Goal: Task Accomplishment & Management: Use online tool/utility

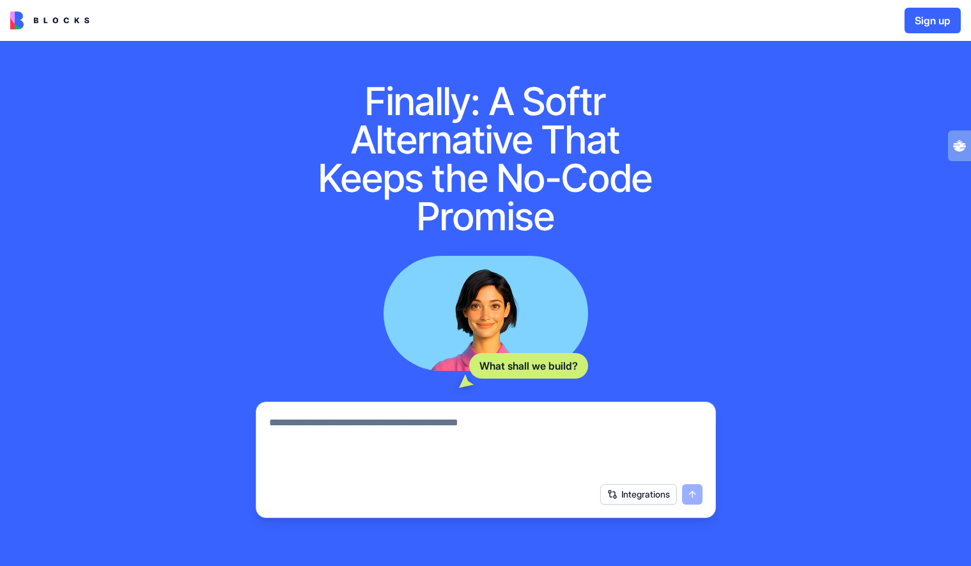
scroll to position [5, 0]
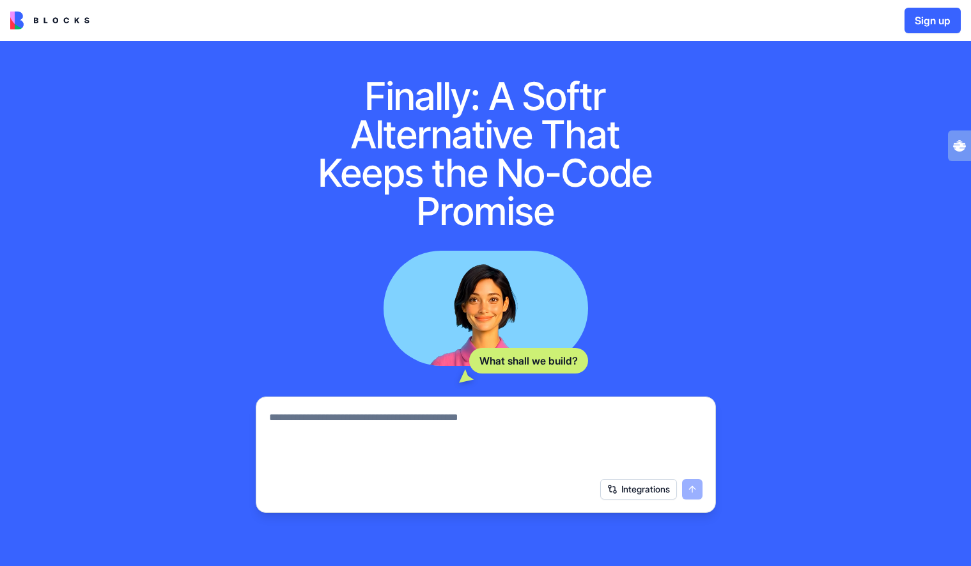
click at [458, 387] on div "What shall we build? Integrations" at bounding box center [486, 382] width 460 height 262
click at [431, 419] on textarea at bounding box center [486, 440] width 434 height 61
click at [432, 425] on textarea at bounding box center [486, 440] width 434 height 61
paste textarea "**********"
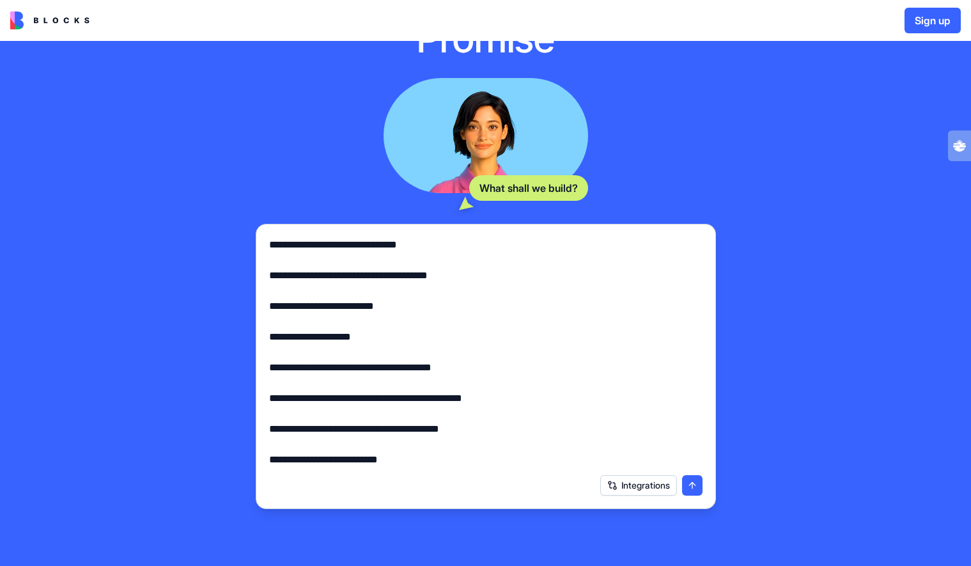
scroll to position [278, 0]
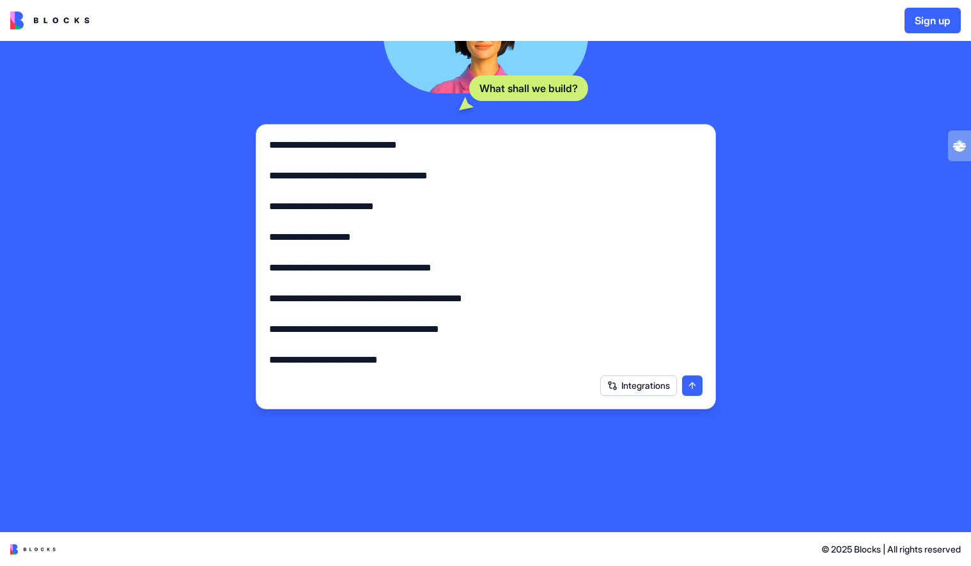
type textarea "**********"
click at [695, 386] on button "submit" at bounding box center [692, 385] width 20 height 20
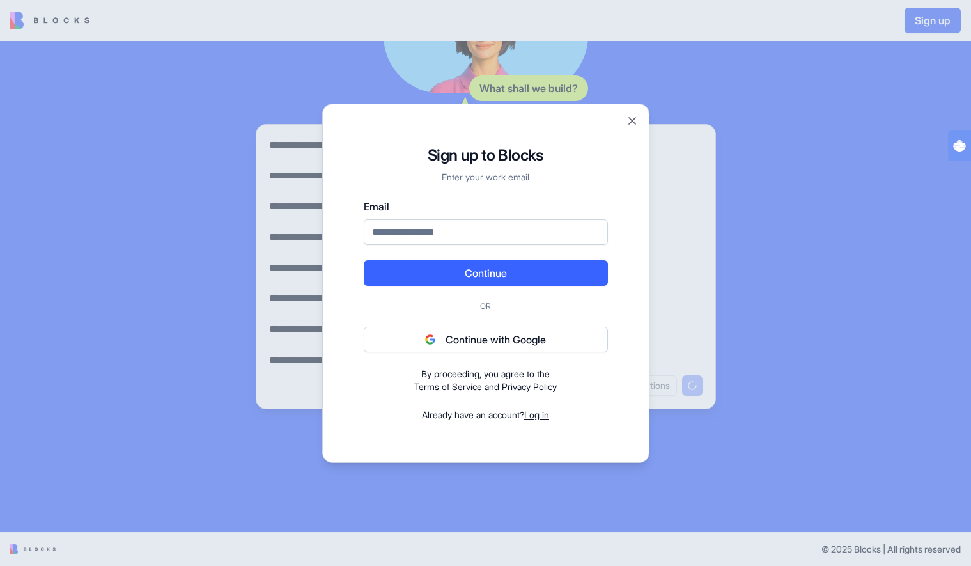
click at [518, 343] on button "Continue with Google" at bounding box center [486, 340] width 244 height 26
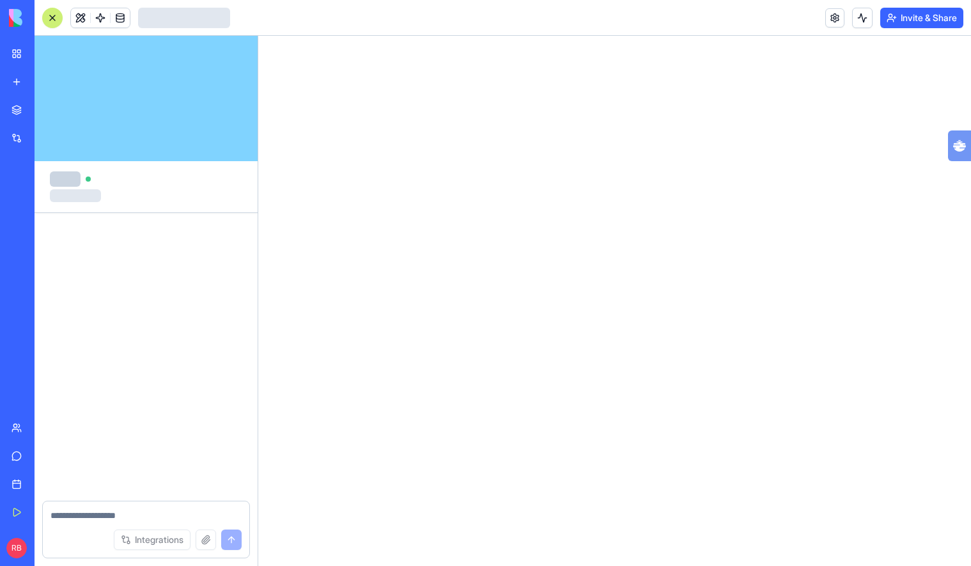
scroll to position [743, 0]
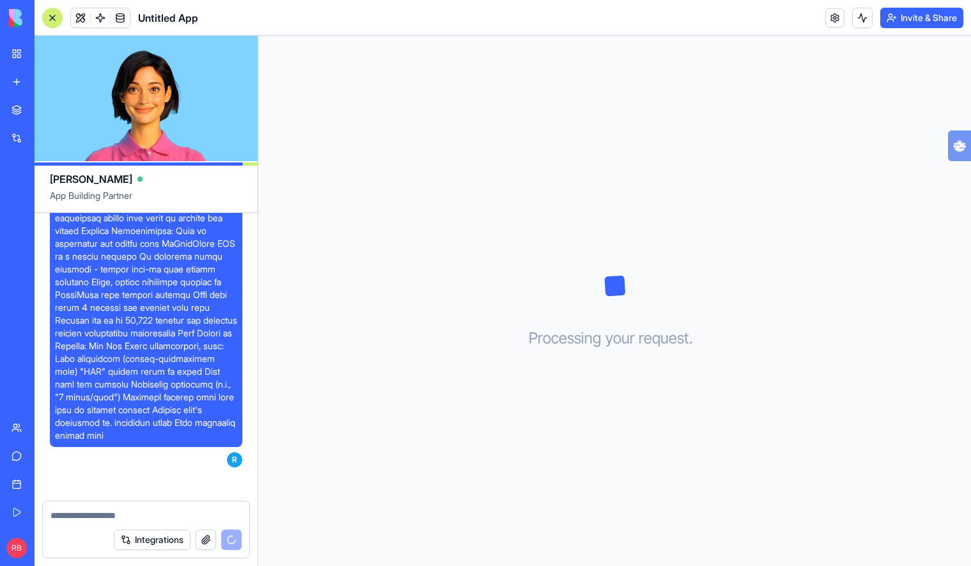
scroll to position [991, 0]
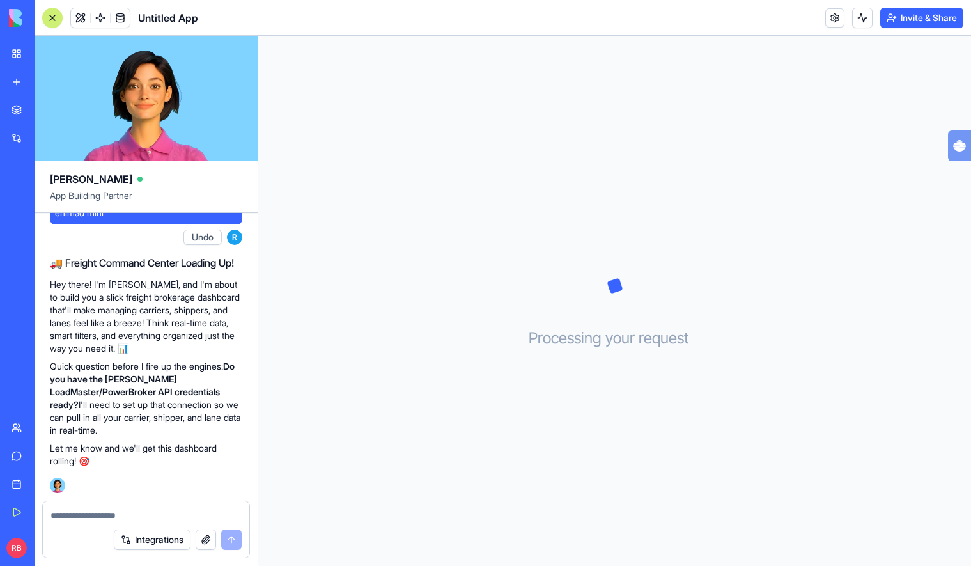
click at [155, 519] on textarea at bounding box center [146, 515] width 191 height 13
type textarea "********"
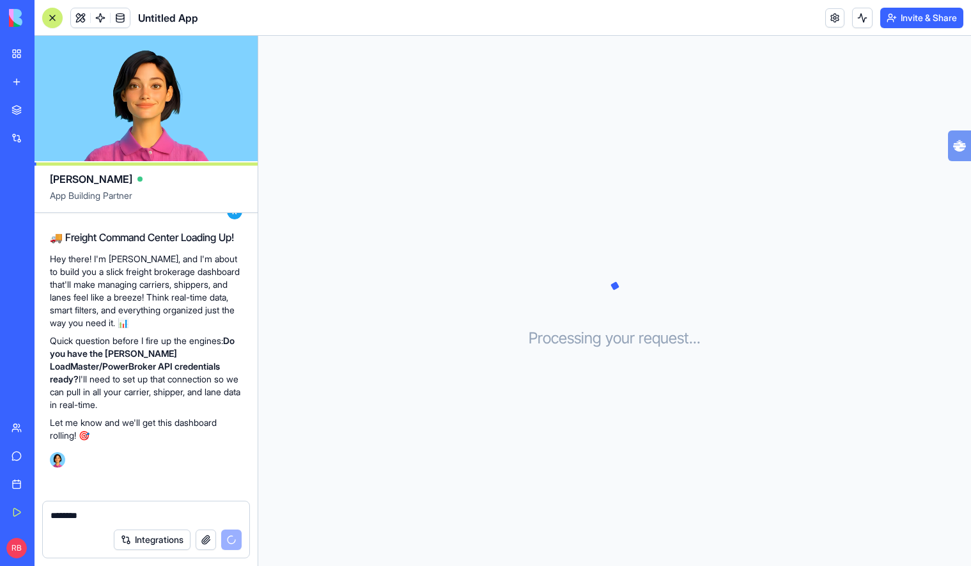
scroll to position [1040, 0]
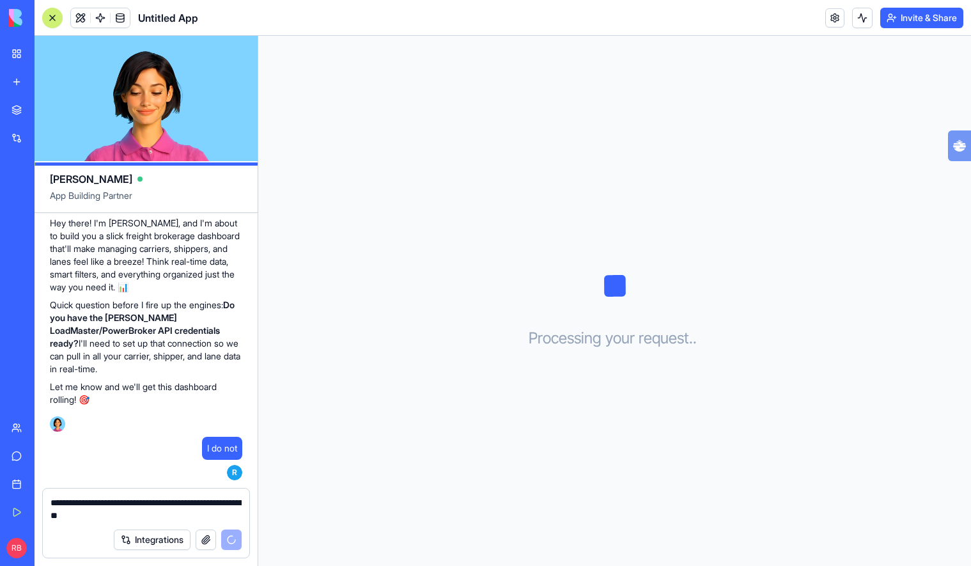
type textarea "**********"
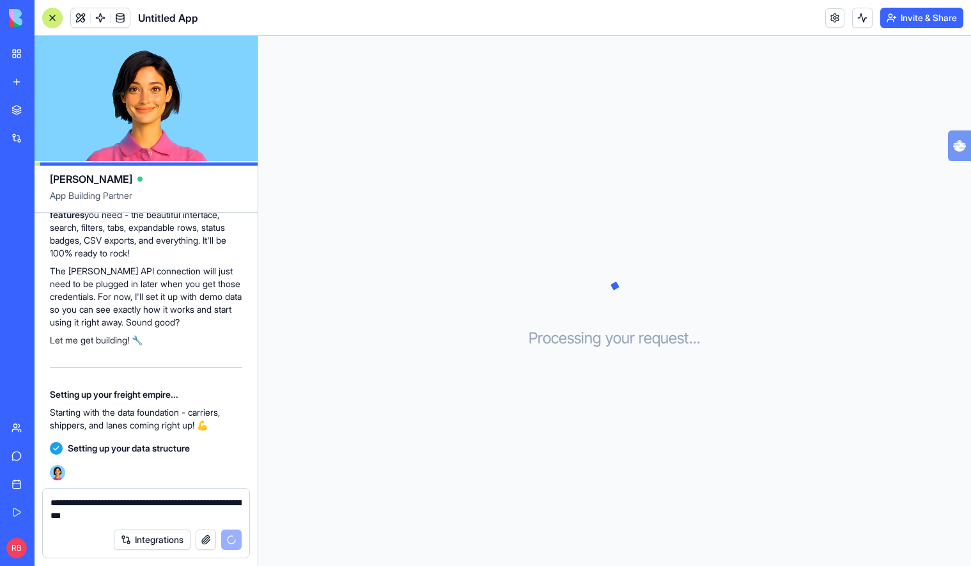
scroll to position [1365, 0]
click at [157, 515] on textarea "**********" at bounding box center [146, 509] width 191 height 26
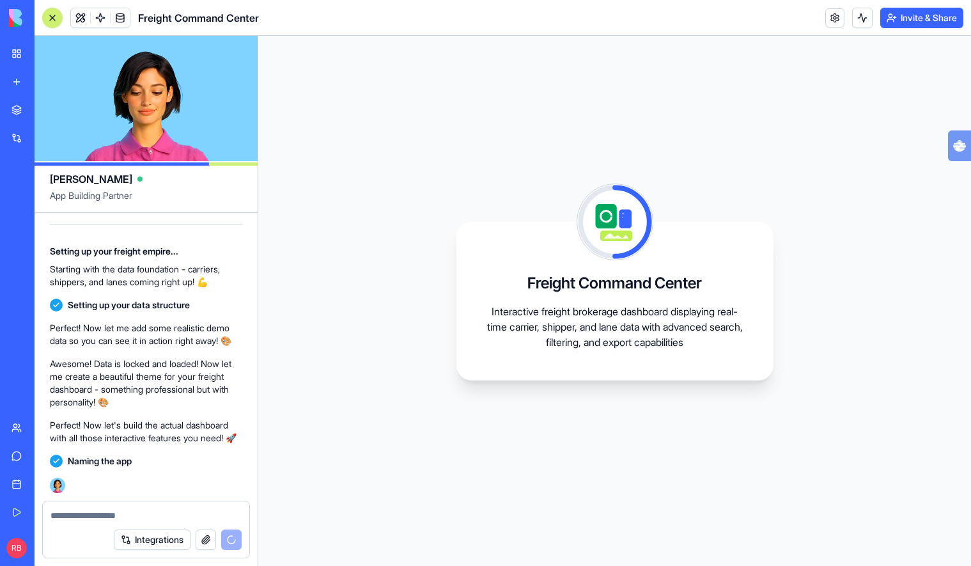
scroll to position [1580, 0]
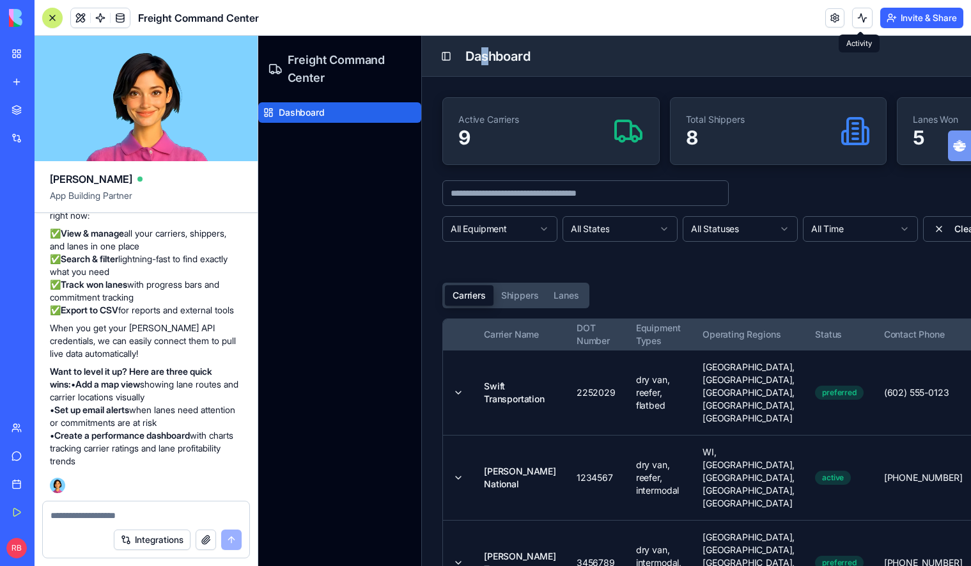
click at [487, 58] on h1 "Dashboard" at bounding box center [498, 56] width 65 height 18
click at [654, 66] on header "Toggle Sidebar Dashboard" at bounding box center [778, 56] width 713 height 41
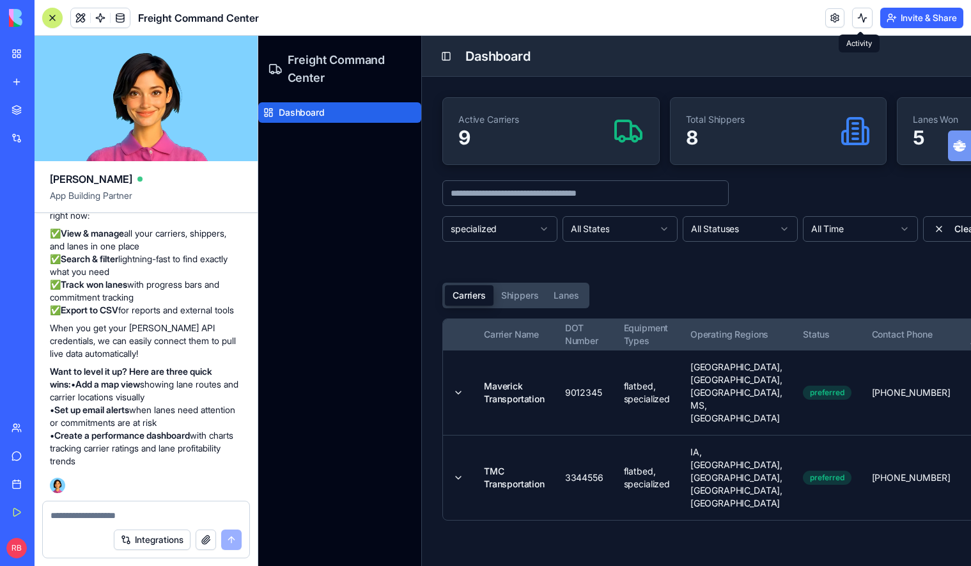
click at [619, 247] on div "specialized All States All Statuses All Time Clear Filters Export CSV Add New" at bounding box center [778, 244] width 672 height 56
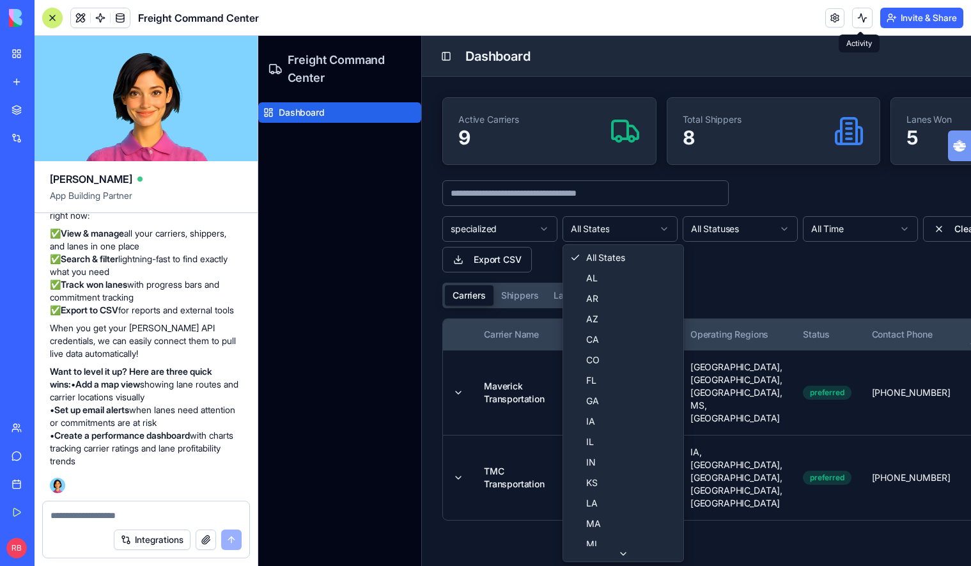
click at [639, 228] on html "Freight Command Center Dashboard Toggle Sidebar Dashboard Active Carriers 9 Tot…" at bounding box center [614, 301] width 713 height 530
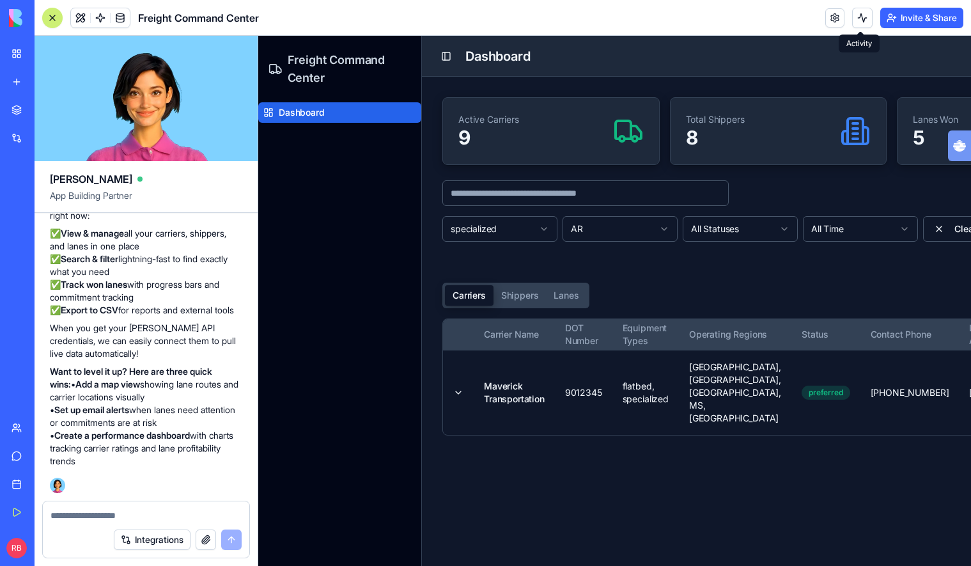
click at [536, 230] on html "Freight Command Center Dashboard Toggle Sidebar Dashboard Active Carriers 9 Tot…" at bounding box center [614, 301] width 713 height 530
click at [760, 240] on html "Freight Command Center Dashboard Toggle Sidebar Dashboard Active Carriers 9 Tot…" at bounding box center [614, 301] width 713 height 530
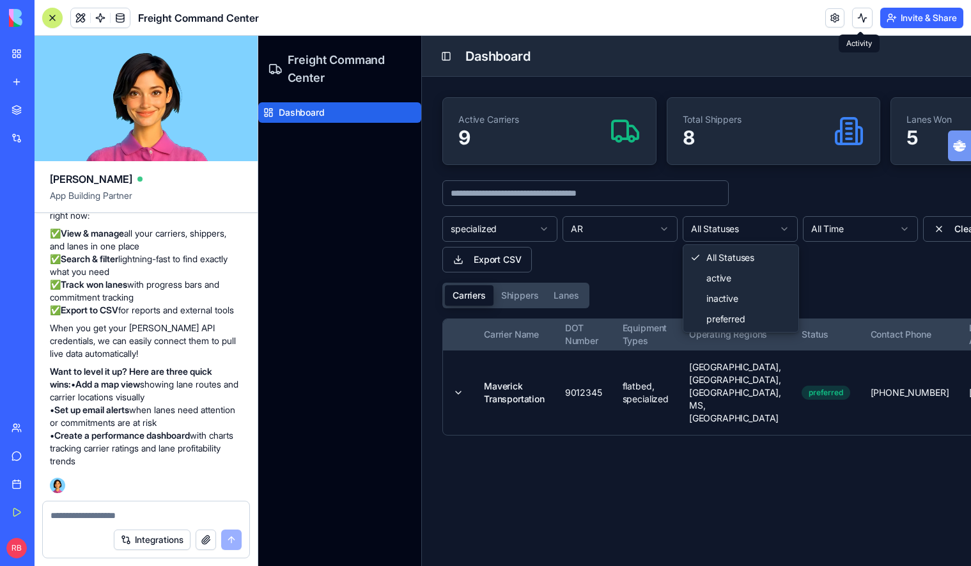
click at [762, 237] on html "Freight Command Center Dashboard Toggle Sidebar Dashboard Active Carriers 9 Tot…" at bounding box center [614, 301] width 713 height 530
click at [895, 285] on html "Freight Command Center Dashboard Toggle Sidebar Dashboard Active Carriers 9 Tot…" at bounding box center [614, 301] width 713 height 530
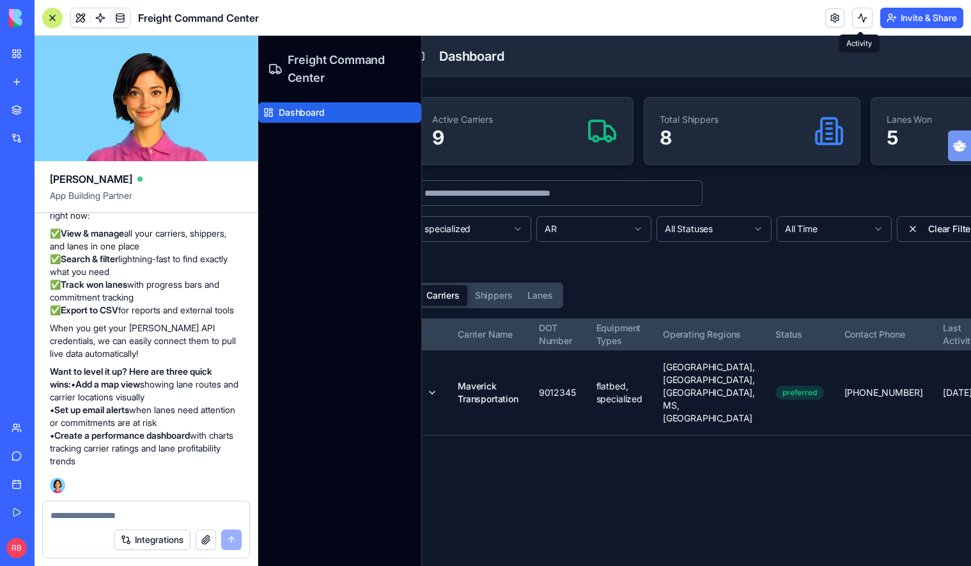
click at [477, 295] on button "Shippers" at bounding box center [493, 295] width 53 height 20
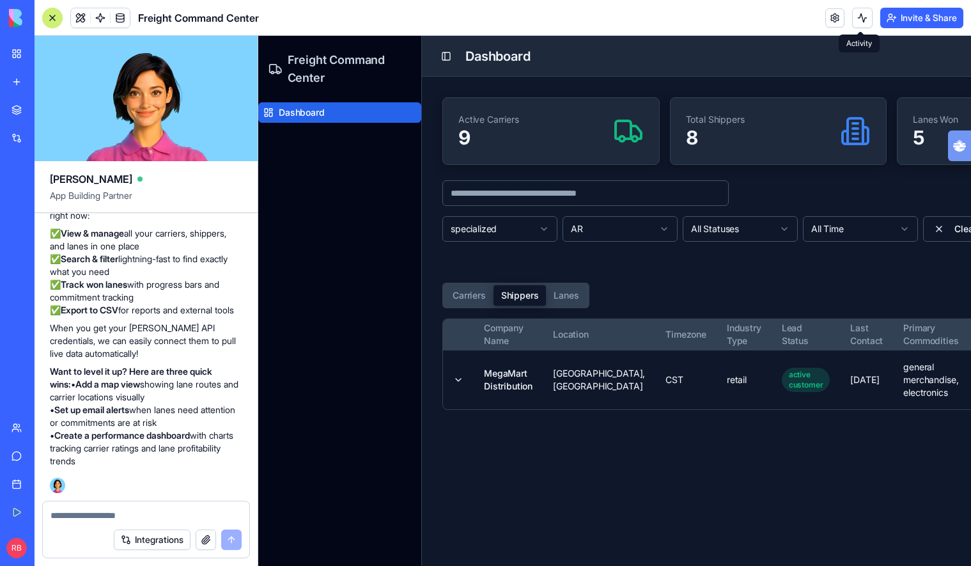
click at [480, 294] on button "Carriers" at bounding box center [469, 295] width 49 height 20
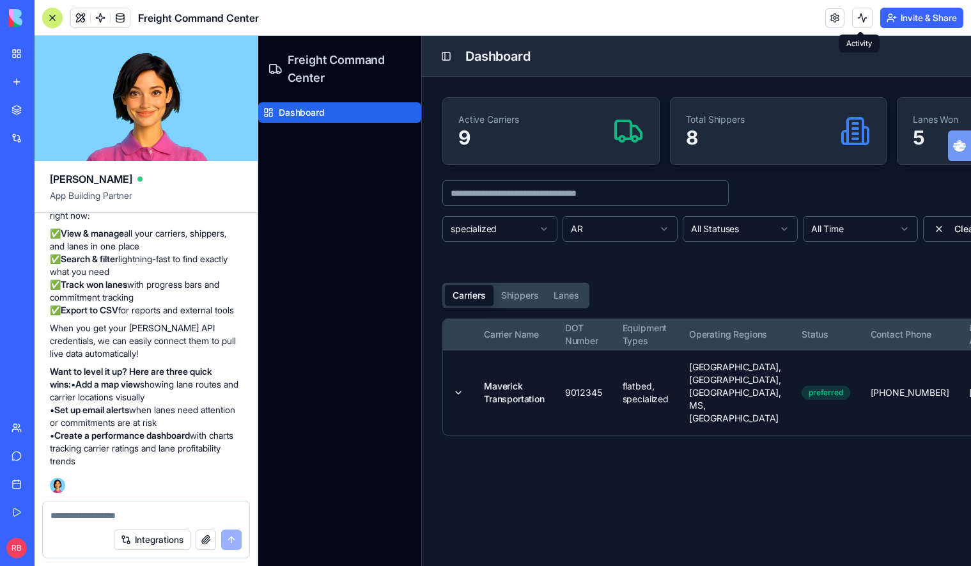
click at [552, 295] on button "Lanes" at bounding box center [566, 295] width 40 height 20
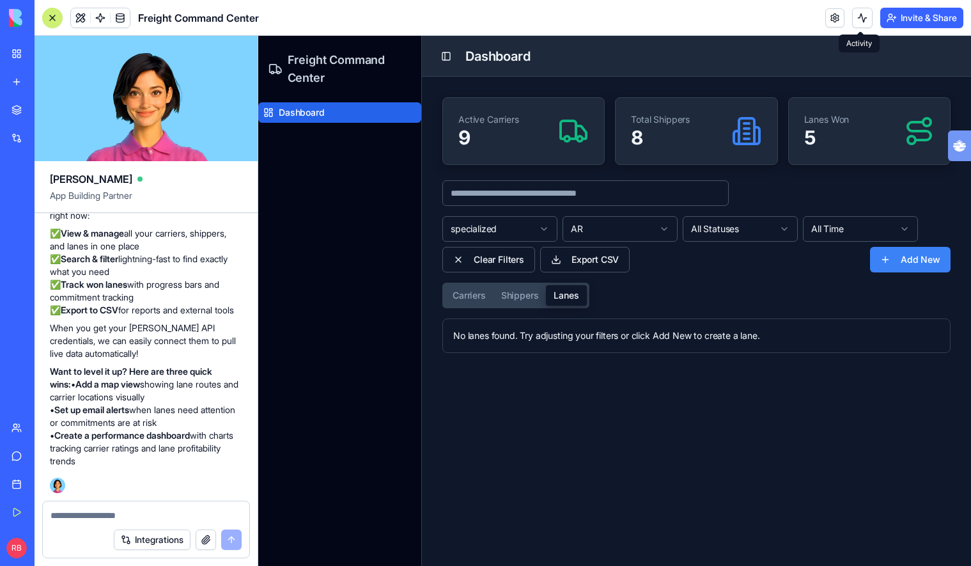
click at [557, 294] on button "Lanes" at bounding box center [566, 295] width 40 height 20
click at [505, 293] on button "Shippers" at bounding box center [520, 295] width 53 height 20
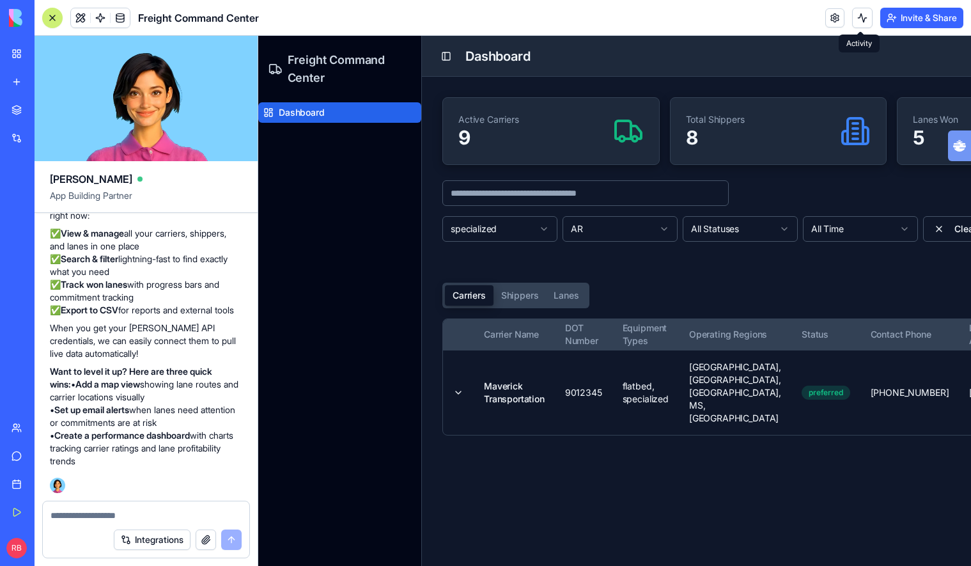
click at [455, 293] on button "Carriers" at bounding box center [469, 295] width 49 height 20
click at [539, 297] on button "Shippers" at bounding box center [520, 295] width 53 height 20
click at [461, 297] on button "Carriers" at bounding box center [469, 295] width 49 height 20
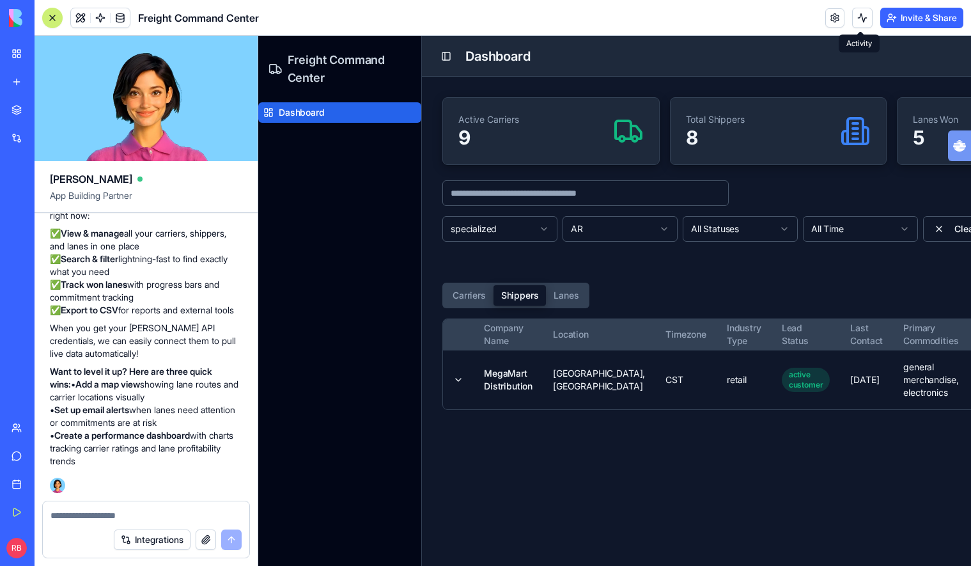
click at [514, 296] on button "Shippers" at bounding box center [520, 295] width 53 height 20
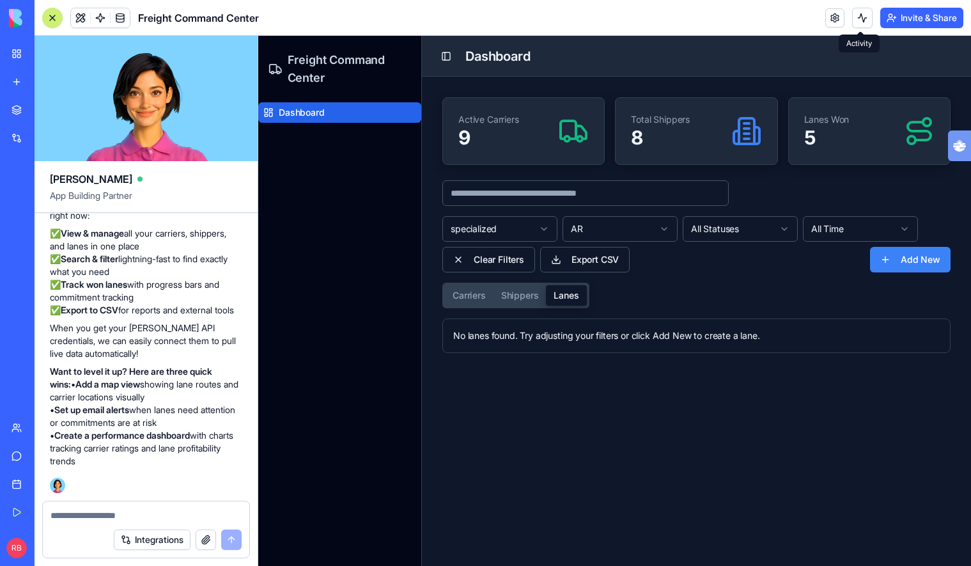
click at [562, 293] on button "Lanes" at bounding box center [566, 295] width 40 height 20
drag, startPoint x: 171, startPoint y: 299, endPoint x: 202, endPoint y: 417, distance: 121.6
click at [202, 417] on div "🎉 Your Freight Command Center is Ready to Roll! Your dashboard is live and read…" at bounding box center [146, 289] width 192 height 356
click at [202, 417] on p "Want to level it up? Here are three quick wins: • Add a map view showing lane r…" at bounding box center [146, 416] width 192 height 102
drag, startPoint x: 214, startPoint y: 454, endPoint x: 184, endPoint y: 396, distance: 65.2
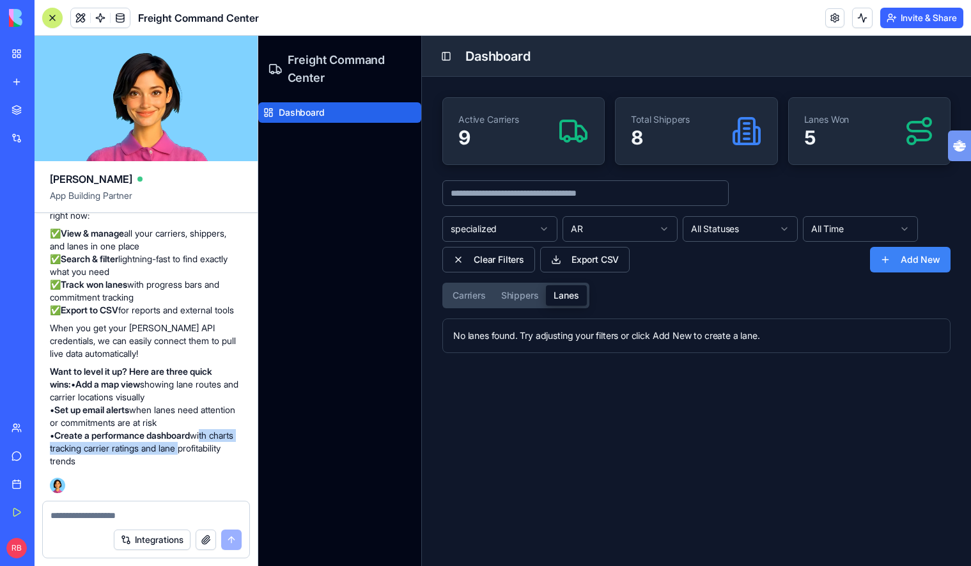
click at [196, 419] on p "Want to level it up? Here are three quick wins: • Add a map view showing lane r…" at bounding box center [146, 416] width 192 height 102
click at [182, 393] on p "Want to level it up? Here are three quick wins: • Add a map view showing lane r…" at bounding box center [146, 416] width 192 height 102
click at [726, 204] on input at bounding box center [585, 193] width 286 height 26
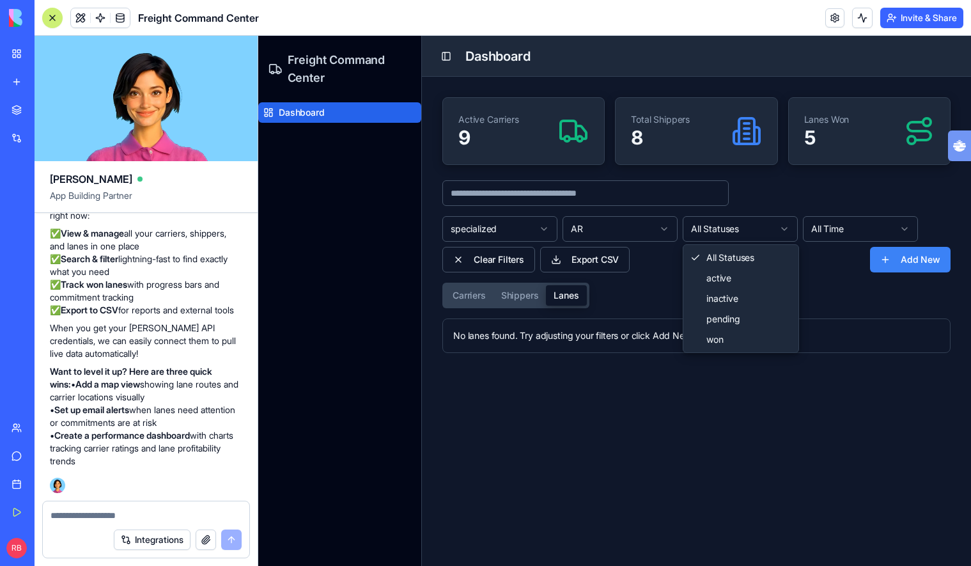
click at [730, 218] on html "Freight Command Center Dashboard Toggle Sidebar Dashboard Active Carriers 9 Tot…" at bounding box center [614, 301] width 713 height 530
click at [833, 233] on html "Freight Command Center Dashboard Toggle Sidebar Dashboard Active Carriers 9 Tot…" at bounding box center [614, 301] width 713 height 530
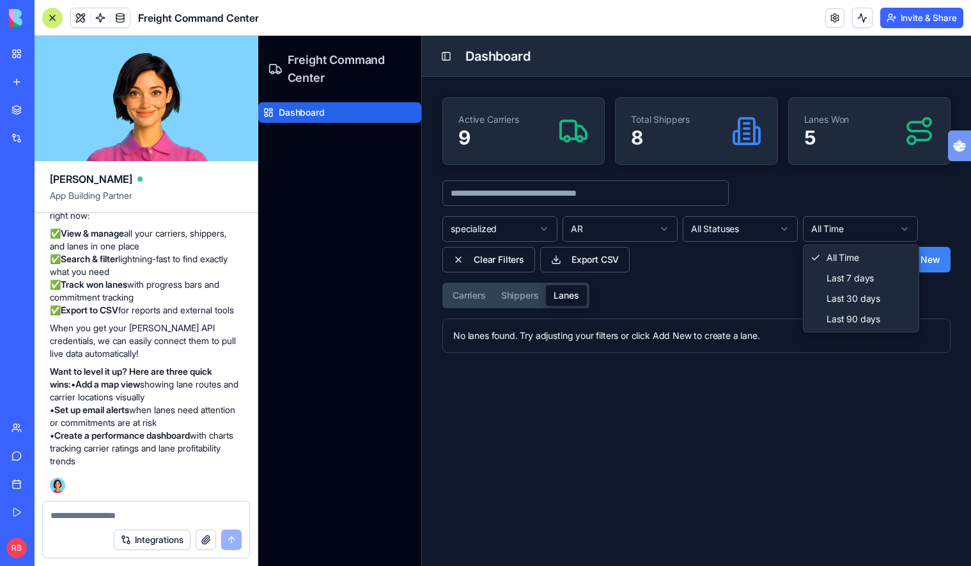
click at [833, 233] on html "Freight Command Center Dashboard Toggle Sidebar Dashboard Active Carriers 9 Tot…" at bounding box center [614, 301] width 713 height 530
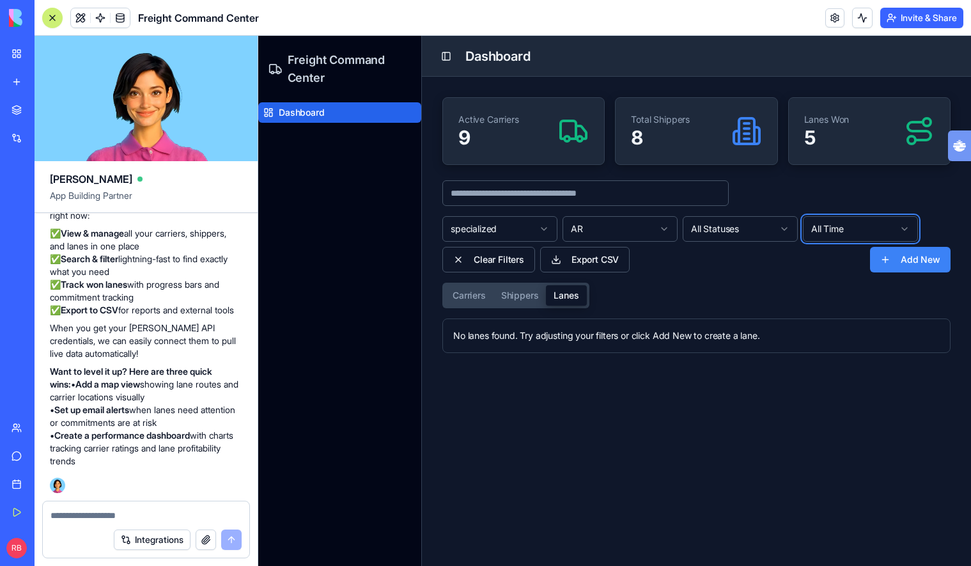
click at [664, 226] on html "Freight Command Center Dashboard Toggle Sidebar Dashboard Active Carriers 9 Tot…" at bounding box center [614, 301] width 713 height 530
click at [497, 387] on main "Toggle Sidebar Dashboard Active Carriers 9 Total Shippers 8 Lanes Won 5 special…" at bounding box center [696, 301] width 549 height 530
click at [523, 298] on button "Shippers" at bounding box center [520, 295] width 53 height 20
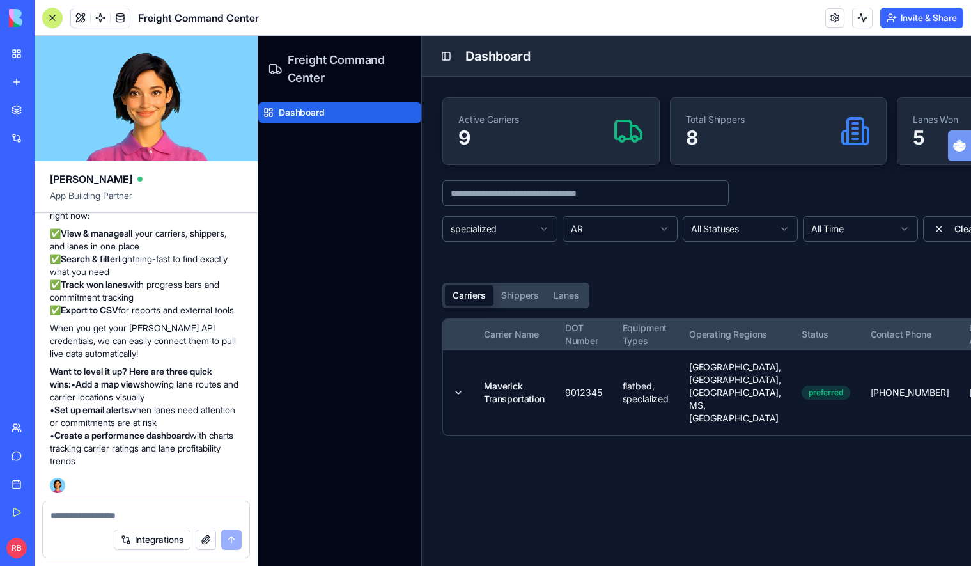
click at [477, 296] on button "Carriers" at bounding box center [469, 295] width 49 height 20
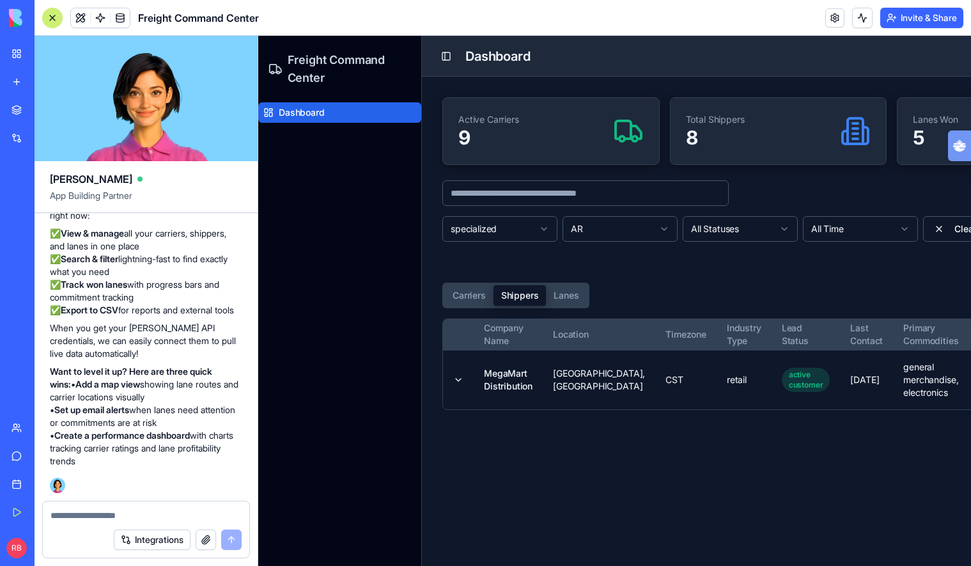
click at [512, 294] on button "Shippers" at bounding box center [520, 295] width 53 height 20
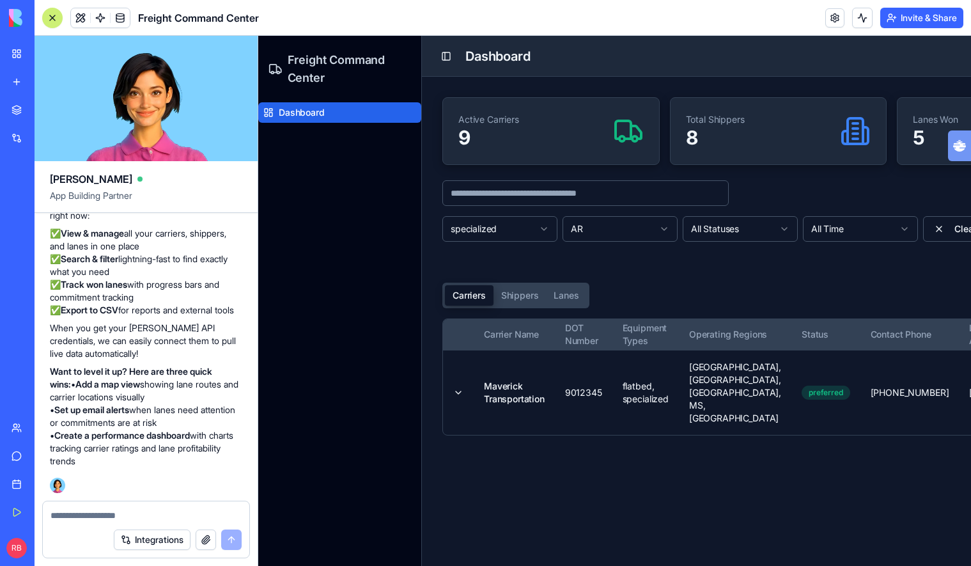
click at [465, 293] on button "Carriers" at bounding box center [469, 295] width 49 height 20
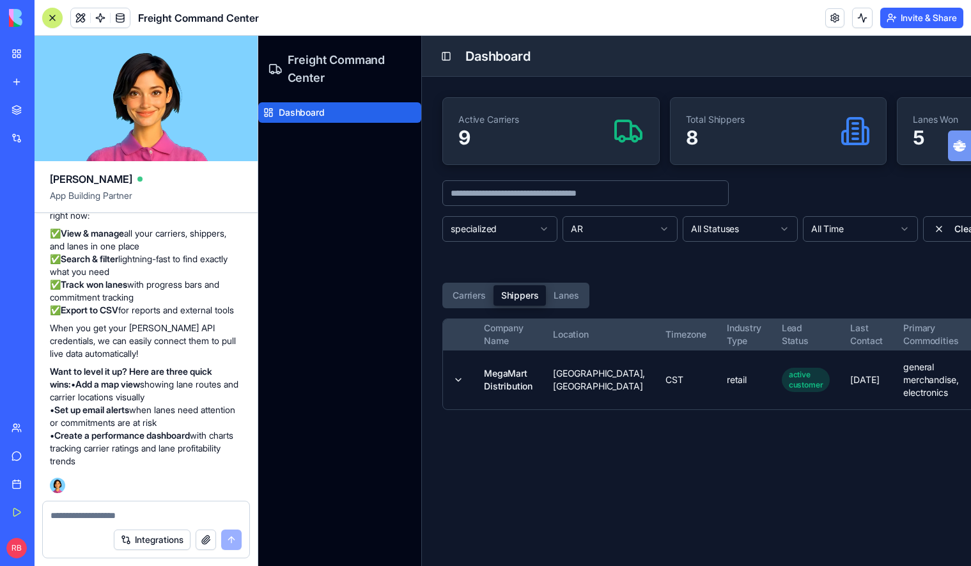
drag, startPoint x: 521, startPoint y: 293, endPoint x: 589, endPoint y: 299, distance: 68.0
click at [522, 293] on button "Shippers" at bounding box center [520, 295] width 53 height 20
click at [556, 297] on button "Lanes" at bounding box center [566, 295] width 40 height 20
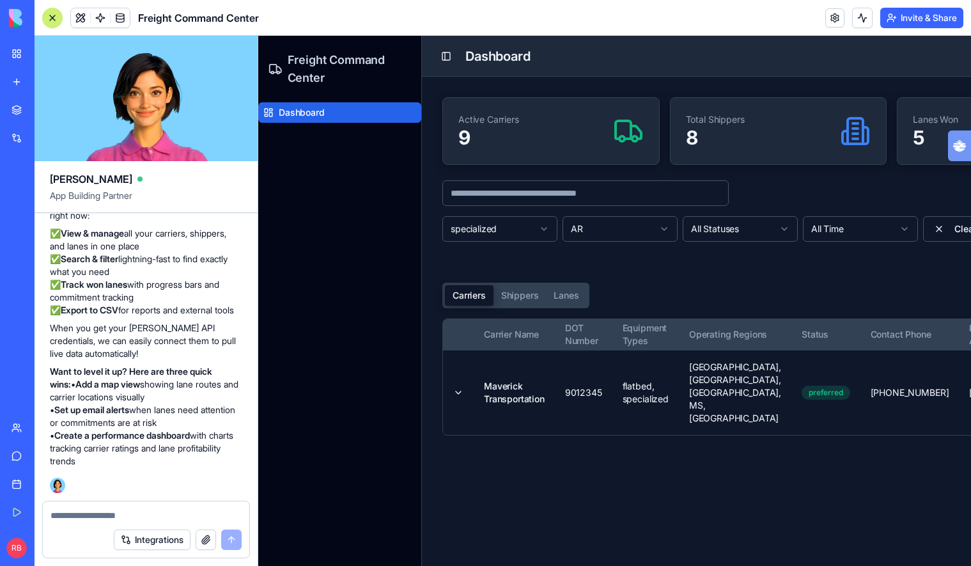
click at [483, 298] on button "Carriers" at bounding box center [469, 295] width 49 height 20
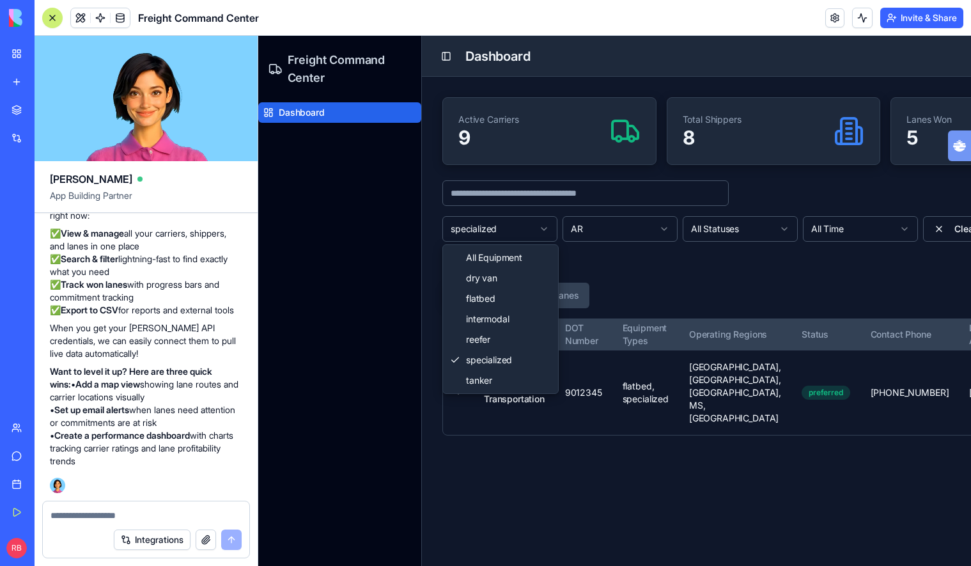
click at [539, 240] on html "Freight Command Center Dashboard Toggle Sidebar Dashboard Active Carriers 9 Tot…" at bounding box center [614, 301] width 713 height 530
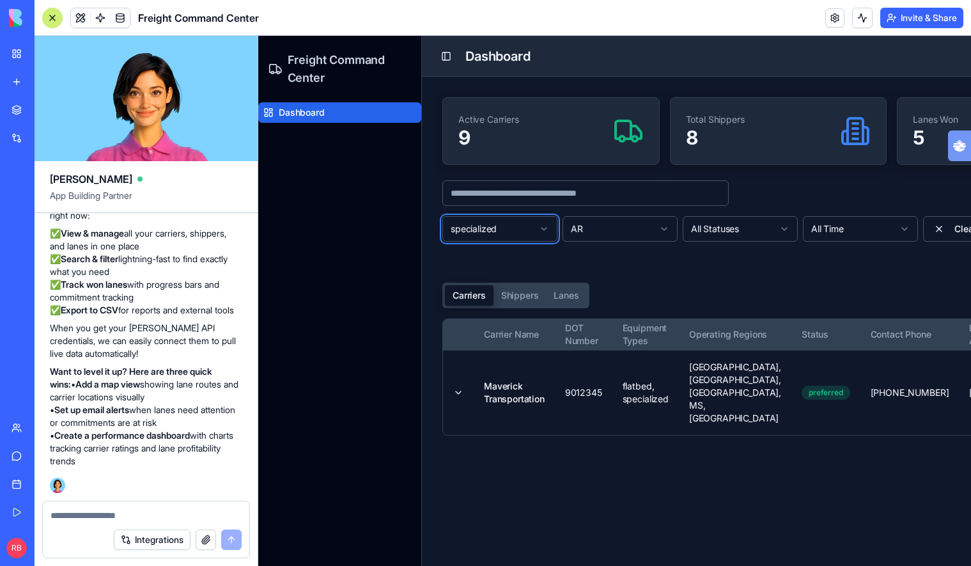
click at [656, 284] on html "Freight Command Center Dashboard Toggle Sidebar Dashboard Active Carriers 9 Tot…" at bounding box center [614, 301] width 713 height 530
click at [660, 242] on div "specialized AR All Statuses All Time Clear Filters Export CSV Add New" at bounding box center [778, 244] width 672 height 56
click at [661, 235] on html "Freight Command Center Dashboard Toggle Sidebar Dashboard Active Carriers 9 Tot…" at bounding box center [614, 301] width 713 height 530
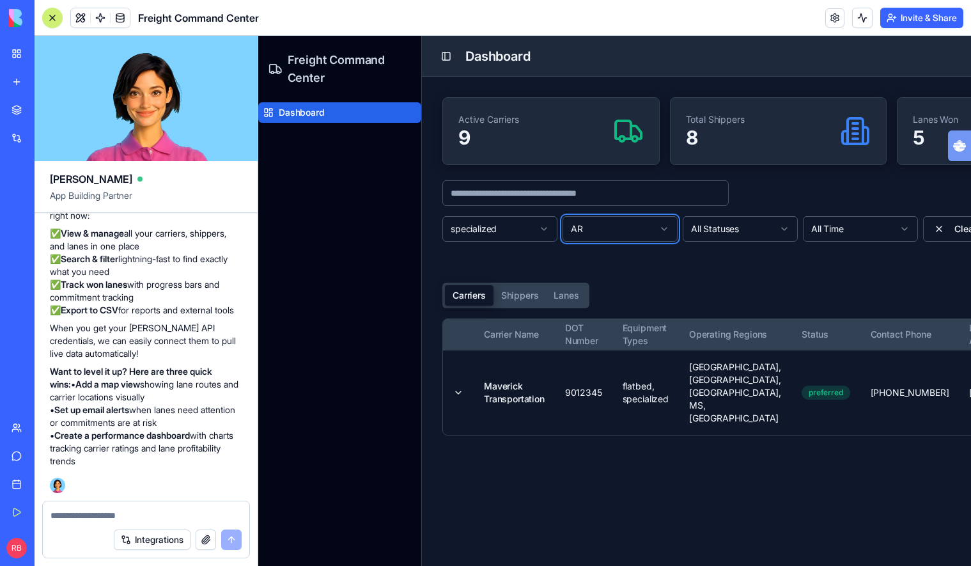
click at [743, 234] on html "Freight Command Center Dashboard Toggle Sidebar Dashboard Active Carriers 9 Tot…" at bounding box center [614, 301] width 713 height 530
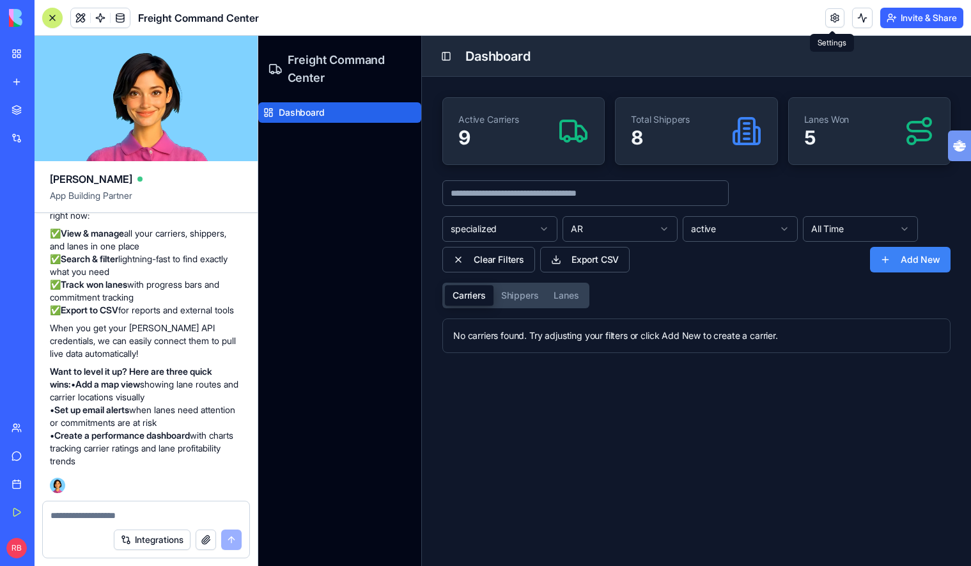
click at [838, 19] on link at bounding box center [835, 17] width 19 height 19
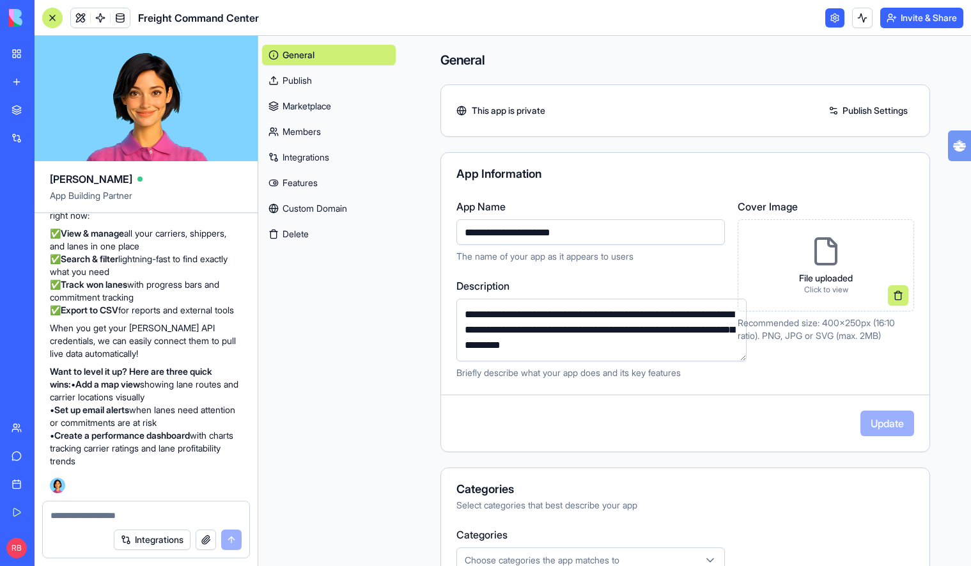
click at [315, 84] on link "Publish" at bounding box center [329, 80] width 134 height 20
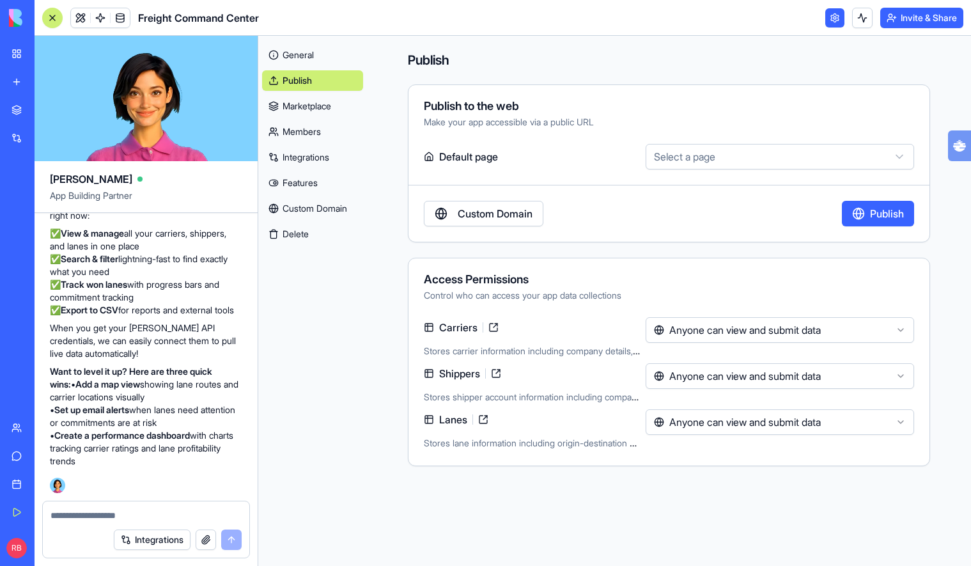
click at [734, 164] on html "My Workspace New app Marketplace Integrations Recent Untitled App AI Logo Gener…" at bounding box center [485, 283] width 971 height 566
select select "**********"
click at [323, 113] on link "Marketplace" at bounding box center [312, 106] width 101 height 20
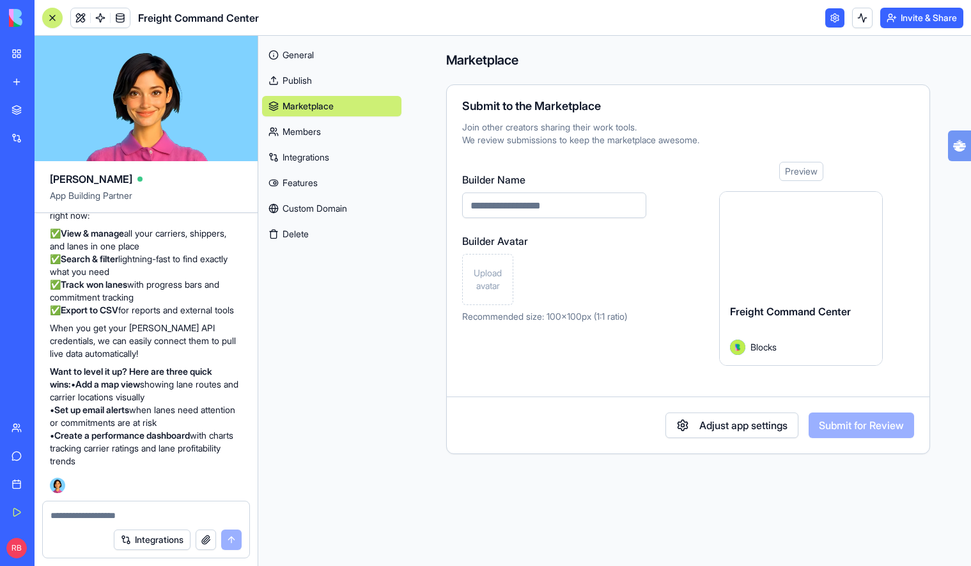
click at [303, 134] on link "Members" at bounding box center [331, 131] width 139 height 20
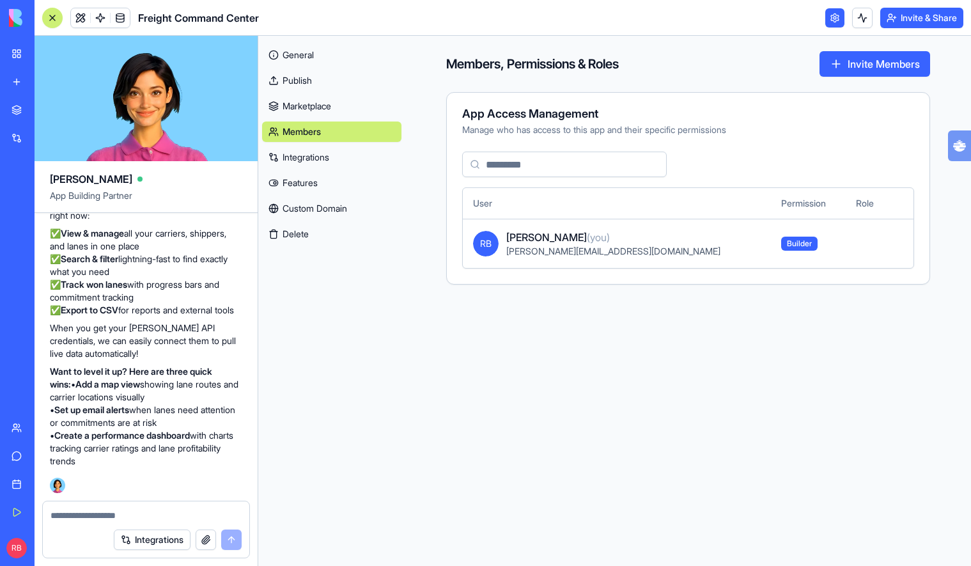
click at [311, 157] on link "Integrations" at bounding box center [331, 157] width 139 height 20
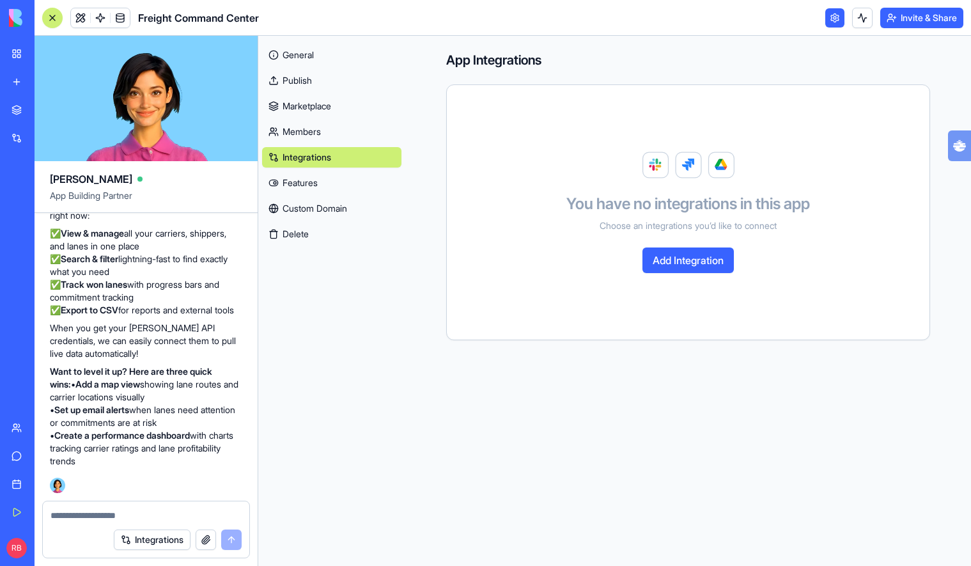
click at [304, 179] on link "Features" at bounding box center [331, 183] width 139 height 20
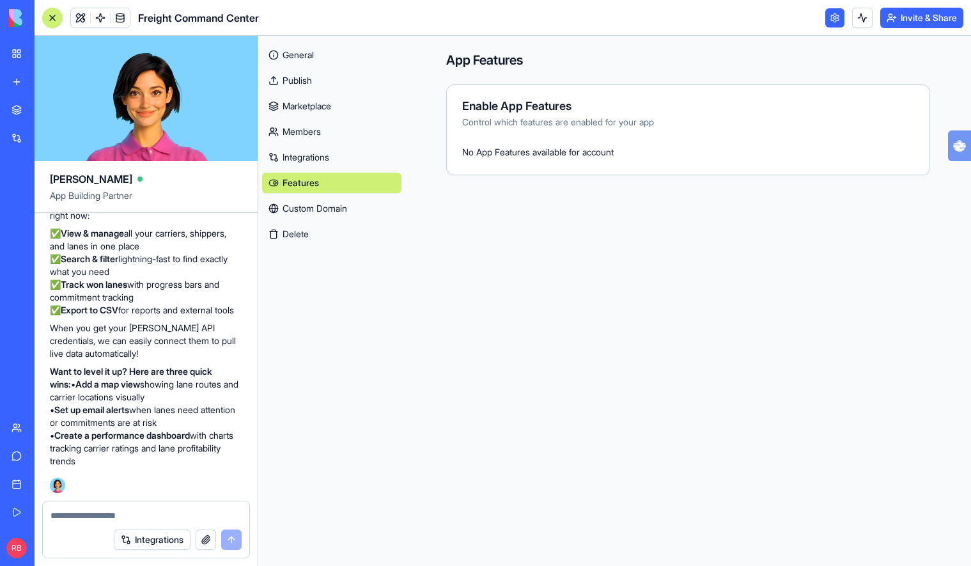
click at [308, 204] on link "Custom Domain" at bounding box center [331, 208] width 139 height 20
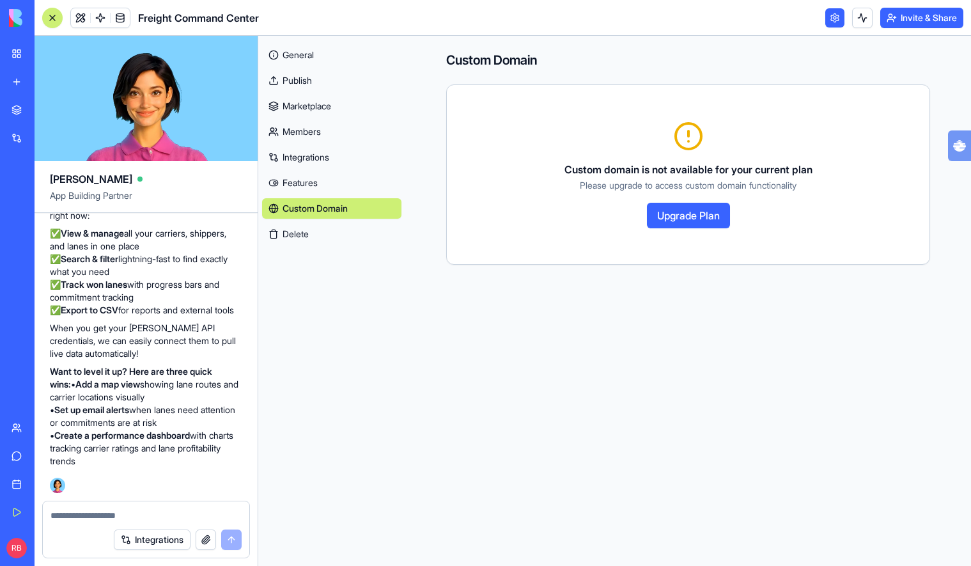
click at [311, 230] on button "Delete" at bounding box center [331, 234] width 139 height 20
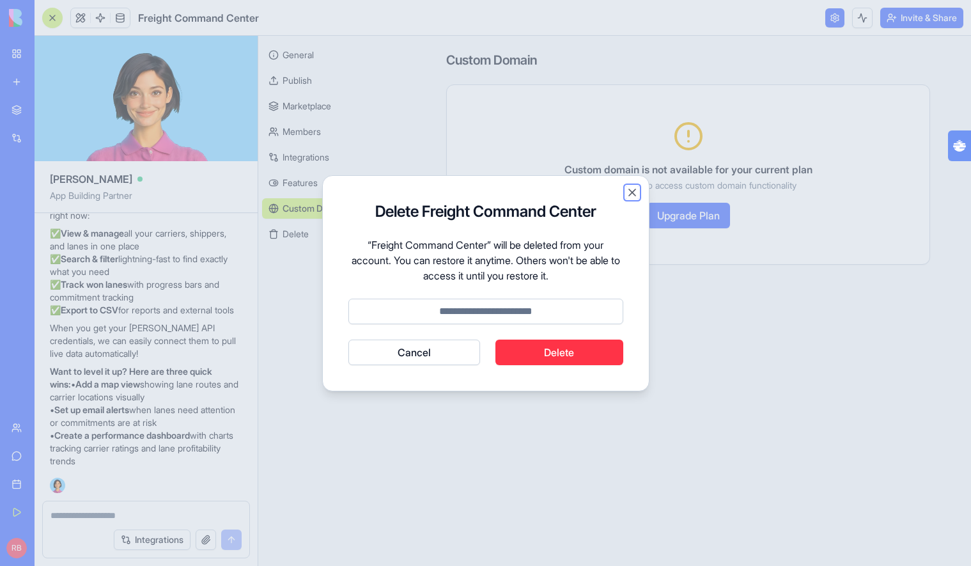
click at [627, 192] on button "Close" at bounding box center [632, 192] width 13 height 13
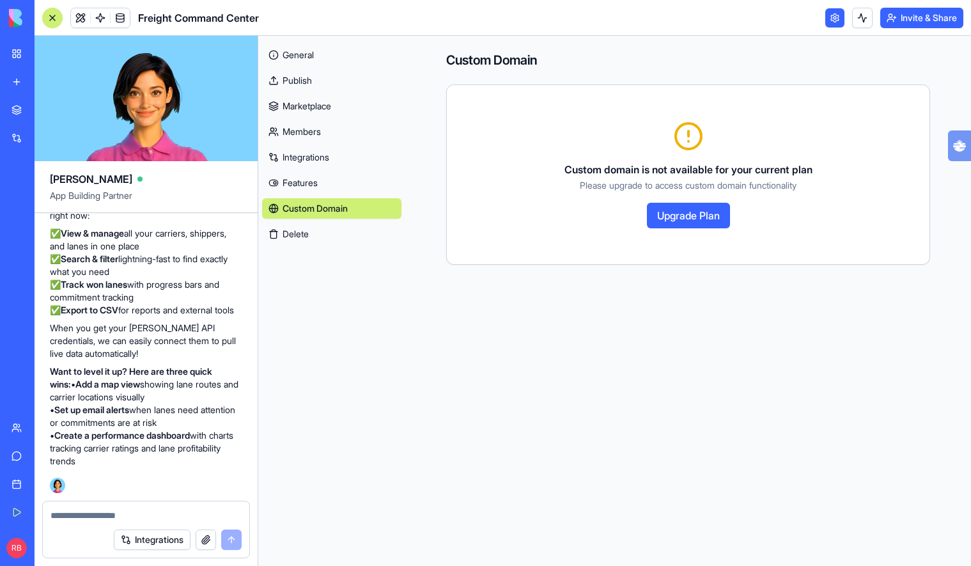
click at [347, 109] on link "Marketplace" at bounding box center [331, 106] width 139 height 20
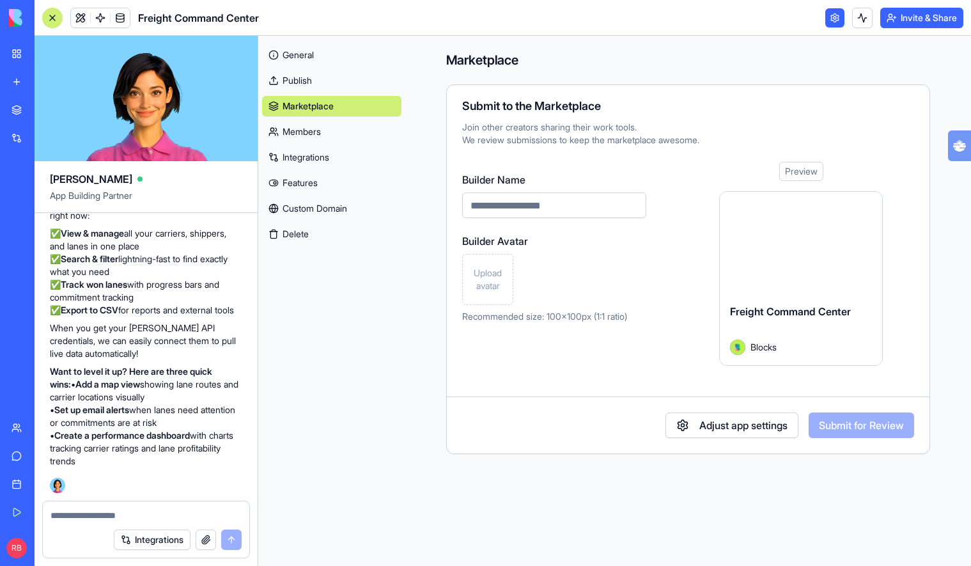
click at [347, 90] on link "Publish" at bounding box center [331, 80] width 139 height 20
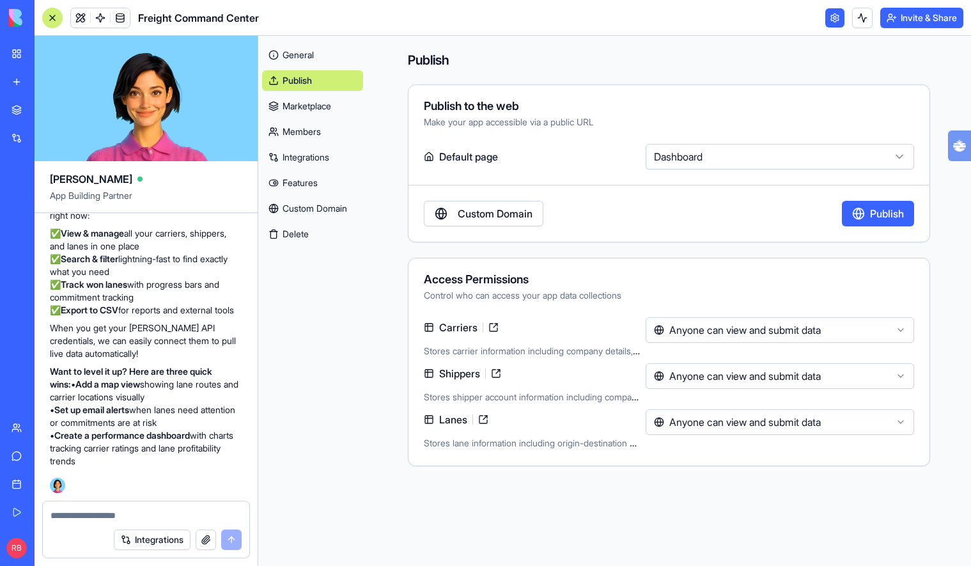
click at [786, 151] on html "My Workspace New app Marketplace Integrations Recent Untitled App AI Logo Gener…" at bounding box center [485, 283] width 971 height 566
click at [654, 132] on html "My Workspace New app Marketplace Integrations Recent Untitled App AI Logo Gener…" at bounding box center [485, 283] width 971 height 566
click at [165, 520] on textarea at bounding box center [146, 515] width 191 height 13
type textarea "**********"
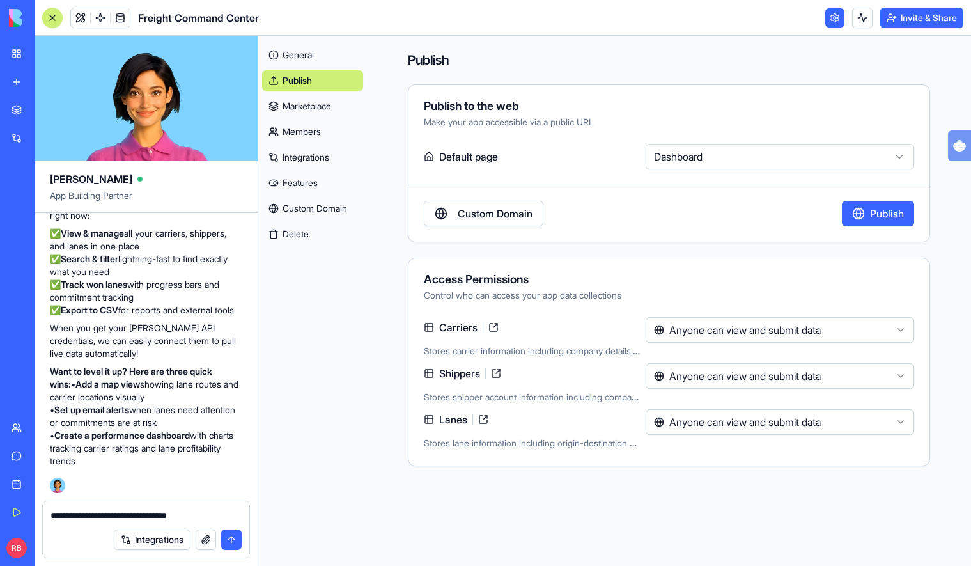
type textarea "**********"
type textarea "*"
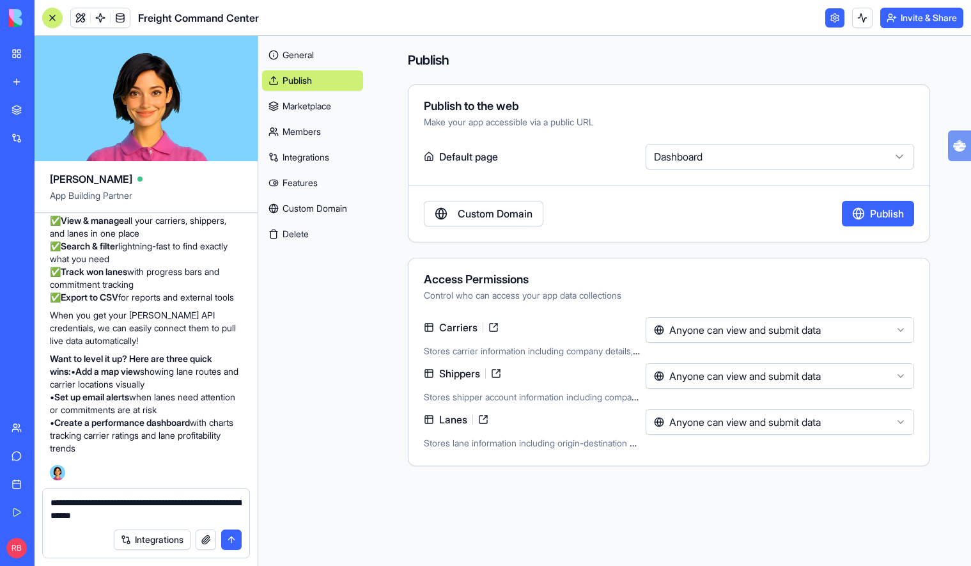
type textarea "**********"
click at [324, 188] on link "Features" at bounding box center [312, 183] width 101 height 20
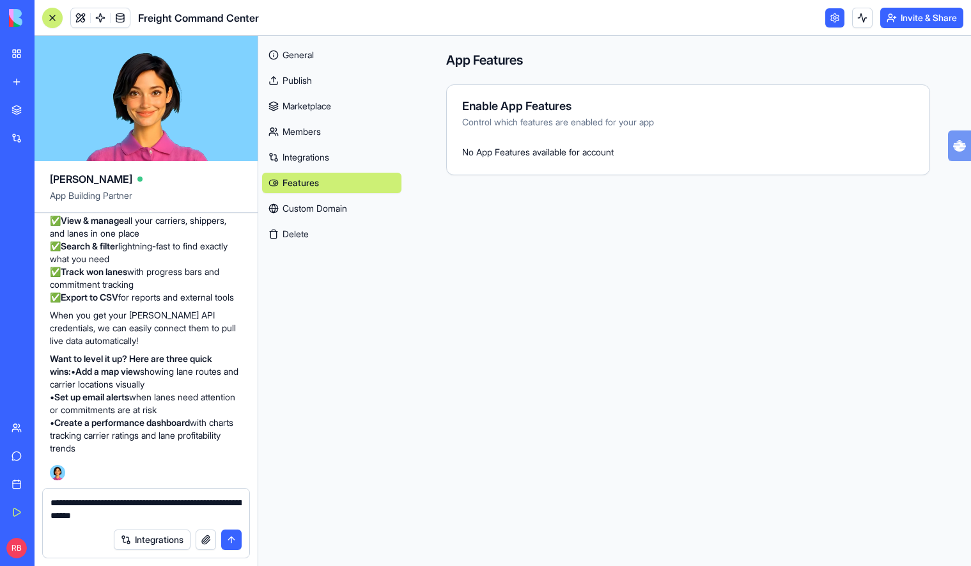
click at [294, 213] on link "Custom Domain" at bounding box center [331, 208] width 139 height 20
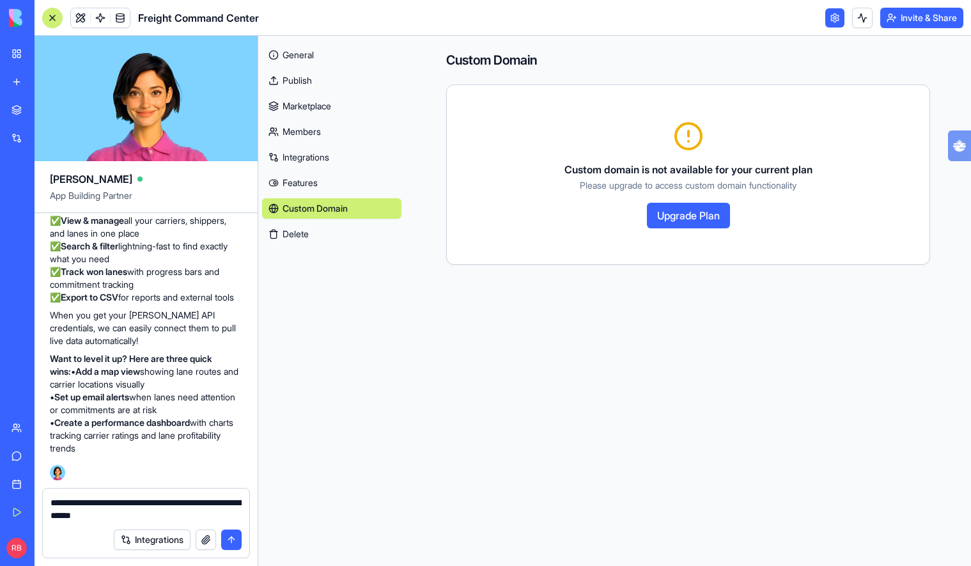
click at [338, 88] on link "Publish" at bounding box center [331, 80] width 139 height 20
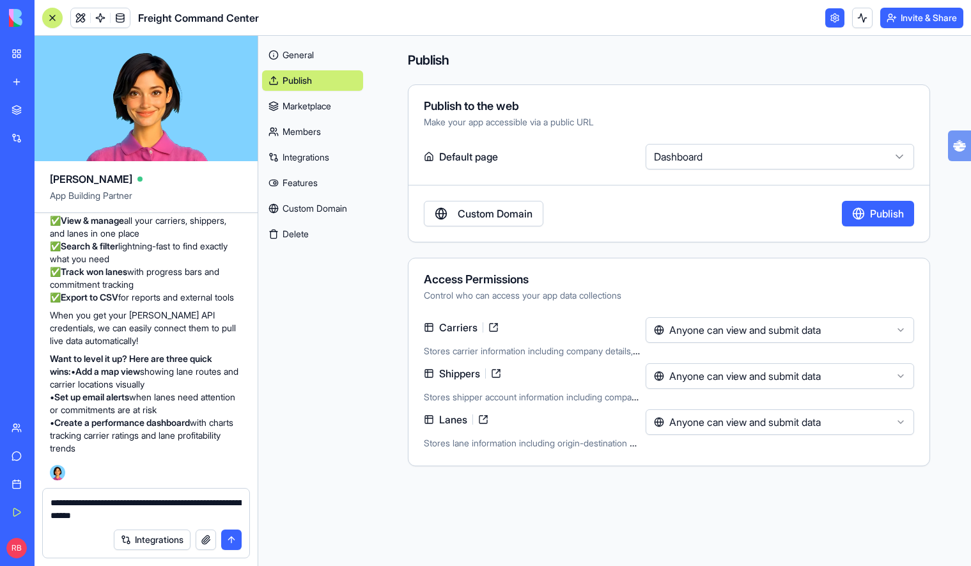
click at [902, 213] on button "Publish" at bounding box center [878, 214] width 72 height 26
click at [807, 96] on div "Publish to the web Make your app accessible via a public URL Default page Dashb…" at bounding box center [669, 163] width 522 height 158
click at [679, 159] on html "My Workspace New app Marketplace Integrations Recent Untitled App AI Logo Gener…" at bounding box center [485, 283] width 971 height 566
click at [593, 159] on html "My Workspace New app Marketplace Integrations Recent Untitled App AI Logo Gener…" at bounding box center [485, 283] width 971 height 566
click at [47, 53] on div "My Workspace" at bounding box center [39, 53] width 17 height 13
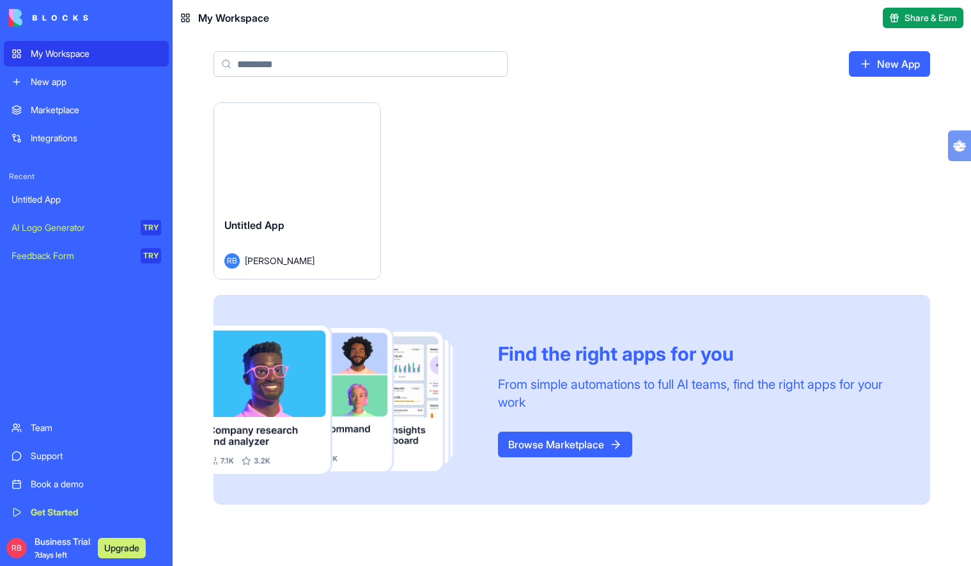
click at [494, 187] on div "Launch Untitled App RB Richard Baek Find the right apps for you From simple aut…" at bounding box center [572, 303] width 717 height 402
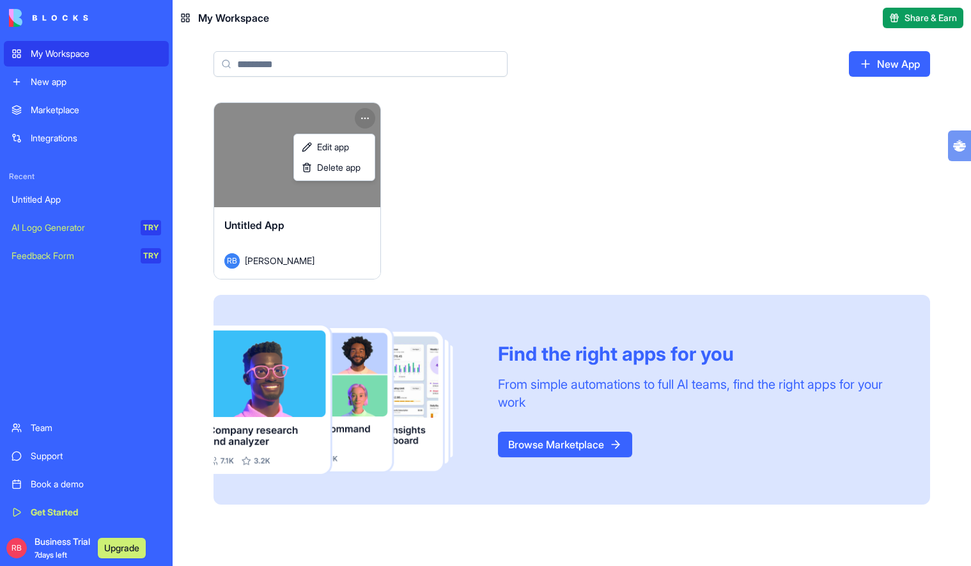
click at [363, 119] on html "My Workspace New app Marketplace Integrations Recent Untitled App AI Logo Gener…" at bounding box center [485, 283] width 971 height 566
click at [349, 145] on span "Edit app" at bounding box center [333, 147] width 32 height 13
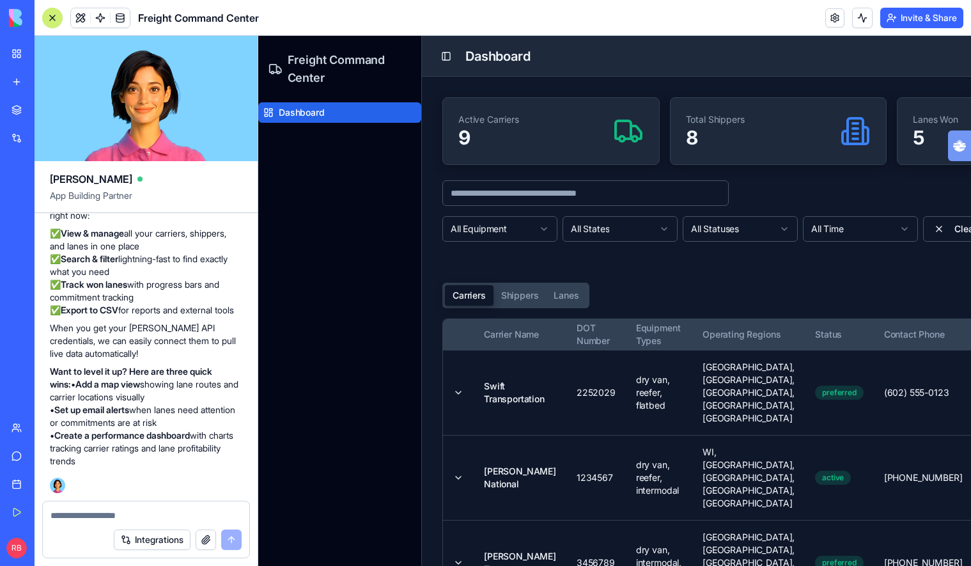
click at [516, 294] on button "Shippers" at bounding box center [520, 295] width 53 height 20
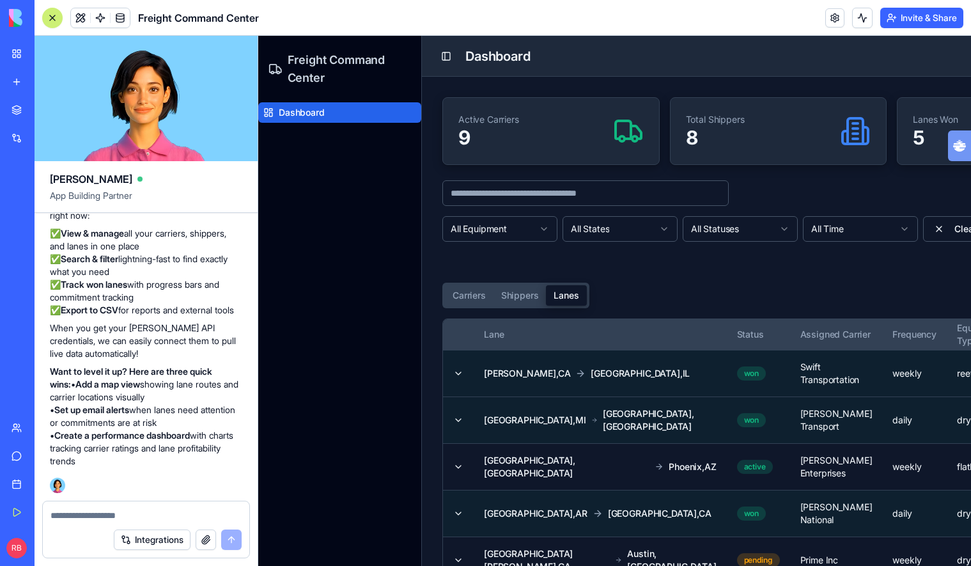
click at [561, 298] on button "Lanes" at bounding box center [566, 295] width 40 height 20
click at [485, 299] on button "Carriers" at bounding box center [469, 295] width 49 height 20
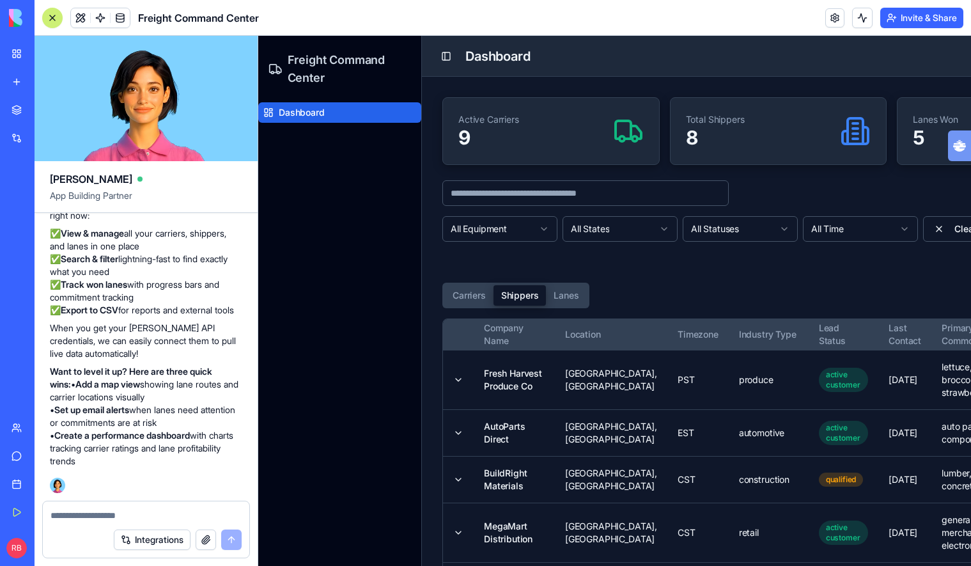
click at [513, 296] on button "Shippers" at bounding box center [520, 295] width 53 height 20
click at [488, 296] on button "Carriers" at bounding box center [469, 295] width 49 height 20
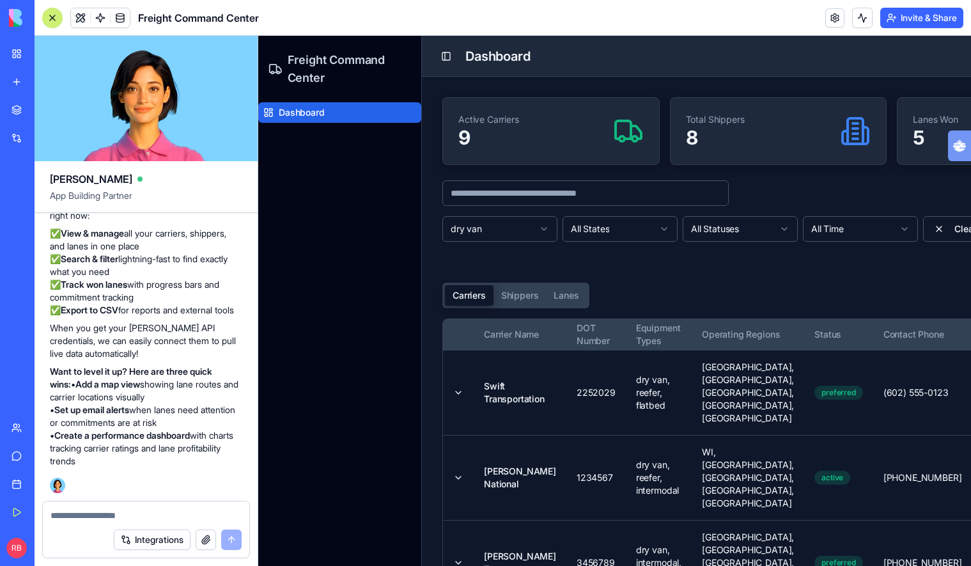
click at [636, 233] on html "Freight Command Center Dashboard Toggle Sidebar Dashboard Active Carriers 9 Tot…" at bounding box center [614, 501] width 713 height 930
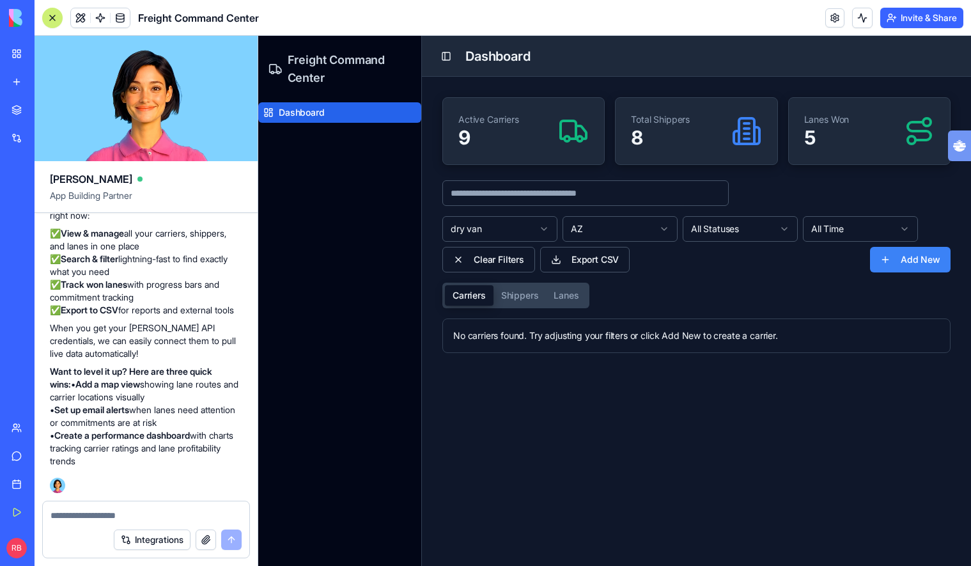
click at [724, 215] on div "dry van AZ All Statuses All Time Clear Filters Export CSV Add New" at bounding box center [696, 226] width 508 height 92
click at [730, 230] on html "Freight Command Center Dashboard Toggle Sidebar Dashboard Active Carriers 9 Tot…" at bounding box center [614, 301] width 713 height 530
click at [816, 235] on html "Freight Command Center Dashboard Toggle Sidebar Dashboard Active Carriers 9 Tot…" at bounding box center [614, 301] width 713 height 530
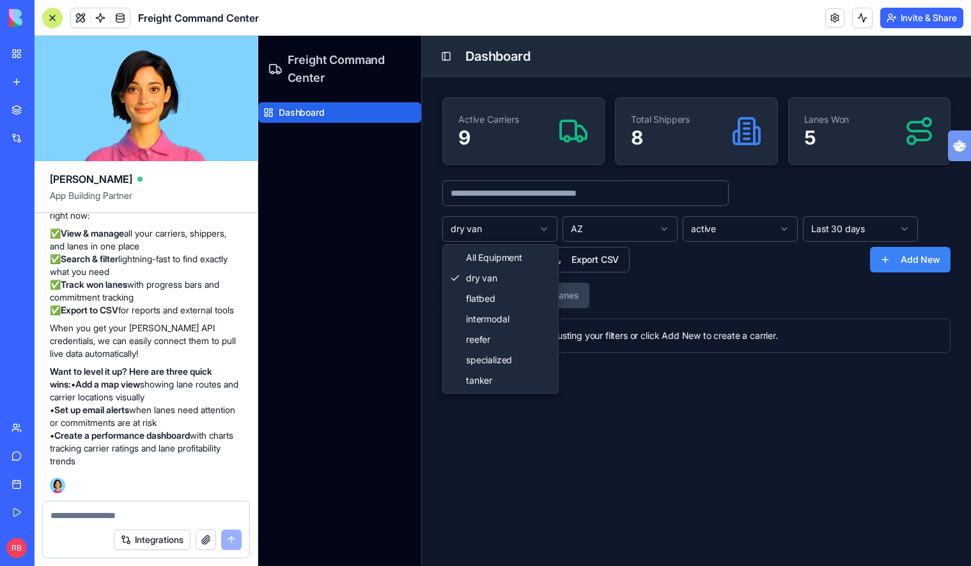
click at [503, 233] on html "Freight Command Center Dashboard Toggle Sidebar Dashboard Active Carriers 9 Tot…" at bounding box center [614, 301] width 713 height 530
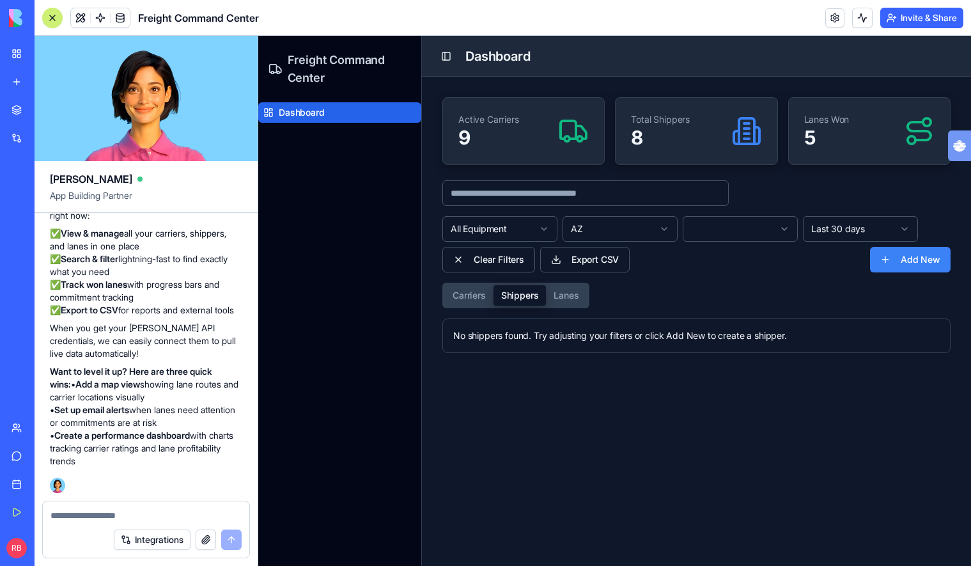
click at [528, 299] on button "Shippers" at bounding box center [520, 295] width 53 height 20
click at [469, 298] on button "Carriers" at bounding box center [469, 295] width 49 height 20
click at [525, 297] on button "Shippers" at bounding box center [520, 295] width 53 height 20
click at [563, 298] on button "Lanes" at bounding box center [566, 295] width 40 height 20
click at [485, 294] on button "Carriers" at bounding box center [469, 295] width 49 height 20
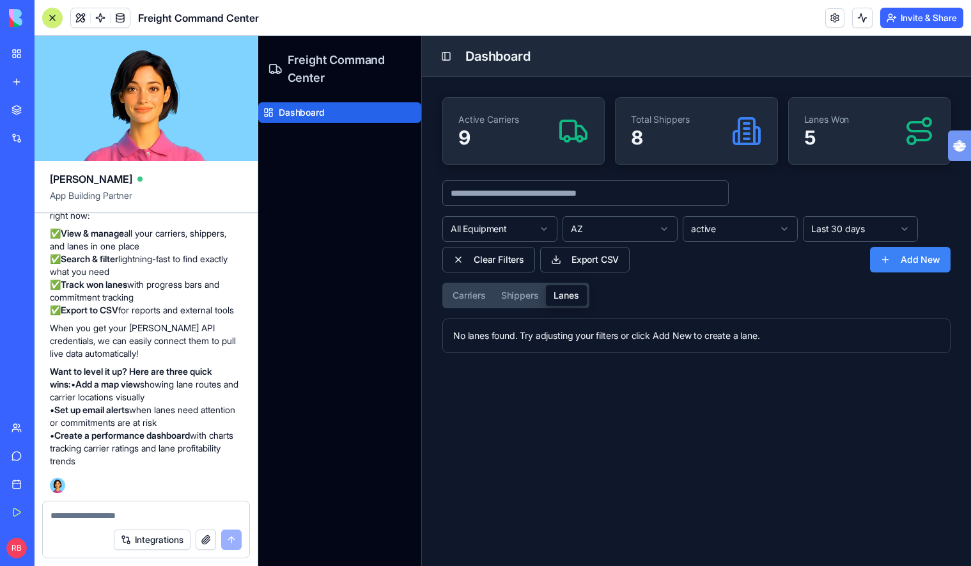
click at [570, 288] on button "Lanes" at bounding box center [566, 295] width 40 height 20
click at [529, 301] on button "Shippers" at bounding box center [520, 295] width 53 height 20
click at [559, 298] on button "Lanes" at bounding box center [566, 295] width 40 height 20
click at [465, 254] on button "Clear Filters" at bounding box center [488, 260] width 93 height 26
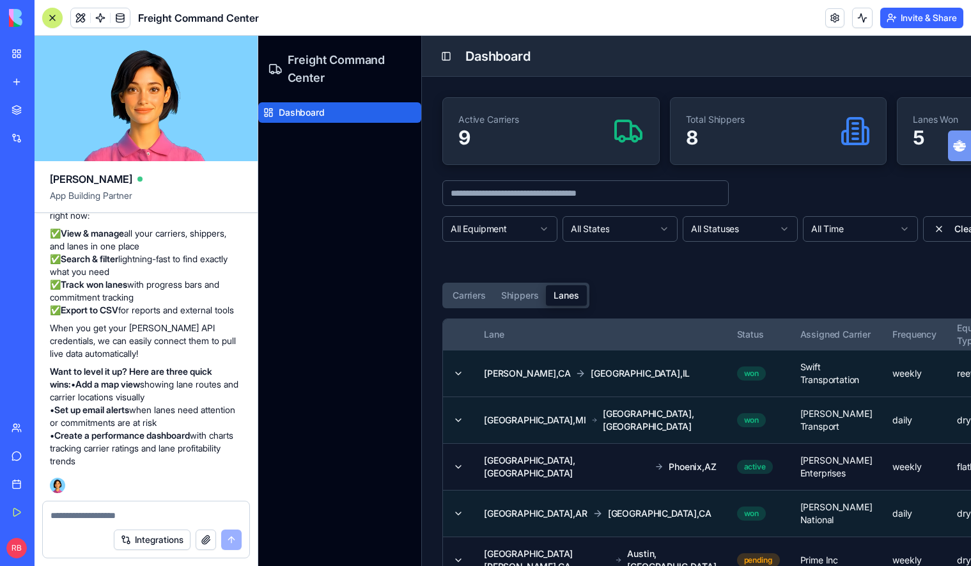
click at [558, 288] on button "Lanes" at bounding box center [566, 295] width 40 height 20
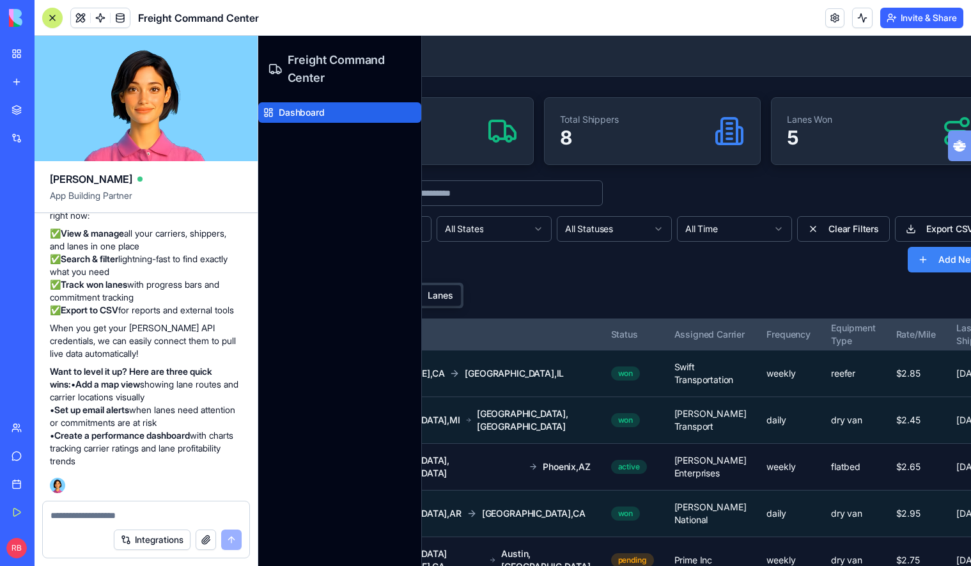
scroll to position [0, 164]
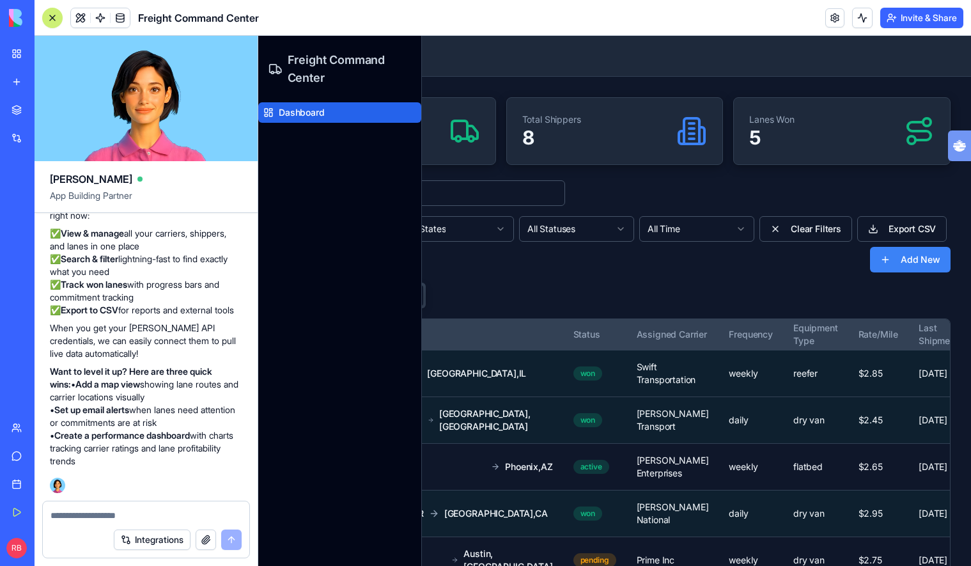
click at [217, 513] on textarea at bounding box center [146, 515] width 191 height 13
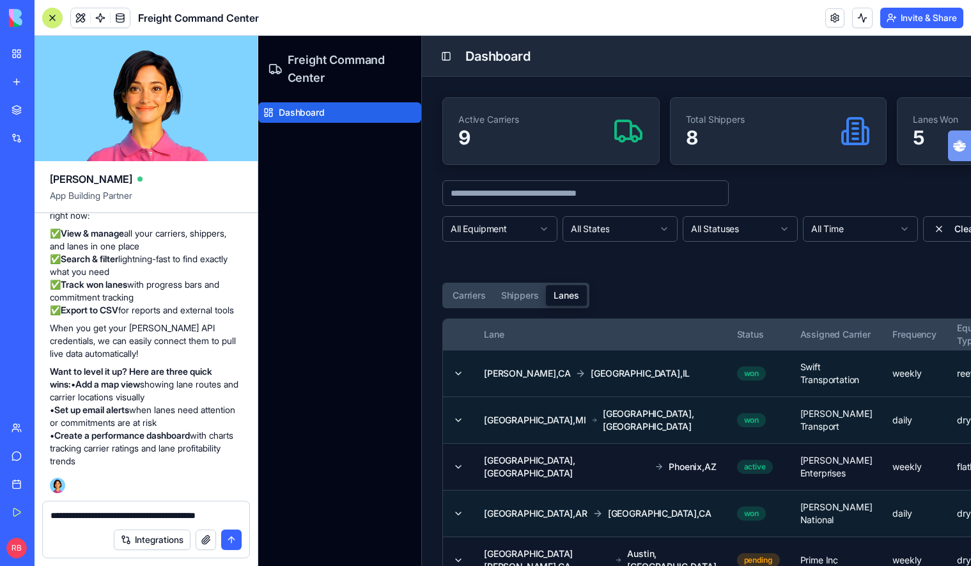
click at [457, 292] on button "Carriers" at bounding box center [469, 295] width 49 height 20
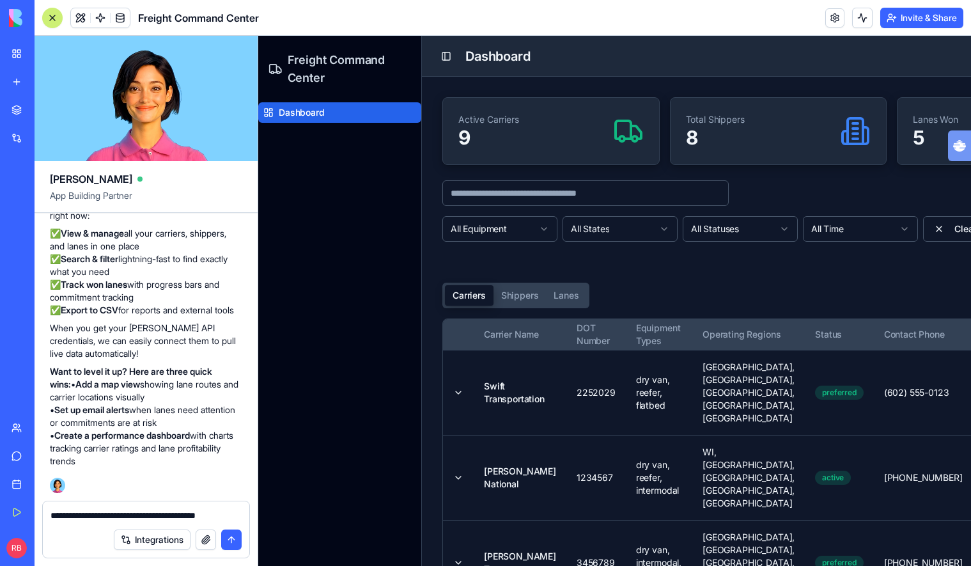
click at [227, 510] on textarea "**********" at bounding box center [146, 515] width 191 height 13
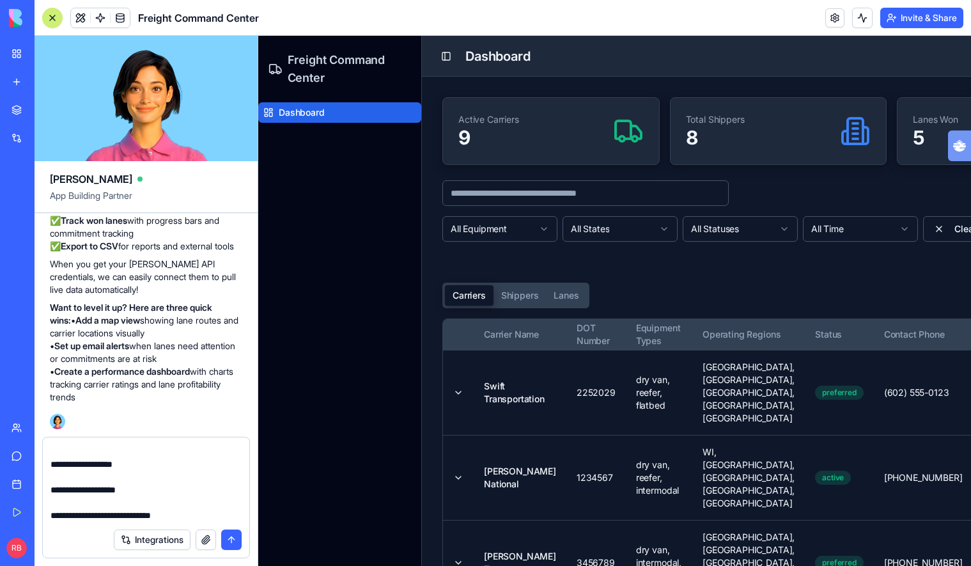
scroll to position [192, 0]
drag, startPoint x: 207, startPoint y: 508, endPoint x: 188, endPoint y: 513, distance: 19.1
click at [188, 513] on textarea "**********" at bounding box center [146, 483] width 191 height 77
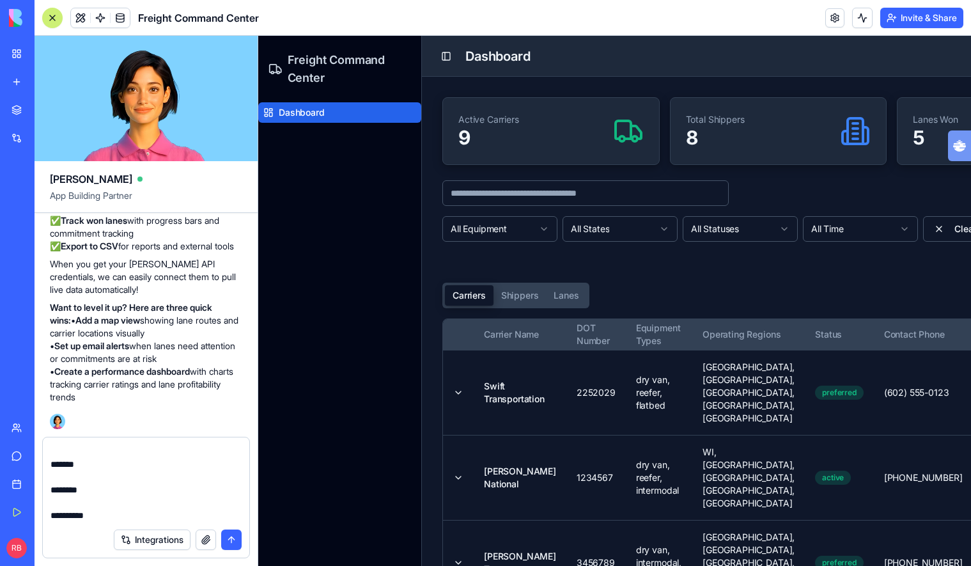
click at [478, 299] on button "Carriers" at bounding box center [469, 295] width 49 height 20
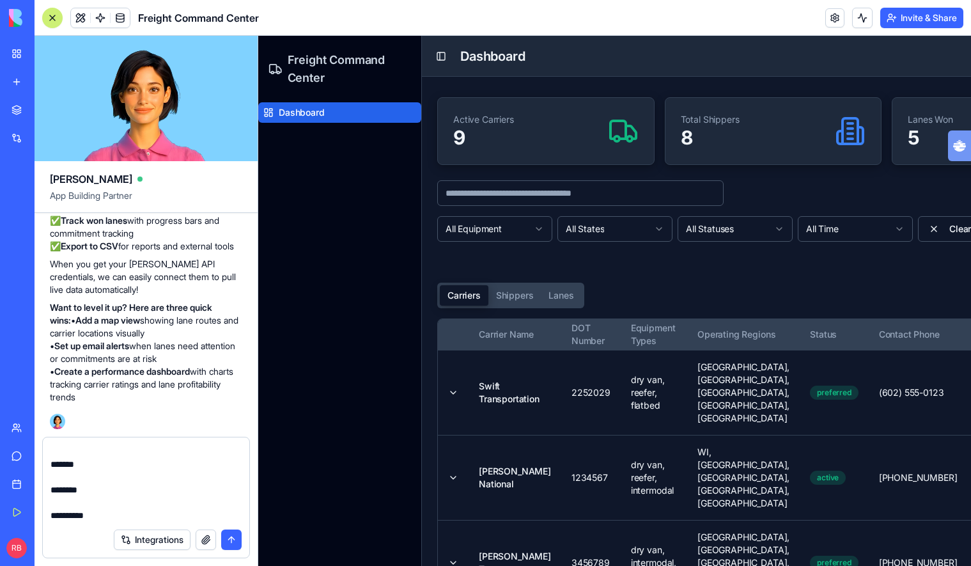
scroll to position [0, 0]
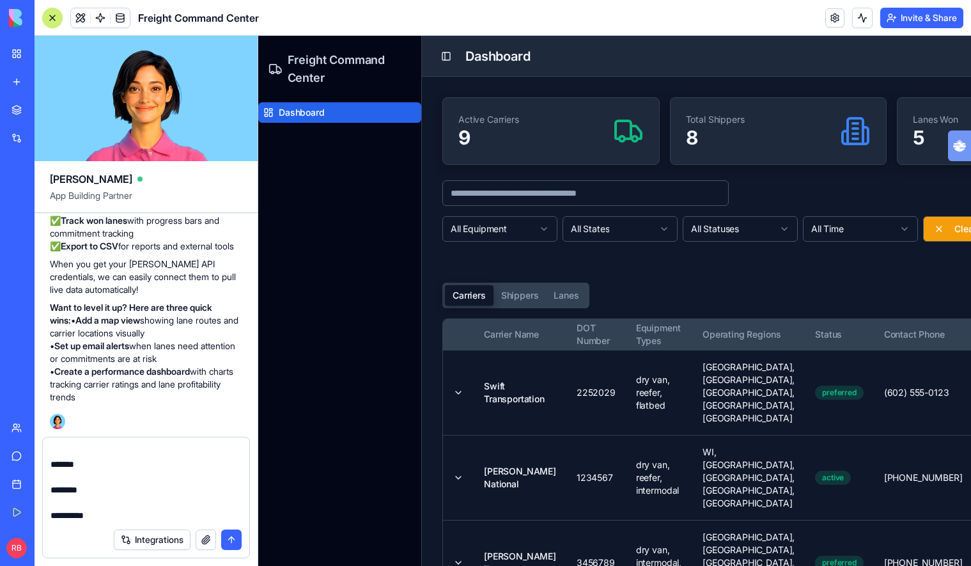
click at [939, 231] on button "Clear Filters" at bounding box center [969, 229] width 93 height 26
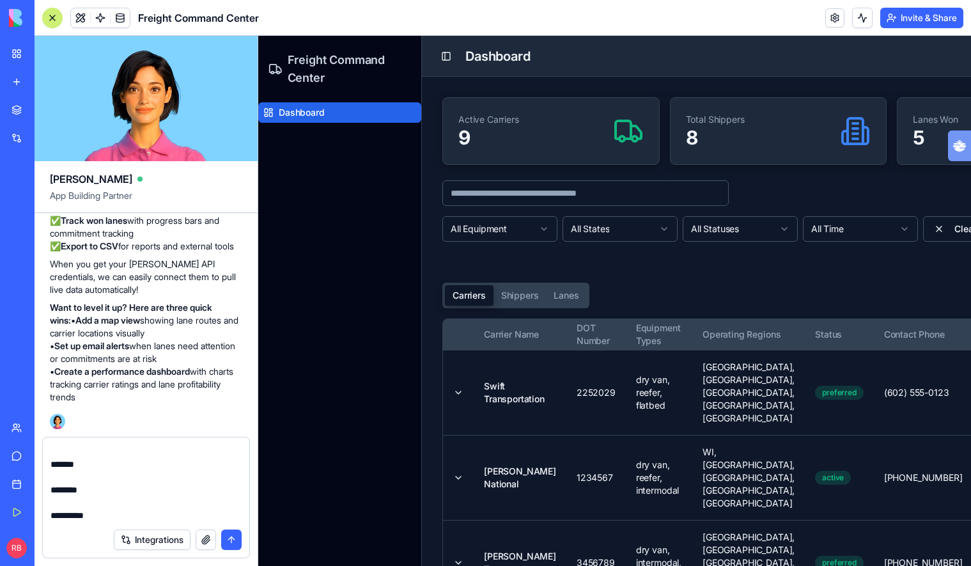
click at [189, 476] on textarea "**********" at bounding box center [146, 483] width 191 height 77
click at [158, 490] on textarea "**********" at bounding box center [146, 483] width 191 height 77
click at [146, 503] on textarea "**********" at bounding box center [146, 483] width 191 height 77
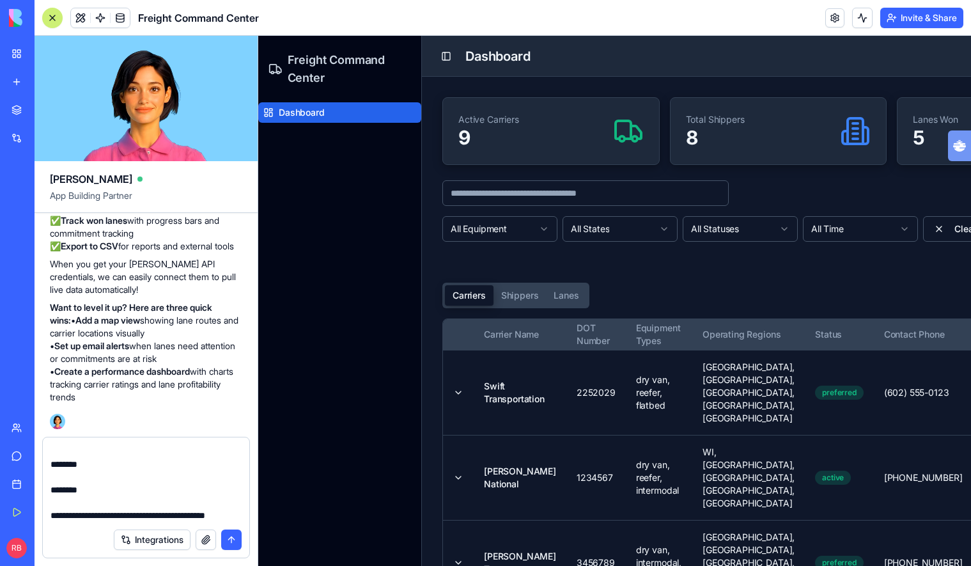
click at [74, 523] on div "Integrations" at bounding box center [146, 540] width 207 height 36
click at [93, 514] on textarea "**********" at bounding box center [146, 483] width 191 height 77
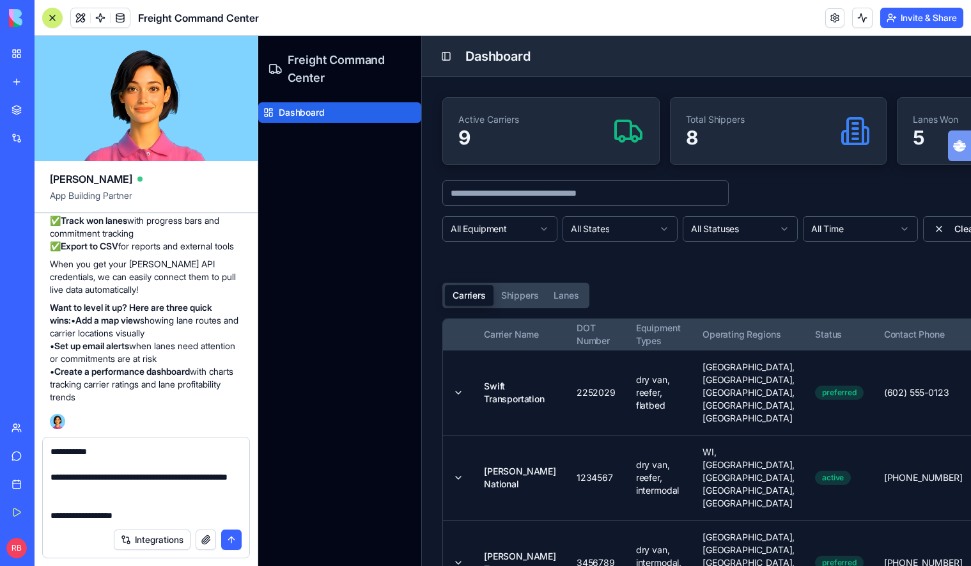
scroll to position [486, 0]
drag, startPoint x: 181, startPoint y: 515, endPoint x: 46, endPoint y: 503, distance: 135.5
click at [46, 503] on div "**********" at bounding box center [146, 479] width 207 height 84
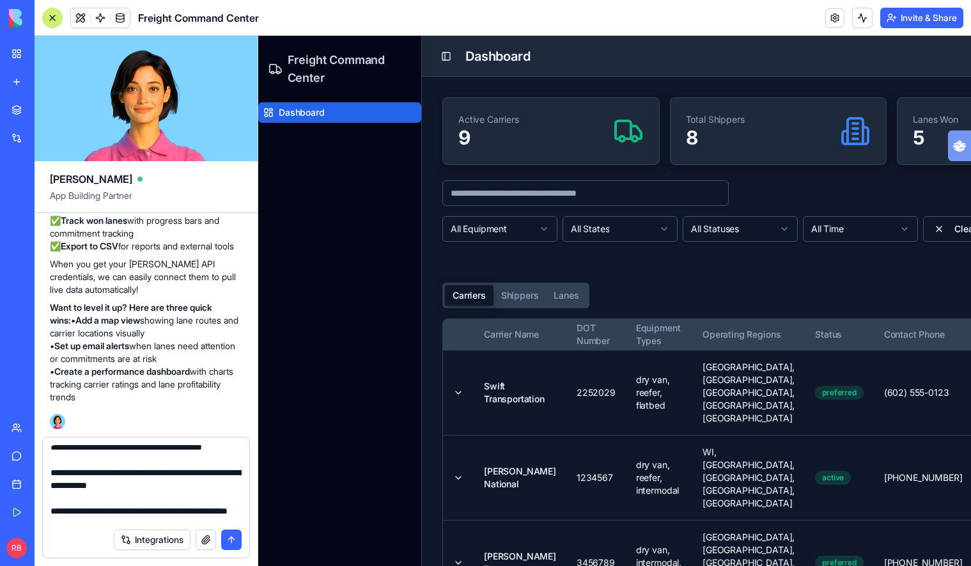
scroll to position [386, 0]
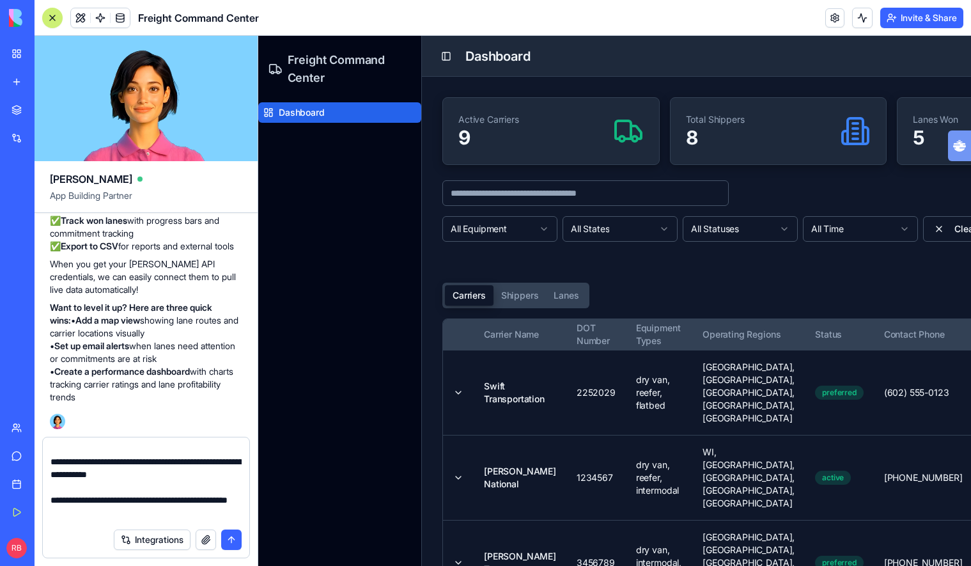
drag, startPoint x: 50, startPoint y: 475, endPoint x: 107, endPoint y: 459, distance: 59.1
click at [107, 459] on textarea at bounding box center [146, 483] width 191 height 77
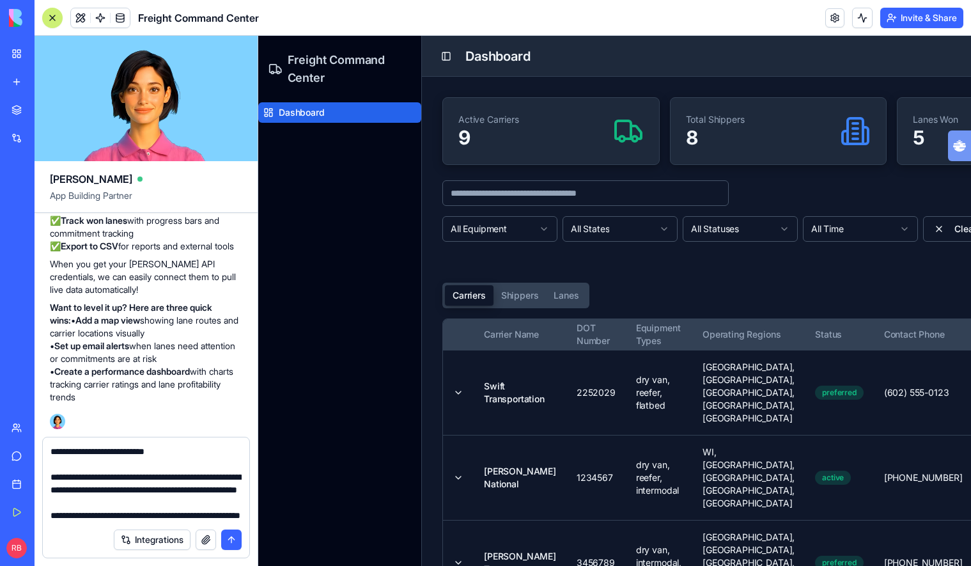
scroll to position [639, 0]
click at [132, 515] on textarea at bounding box center [146, 483] width 191 height 77
paste textarea "**********"
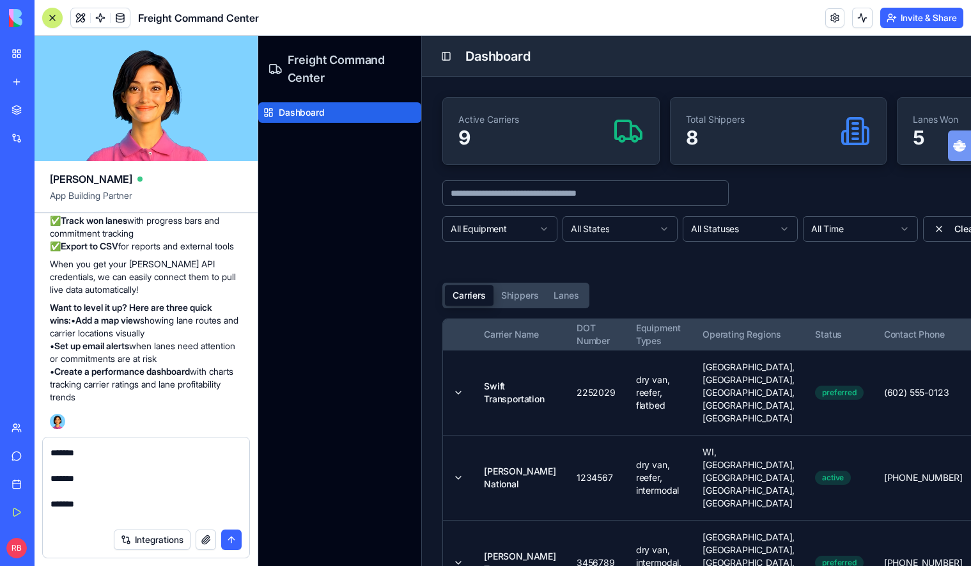
scroll to position [651, 0]
drag, startPoint x: 223, startPoint y: 490, endPoint x: 219, endPoint y: 480, distance: 10.6
click at [219, 480] on textarea at bounding box center [146, 483] width 191 height 77
drag, startPoint x: 221, startPoint y: 483, endPoint x: 207, endPoint y: 488, distance: 14.8
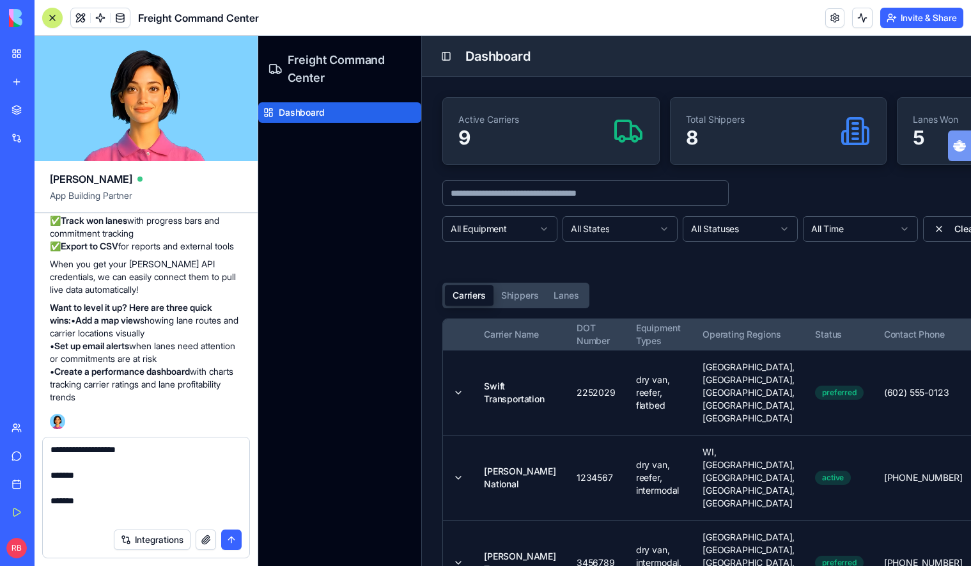
click at [207, 488] on textarea at bounding box center [146, 483] width 191 height 77
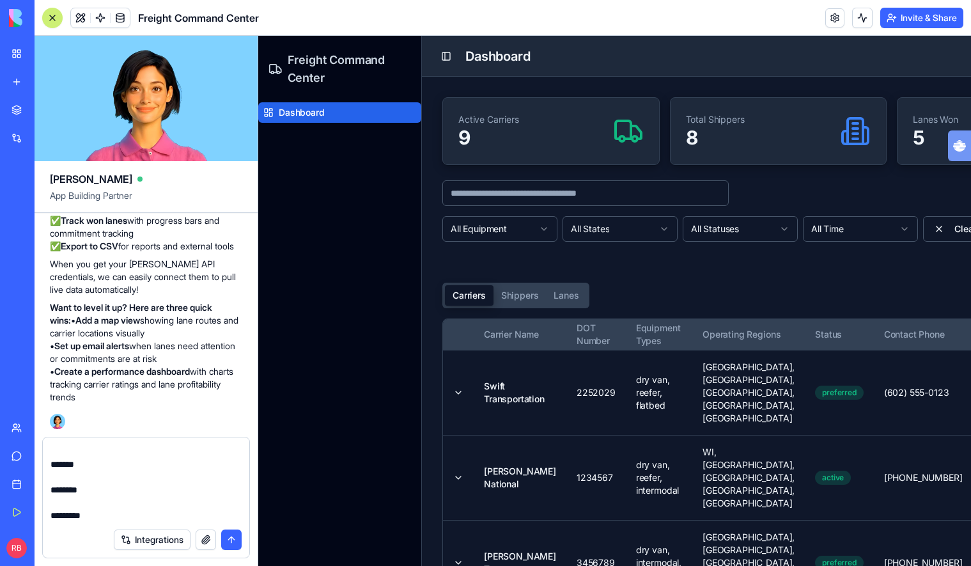
click at [180, 510] on textarea at bounding box center [146, 483] width 191 height 77
click at [155, 509] on textarea at bounding box center [146, 483] width 191 height 77
click at [153, 512] on textarea at bounding box center [146, 483] width 191 height 77
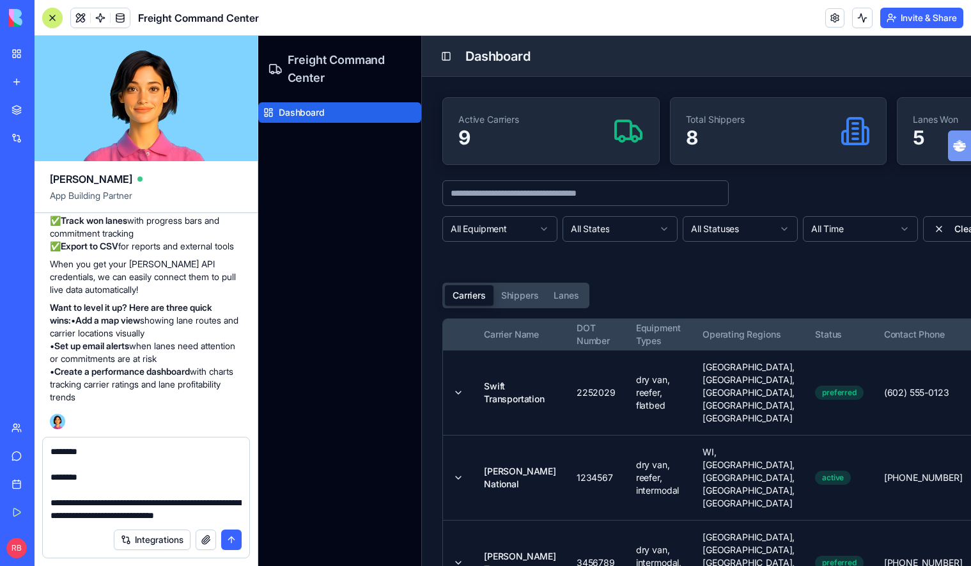
scroll to position [881, 0]
click at [134, 517] on textarea at bounding box center [146, 483] width 191 height 77
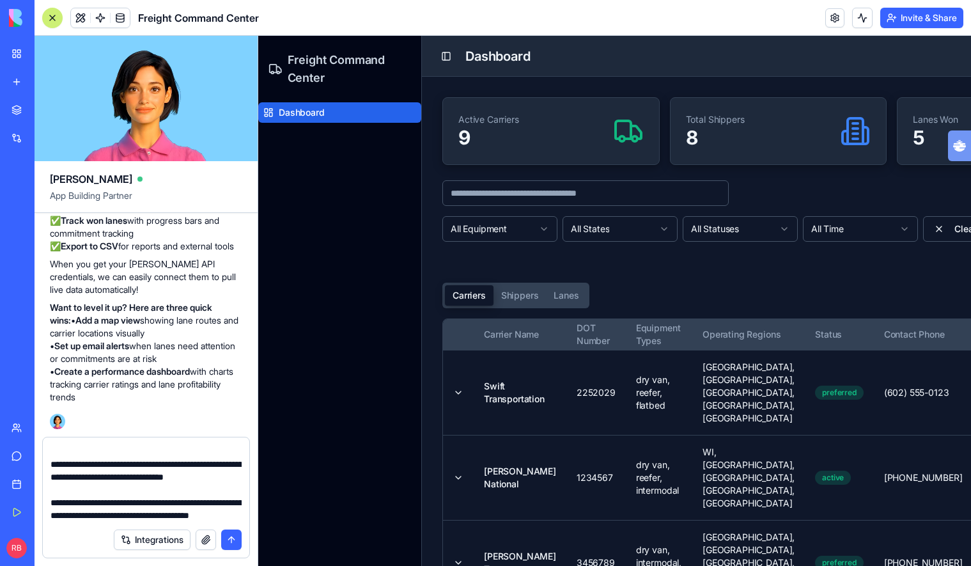
scroll to position [934, 0]
drag, startPoint x: 192, startPoint y: 519, endPoint x: 50, endPoint y: 494, distance: 144.6
click at [51, 494] on textarea at bounding box center [146, 483] width 191 height 77
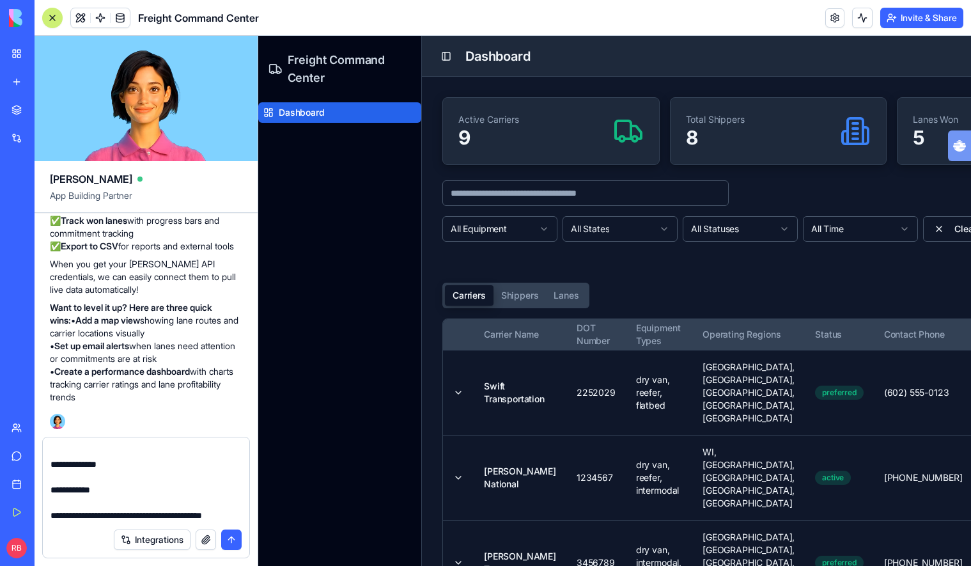
scroll to position [1086, 0]
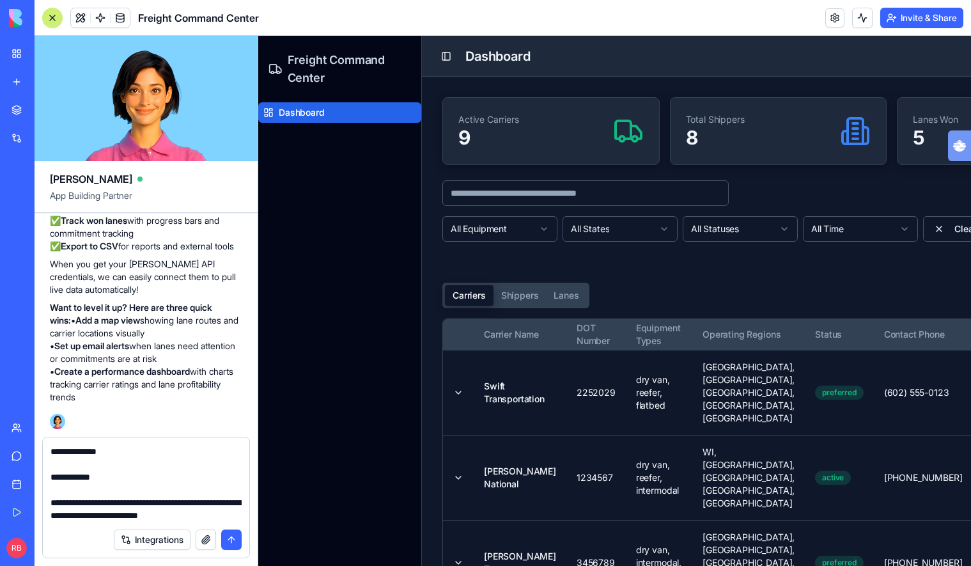
type textarea "**********"
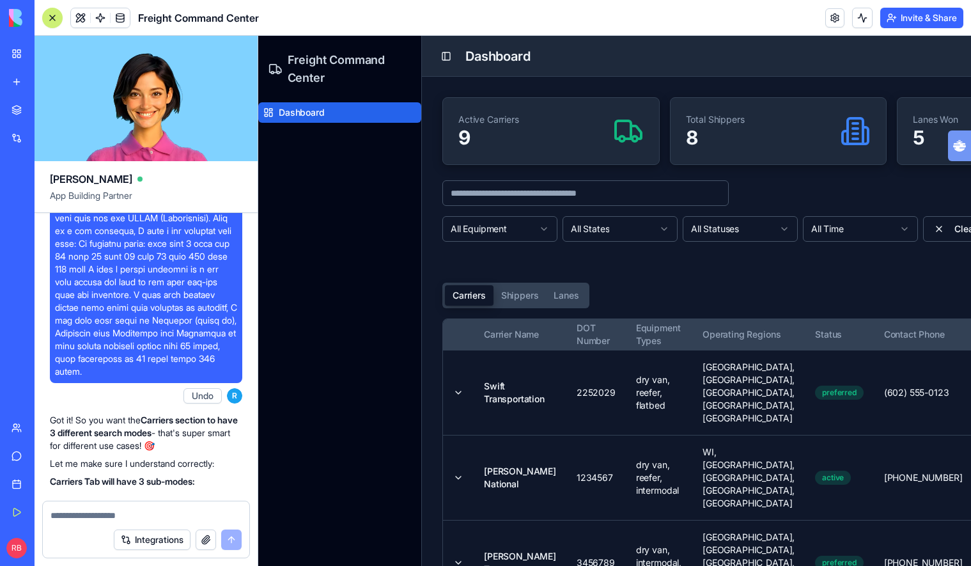
scroll to position [3212, 0]
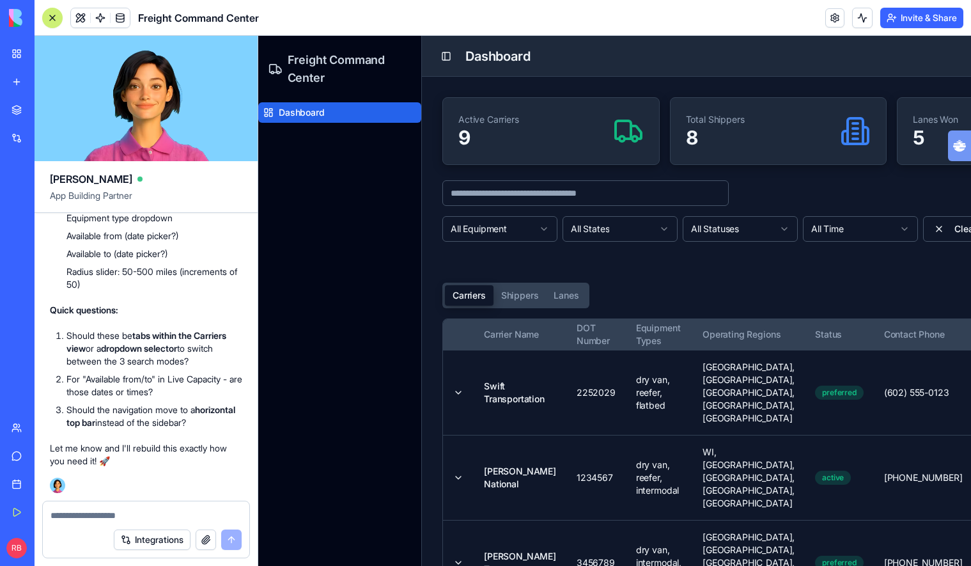
click at [620, 263] on div "All Equipment All States All Statuses All Time Clear Filters Export CSV Add New" at bounding box center [778, 244] width 672 height 56
click at [177, 512] on textarea at bounding box center [146, 515] width 191 height 13
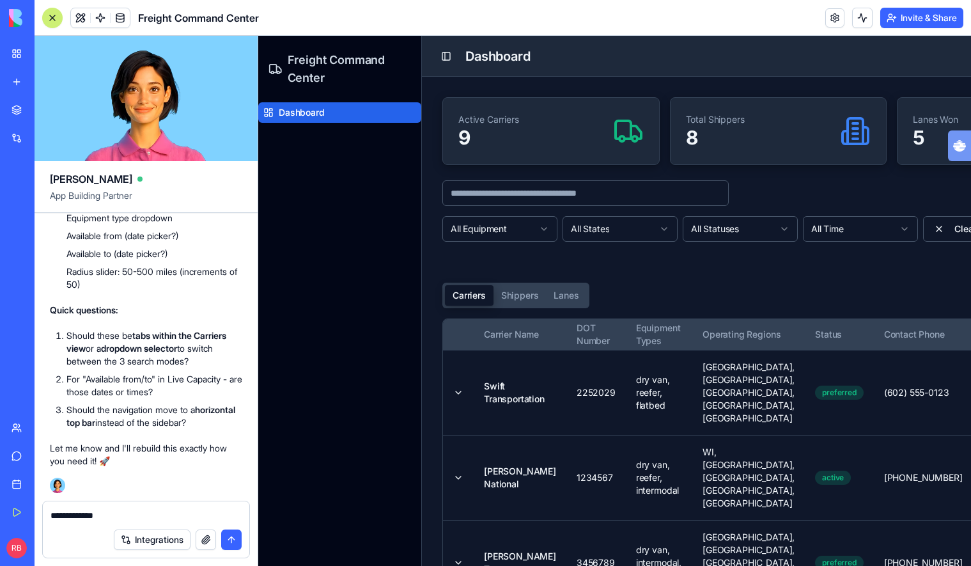
type textarea "**********"
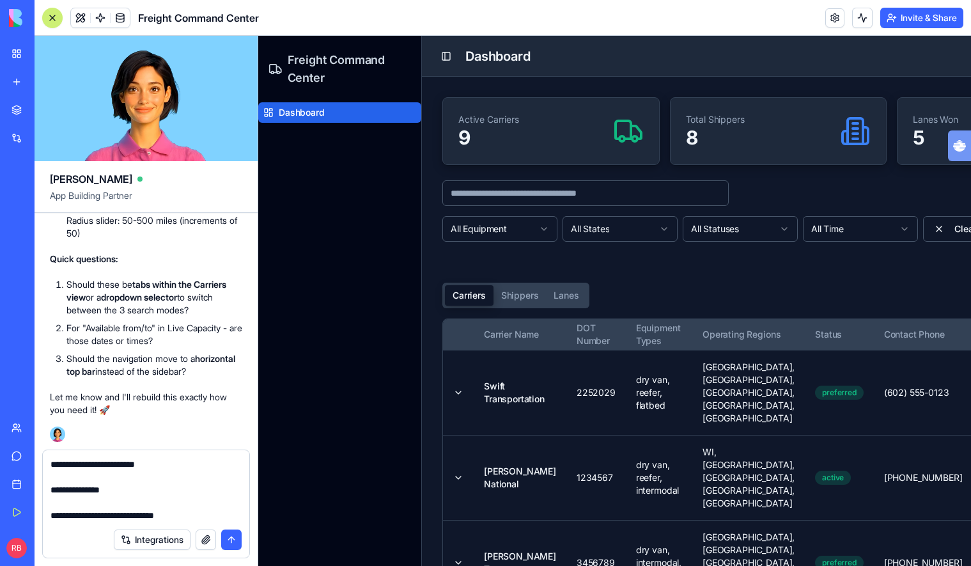
type textarea "**********"
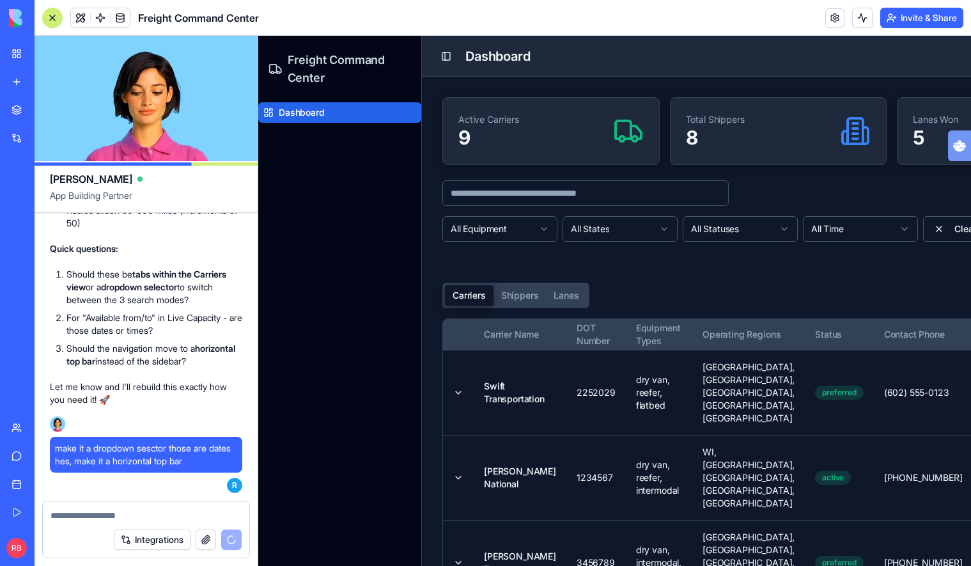
scroll to position [3614, 0]
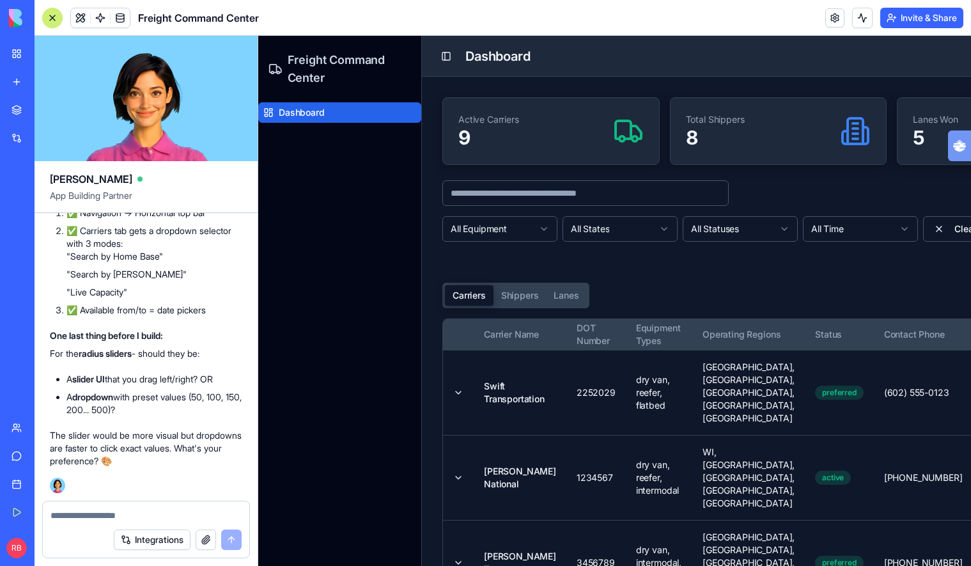
click at [153, 509] on textarea at bounding box center [146, 515] width 191 height 13
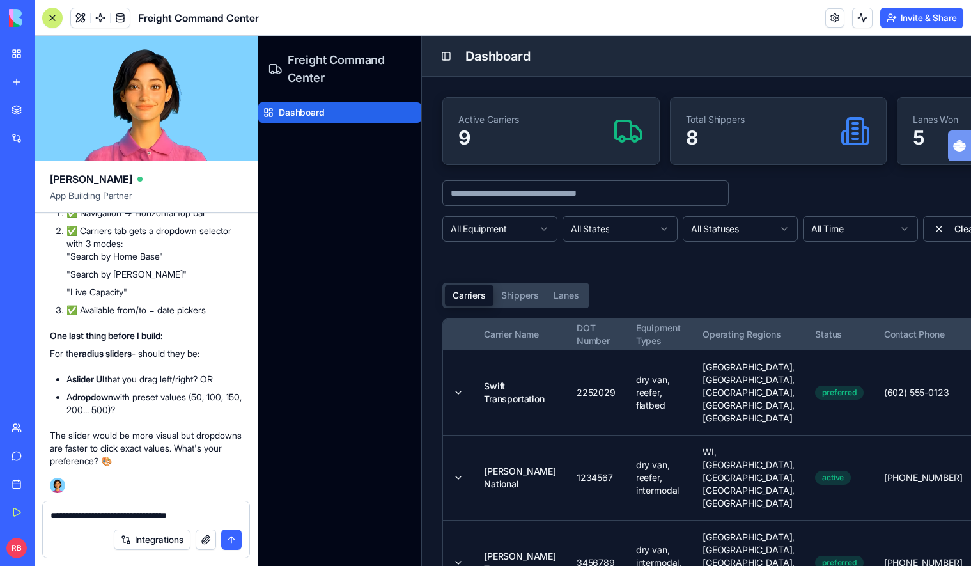
type textarea "**********"
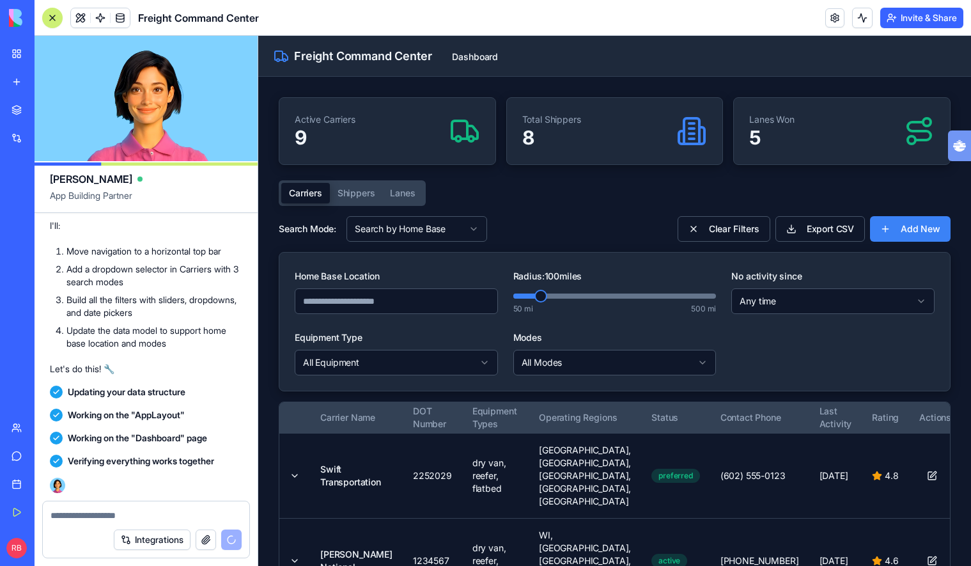
scroll to position [4320, 0]
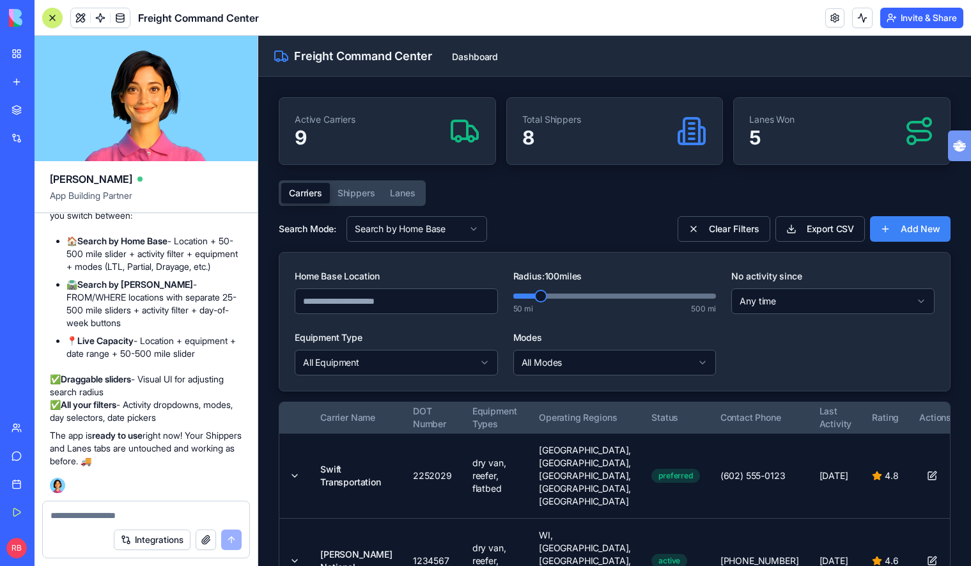
click at [347, 201] on button "Shippers" at bounding box center [356, 193] width 53 height 20
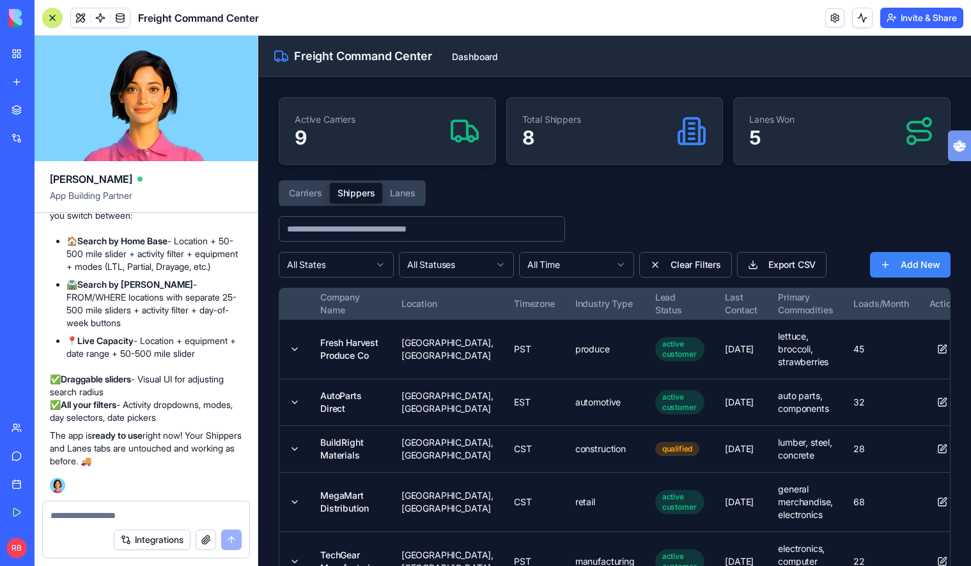
click at [307, 194] on button "Carriers" at bounding box center [305, 193] width 49 height 20
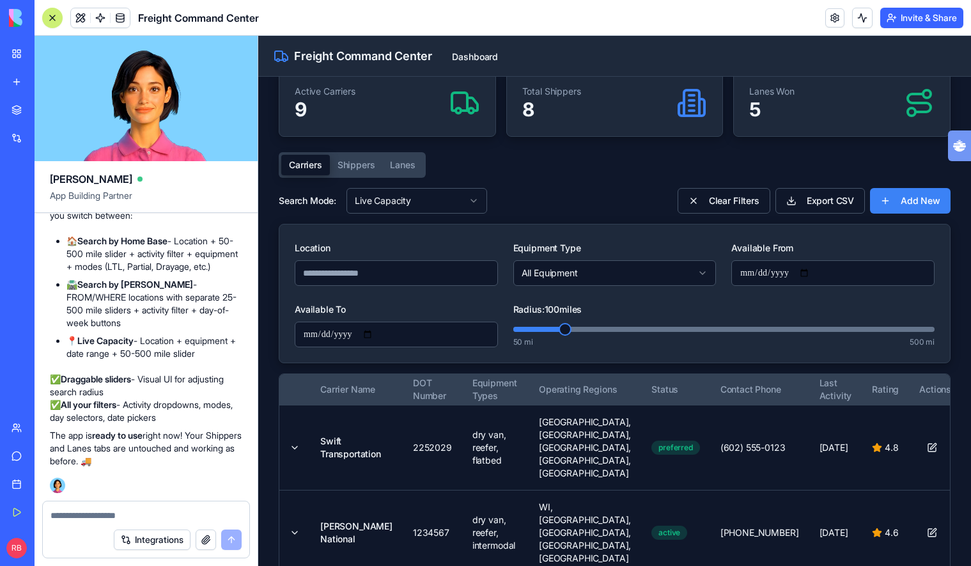
scroll to position [18, 0]
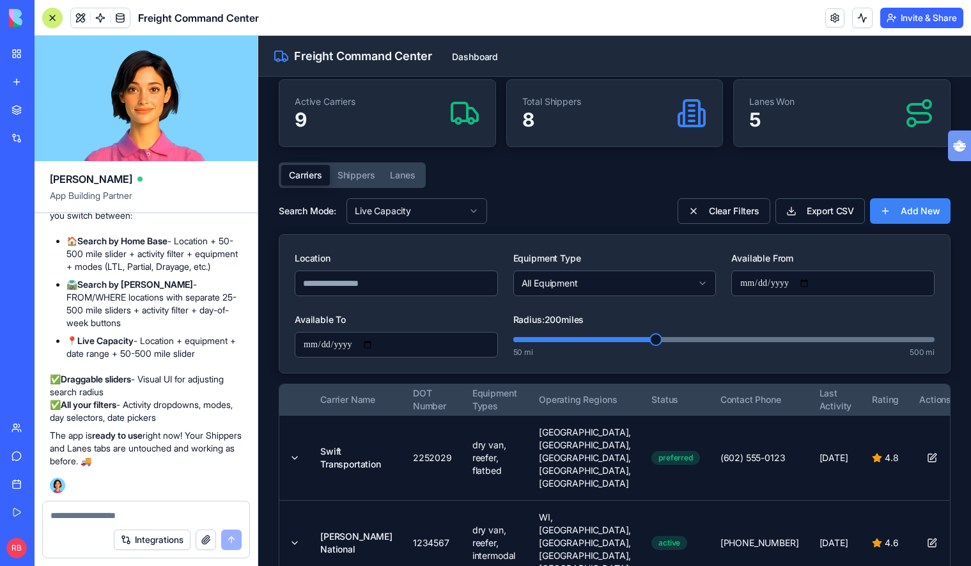
click at [659, 338] on span at bounding box center [656, 339] width 13 height 13
click at [526, 340] on span at bounding box center [583, 339] width 141 height 5
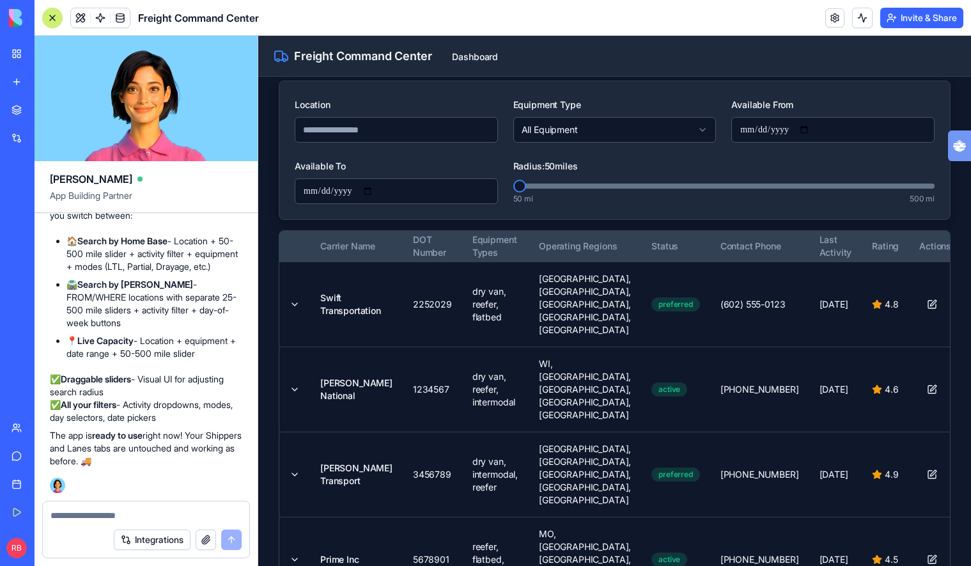
scroll to position [0, 0]
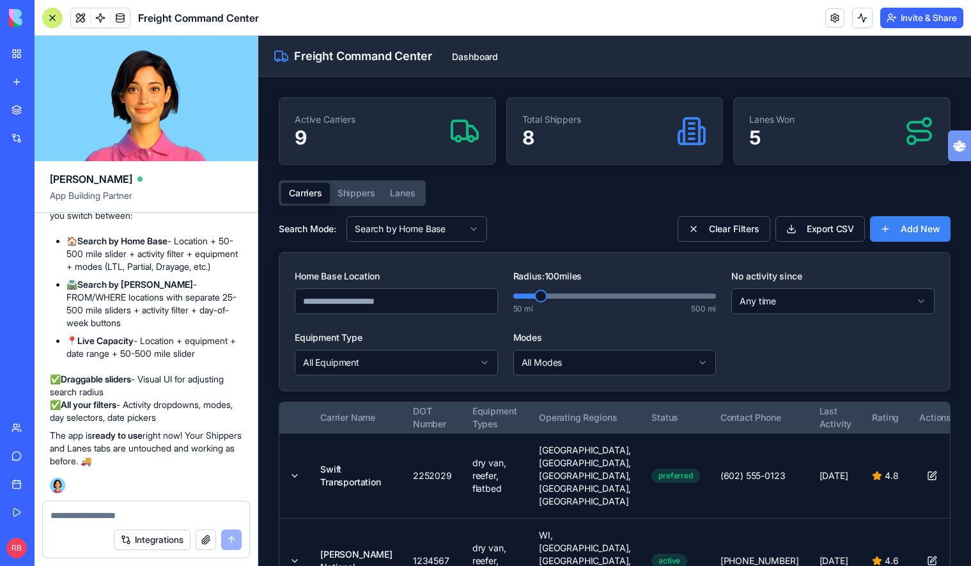
click at [585, 298] on span at bounding box center [614, 295] width 203 height 5
click at [534, 293] on span at bounding box center [614, 295] width 203 height 5
click at [405, 307] on input "Home Base Location" at bounding box center [396, 301] width 203 height 26
click at [774, 341] on div "Home Base Location Radius: 100 miles 50 mi 500 mi No activity since Any time Eq…" at bounding box center [615, 321] width 640 height 107
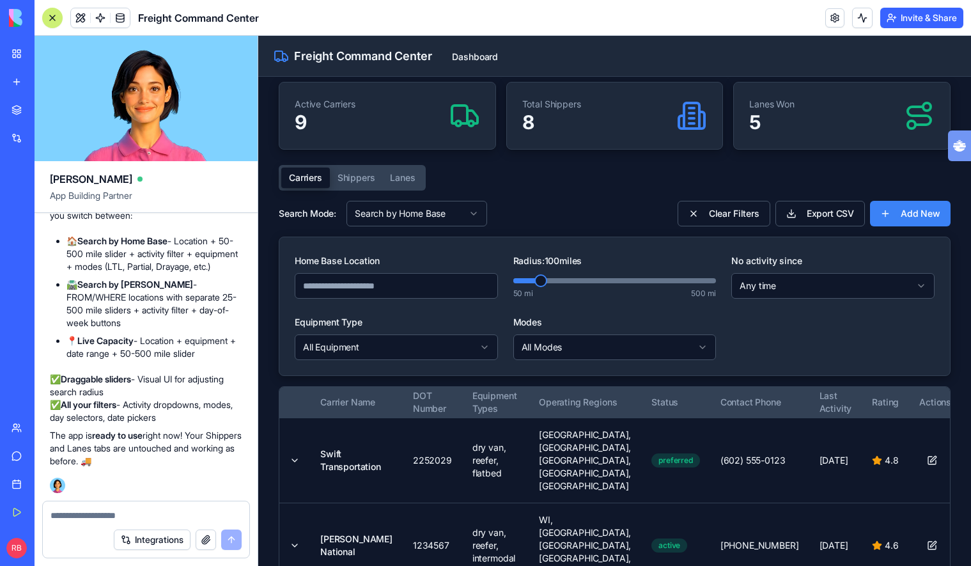
scroll to position [18, 0]
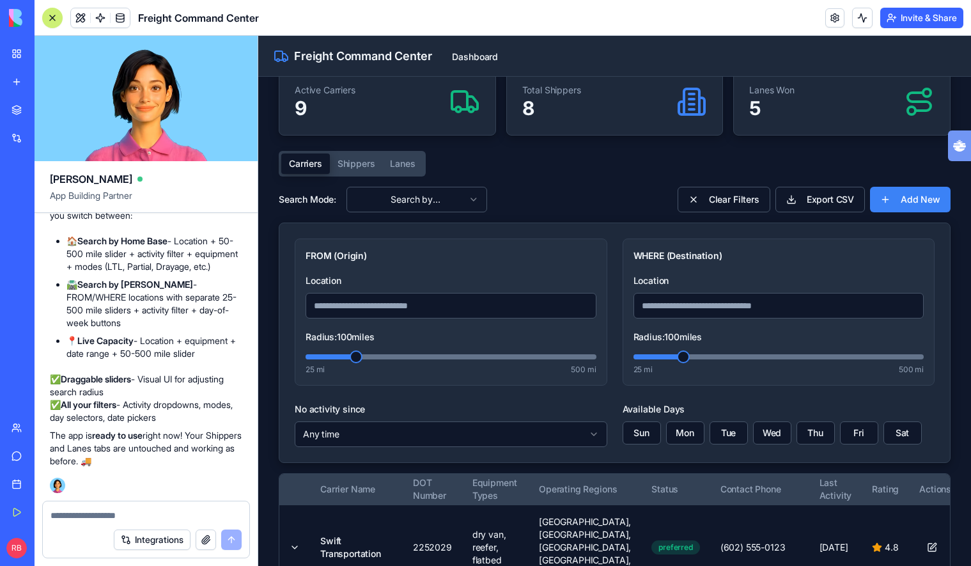
scroll to position [42, 0]
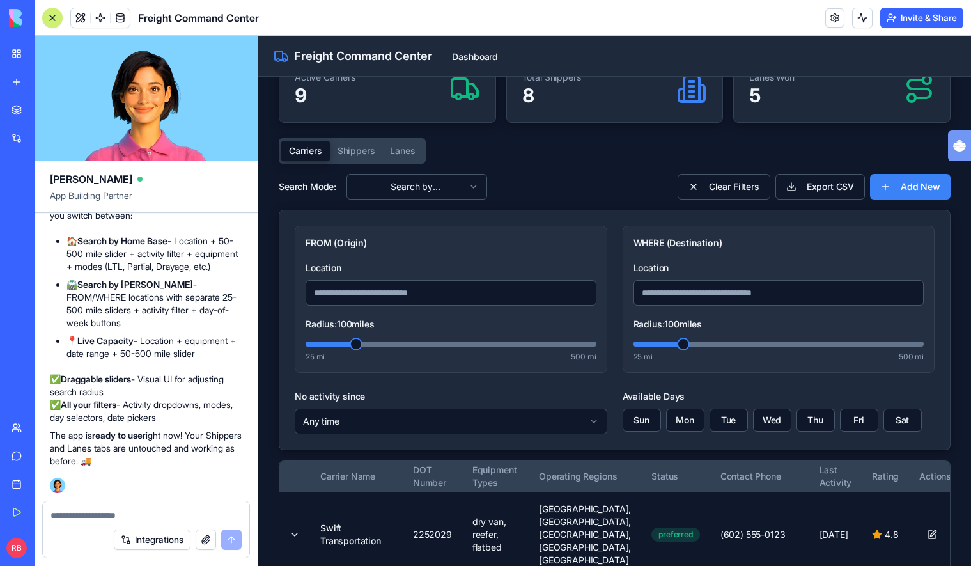
drag, startPoint x: 380, startPoint y: 350, endPoint x: 422, endPoint y: 348, distance: 41.6
click at [419, 348] on div "Radius: 100 miles 25 mi 500 mi" at bounding box center [451, 339] width 291 height 46
click at [422, 348] on div "Radius: 100 miles 25 mi 500 mi" at bounding box center [451, 339] width 291 height 46
click at [381, 345] on span at bounding box center [451, 343] width 291 height 5
click at [322, 347] on span at bounding box center [359, 343] width 107 height 5
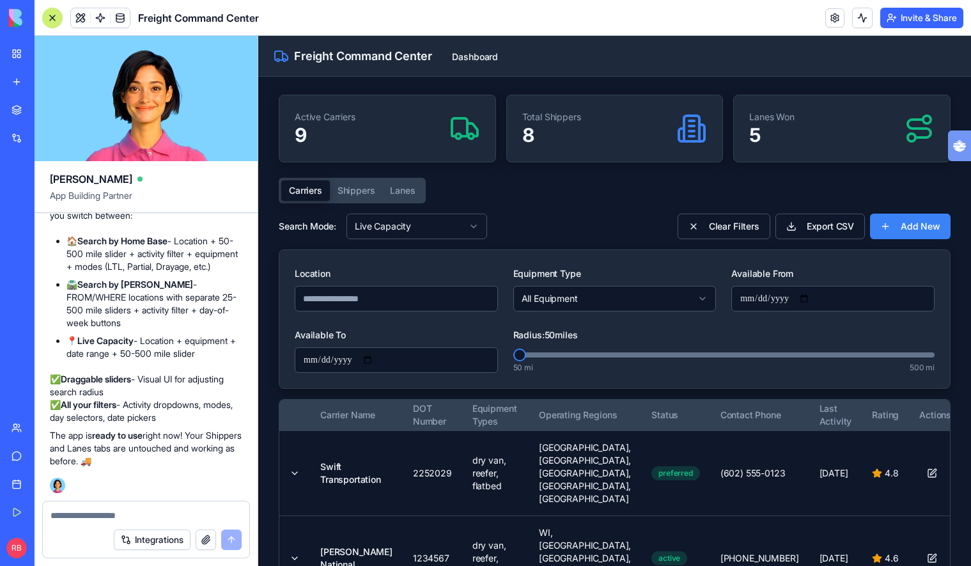
scroll to position [0, 0]
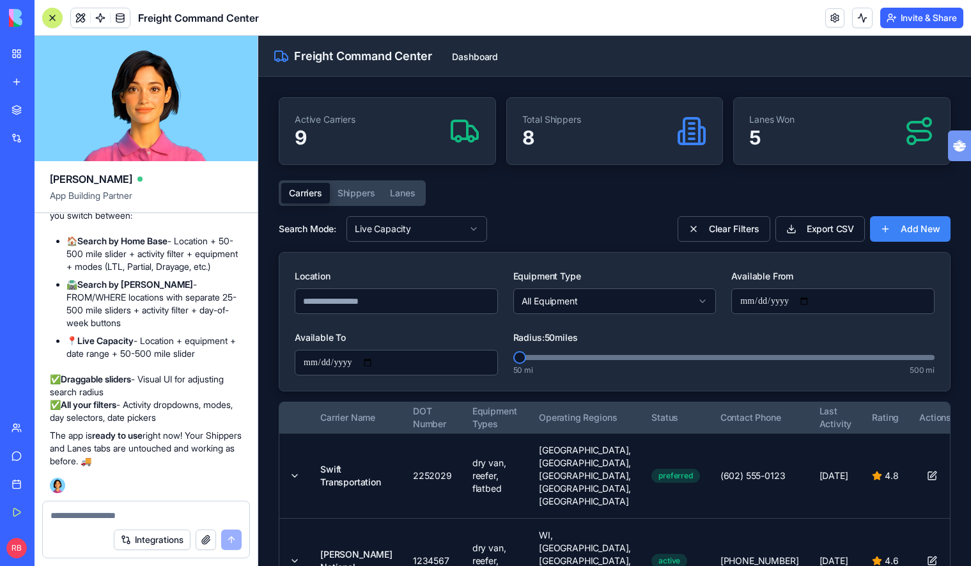
click at [200, 513] on textarea at bounding box center [146, 515] width 191 height 13
click at [408, 185] on button "Lanes" at bounding box center [402, 193] width 40 height 20
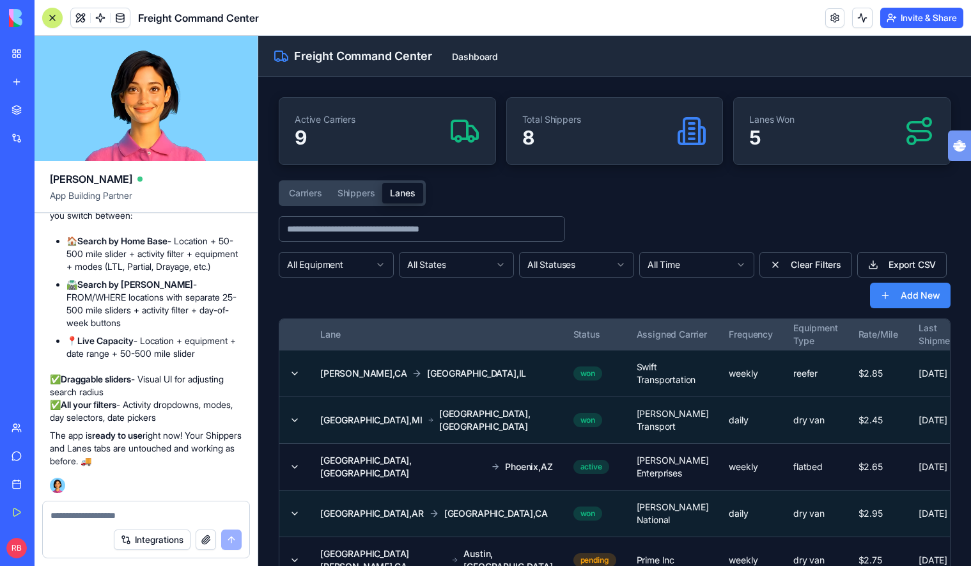
click at [370, 199] on button "Shippers" at bounding box center [356, 193] width 53 height 20
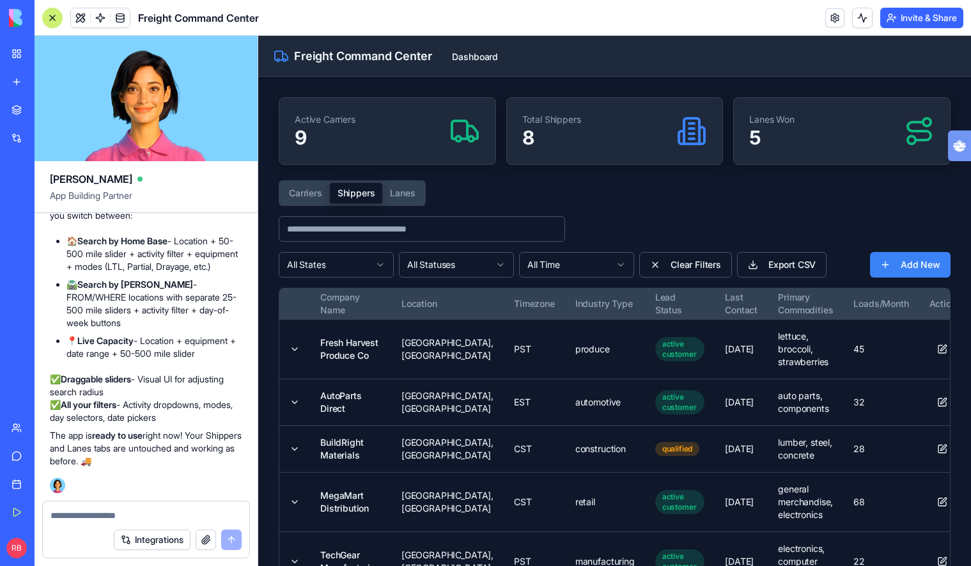
click at [319, 198] on button "Carriers" at bounding box center [305, 193] width 49 height 20
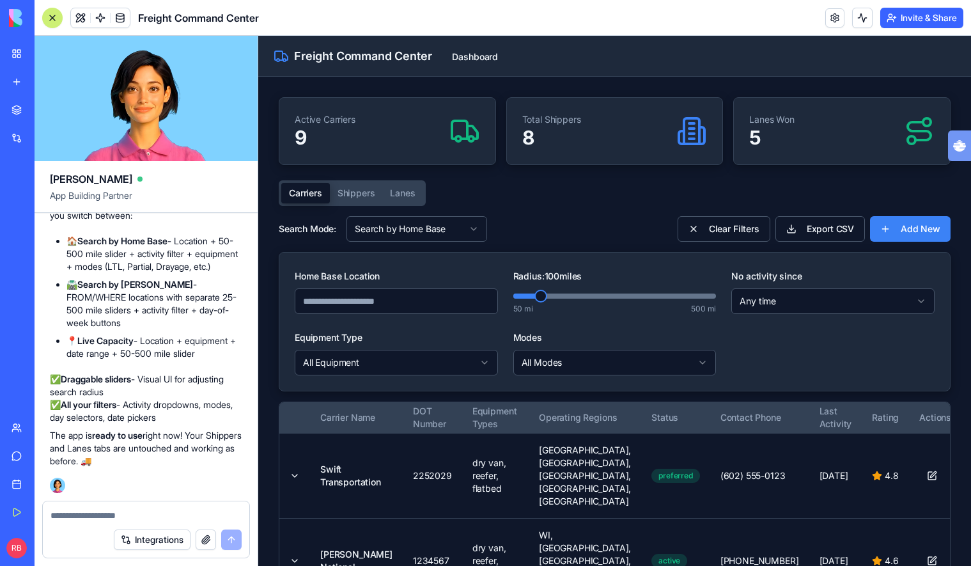
click at [563, 306] on div "50 mi 500 mi" at bounding box center [614, 309] width 203 height 10
drag, startPoint x: 569, startPoint y: 301, endPoint x: 591, endPoint y: 297, distance: 22.6
click at [600, 298] on div "Radius: 100 miles 50 mi 500 mi" at bounding box center [614, 291] width 203 height 46
click at [551, 295] on span at bounding box center [614, 295] width 203 height 5
click at [548, 294] on span at bounding box center [581, 295] width 136 height 5
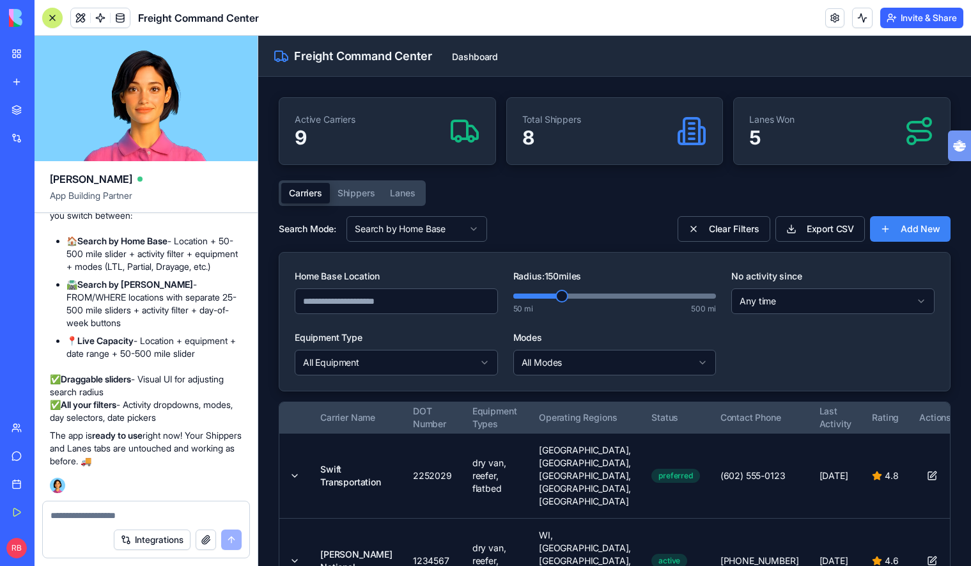
click at [336, 139] on p "9" at bounding box center [325, 137] width 61 height 23
click at [513, 132] on div "Total Shippers 8" at bounding box center [615, 131] width 216 height 67
drag, startPoint x: 694, startPoint y: 146, endPoint x: 813, endPoint y: 159, distance: 119.7
click at [776, 160] on div "Active Carriers 9 Total Shippers 8 Lanes Won 5" at bounding box center [615, 131] width 672 height 68
drag, startPoint x: 813, startPoint y: 159, endPoint x: 659, endPoint y: 160, distance: 154.7
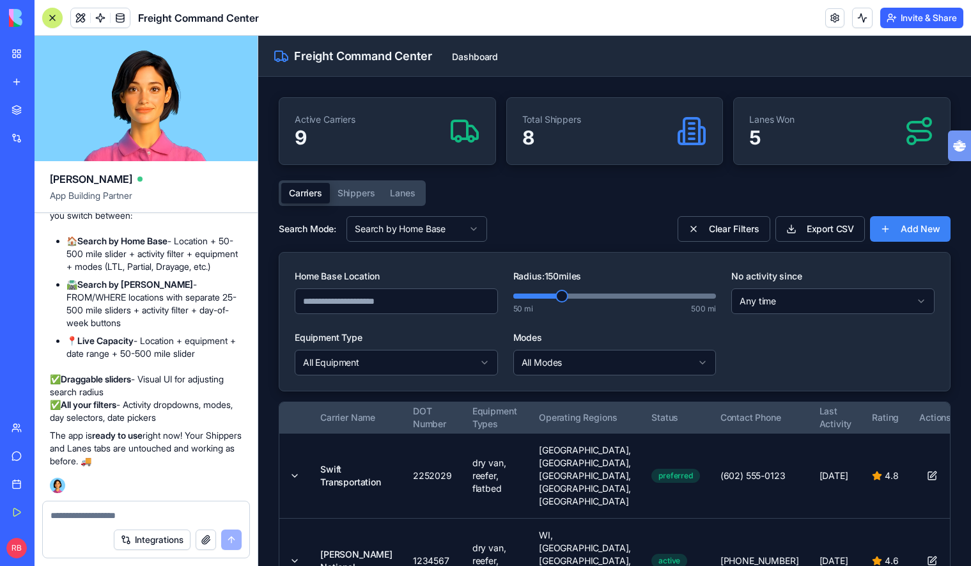
click at [806, 158] on div "Lanes Won 5" at bounding box center [842, 131] width 216 height 67
click at [149, 514] on textarea at bounding box center [146, 515] width 191 height 13
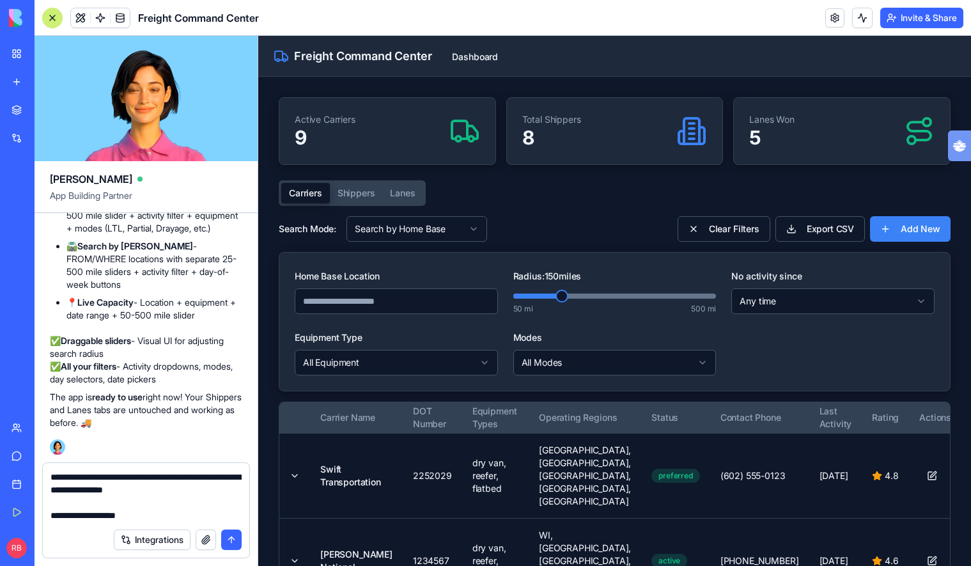
type textarea "**********"
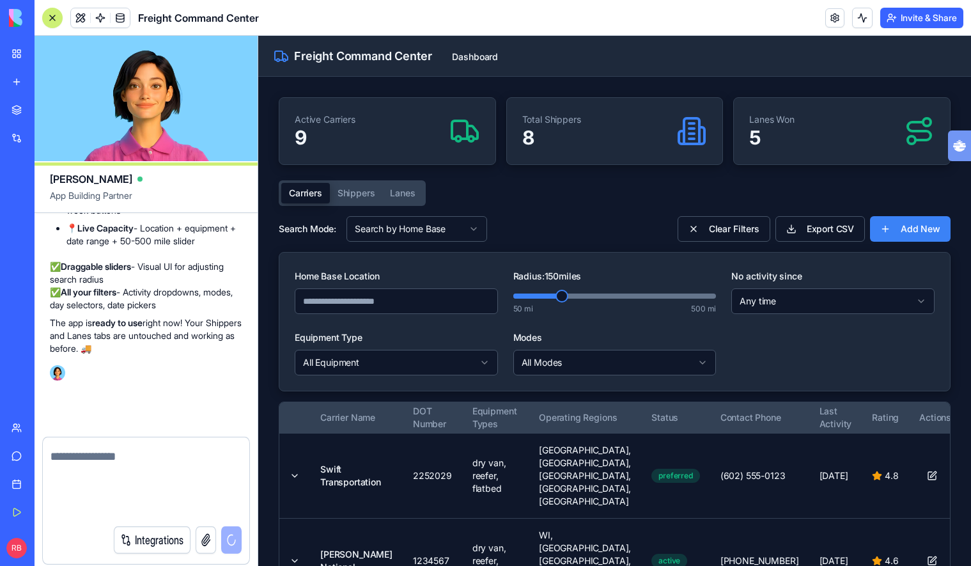
scroll to position [4394, 0]
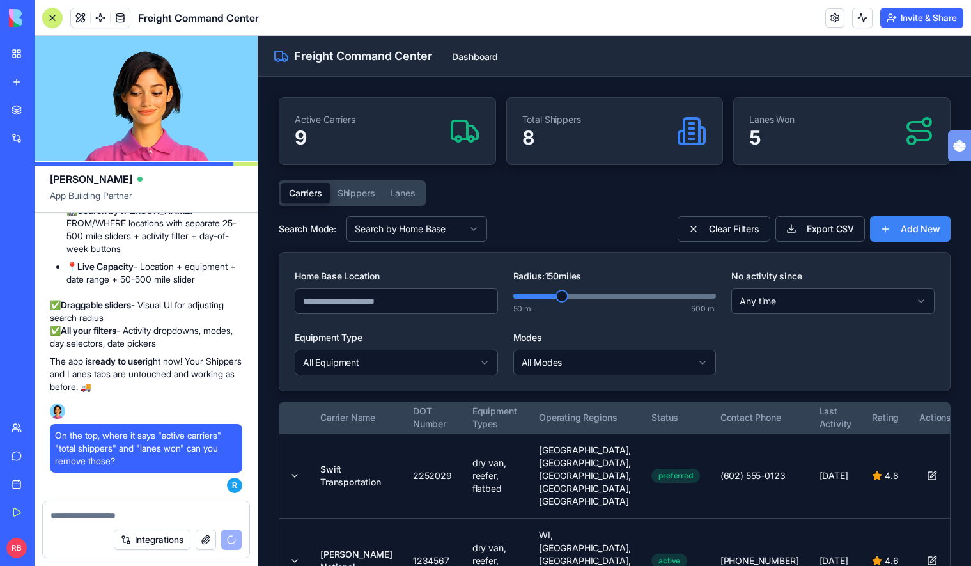
click at [680, 129] on icon at bounding box center [692, 131] width 31 height 31
drag, startPoint x: 749, startPoint y: 152, endPoint x: 708, endPoint y: 175, distance: 46.1
click at [749, 152] on div "Lanes Won 5" at bounding box center [842, 131] width 216 height 67
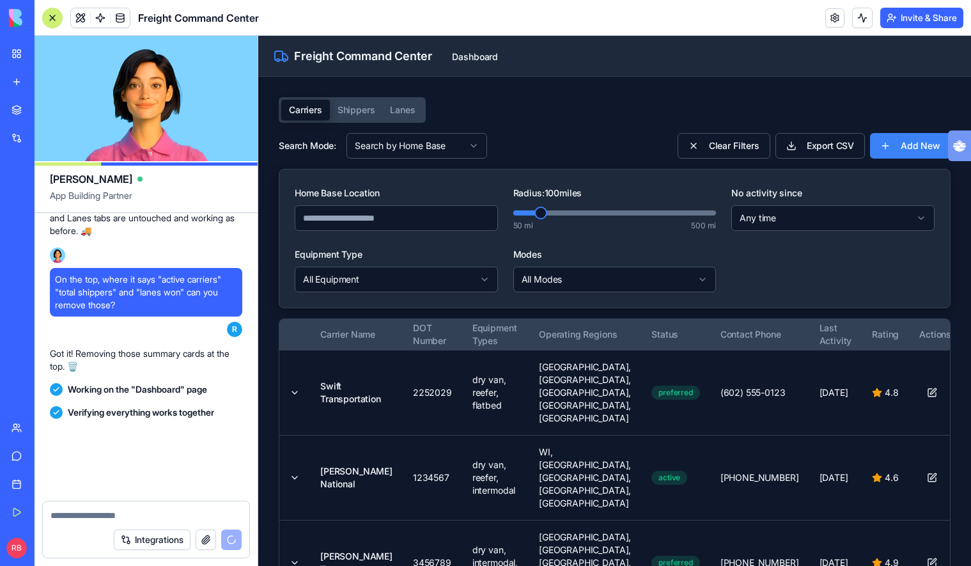
scroll to position [4550, 0]
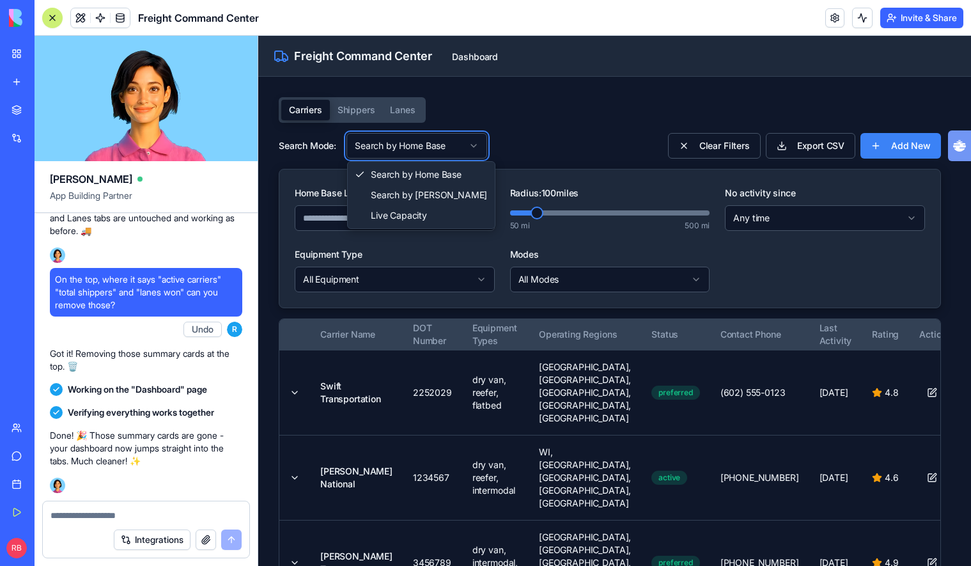
drag, startPoint x: 466, startPoint y: 113, endPoint x: 338, endPoint y: 103, distance: 128.2
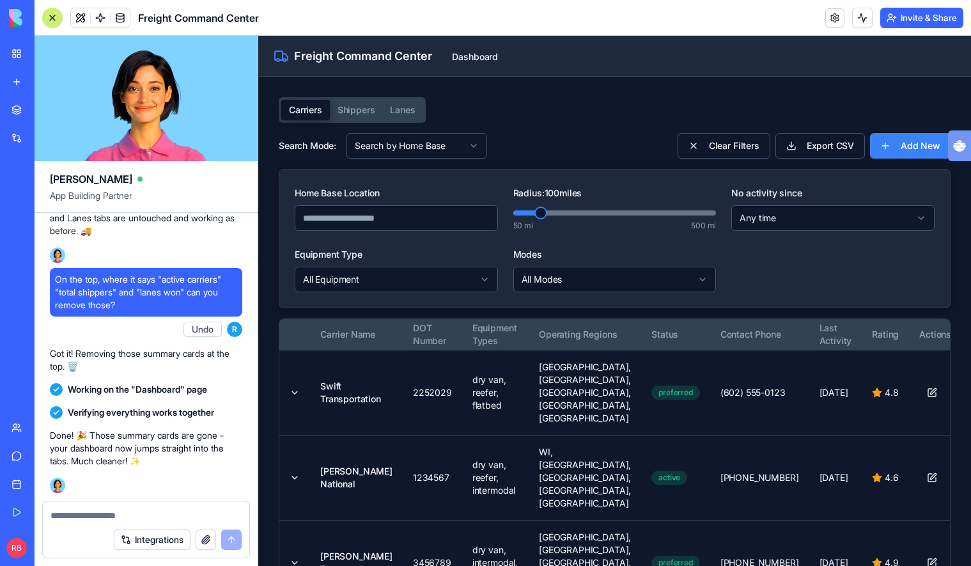
click at [338, 102] on button "Shippers" at bounding box center [356, 110] width 53 height 20
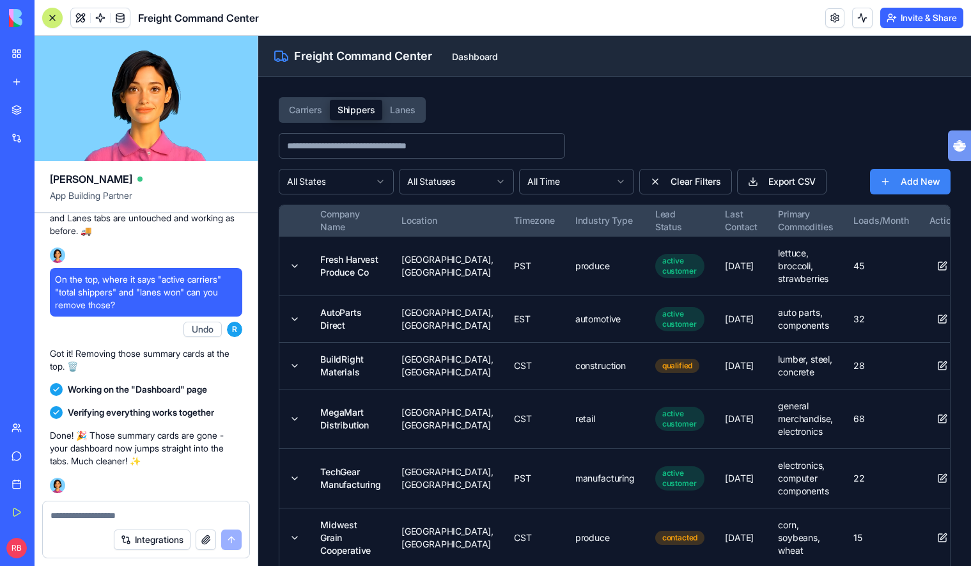
click at [387, 109] on button "Lanes" at bounding box center [402, 110] width 40 height 20
click at [372, 111] on button "Shippers" at bounding box center [356, 110] width 53 height 20
click at [399, 112] on button "Lanes" at bounding box center [402, 110] width 40 height 20
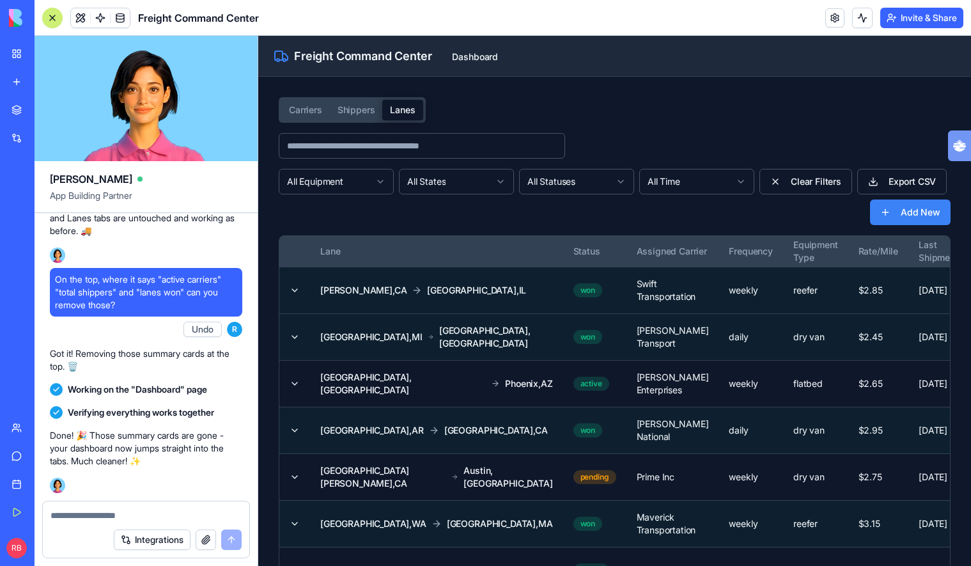
click at [379, 136] on input at bounding box center [422, 146] width 286 height 26
click at [514, 107] on div "Carriers Shippers Lanes All Equipment All States All Statuses All Time Clear Fi…" at bounding box center [615, 415] width 672 height 637
drag, startPoint x: 405, startPoint y: 140, endPoint x: 394, endPoint y: 129, distance: 15.8
click at [405, 140] on input at bounding box center [422, 146] width 286 height 26
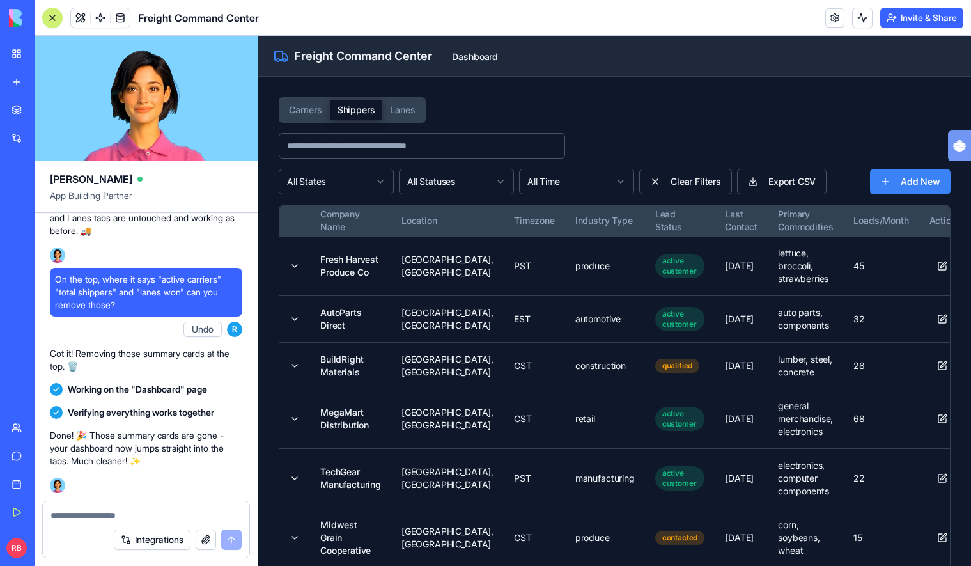
click at [357, 106] on button "Shippers" at bounding box center [356, 110] width 53 height 20
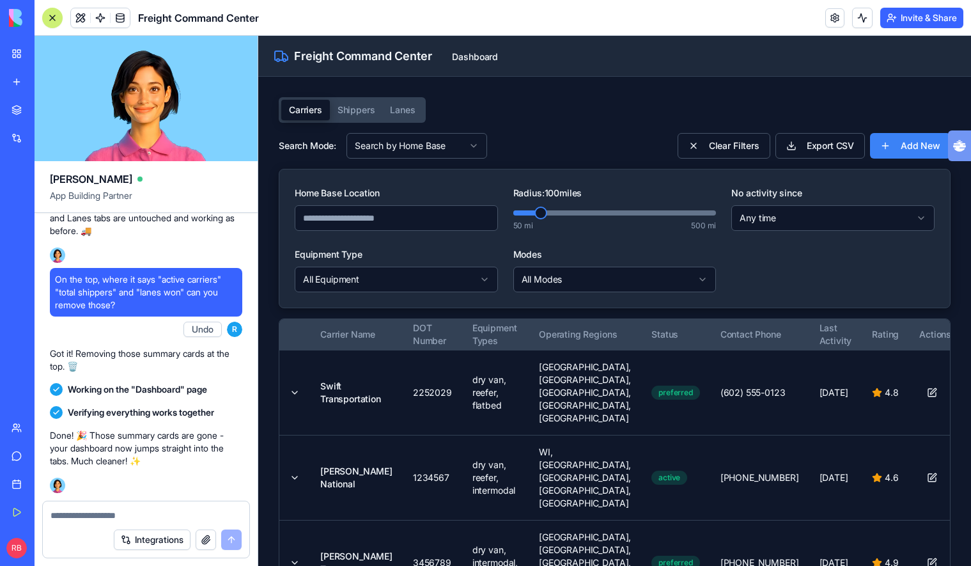
click at [301, 105] on button "Carriers" at bounding box center [305, 110] width 49 height 20
click at [200, 519] on textarea at bounding box center [146, 515] width 191 height 13
type textarea "**********"
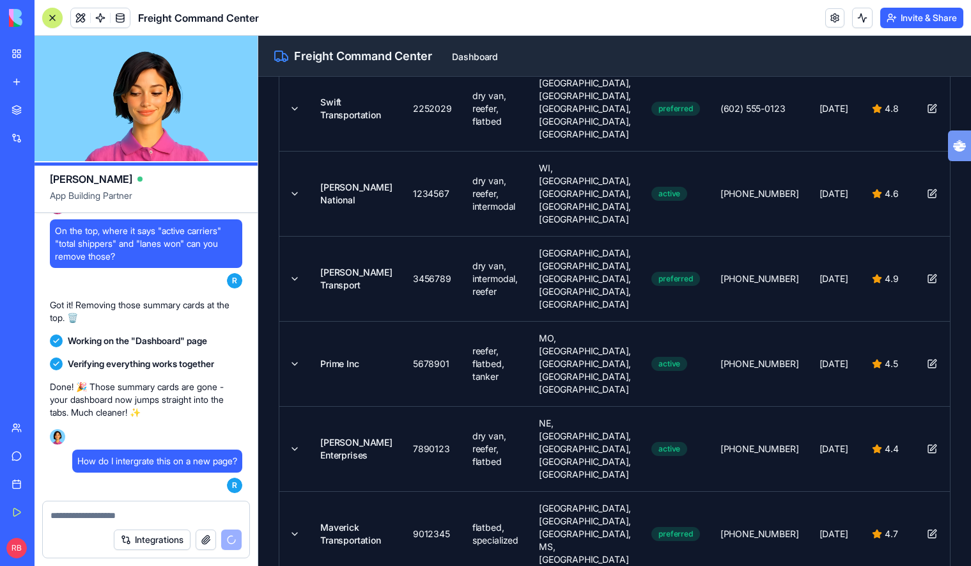
scroll to position [0, 0]
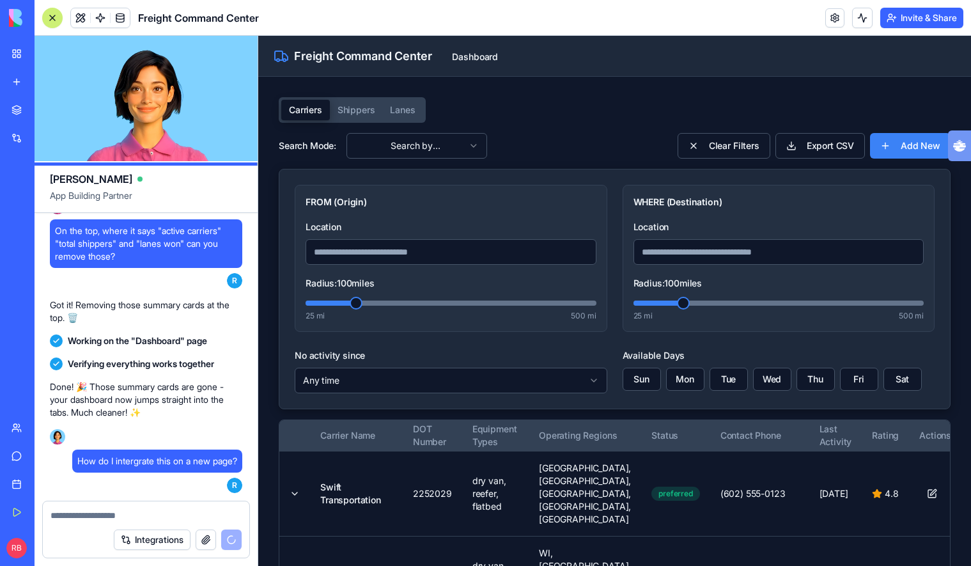
click at [515, 254] on input "Location" at bounding box center [451, 252] width 291 height 26
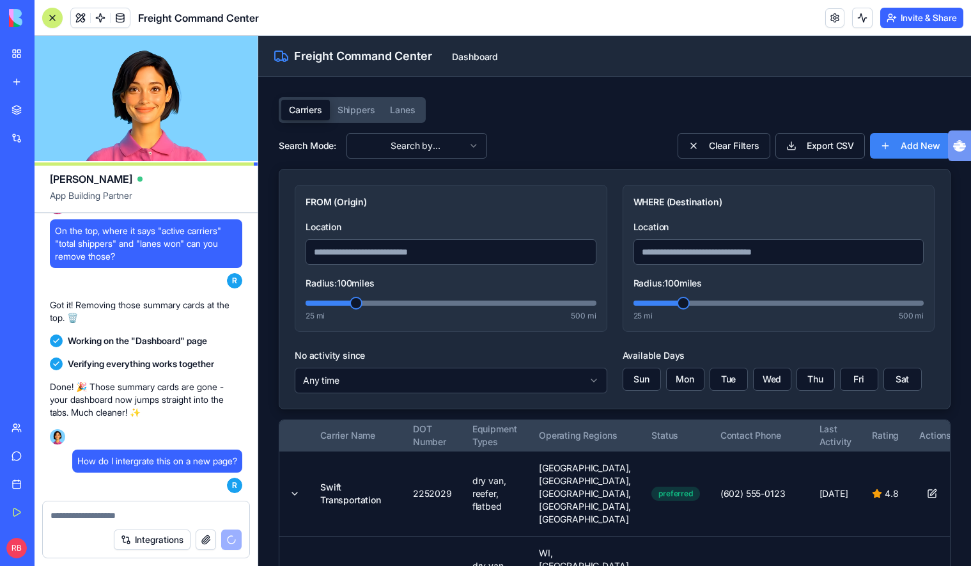
click at [492, 258] on input "Location" at bounding box center [451, 252] width 291 height 26
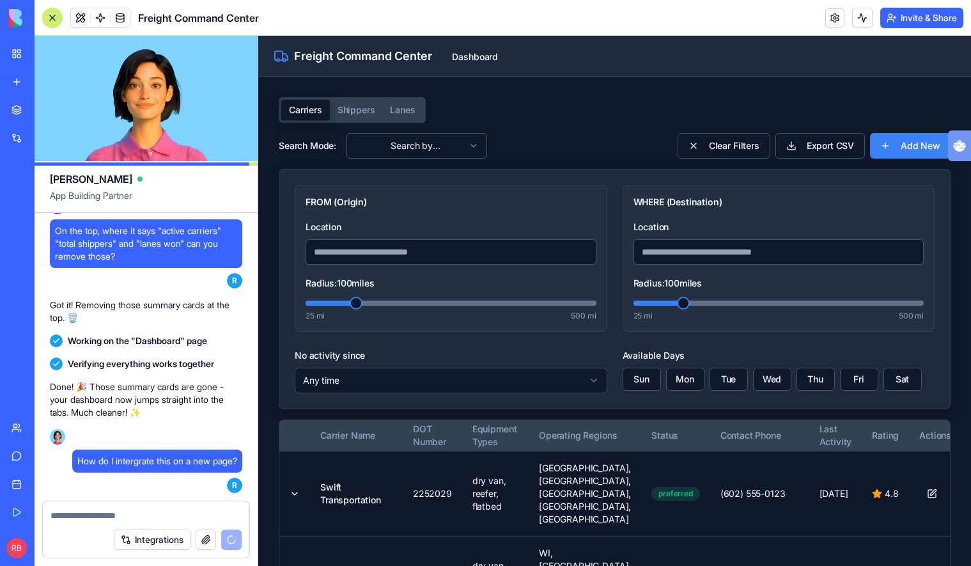
click at [163, 519] on textarea at bounding box center [146, 515] width 191 height 13
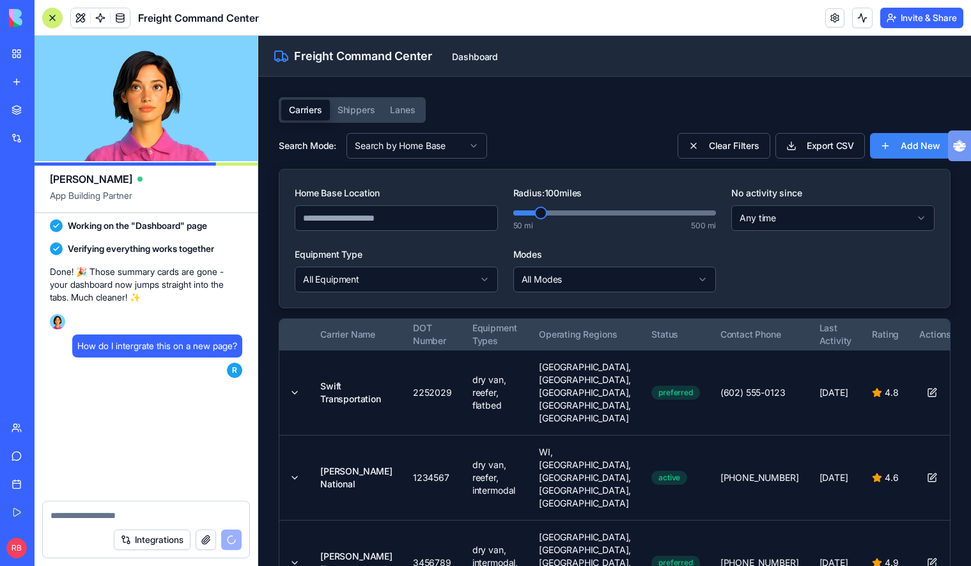
scroll to position [5300, 0]
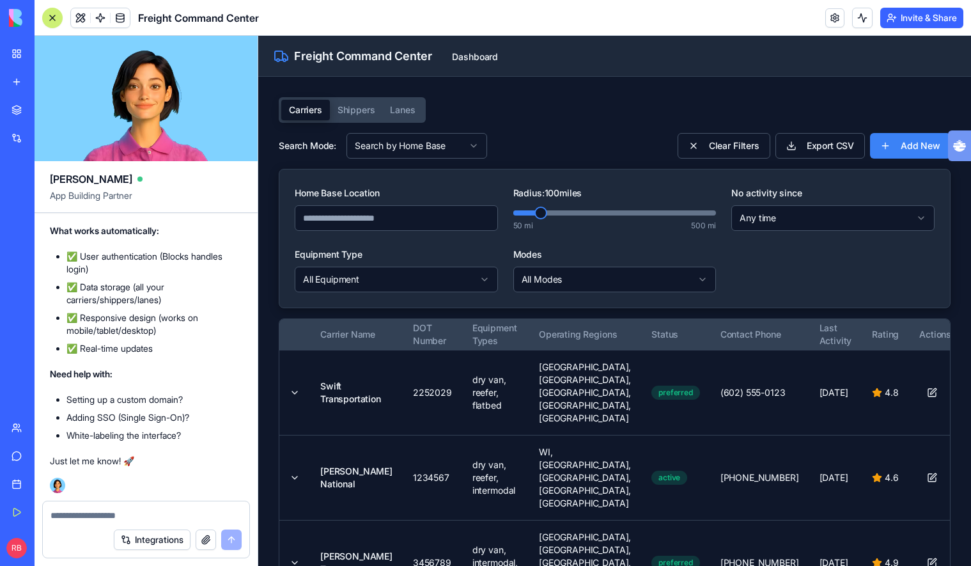
click at [407, 215] on input "Home Base Location" at bounding box center [396, 218] width 203 height 26
click at [138, 509] on textarea at bounding box center [146, 515] width 191 height 13
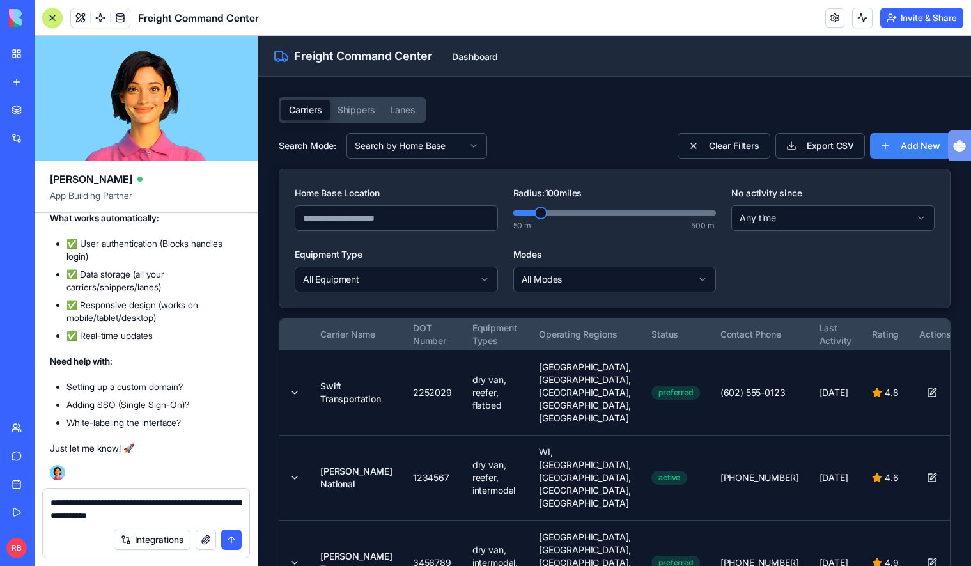
type textarea "**********"
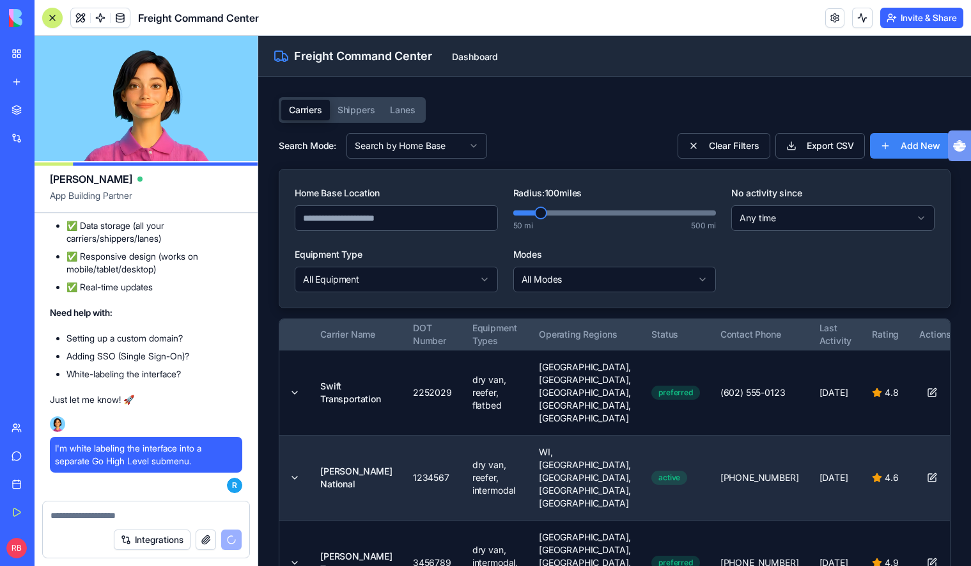
scroll to position [5977, 0]
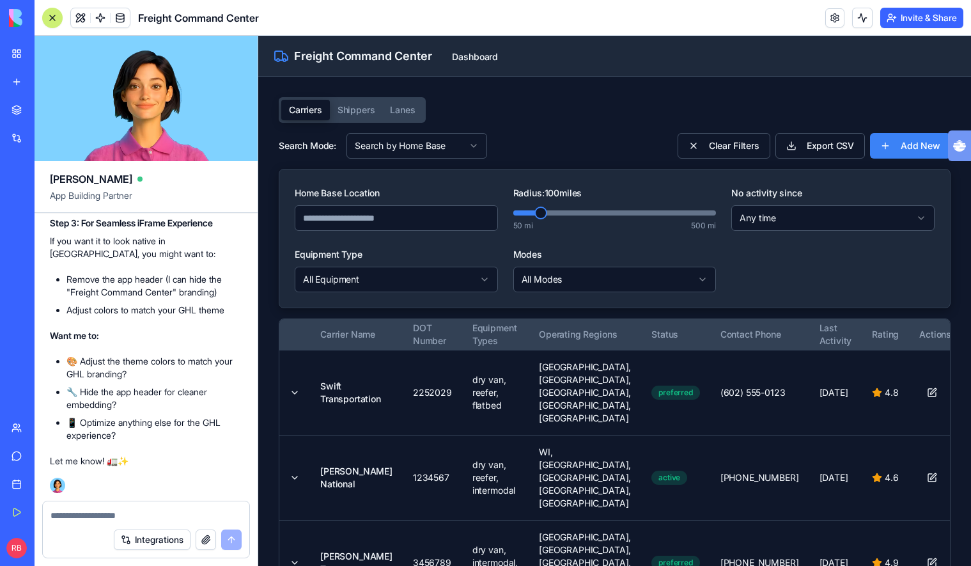
click at [139, 512] on textarea at bounding box center [146, 515] width 191 height 13
type textarea "*"
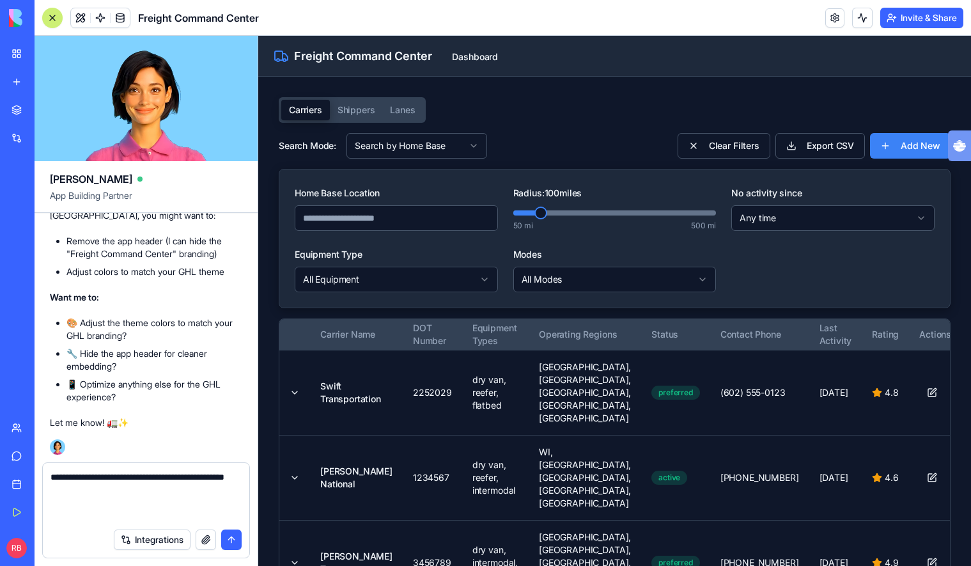
scroll to position [6015, 0]
type textarea "**********"
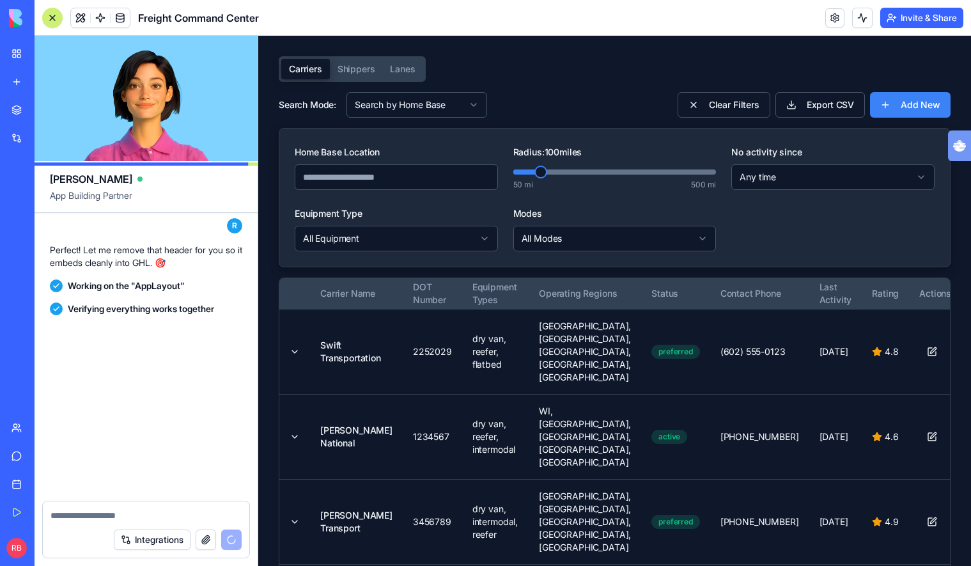
scroll to position [6312, 0]
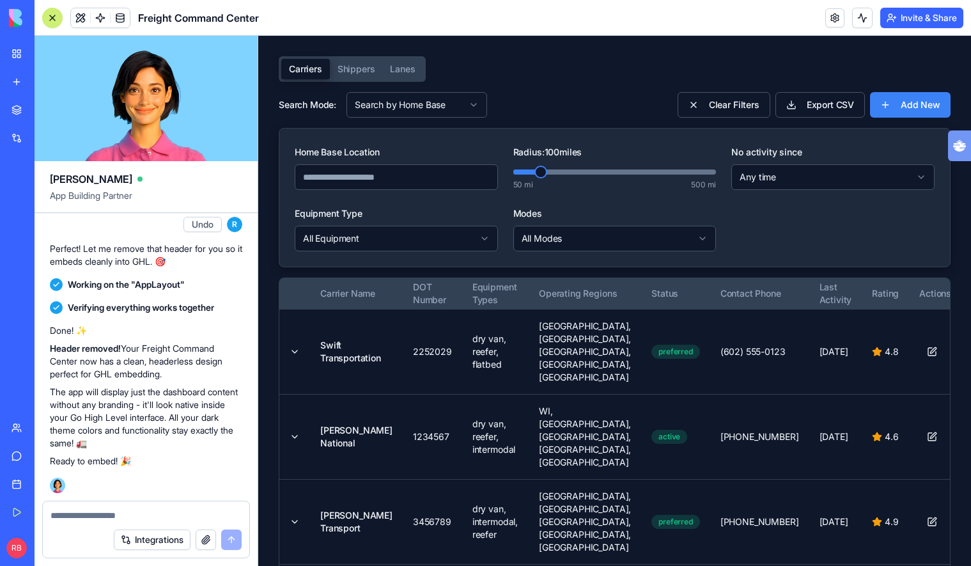
drag, startPoint x: 242, startPoint y: 454, endPoint x: 187, endPoint y: 450, distance: 55.1
click at [187, 448] on div "Done! ✨ Header removed! Your Freight Command Center now has a clean, headerless…" at bounding box center [146, 395] width 192 height 143
click at [187, 451] on div "Done! ✨ Header removed! Your Freight Command Center now has a clean, headerless…" at bounding box center [146, 395] width 192 height 143
click at [182, 520] on textarea at bounding box center [146, 515] width 191 height 13
click at [175, 517] on textarea at bounding box center [146, 515] width 191 height 13
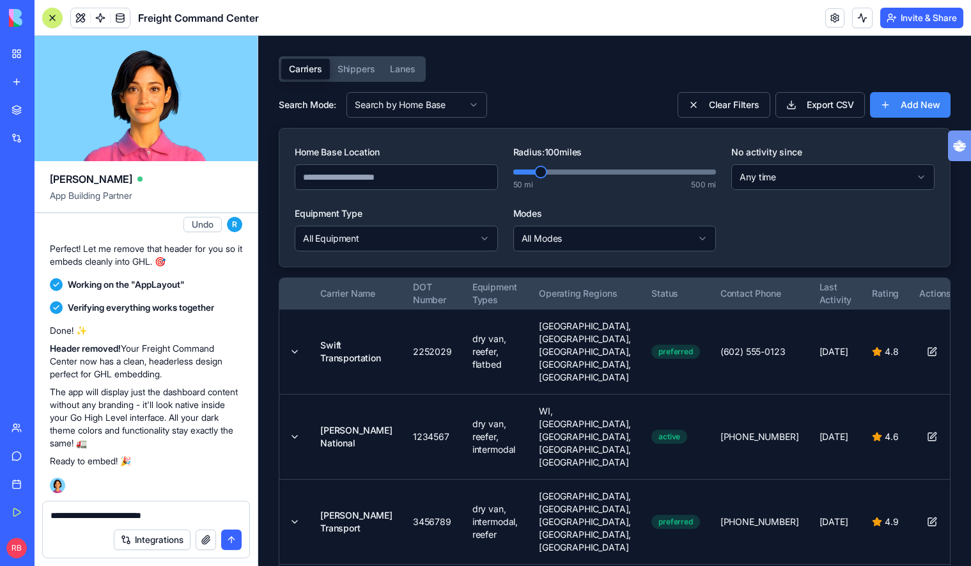
type textarea "**********"
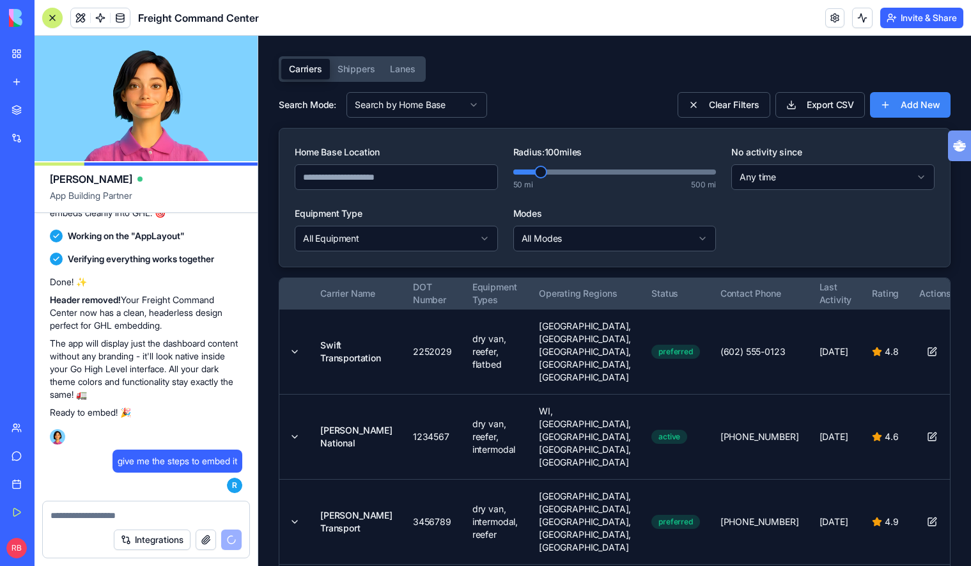
scroll to position [7105, 0]
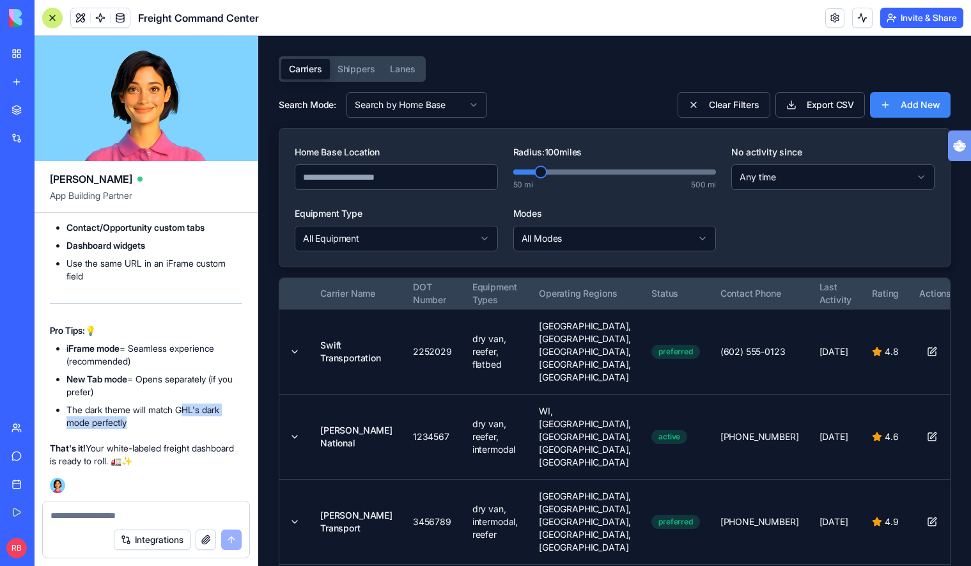
drag, startPoint x: 185, startPoint y: 409, endPoint x: 168, endPoint y: 432, distance: 28.8
click at [168, 432] on div "How to Embed in Go High Level 🚀 Your App URL: https://app.blocks.com/app/68e81d…" at bounding box center [146, 118] width 192 height 697
drag, startPoint x: 171, startPoint y: 430, endPoint x: 174, endPoint y: 379, distance: 51.2
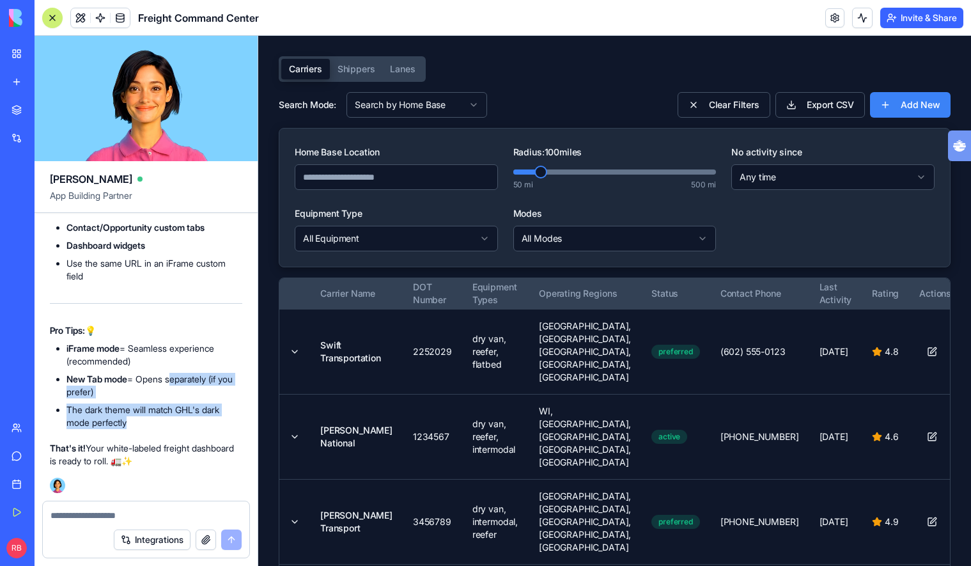
click at [174, 379] on div "How to Embed in Go High Level 🚀 Your App URL: https://app.blocks.com/app/68e81d…" at bounding box center [146, 118] width 192 height 697
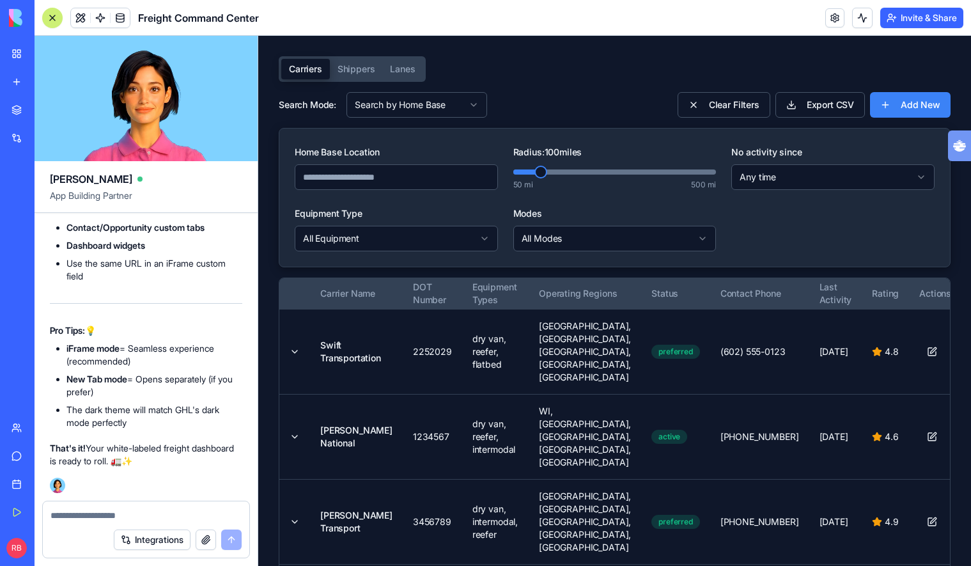
click at [175, 370] on ul "iFrame mode = Seamless experience (recommended) New Tab mode = Opens separately…" at bounding box center [146, 385] width 192 height 87
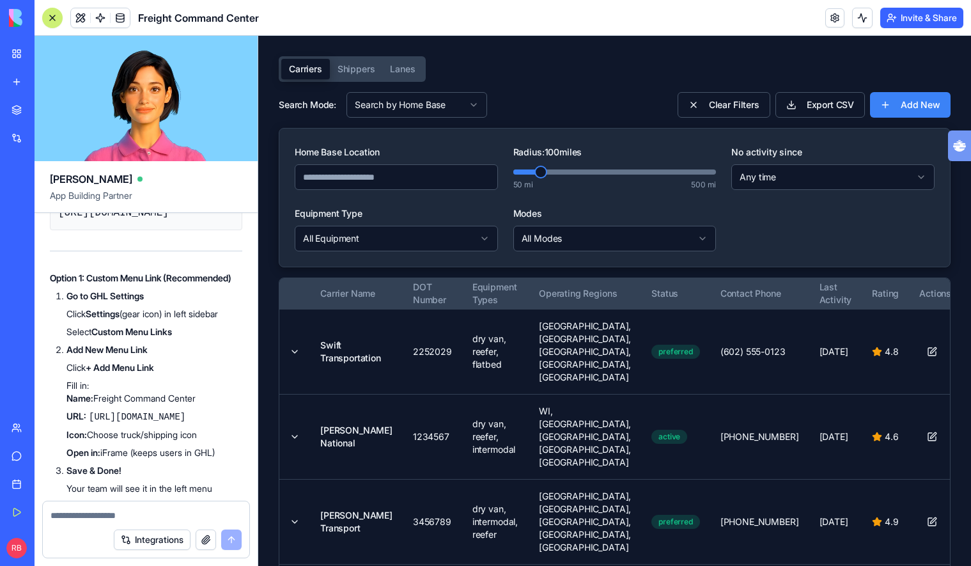
scroll to position [6567, 0]
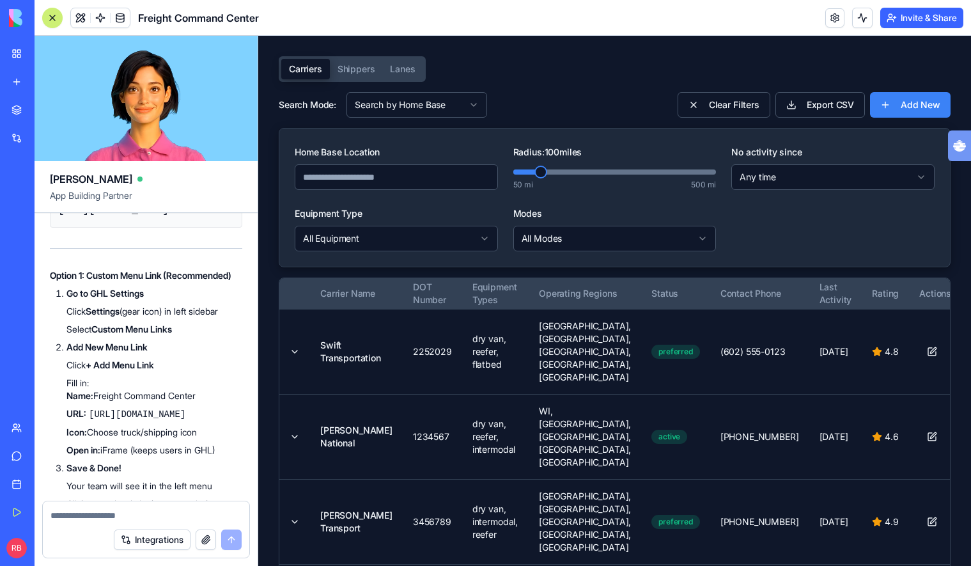
click at [181, 228] on pre "https://app.blocks.com/app/68e81d481325dd516c500f93" at bounding box center [146, 210] width 192 height 35
click at [169, 216] on code "https://app.blocks.com/app/68e81d481325dd516c500f93" at bounding box center [113, 211] width 111 height 12
copy div "https://app.blocks.com/app/68e81d481325dd516c500f93"
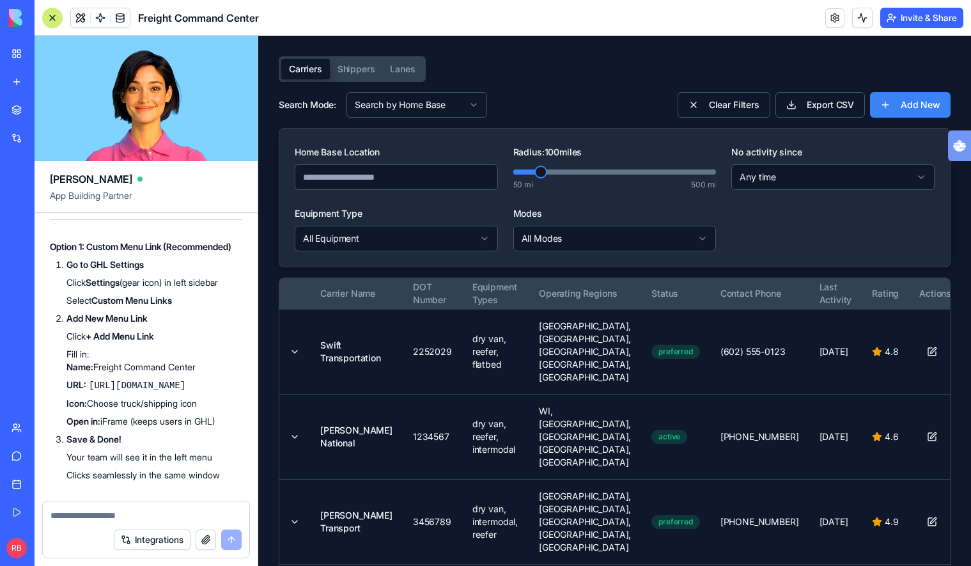
click at [182, 289] on li "Click Settings (gear icon) in left sidebar" at bounding box center [155, 282] width 176 height 13
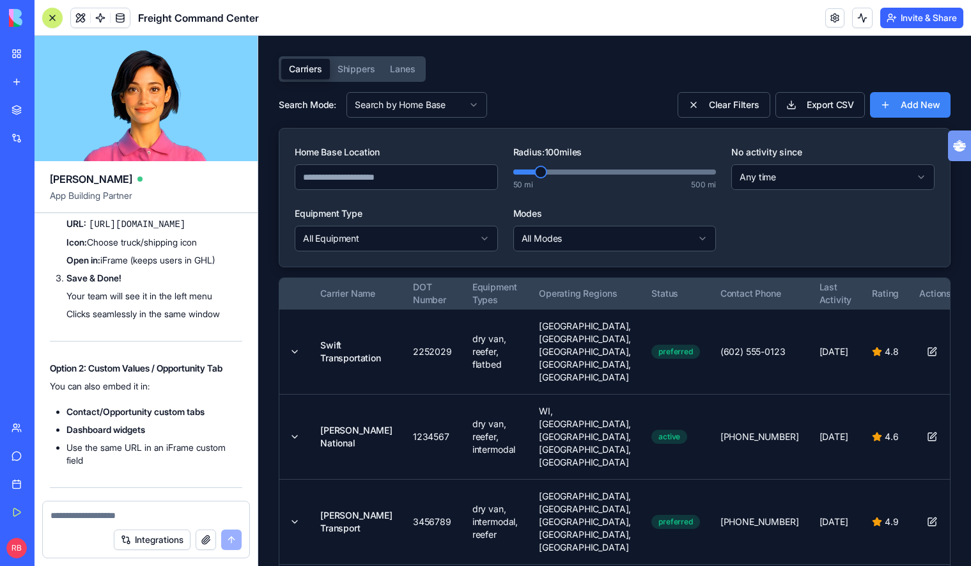
scroll to position [6775, 0]
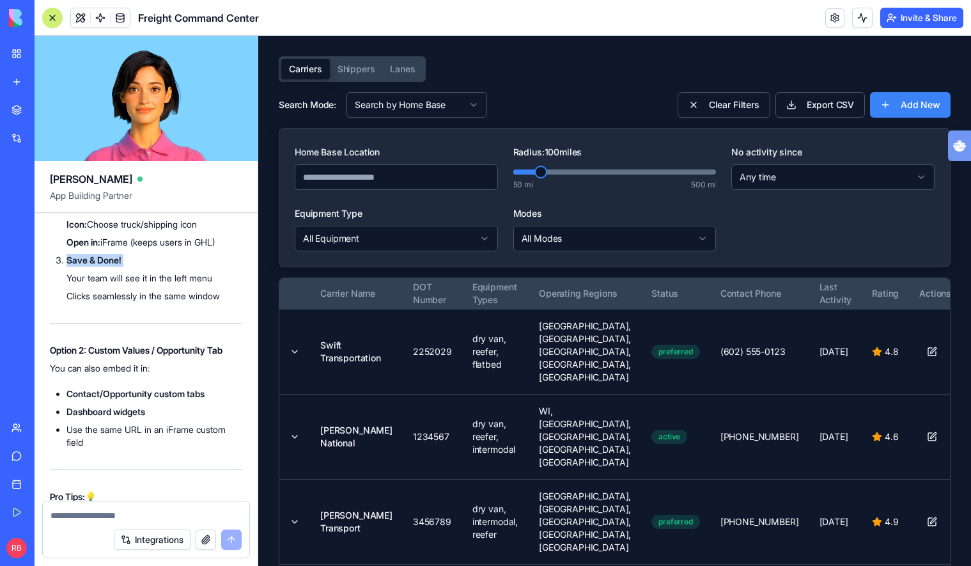
drag, startPoint x: 200, startPoint y: 432, endPoint x: 137, endPoint y: 419, distance: 63.2
click at [136, 302] on ol "Go to GHL Settings Click Settings (gear icon) in left sidebar Select Custom Men…" at bounding box center [146, 190] width 192 height 223
click at [138, 267] on p "Save & Done!" at bounding box center [155, 260] width 176 height 13
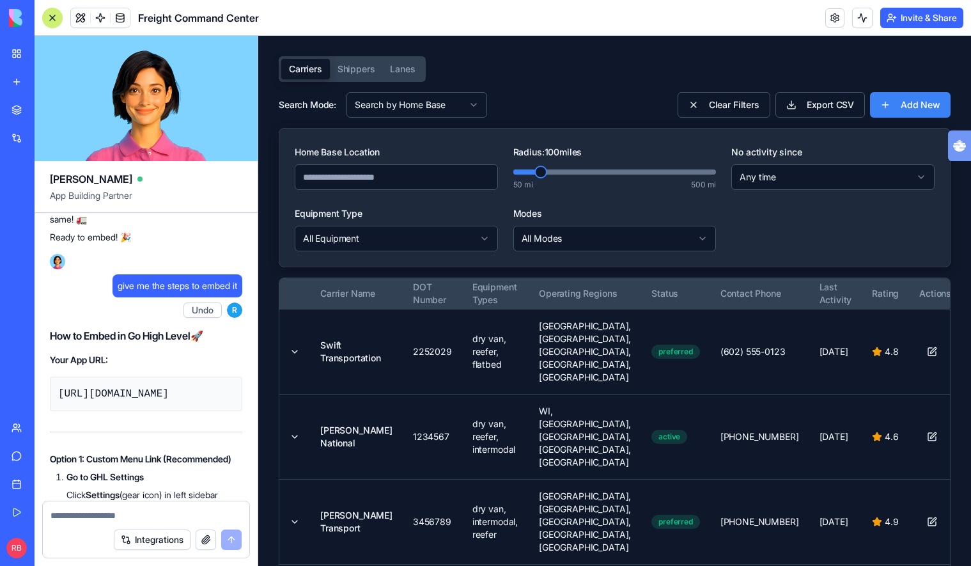
scroll to position [6661, 0]
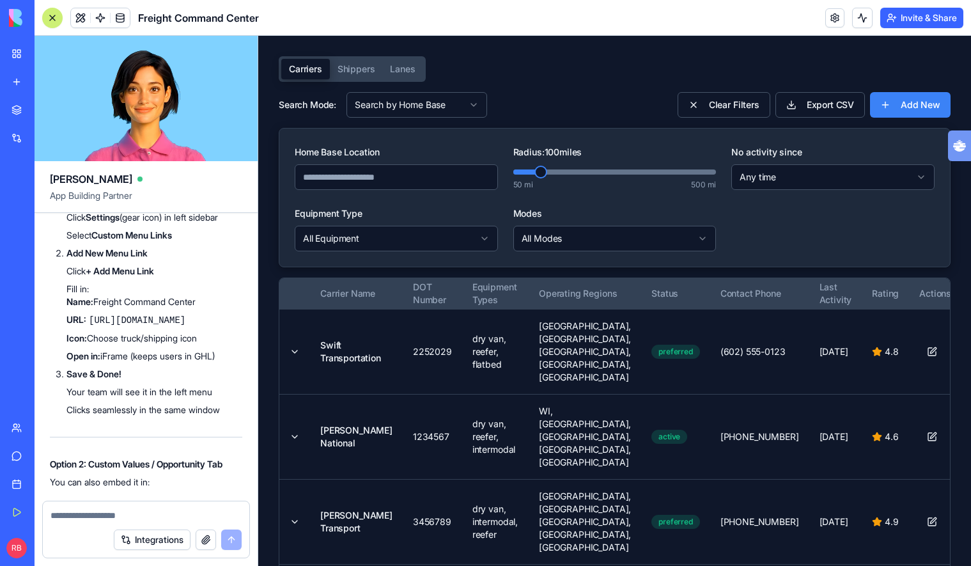
click at [169, 122] on code "https://app.blocks.com/app/68e81d481325dd516c500f93" at bounding box center [113, 117] width 111 height 12
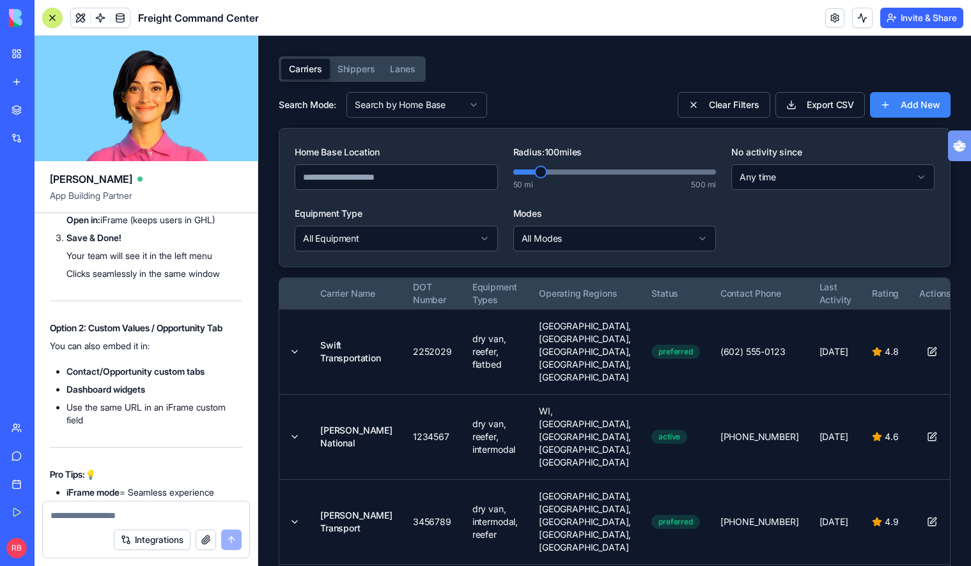
scroll to position [6800, 0]
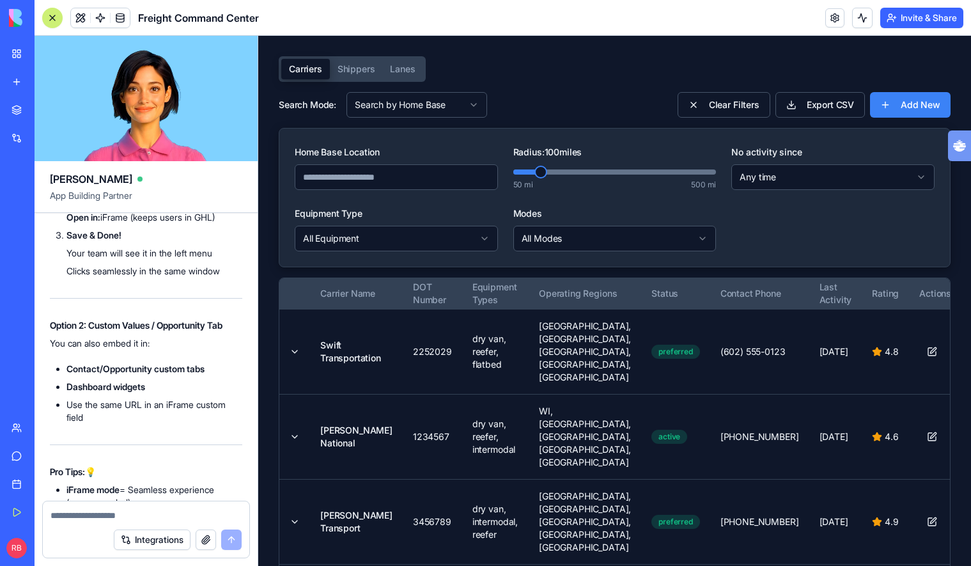
drag, startPoint x: 210, startPoint y: 315, endPoint x: 99, endPoint y: 315, distance: 110.6
click at [99, 169] on li "Name: Freight Command Center" at bounding box center [155, 163] width 176 height 13
copy li "Freight Command Center"
click at [202, 139] on li "Click + Add Menu Link" at bounding box center [155, 132] width 176 height 13
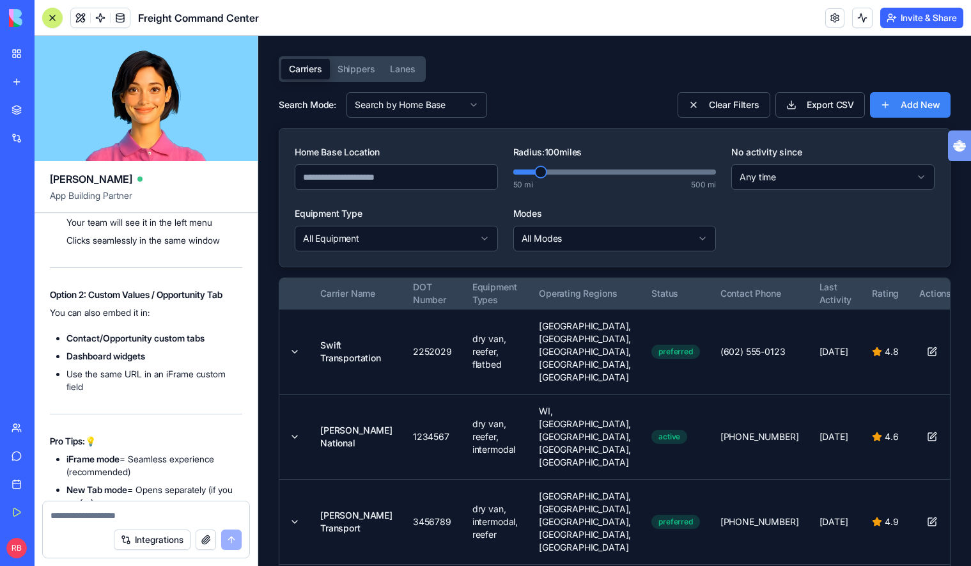
scroll to position [6807, 0]
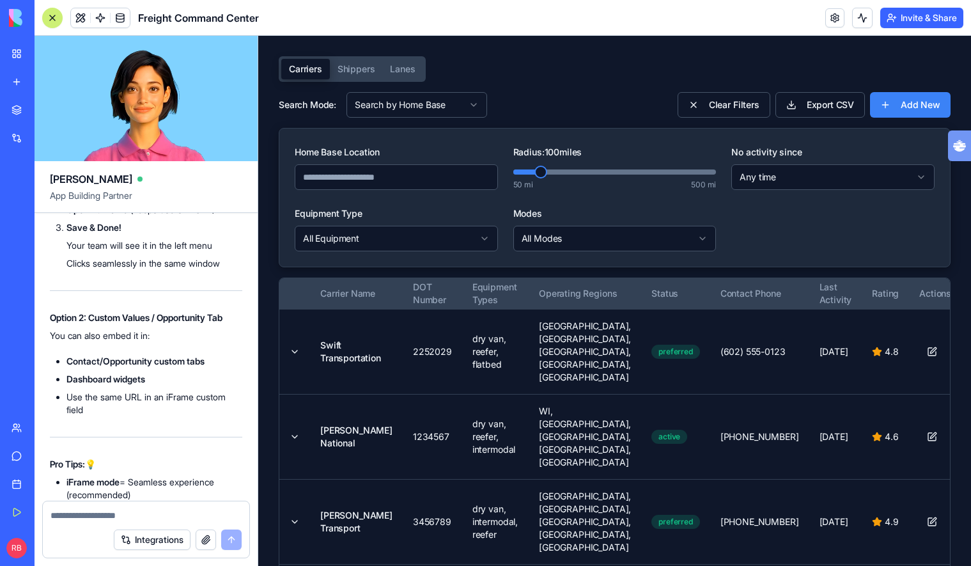
click at [173, 179] on code "https://app.blocks.com/app/68e81d481325dd516c500f93" at bounding box center [137, 174] width 97 height 10
click at [142, 179] on code "https://app.blocks.com/app/68e81d481325dd516c500f93" at bounding box center [137, 174] width 97 height 10
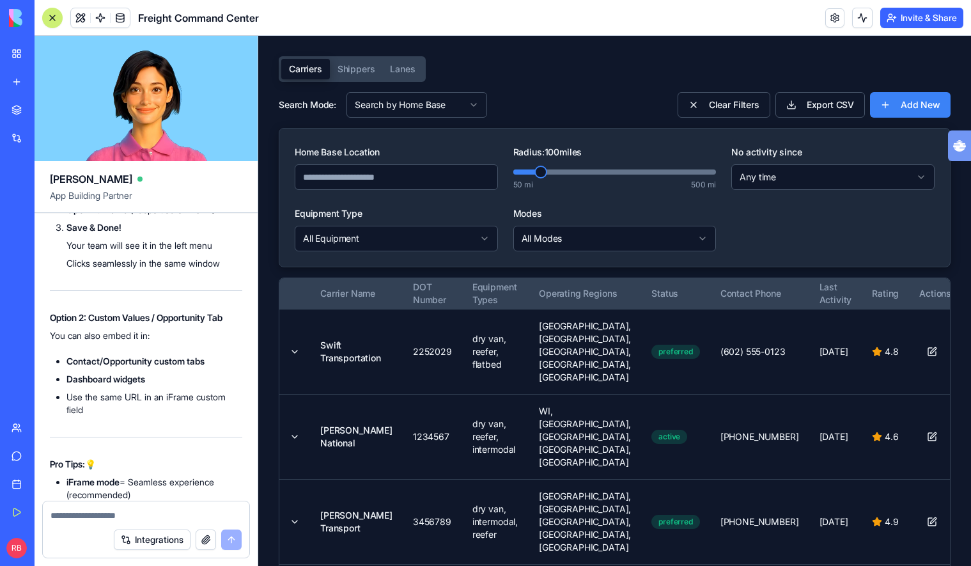
drag, startPoint x: 69, startPoint y: 336, endPoint x: 120, endPoint y: 340, distance: 50.7
click at [120, 179] on code "https://app.blocks.com/app/68e81d481325dd516c500f93" at bounding box center [137, 174] width 97 height 10
drag, startPoint x: 68, startPoint y: 341, endPoint x: 176, endPoint y: 340, distance: 108.7
click at [176, 340] on div "R Undo 13:38 🚚 Freight Command Center Loading Up! Hey there! I'm Ella, and I'm …" at bounding box center [146, 357] width 223 height 288
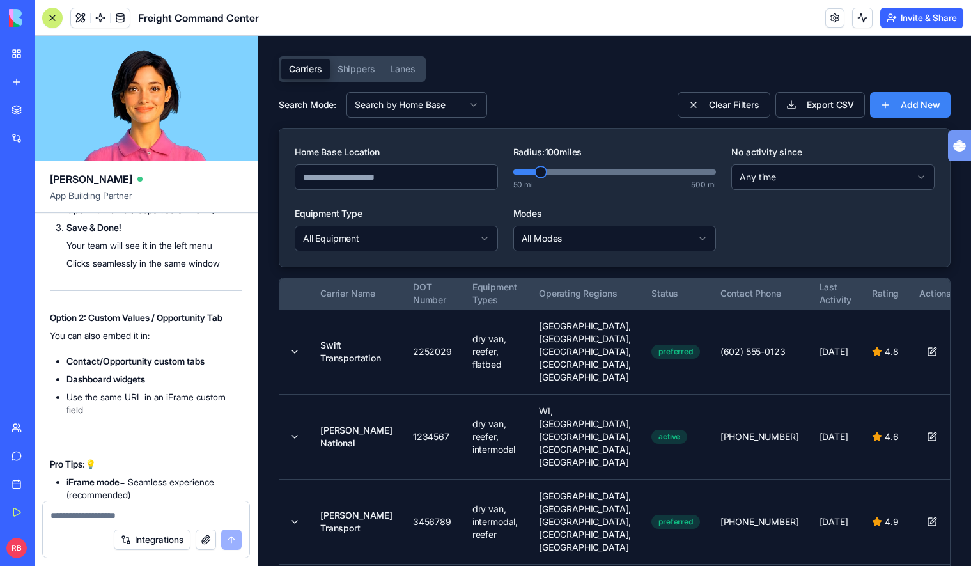
copy code "https://app.blocks.com/app/68e81d481325dd516c500f93"
click at [141, 515] on textarea at bounding box center [146, 515] width 191 height 13
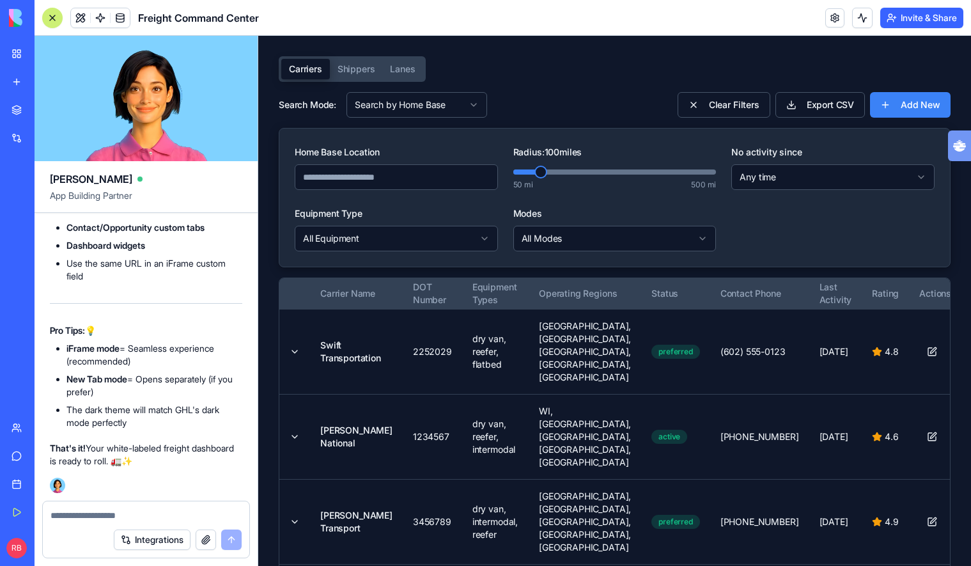
scroll to position [7105, 0]
click at [115, 511] on textarea at bounding box center [146, 515] width 191 height 13
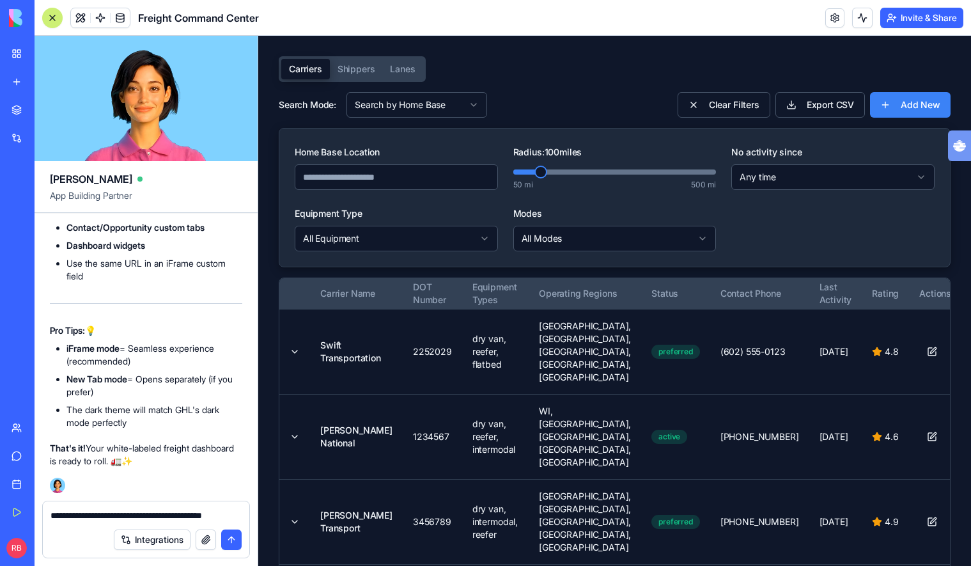
type textarea "**********"
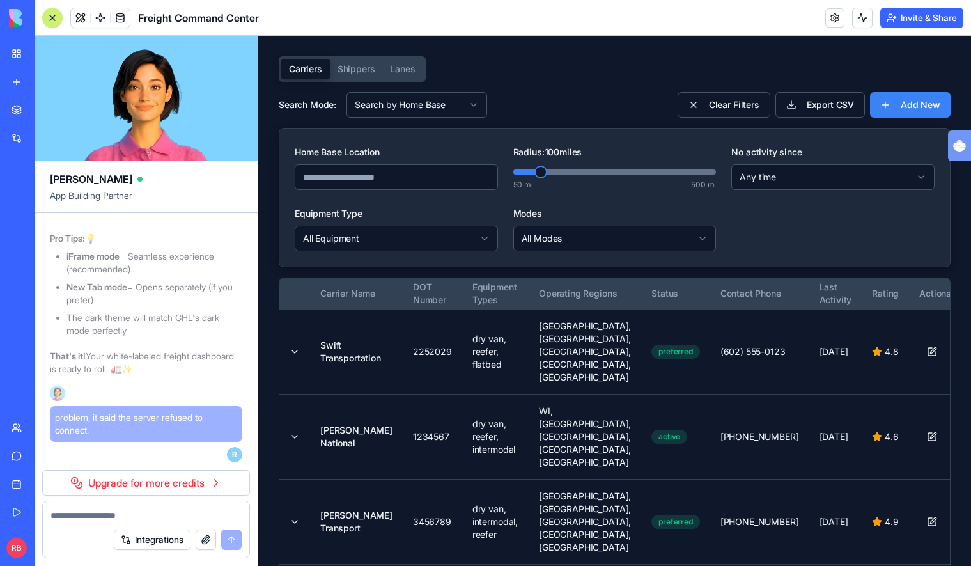
scroll to position [7197, 0]
click at [155, 478] on link "Upgrade for more credits" at bounding box center [146, 483] width 208 height 26
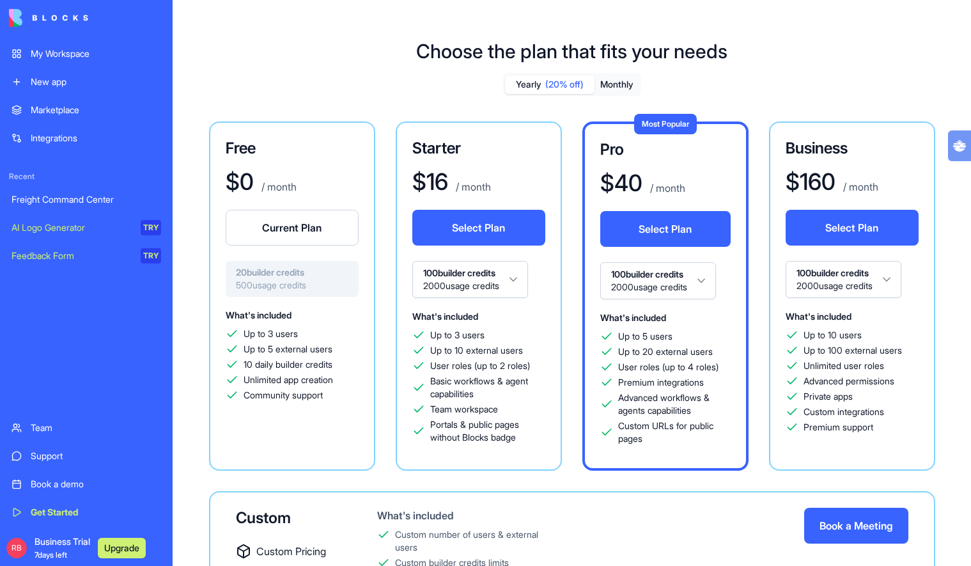
click at [329, 225] on button "Current Plan" at bounding box center [292, 228] width 133 height 36
click at [628, 84] on button "Monthly" at bounding box center [617, 84] width 45 height 19
click at [109, 206] on link "Freight Command Center" at bounding box center [86, 200] width 165 height 26
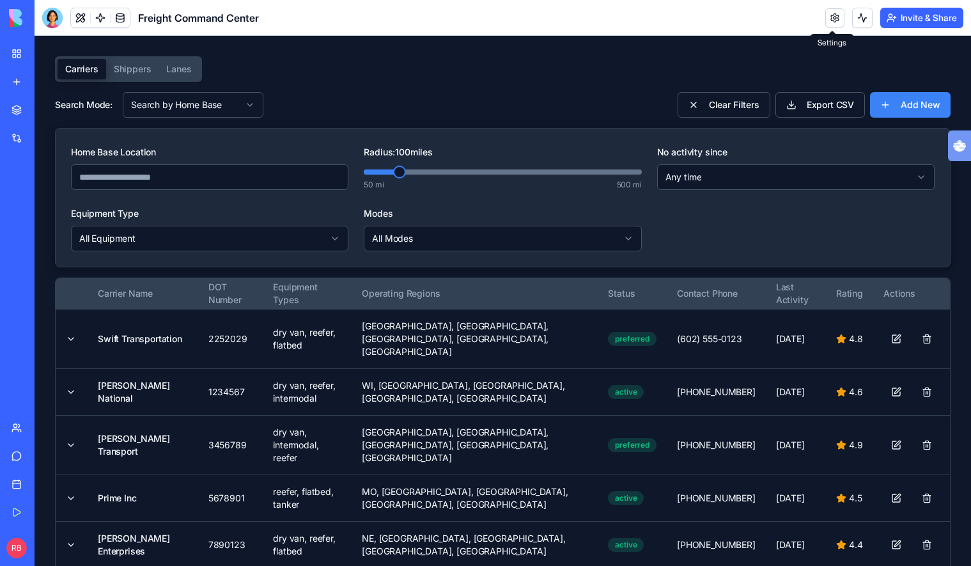
click at [826, 19] on link at bounding box center [835, 17] width 19 height 19
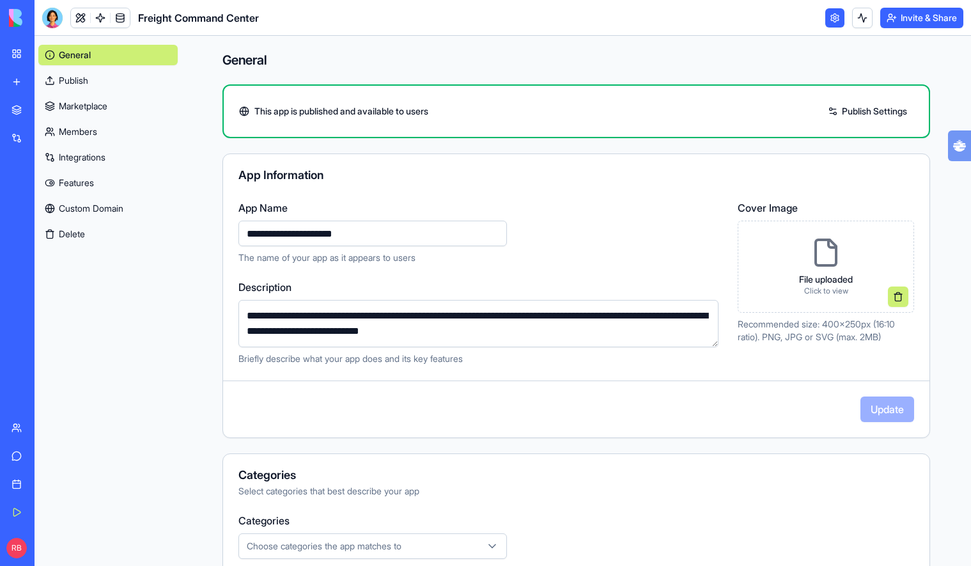
click at [95, 85] on link "Publish" at bounding box center [107, 80] width 139 height 20
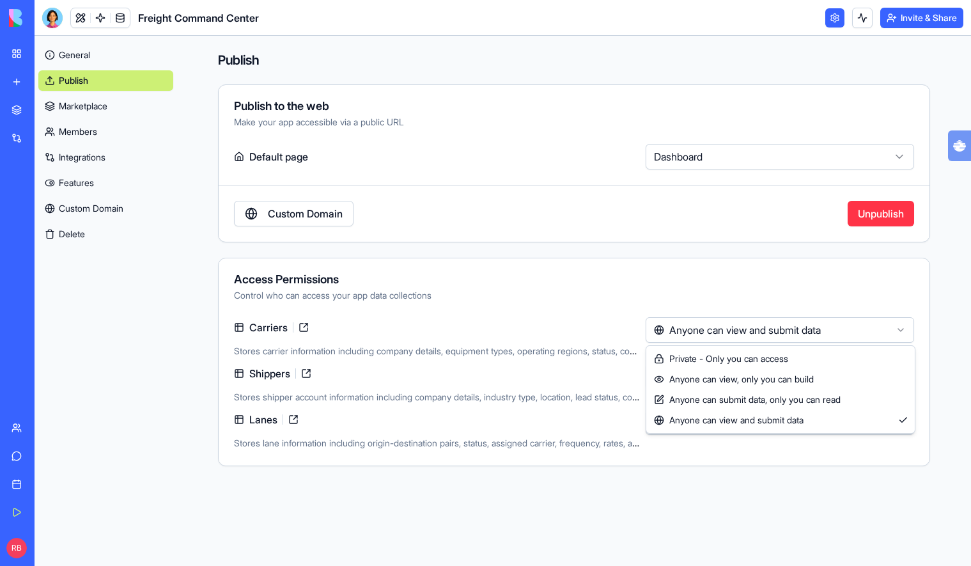
click at [726, 340] on html "My Workspace New app Marketplace Integrations Recent Freight Command Center AI …" at bounding box center [485, 283] width 971 height 566
click at [739, 315] on html "My Workspace New app Marketplace Integrations Recent Freight Command Center AI …" at bounding box center [485, 283] width 971 height 566
click at [752, 372] on html "My Workspace New app Marketplace Integrations Recent Freight Command Center AI …" at bounding box center [485, 283] width 971 height 566
click at [492, 478] on html "My Workspace New app Marketplace Integrations Recent Freight Command Center AI …" at bounding box center [485, 283] width 971 height 566
click at [732, 421] on html "My Workspace New app Marketplace Integrations Recent Freight Command Center AI …" at bounding box center [485, 283] width 971 height 566
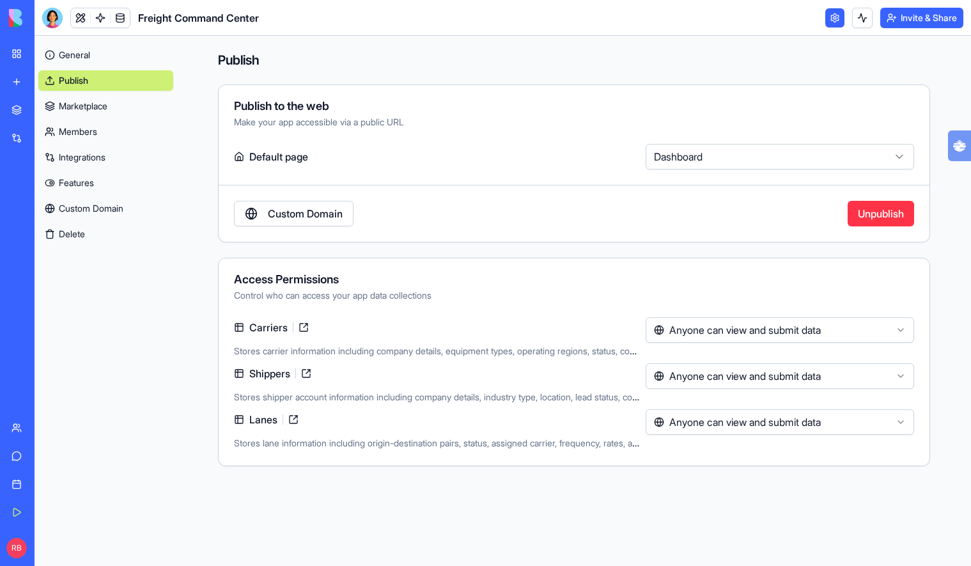
click at [539, 514] on html "My Workspace New app Marketplace Integrations Recent Freight Command Center AI …" at bounding box center [485, 283] width 971 height 566
click at [265, 150] on label "Default page" at bounding box center [437, 157] width 407 height 26
click at [219, 156] on div "Default page Dashboard *********" at bounding box center [574, 157] width 711 height 26
click at [237, 152] on icon at bounding box center [239, 157] width 10 height 10
click at [238, 152] on icon at bounding box center [239, 157] width 10 height 10
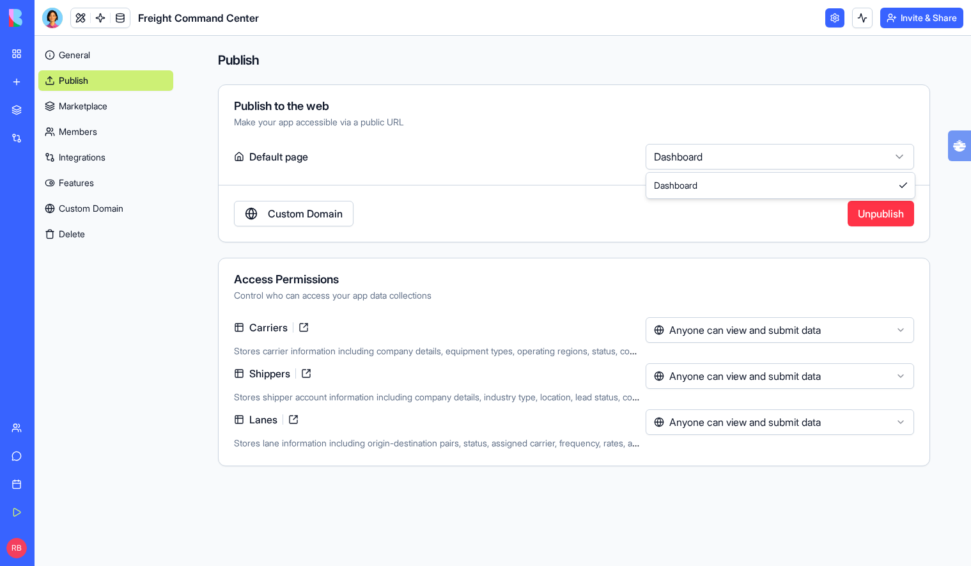
click at [716, 146] on html "My Workspace New app Marketplace Integrations Recent Freight Command Center AI …" at bounding box center [485, 283] width 971 height 566
click at [96, 112] on link "Marketplace" at bounding box center [105, 106] width 135 height 20
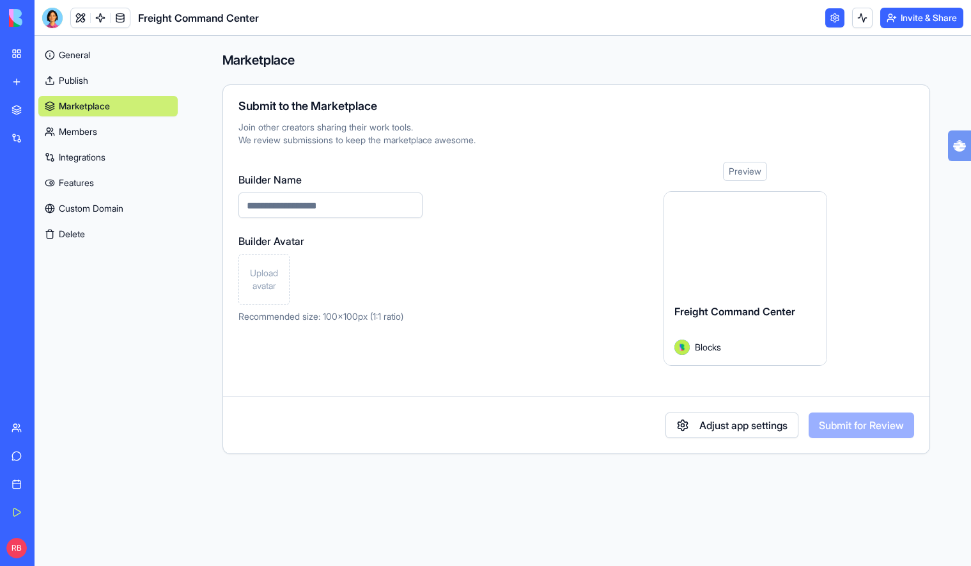
click at [77, 158] on link "Integrations" at bounding box center [107, 157] width 139 height 20
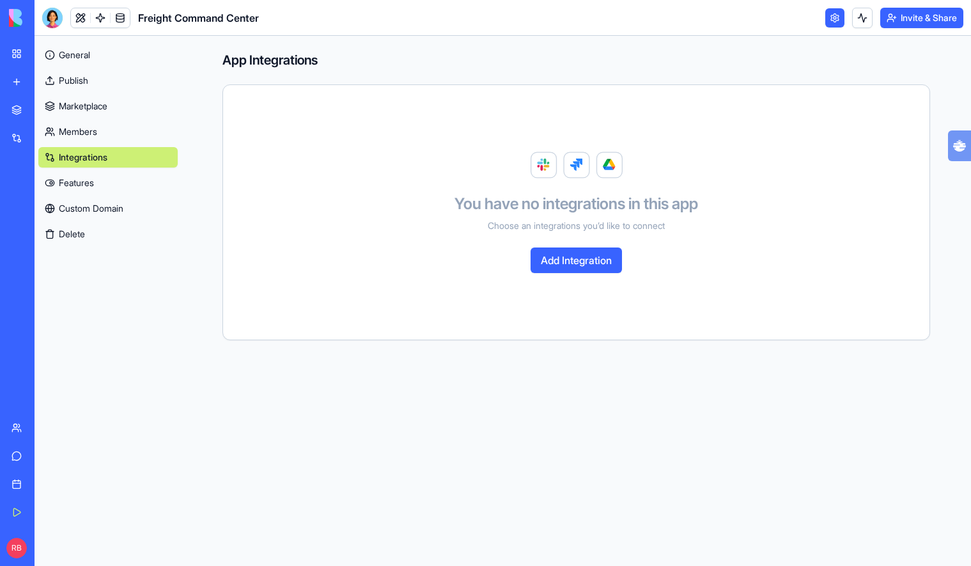
click at [61, 187] on link "Features" at bounding box center [107, 183] width 139 height 20
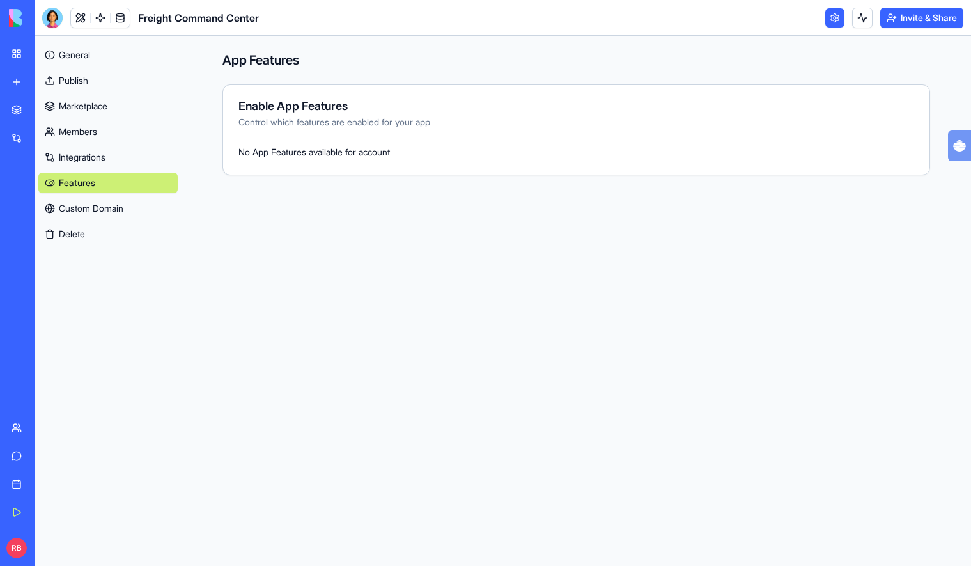
click at [68, 208] on link "Custom Domain" at bounding box center [107, 208] width 139 height 20
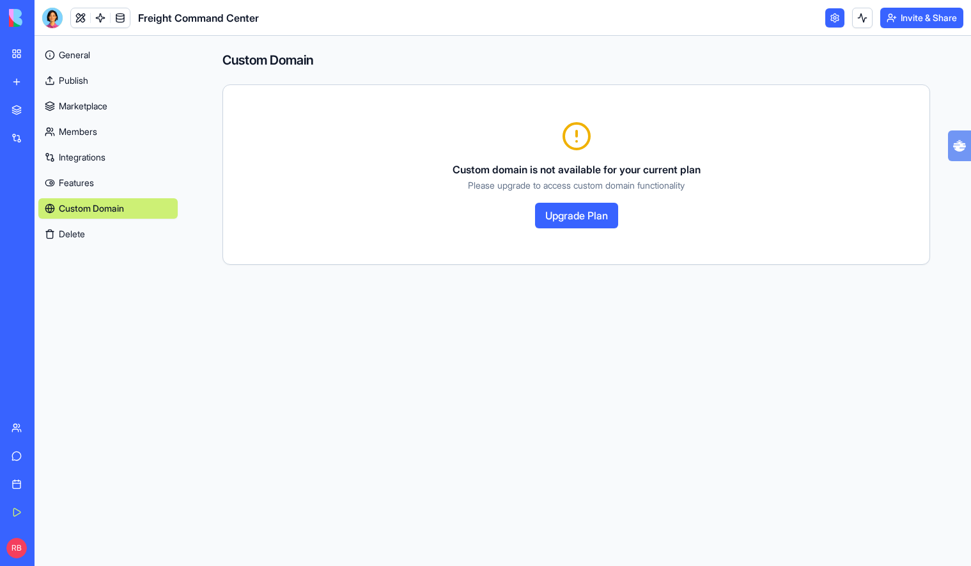
click at [105, 187] on link "Features" at bounding box center [107, 183] width 139 height 20
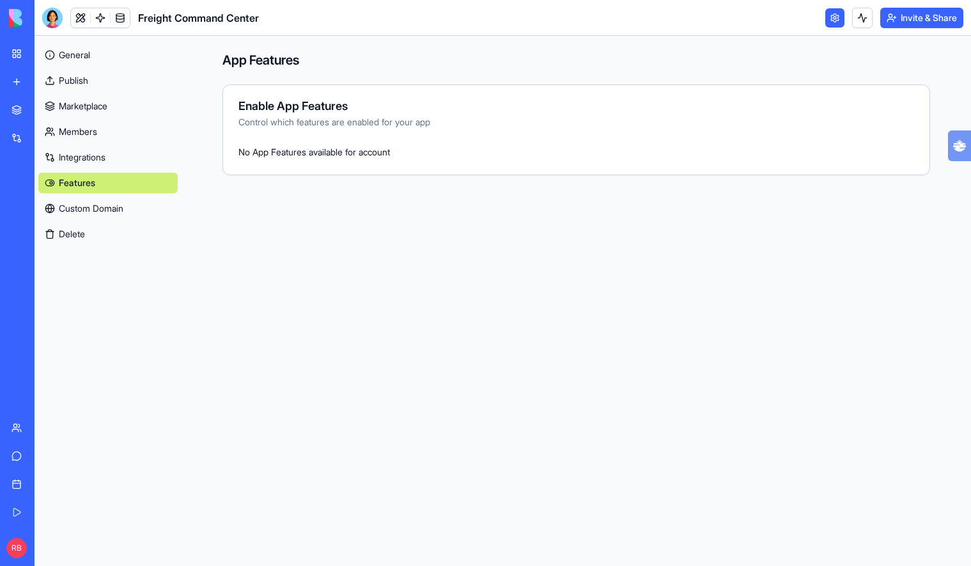
click at [112, 163] on link "Integrations" at bounding box center [107, 157] width 139 height 20
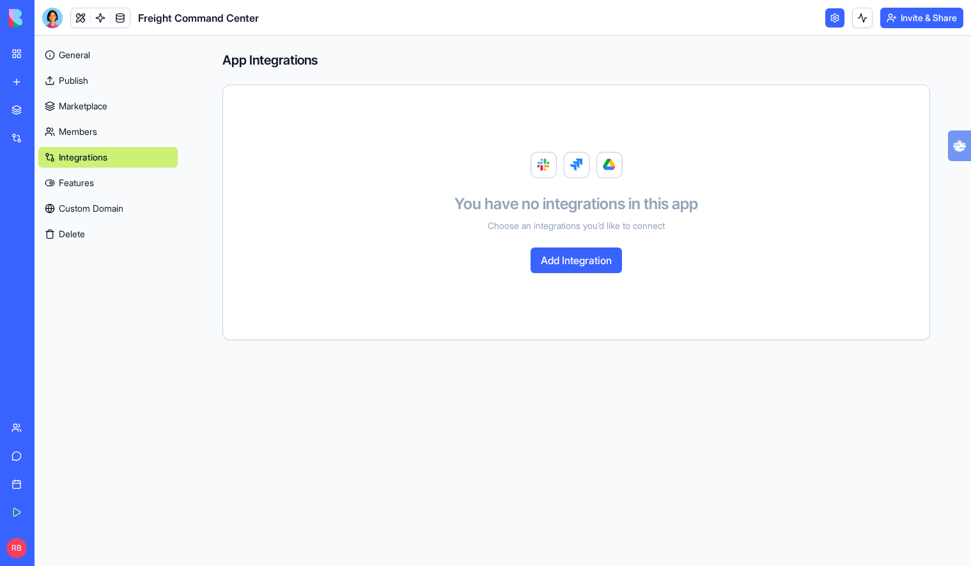
click at [120, 135] on link "Members" at bounding box center [107, 131] width 139 height 20
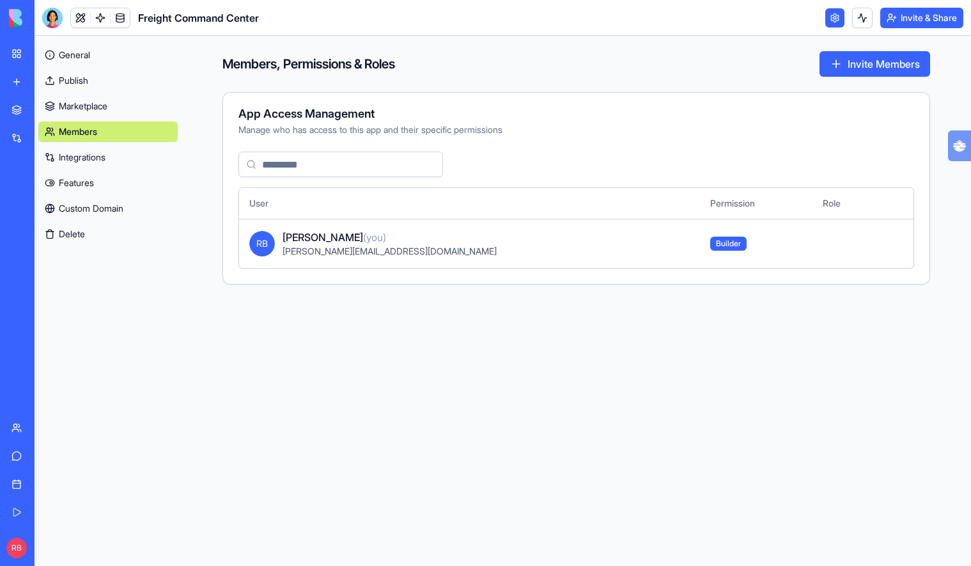
click at [129, 105] on link "Marketplace" at bounding box center [107, 106] width 139 height 20
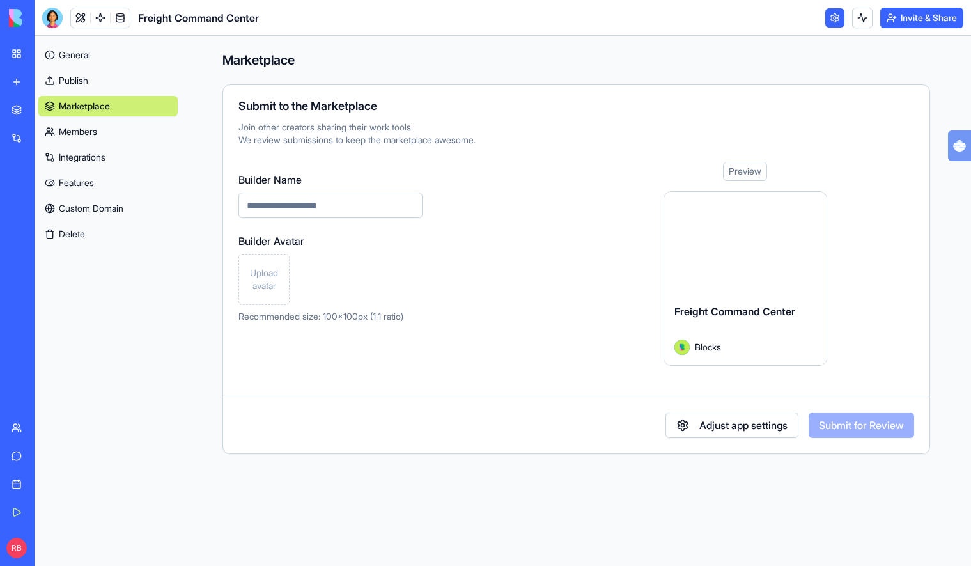
click at [132, 75] on link "Publish" at bounding box center [107, 80] width 139 height 20
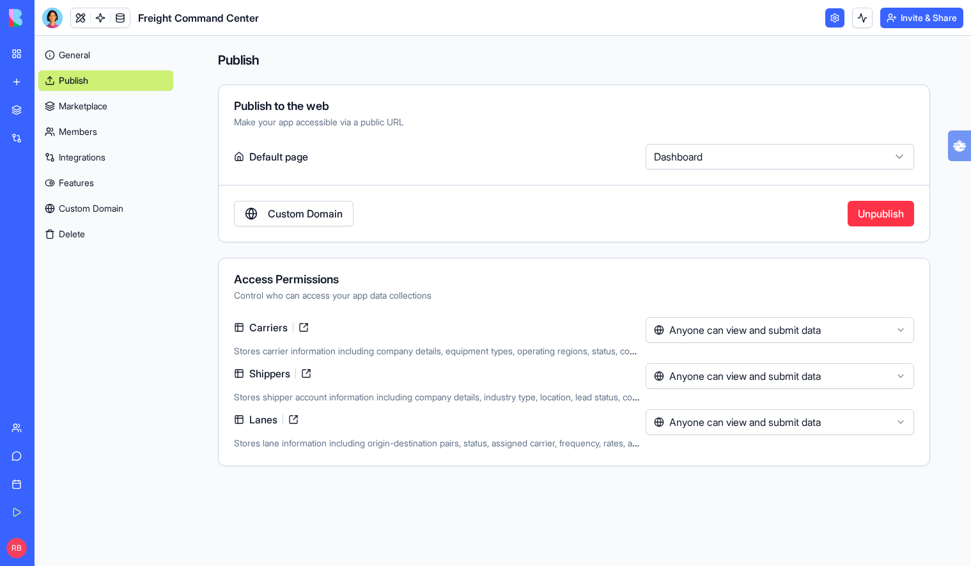
click at [269, 141] on div "Publish to the web Make your app accessible via a public URL Default page Dashb…" at bounding box center [574, 163] width 712 height 158
click at [259, 152] on label "Default page" at bounding box center [437, 157] width 407 height 26
click at [357, 116] on div "Make your app accessible via a public URL" at bounding box center [574, 122] width 680 height 13
click at [849, 171] on div "Publish to the web Make your app accessible via a public URL Default page Dashb…" at bounding box center [574, 163] width 712 height 158
click at [852, 160] on html "My Workspace New app Marketplace Integrations Recent Freight Command Center AI …" at bounding box center [485, 283] width 971 height 566
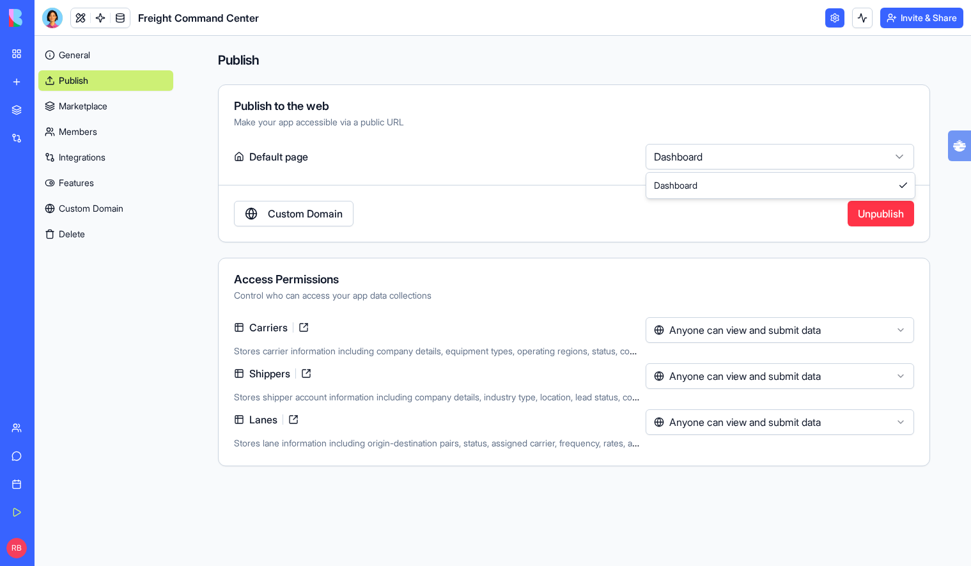
click at [100, 60] on html "My Workspace New app Marketplace Integrations Recent Freight Command Center AI …" at bounding box center [485, 283] width 971 height 566
click at [102, 59] on link "General" at bounding box center [105, 55] width 135 height 20
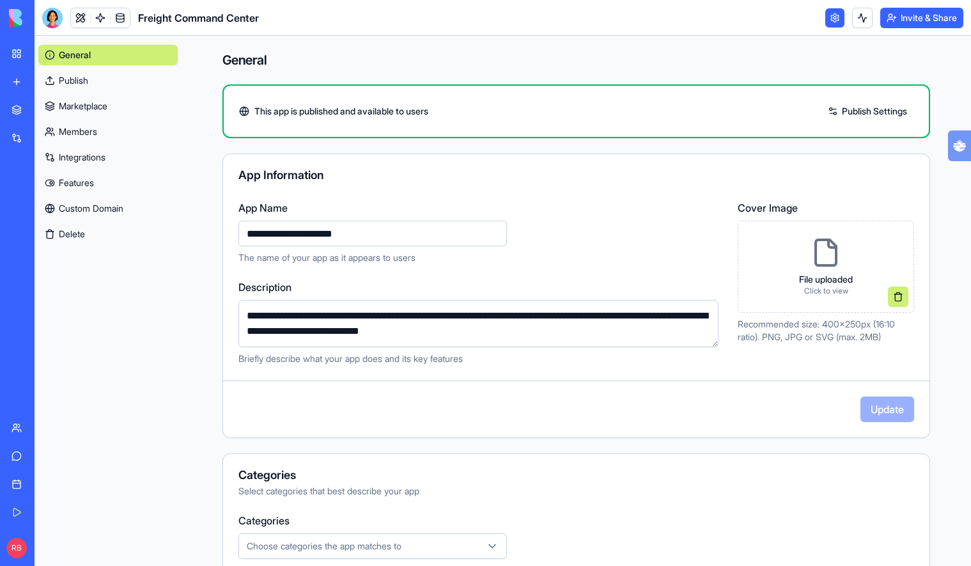
click at [587, 259] on p "The name of your app as it appears to users" at bounding box center [481, 257] width 484 height 13
click at [95, 68] on div "General Publish Marketplace Members Integrations Features Custom Domain Delete" at bounding box center [107, 142] width 139 height 205
click at [84, 79] on link "Publish" at bounding box center [107, 80] width 139 height 20
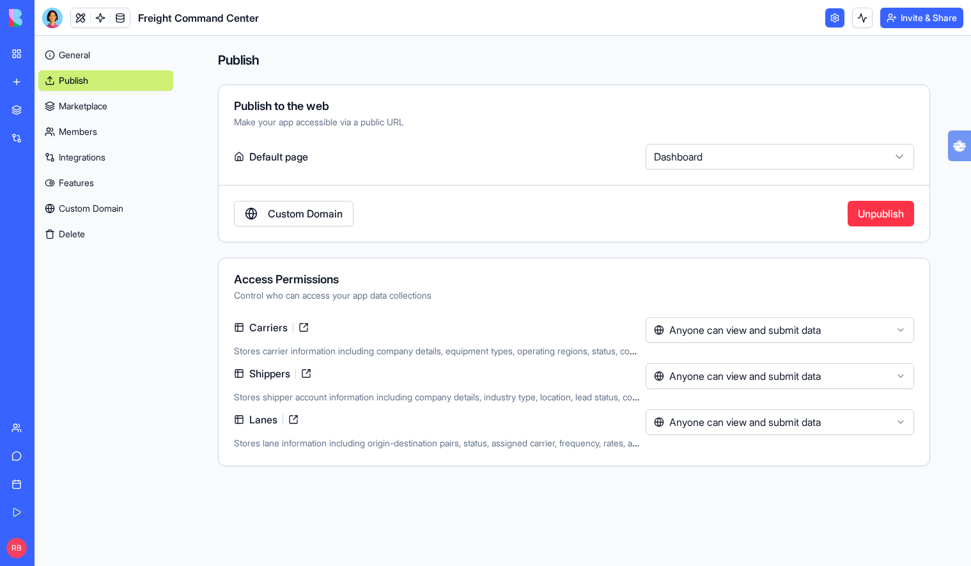
click at [100, 59] on link "General" at bounding box center [105, 55] width 135 height 20
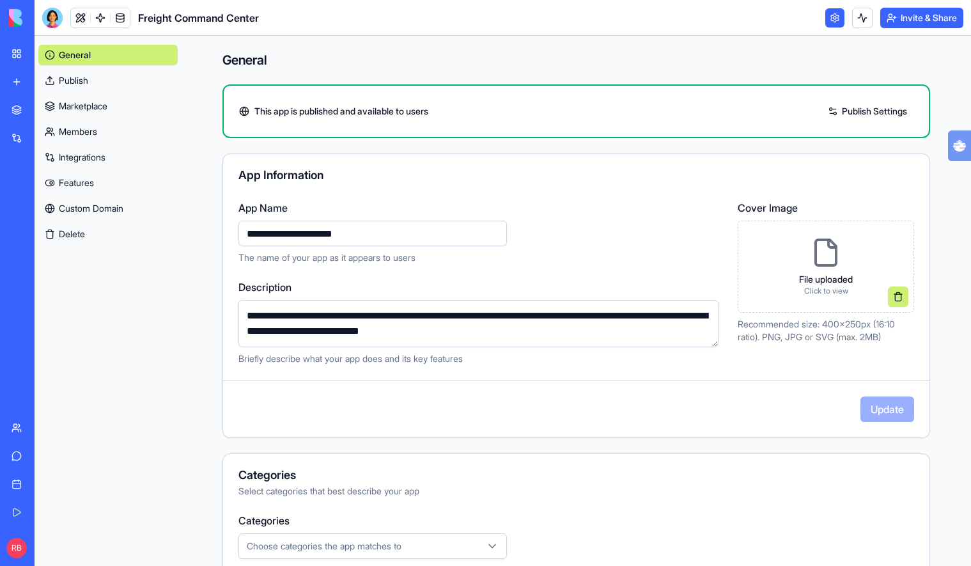
click at [140, 55] on link "General" at bounding box center [107, 55] width 139 height 20
click at [910, 15] on button "Invite & Share" at bounding box center [921, 18] width 83 height 20
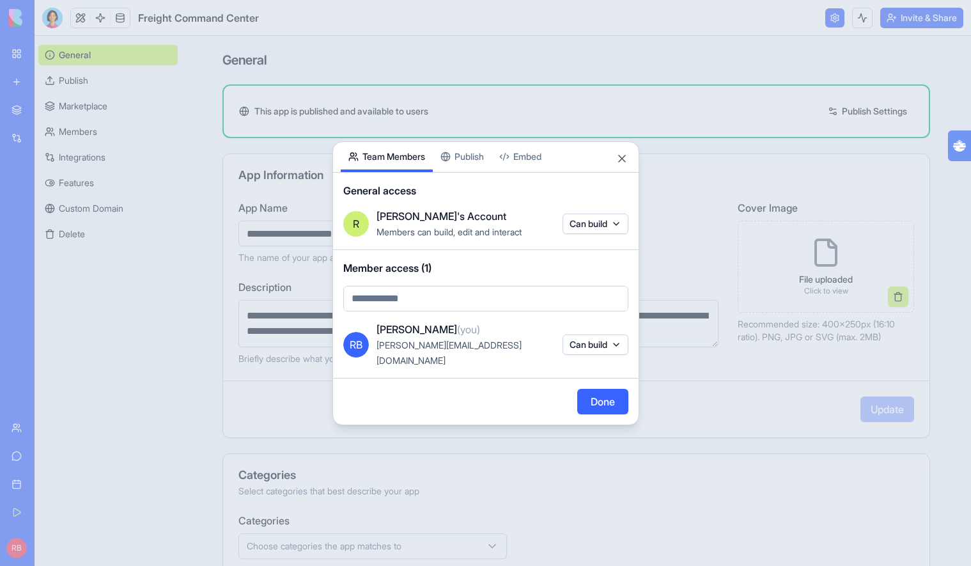
click at [464, 159] on button "Publish" at bounding box center [462, 157] width 59 height 30
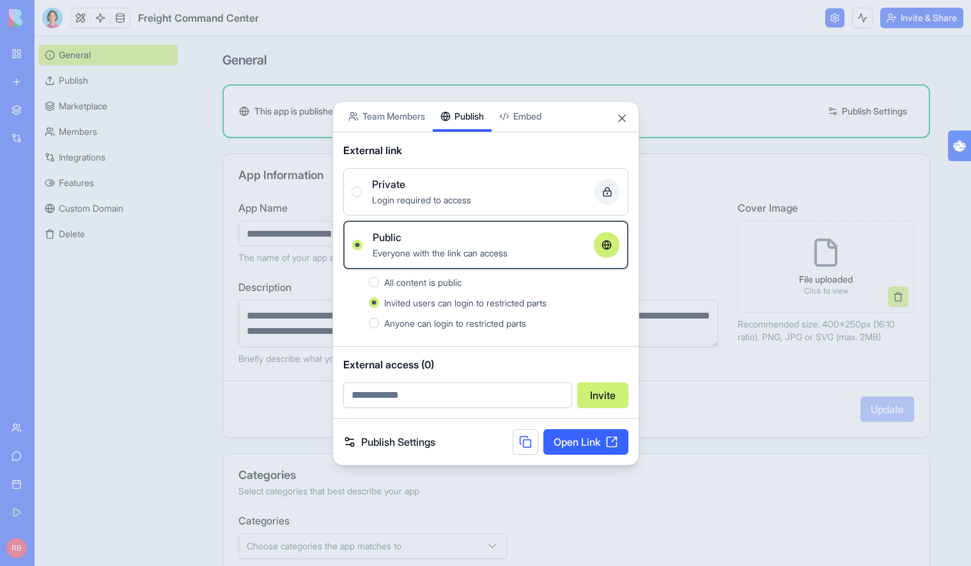
click at [522, 121] on body "**********" at bounding box center [485, 283] width 971 height 566
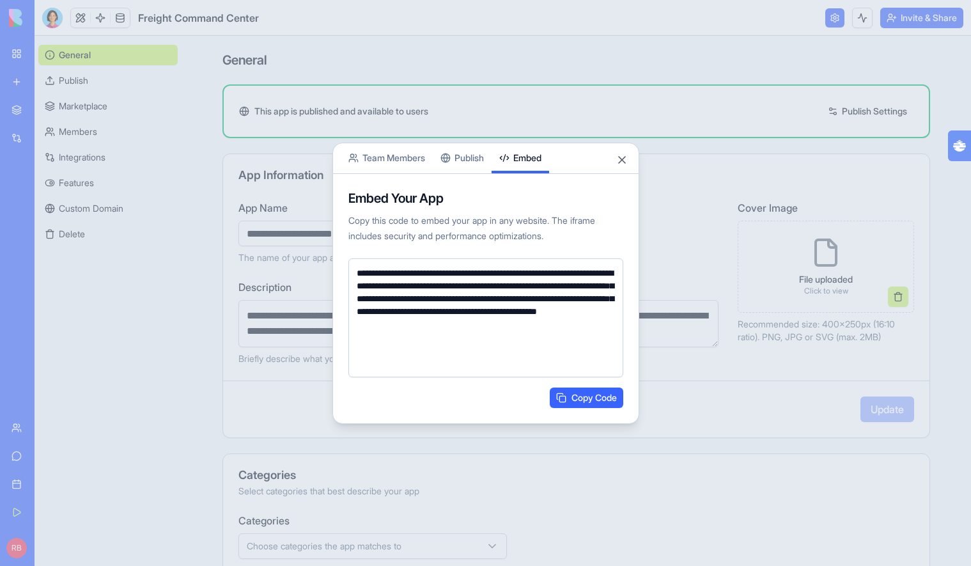
click at [439, 290] on textarea "**********" at bounding box center [485, 317] width 275 height 119
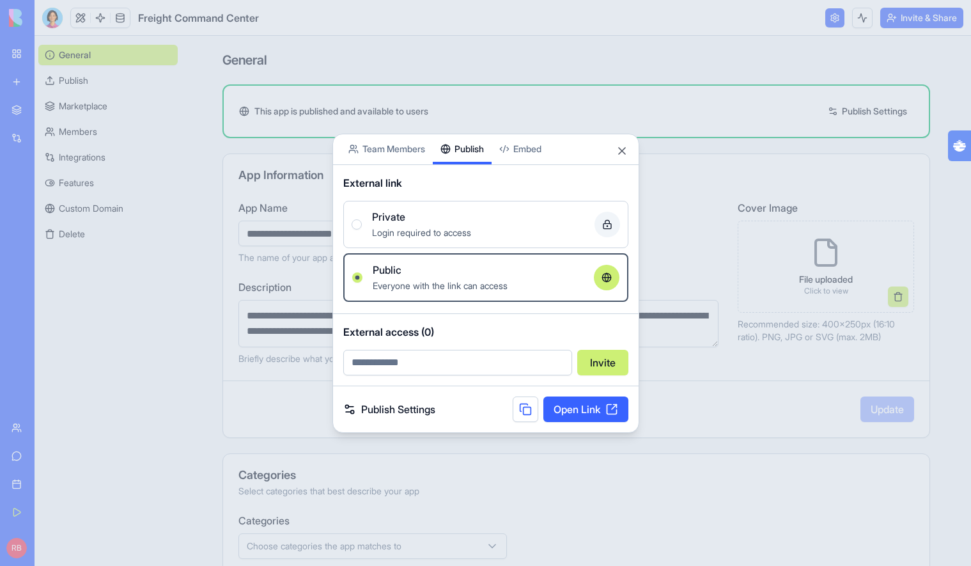
click at [483, 164] on div "Share App Team Members Publish Embed External link Private Login required to ac…" at bounding box center [486, 282] width 307 height 299
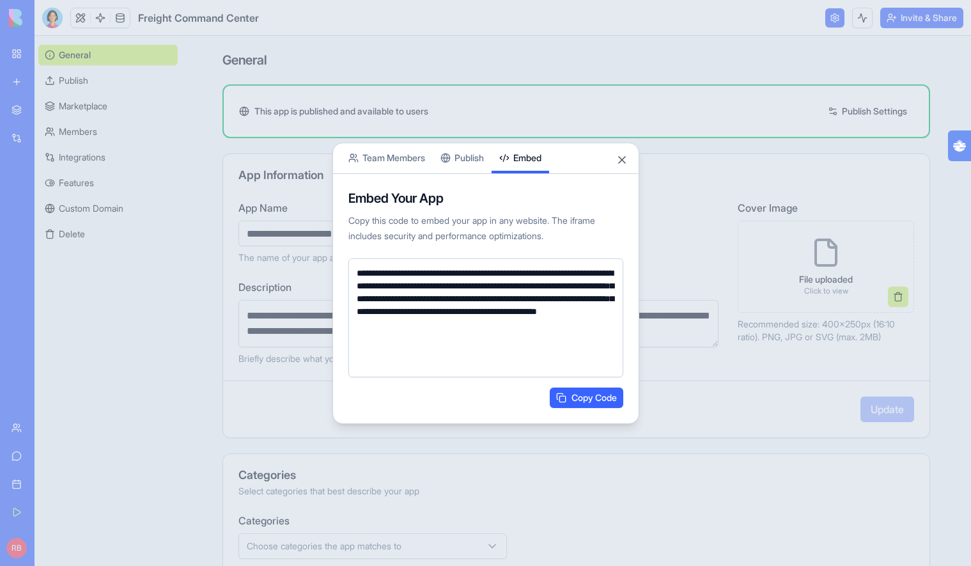
click at [535, 117] on body "**********" at bounding box center [485, 283] width 971 height 566
click at [549, 301] on textarea "**********" at bounding box center [485, 317] width 275 height 119
click at [566, 317] on textarea "**********" at bounding box center [485, 317] width 275 height 119
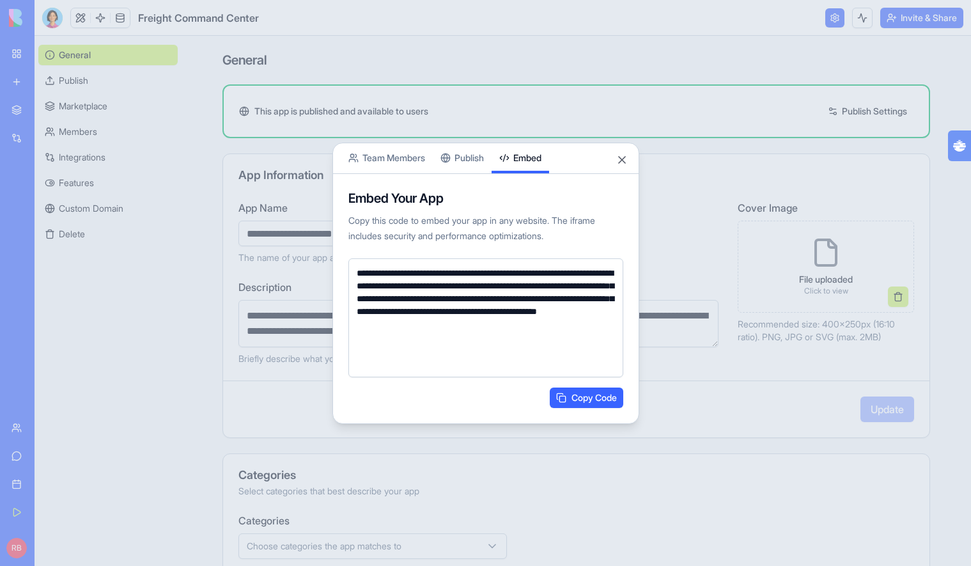
click at [470, 167] on div "**********" at bounding box center [486, 283] width 307 height 281
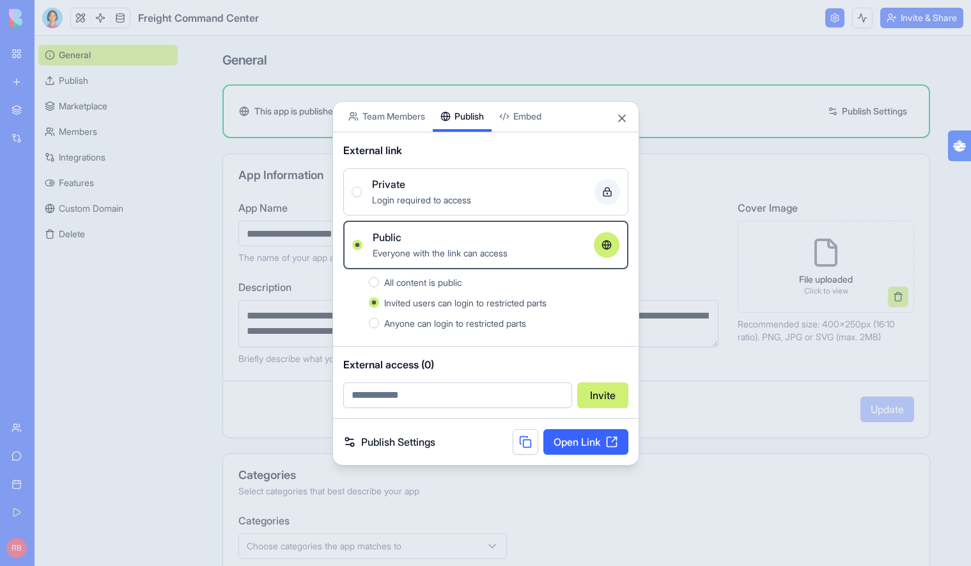
click at [554, 444] on link "Open Link" at bounding box center [586, 442] width 85 height 26
click at [618, 123] on button "Close" at bounding box center [622, 118] width 13 height 13
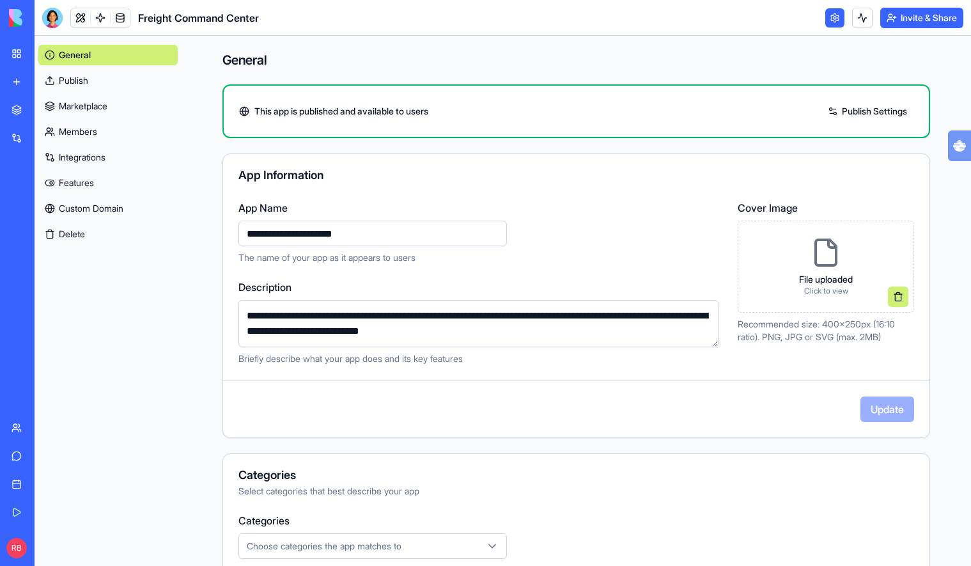
click at [111, 180] on link "Features" at bounding box center [107, 183] width 139 height 20
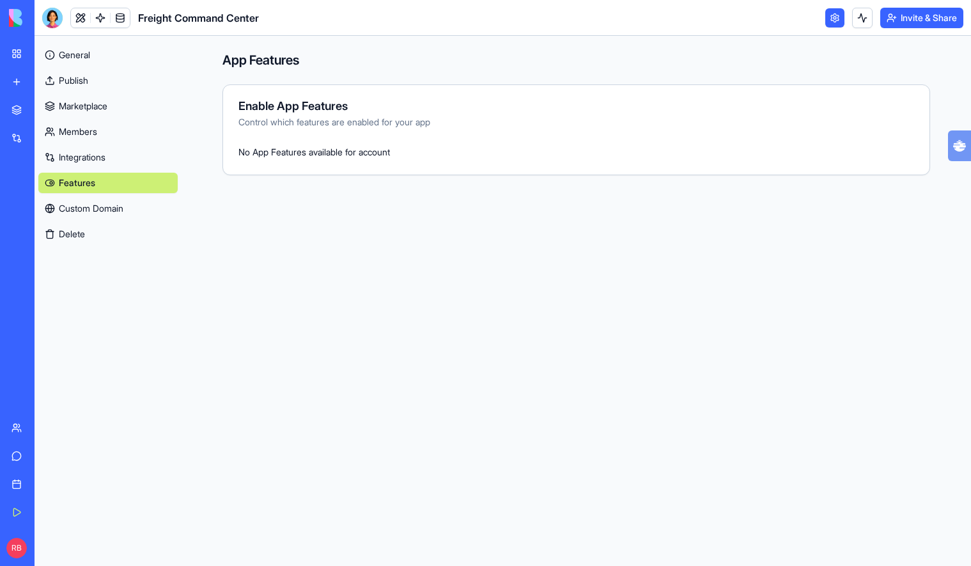
click at [104, 200] on link "Custom Domain" at bounding box center [107, 208] width 139 height 20
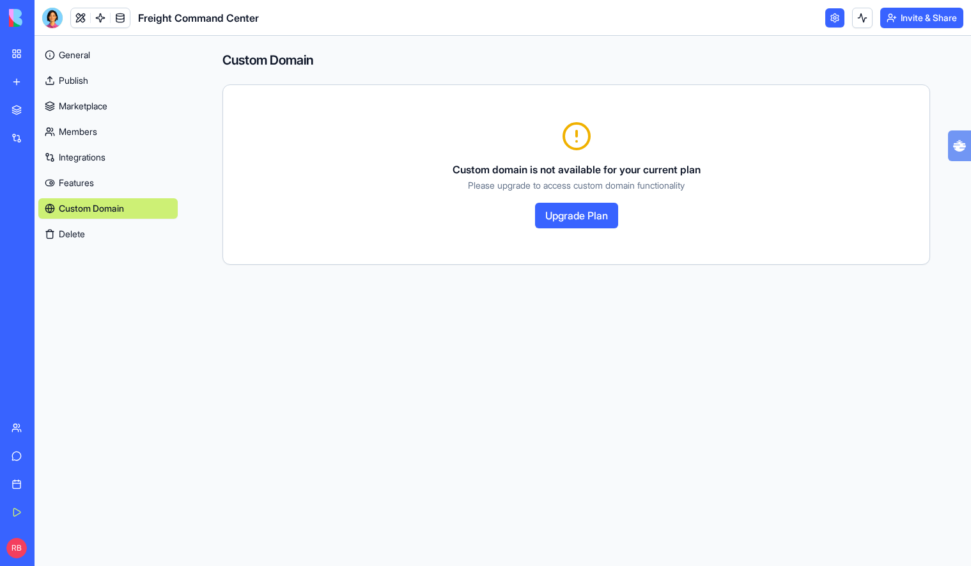
click at [120, 104] on link "Marketplace" at bounding box center [107, 106] width 139 height 20
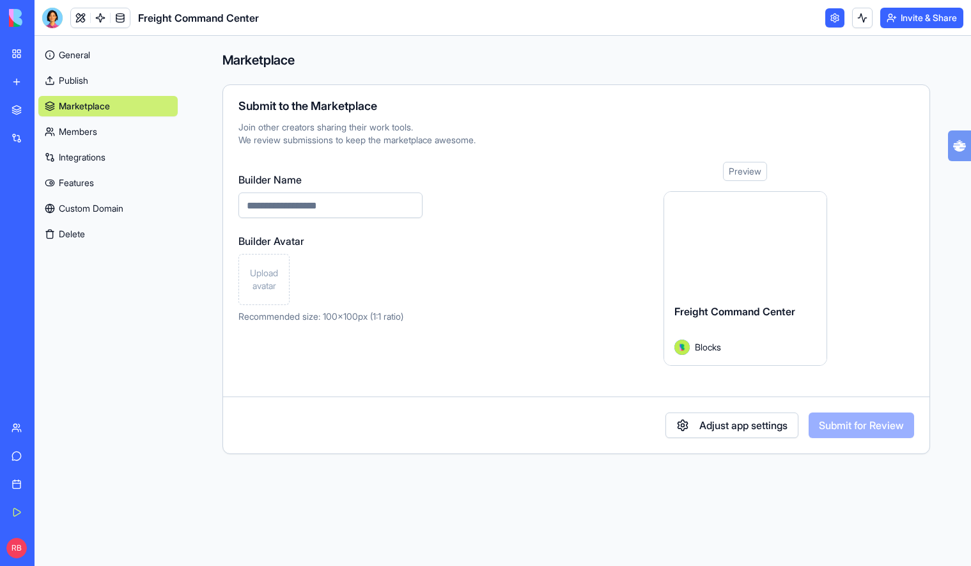
click at [109, 58] on link "General" at bounding box center [107, 55] width 139 height 20
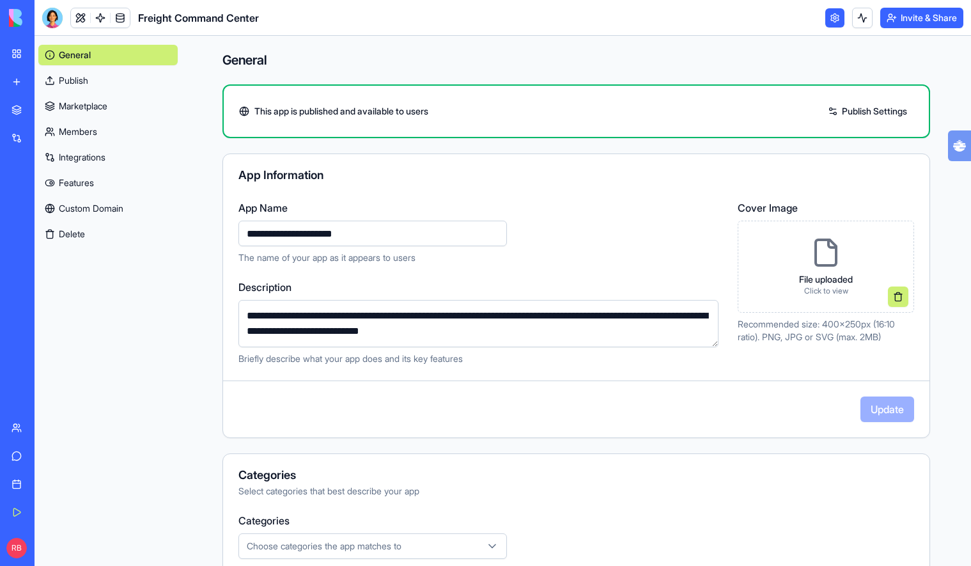
click at [845, 102] on link "Publish Settings" at bounding box center [868, 111] width 92 height 20
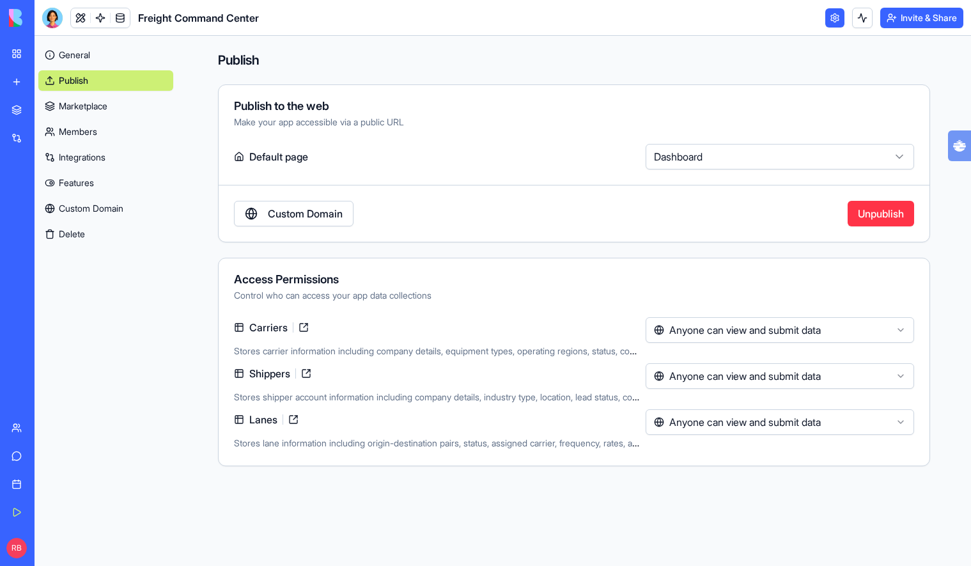
click at [55, 191] on link "Freight Command Center" at bounding box center [29, 200] width 51 height 26
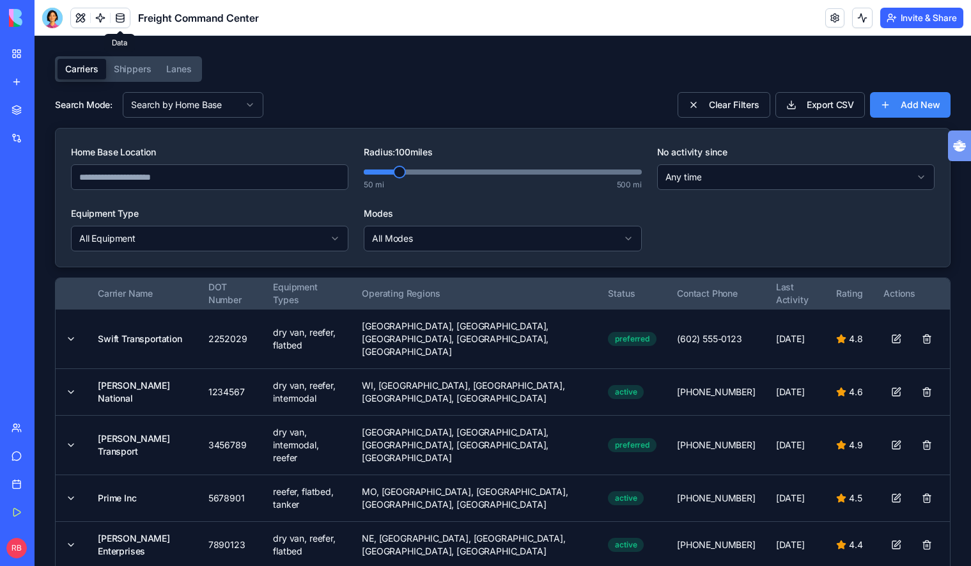
click at [111, 13] on link at bounding box center [120, 17] width 19 height 19
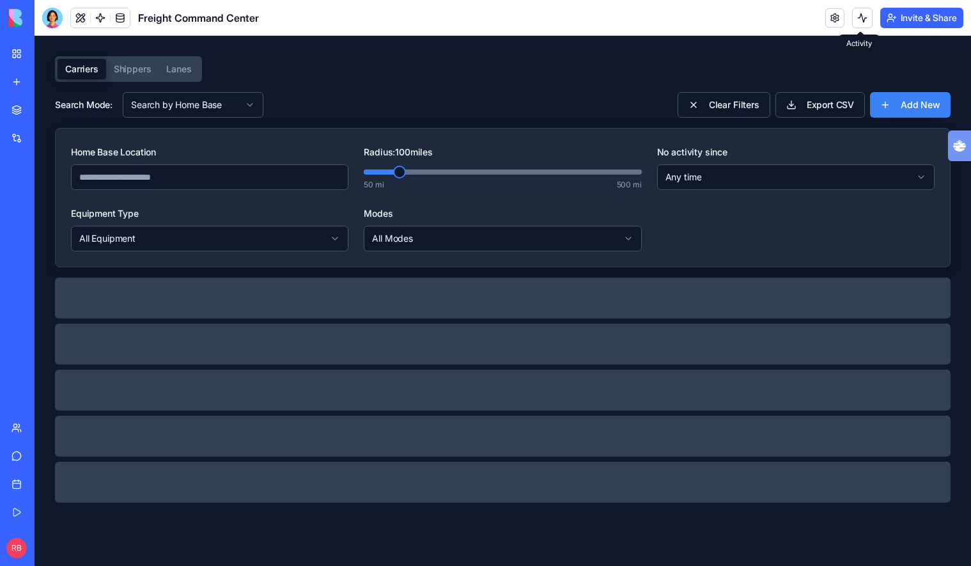
click at [852, 25] on button at bounding box center [862, 18] width 20 height 20
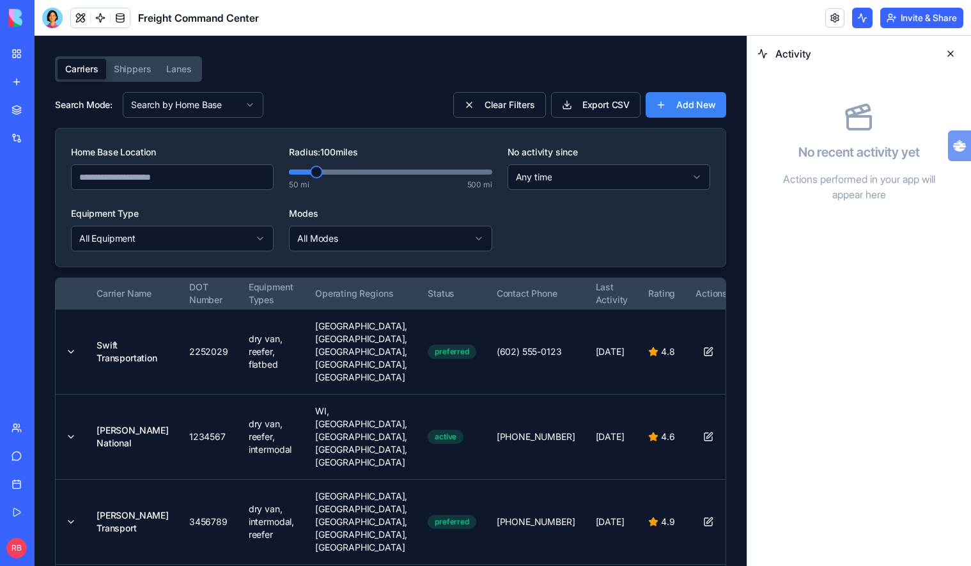
click at [852, 25] on button at bounding box center [862, 18] width 20 height 20
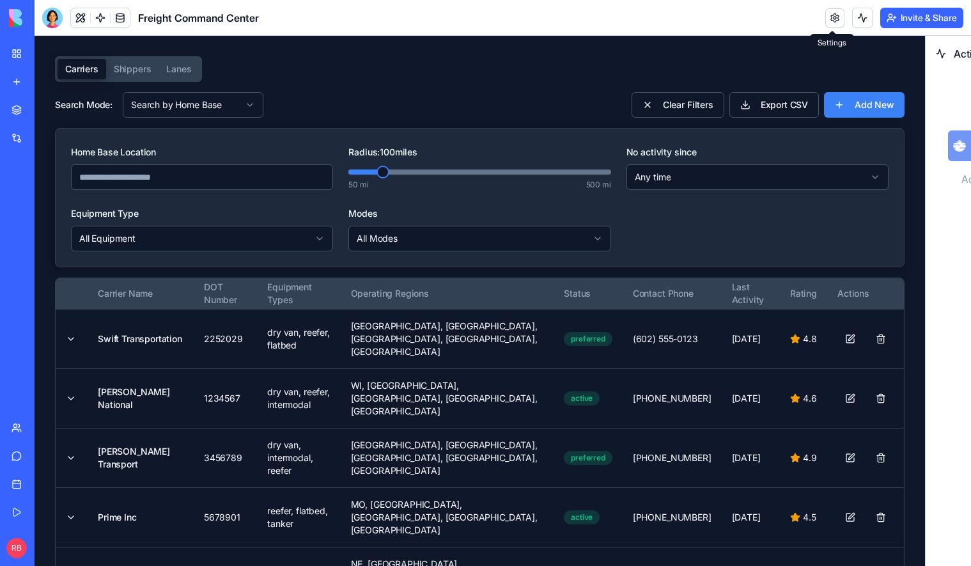
click at [829, 24] on link at bounding box center [835, 17] width 19 height 19
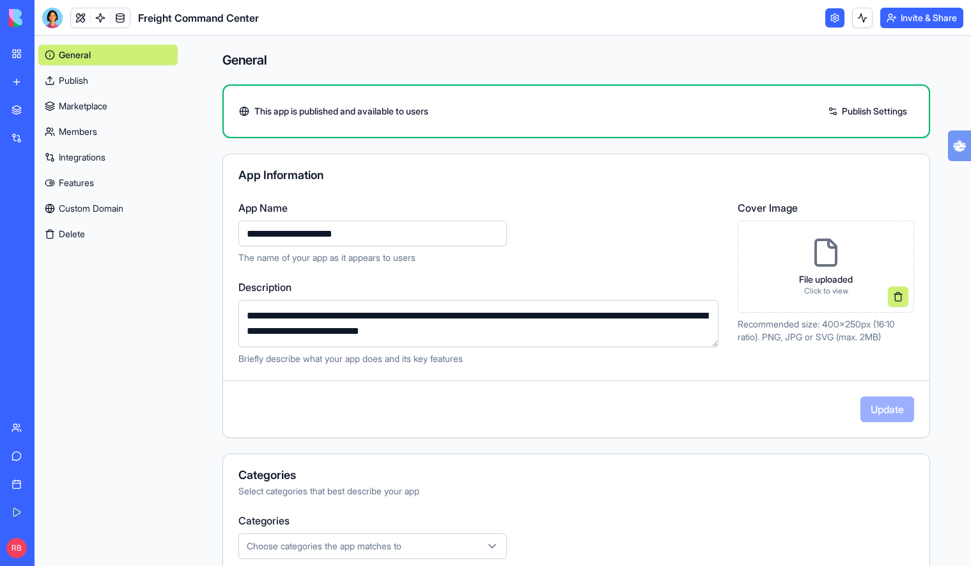
click at [691, 26] on header "Freight Command Center Invite & Share" at bounding box center [503, 18] width 937 height 36
click at [98, 184] on link "Features" at bounding box center [107, 183] width 139 height 20
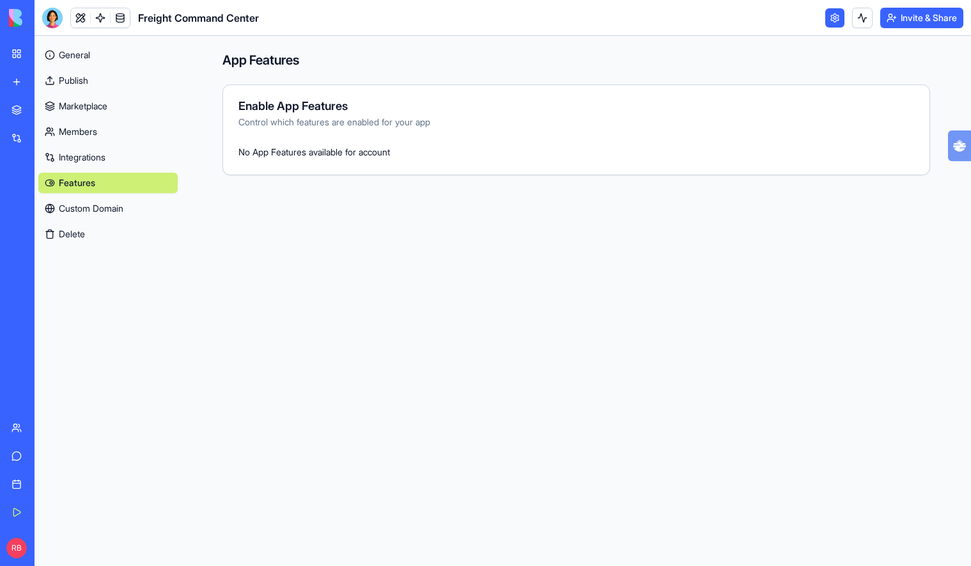
click at [283, 142] on div "Enable App Features Control which features are enabled for your app No App Feat…" at bounding box center [577, 129] width 708 height 91
click at [281, 157] on div "No App Features available for account" at bounding box center [576, 151] width 707 height 15
click at [101, 139] on link "Members" at bounding box center [107, 131] width 139 height 20
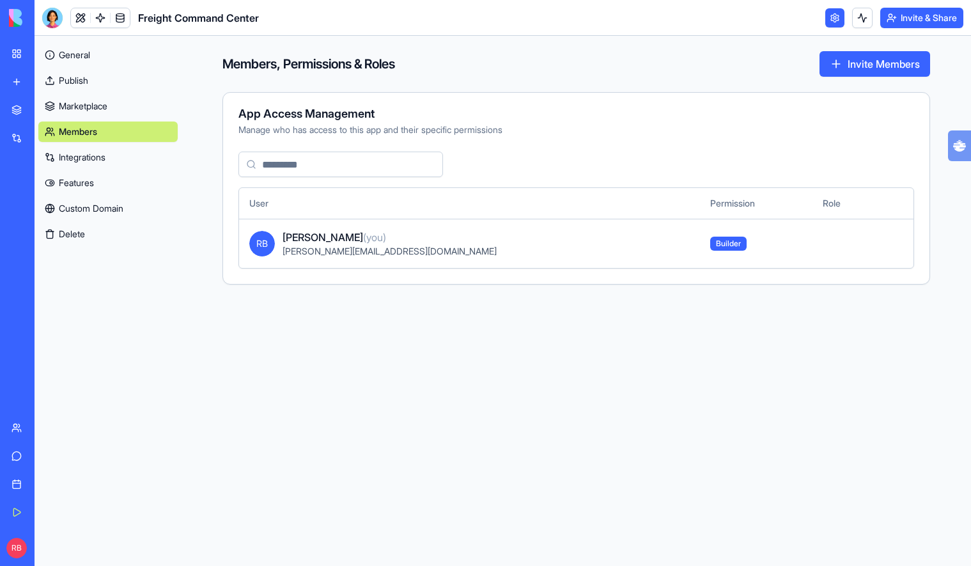
click at [101, 107] on link "Marketplace" at bounding box center [107, 106] width 139 height 20
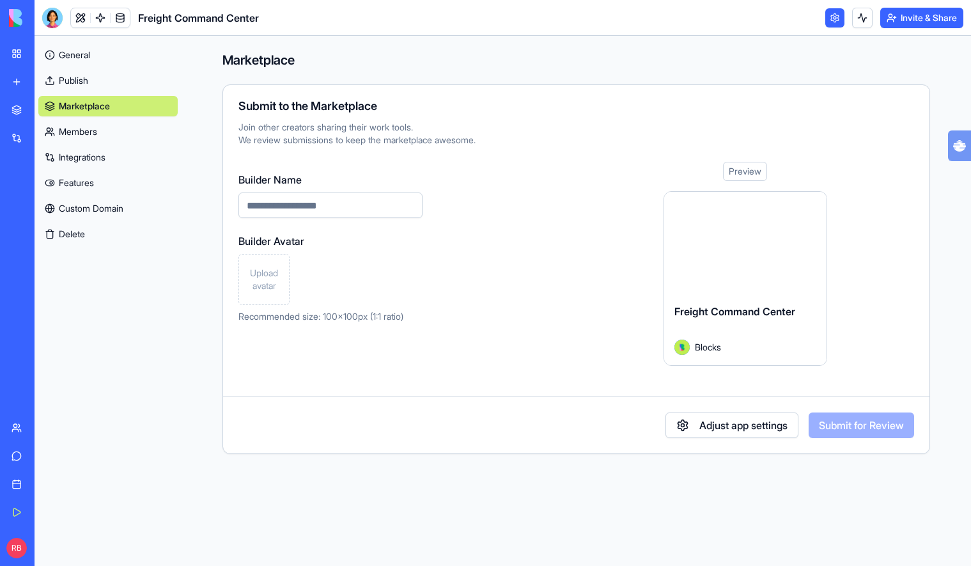
click at [771, 426] on button "Adjust app settings" at bounding box center [732, 425] width 133 height 26
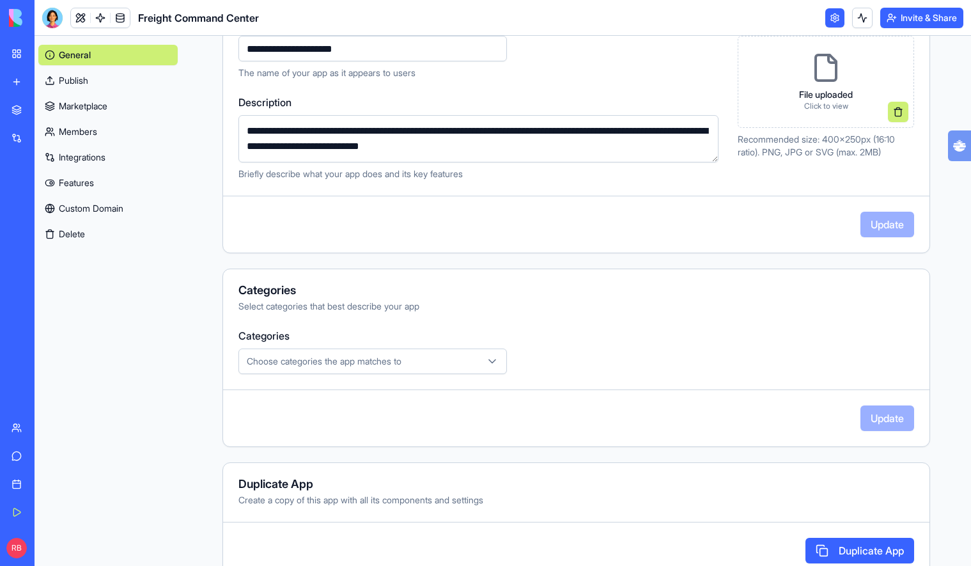
scroll to position [187, 0]
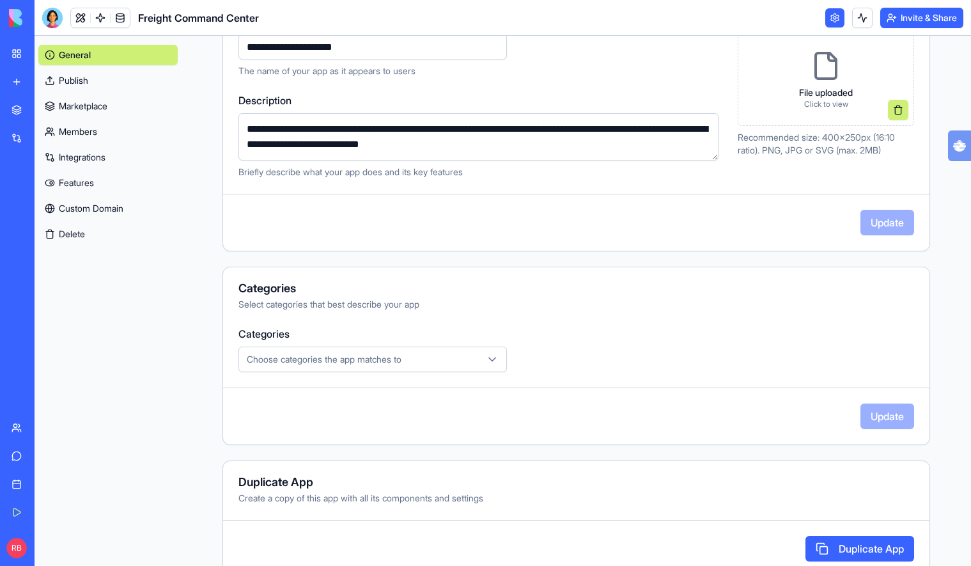
click at [422, 360] on div "Choose categories the app matches to" at bounding box center [373, 359] width 262 height 13
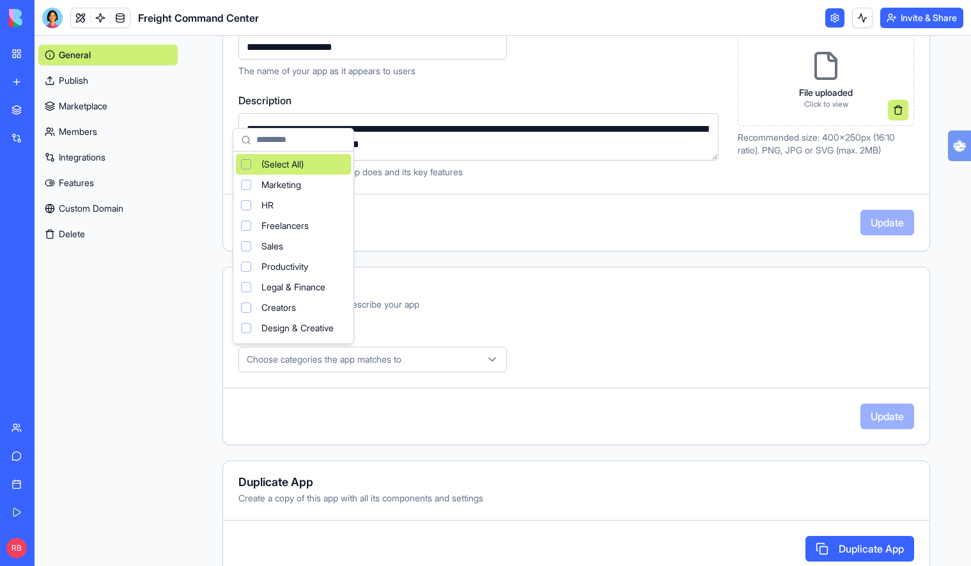
click at [576, 345] on html "**********" at bounding box center [485, 283] width 971 height 566
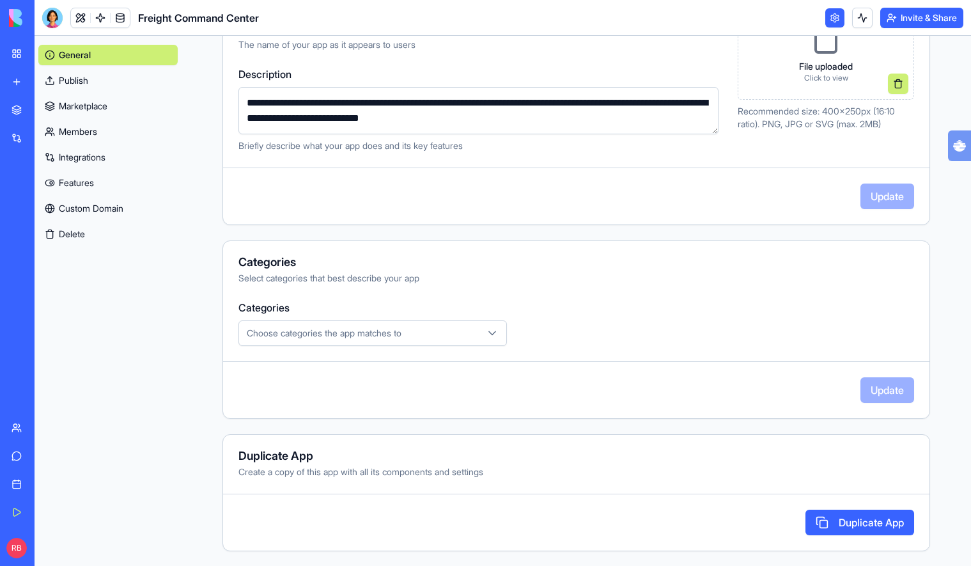
scroll to position [214, 0]
click at [106, 78] on link "Publish" at bounding box center [107, 80] width 139 height 20
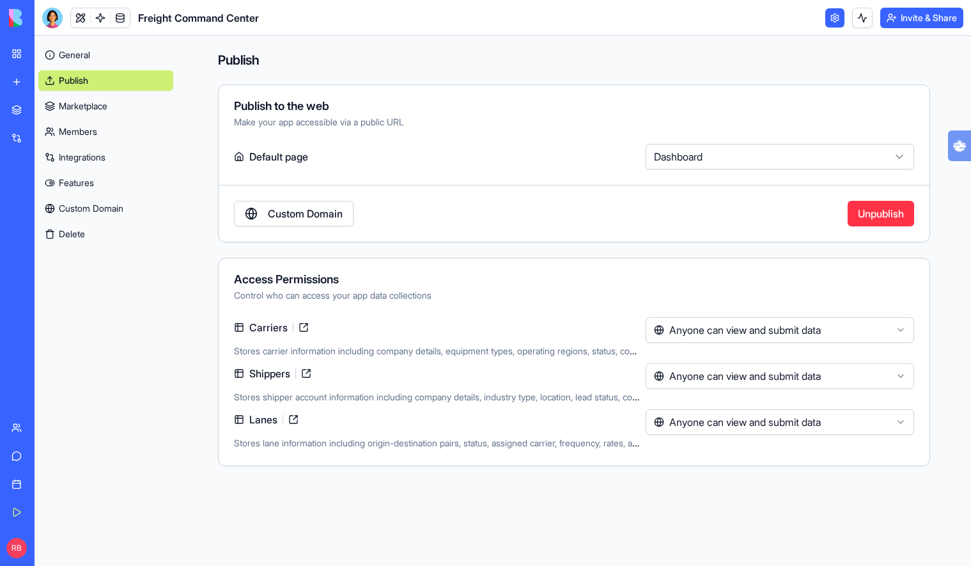
click at [55, 448] on link "Support" at bounding box center [29, 456] width 51 height 26
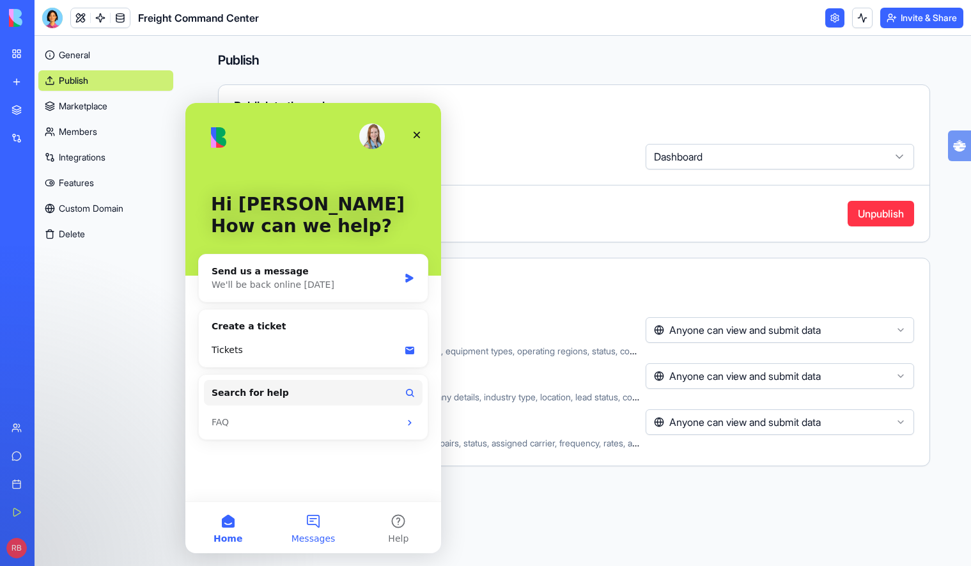
click at [311, 522] on button "Messages" at bounding box center [312, 527] width 85 height 51
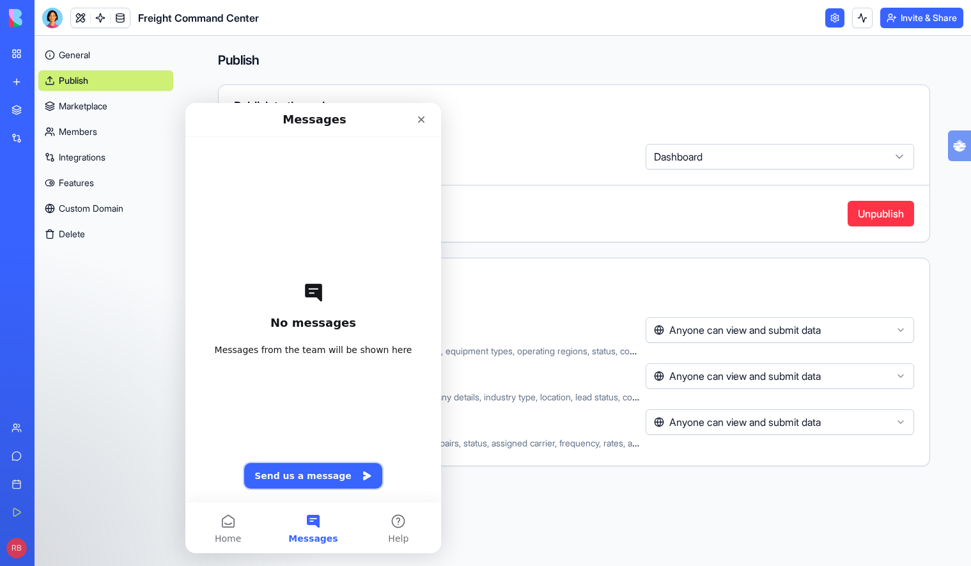
click at [316, 483] on button "Send us a message" at bounding box center [313, 476] width 138 height 26
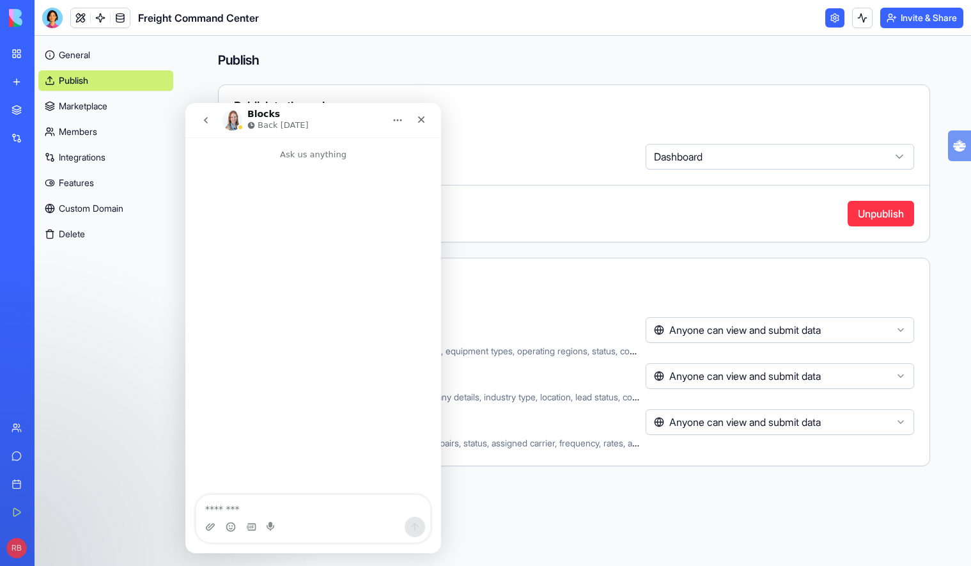
click at [292, 505] on textarea "Message…" at bounding box center [313, 506] width 234 height 22
click at [211, 117] on button "go back" at bounding box center [206, 120] width 24 height 24
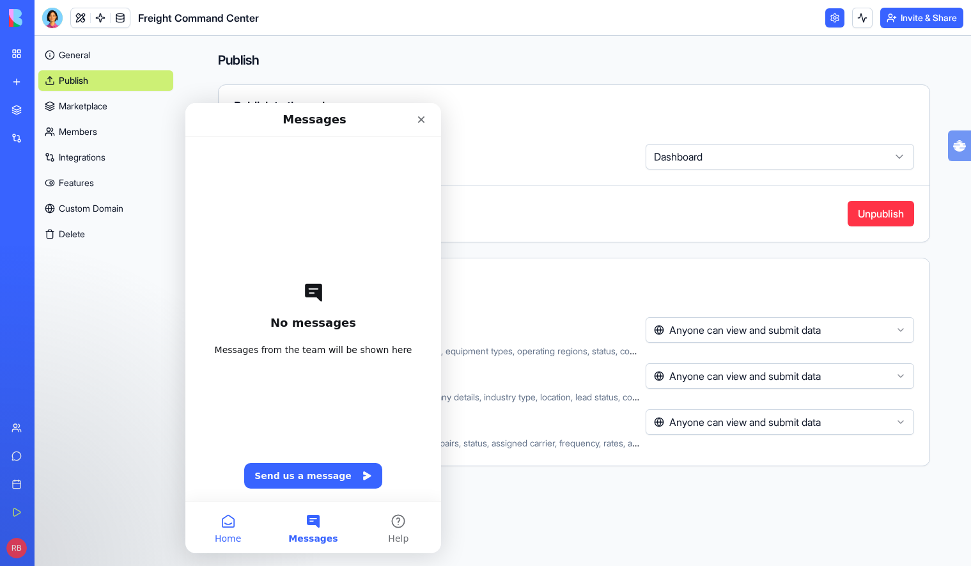
click at [230, 513] on button "Home" at bounding box center [227, 527] width 85 height 51
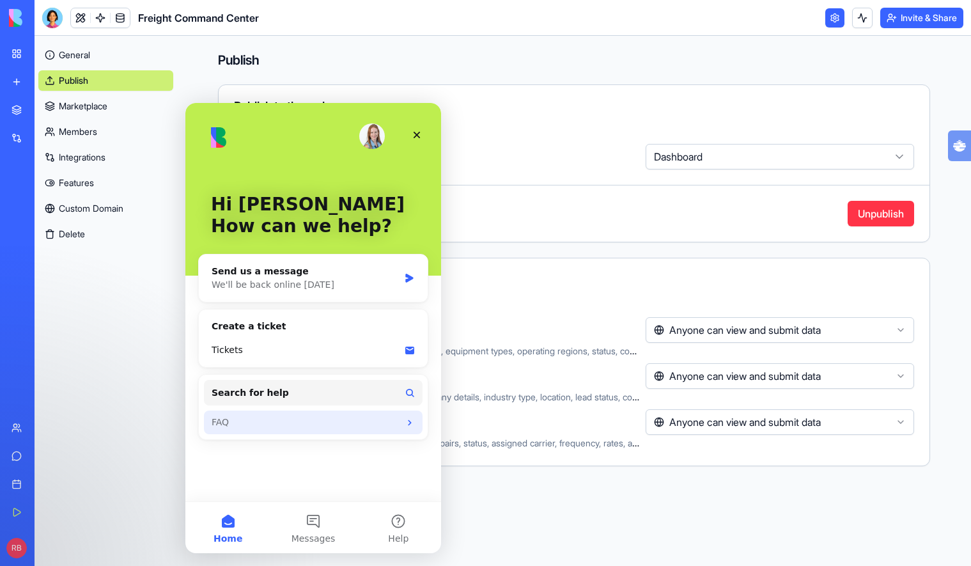
click at [293, 421] on div "FAQ" at bounding box center [306, 422] width 188 height 13
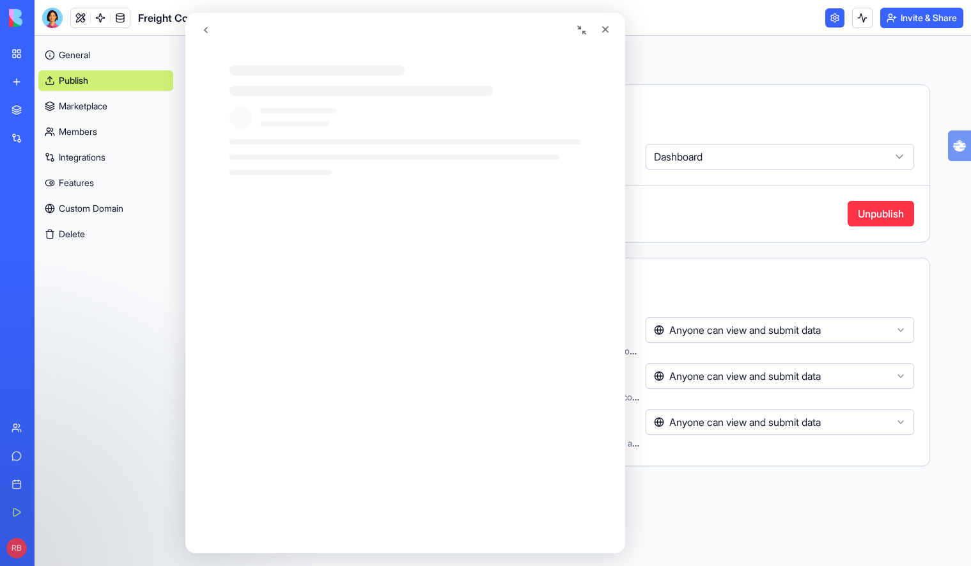
click at [345, 398] on div "Intercom messenger" at bounding box center [418, 379] width 440 height 329
click at [203, 29] on icon "go back" at bounding box center [206, 30] width 10 height 10
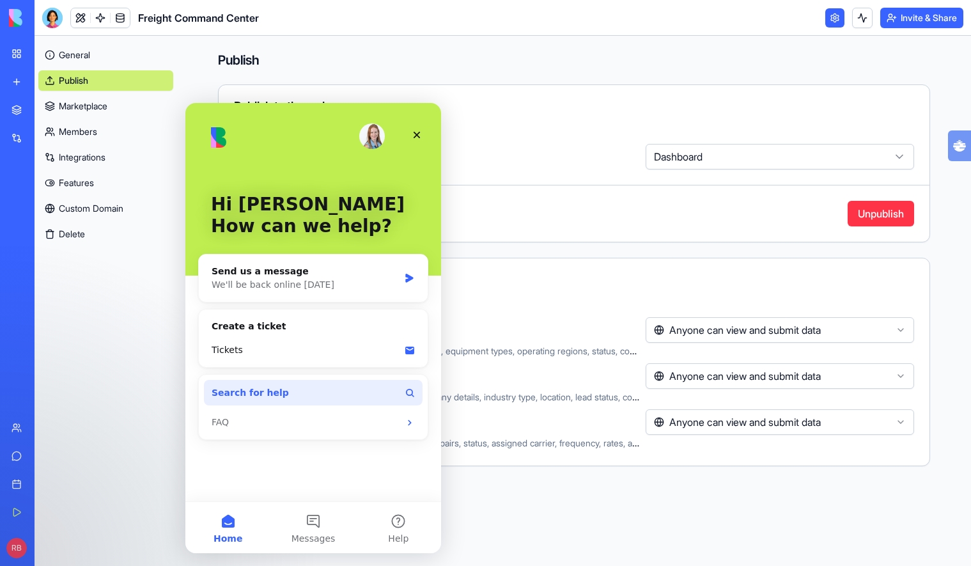
click at [343, 387] on button "Search for help" at bounding box center [313, 393] width 219 height 26
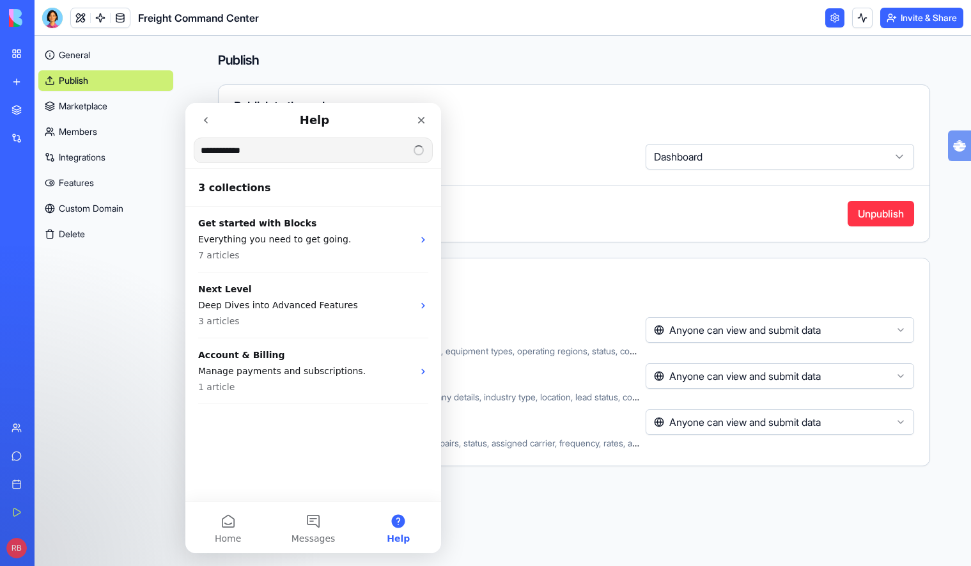
type input "**********"
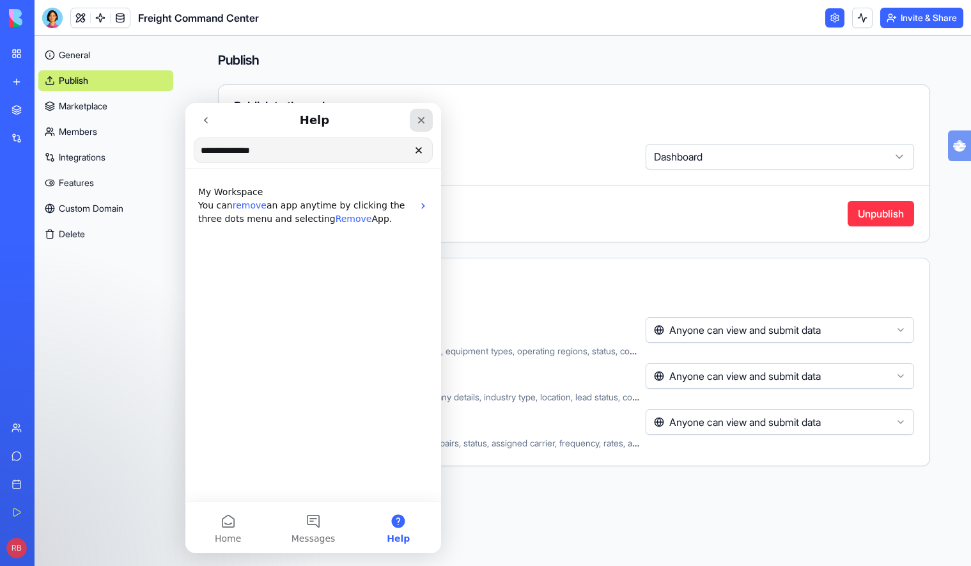
click at [419, 125] on icon "Close" at bounding box center [421, 120] width 10 height 10
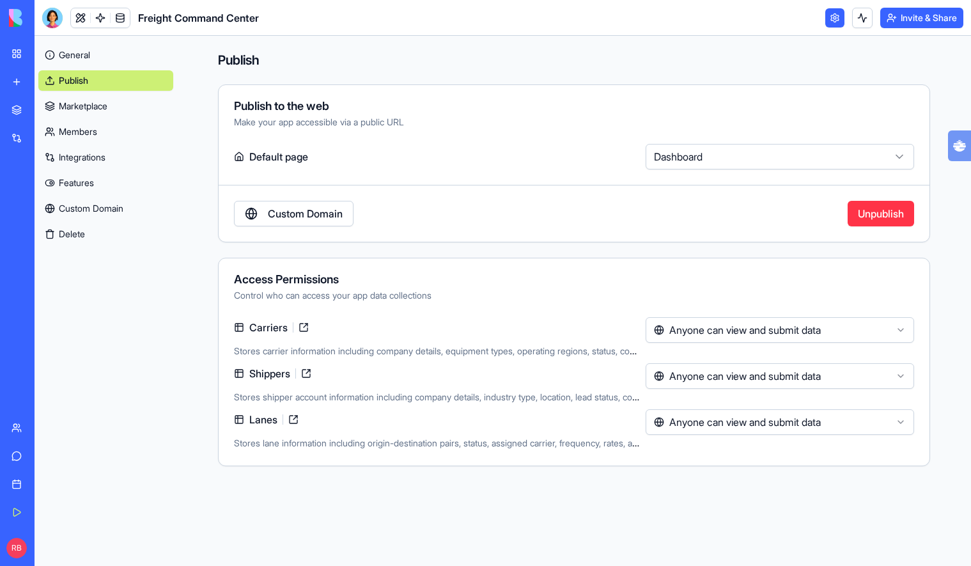
click at [77, 179] on link "Features" at bounding box center [105, 183] width 135 height 20
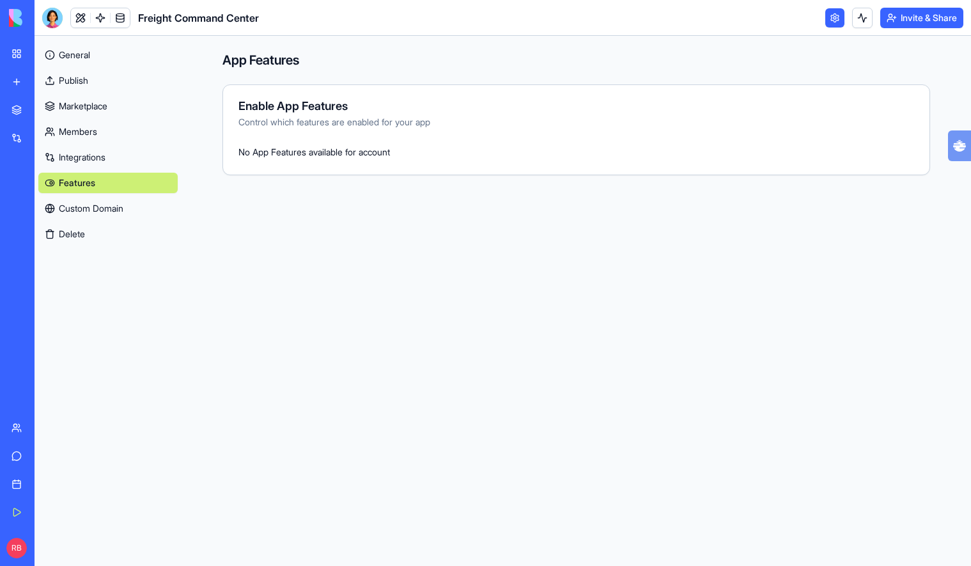
click at [47, 513] on div "Get Started" at bounding box center [39, 512] width 17 height 13
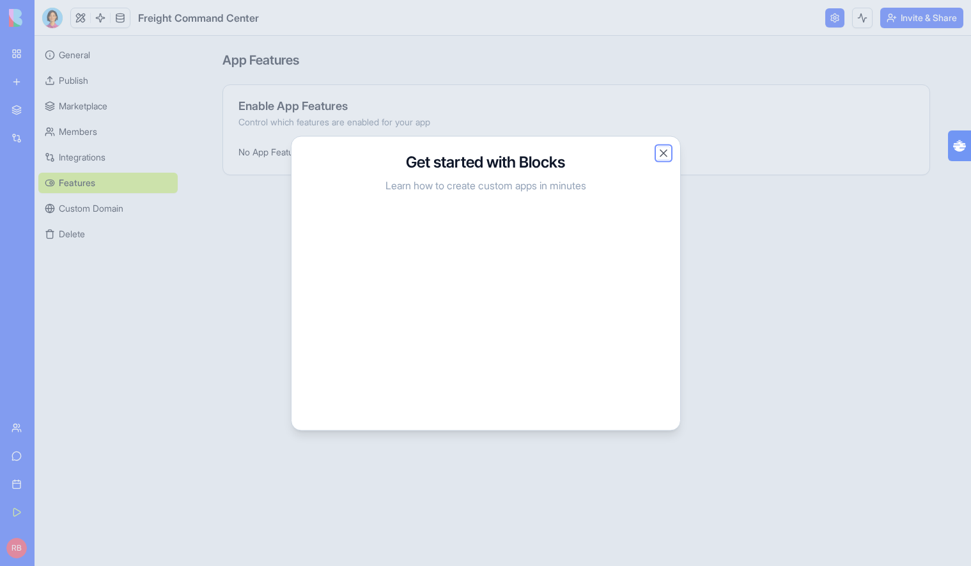
click at [664, 153] on button "Close" at bounding box center [663, 152] width 13 height 13
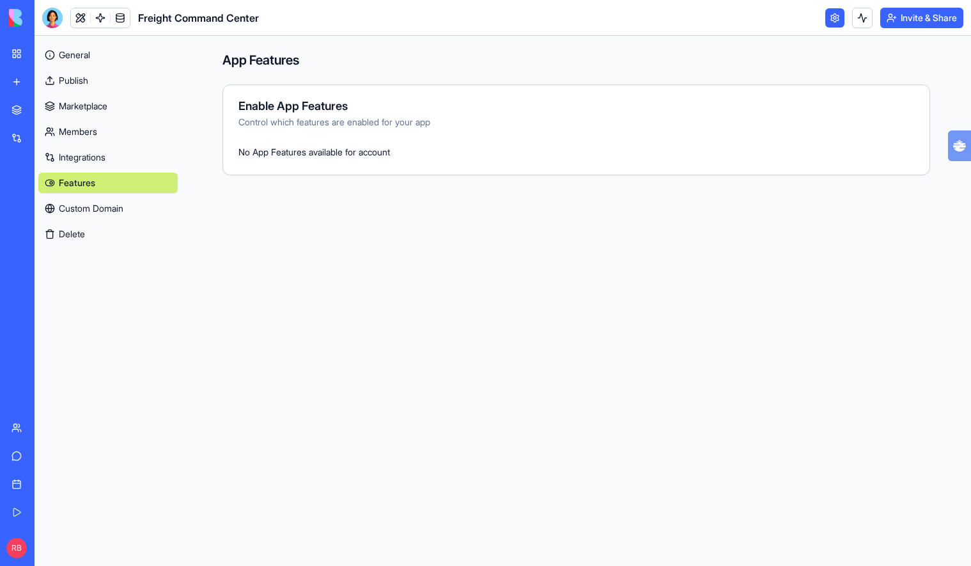
click at [128, 217] on link "Custom Domain" at bounding box center [107, 208] width 139 height 20
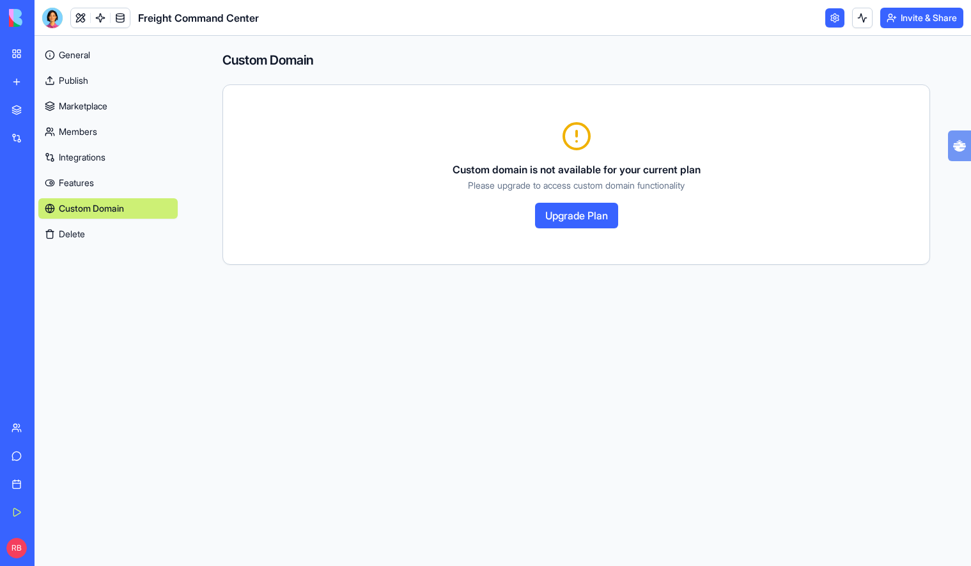
click at [586, 214] on button "Upgrade Plan" at bounding box center [576, 216] width 83 height 26
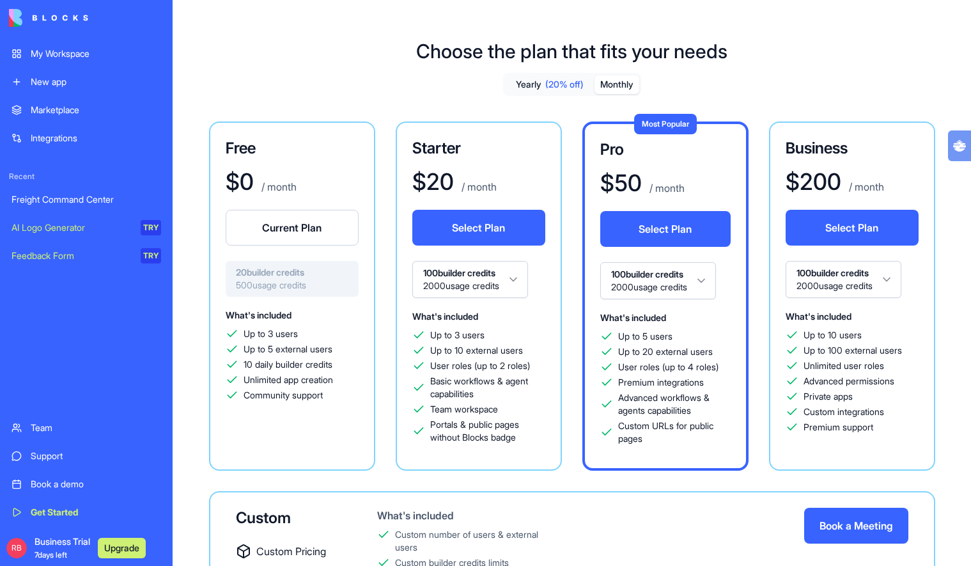
click at [618, 86] on button "Monthly" at bounding box center [617, 84] width 45 height 19
click at [698, 85] on div "Yearly (20% off) Monthly Free $ 0 / month Current Plan 20 builder credits 500 u…" at bounding box center [572, 378] width 737 height 610
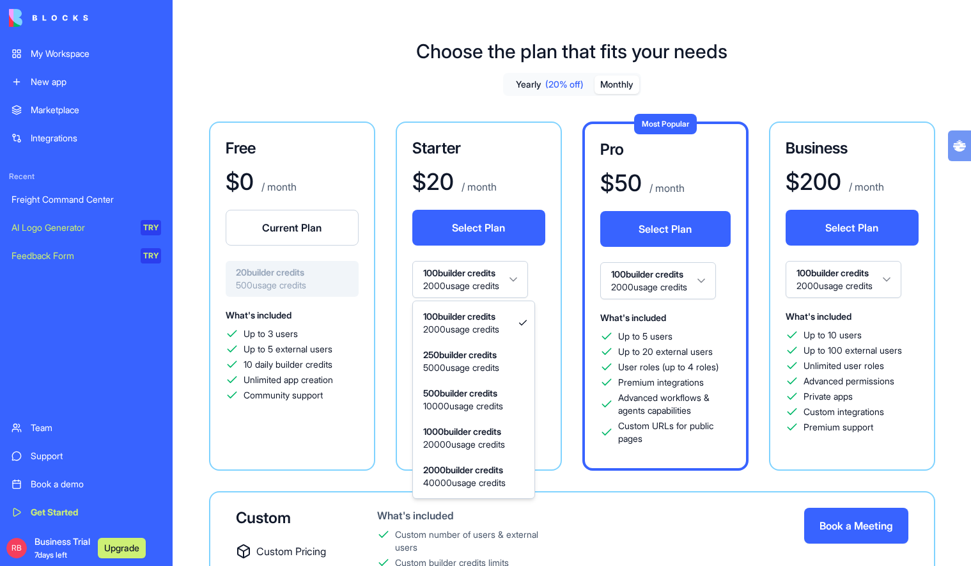
click at [471, 290] on html "My Workspace New app Marketplace Integrations Recent Freight Command Center AI …" at bounding box center [485, 283] width 971 height 566
click at [496, 286] on html "My Workspace New app Marketplace Integrations Recent Freight Command Center AI …" at bounding box center [485, 283] width 971 height 566
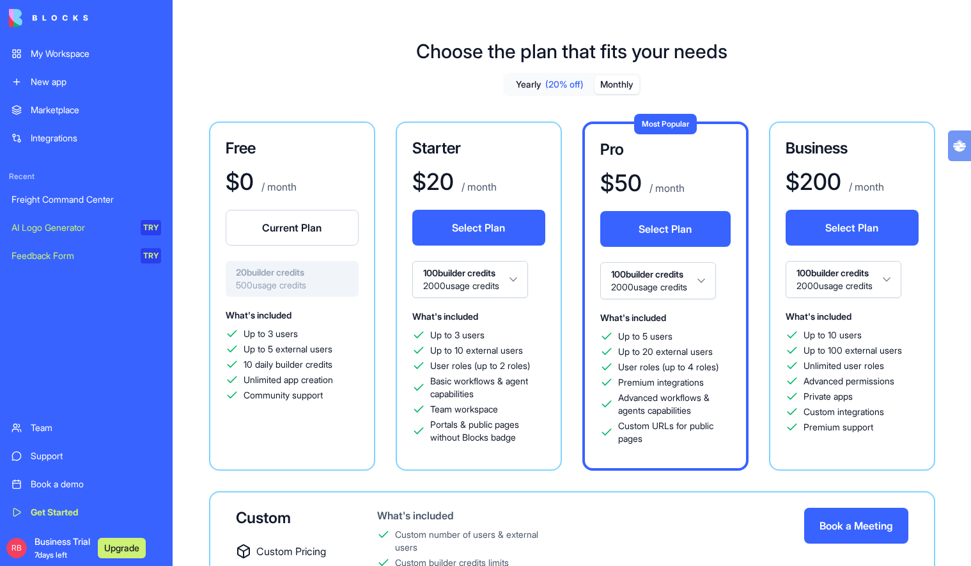
click at [507, 233] on button "Select Plan" at bounding box center [478, 228] width 133 height 36
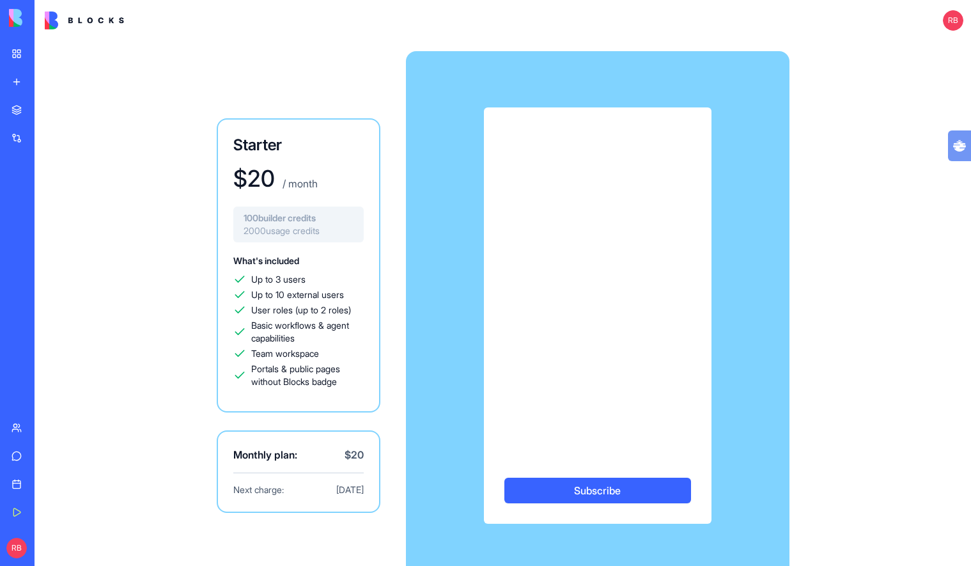
drag, startPoint x: 847, startPoint y: 174, endPoint x: 716, endPoint y: 164, distance: 132.1
click at [847, 174] on div "Starter $ 20 / month 100 builder credits 2000 usage credits What's included Up …" at bounding box center [503, 315] width 818 height 549
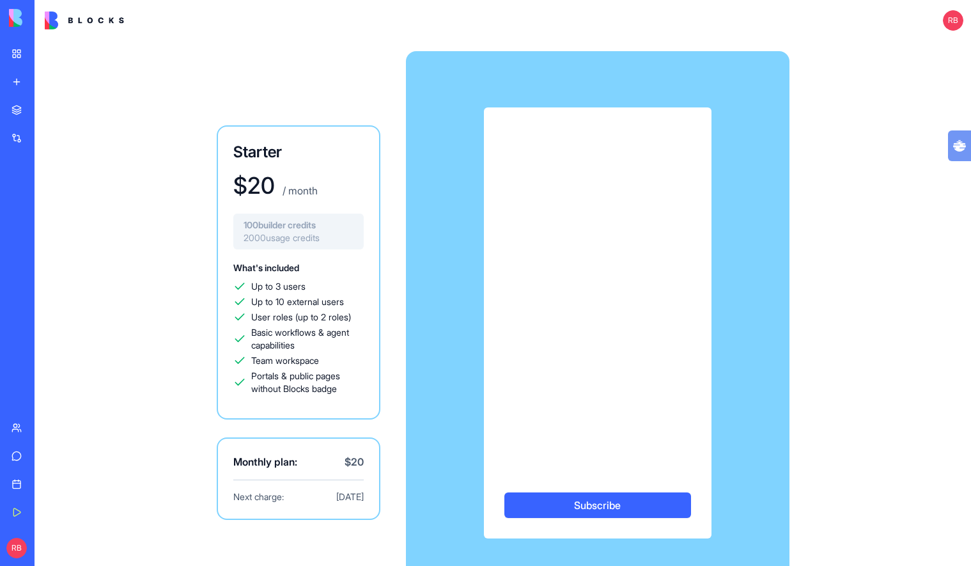
click at [845, 123] on div "Starter $ 20 / month 100 builder credits 2000 usage credits What's included Up …" at bounding box center [503, 323] width 818 height 564
click at [714, 255] on div "Subscribe" at bounding box center [598, 322] width 384 height 431
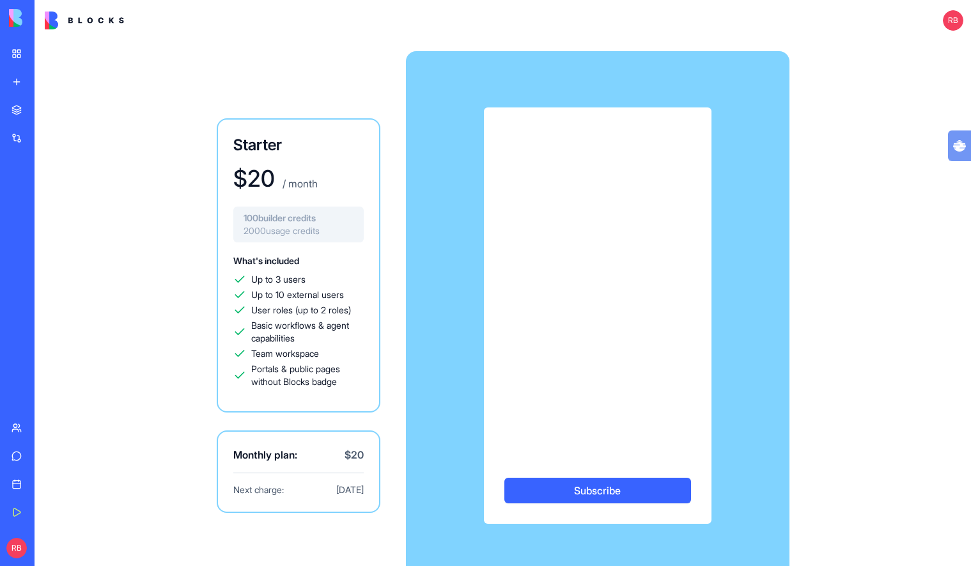
click at [767, 289] on div "Subscribe" at bounding box center [598, 315] width 384 height 416
click at [610, 499] on button "Subscribe" at bounding box center [598, 491] width 187 height 26
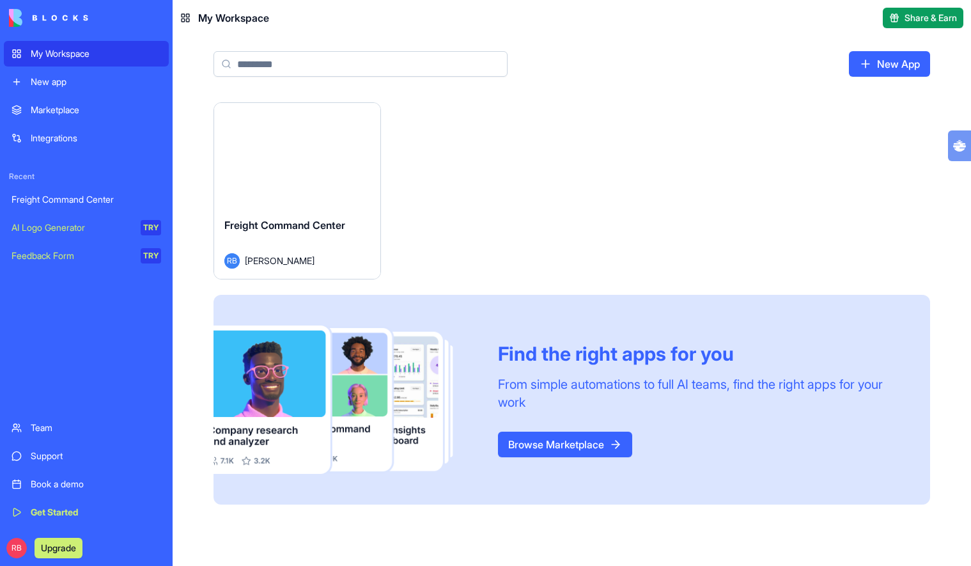
click at [79, 199] on div "Freight Command Center" at bounding box center [87, 199] width 150 height 13
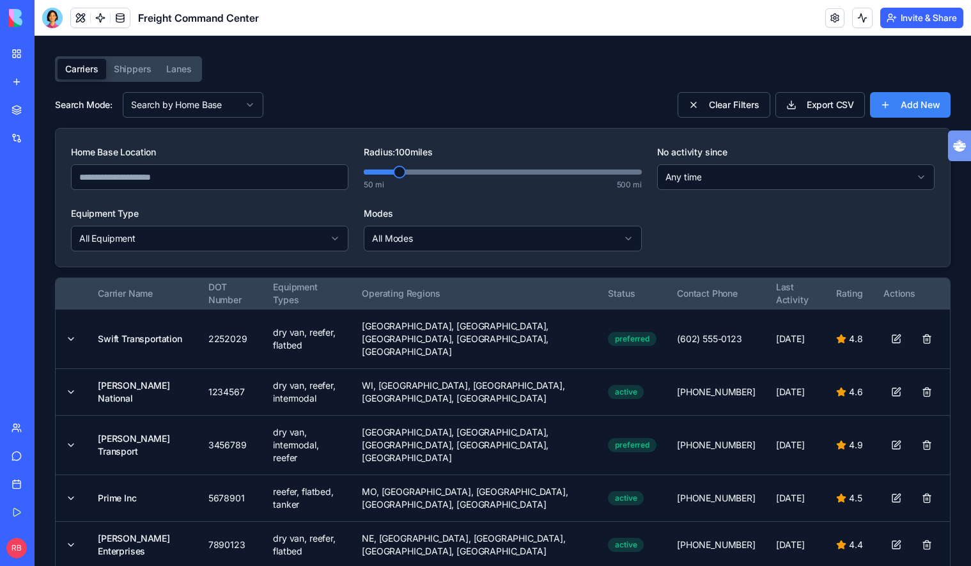
click at [12, 56] on link "My Workspace" at bounding box center [29, 54] width 51 height 26
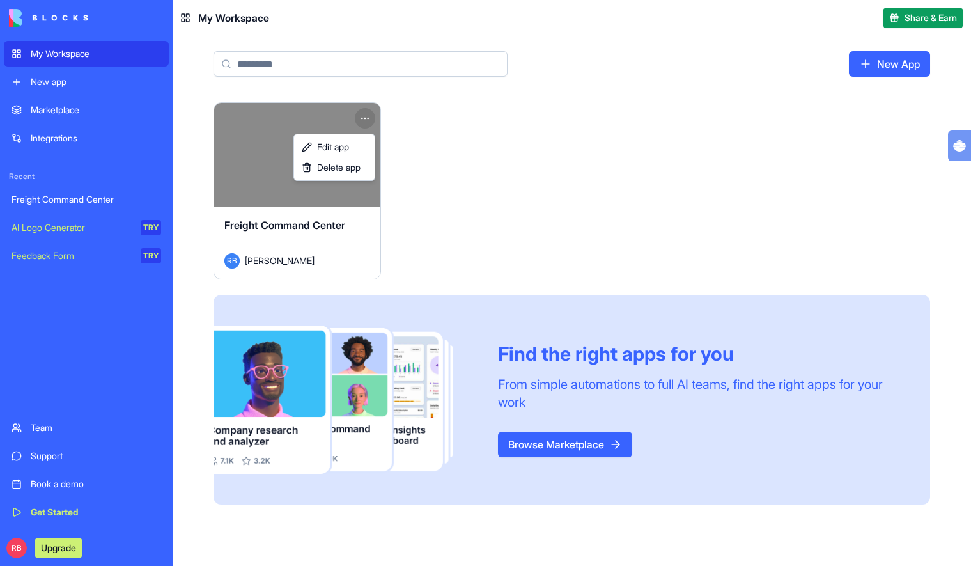
click at [360, 112] on html "My Workspace New app Marketplace Integrations Recent Freight Command Center AI …" at bounding box center [485, 283] width 971 height 566
click at [535, 143] on html "My Workspace New app Marketplace Integrations Recent Freight Command Center AI …" at bounding box center [485, 283] width 971 height 566
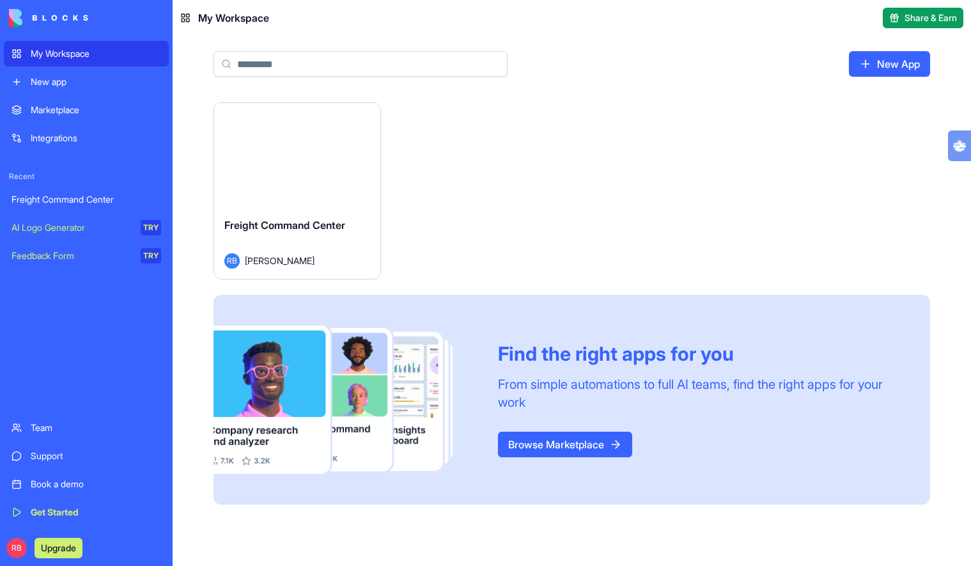
click at [302, 164] on button "Launch" at bounding box center [297, 155] width 96 height 26
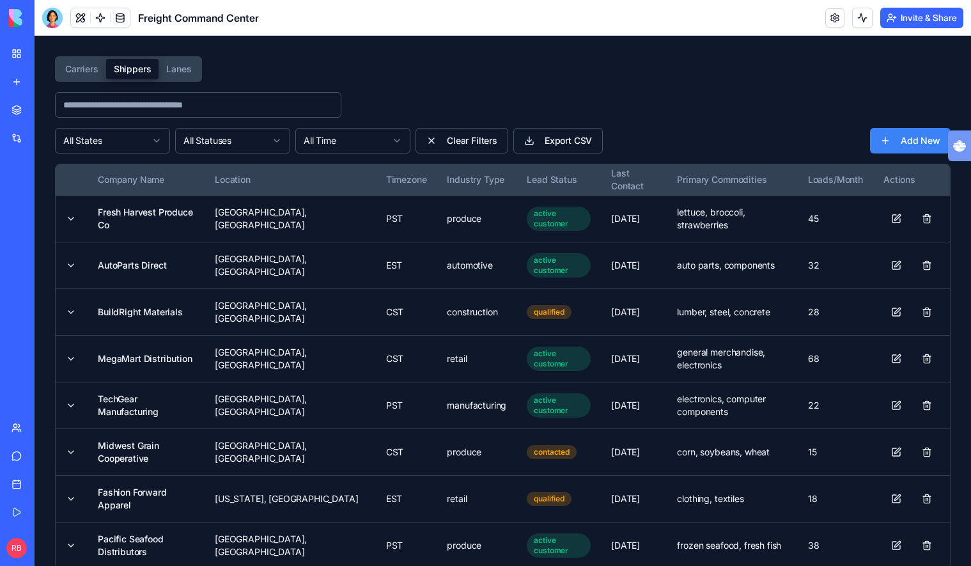
click at [128, 72] on button "Shippers" at bounding box center [132, 69] width 53 height 20
click at [156, 71] on button "Shippers" at bounding box center [132, 69] width 53 height 20
click at [95, 66] on button "Carriers" at bounding box center [82, 69] width 49 height 20
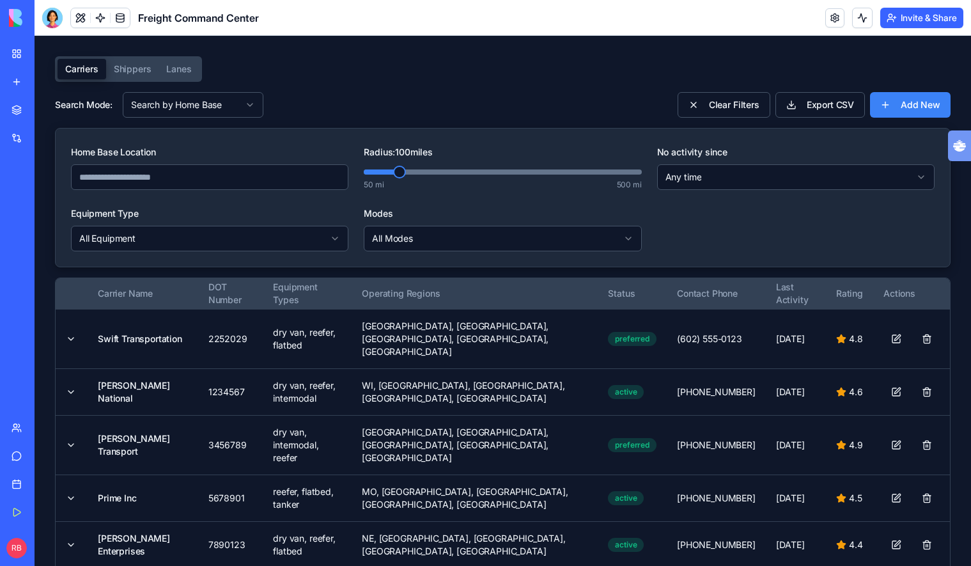
click at [153, 70] on button "Shippers" at bounding box center [132, 69] width 53 height 20
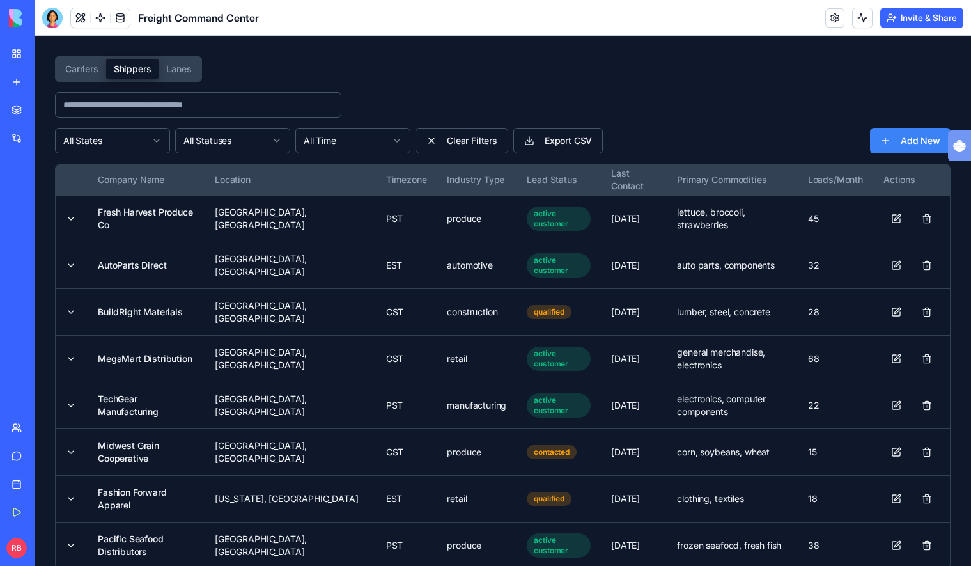
drag, startPoint x: 88, startPoint y: 61, endPoint x: 93, endPoint y: 47, distance: 14.8
click at [88, 61] on button "Carriers" at bounding box center [82, 69] width 49 height 20
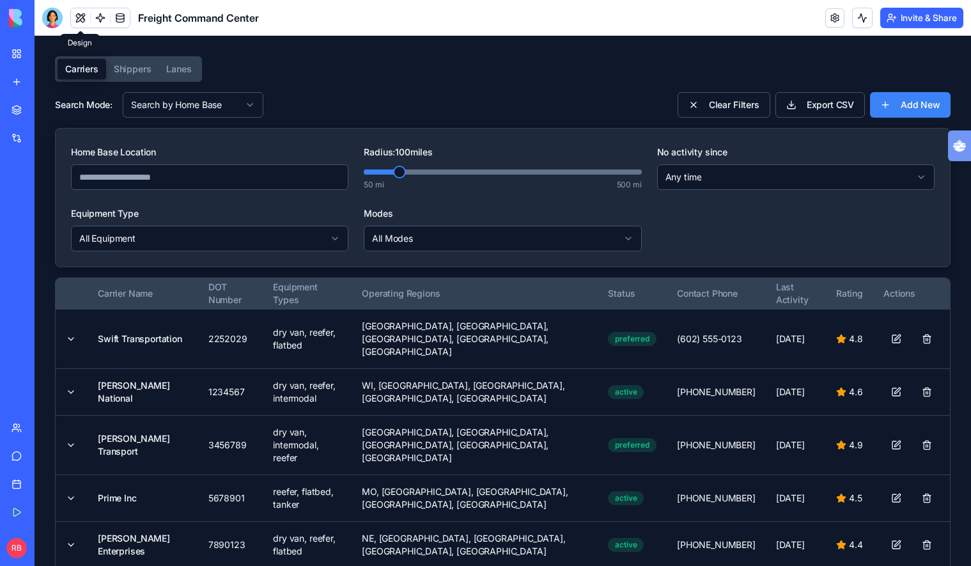
click at [826, 20] on link at bounding box center [835, 17] width 19 height 19
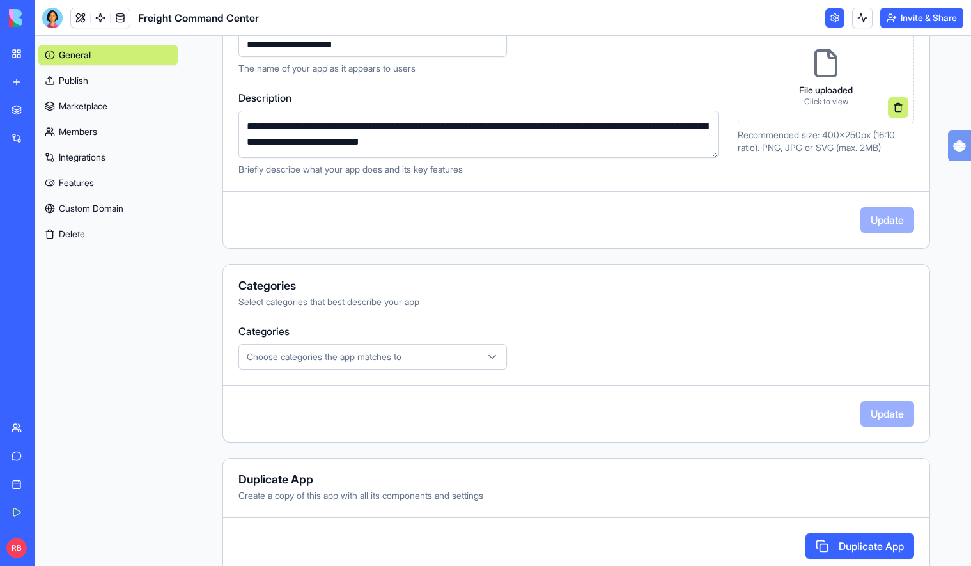
scroll to position [189, 0]
click at [109, 75] on link "Publish" at bounding box center [107, 80] width 139 height 20
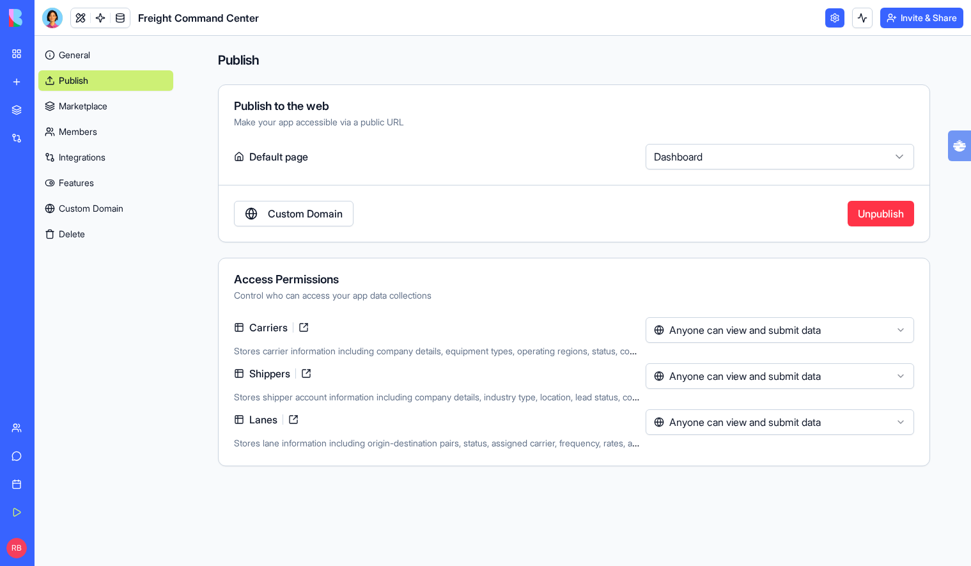
click at [321, 215] on link "Custom Domain" at bounding box center [294, 214] width 120 height 26
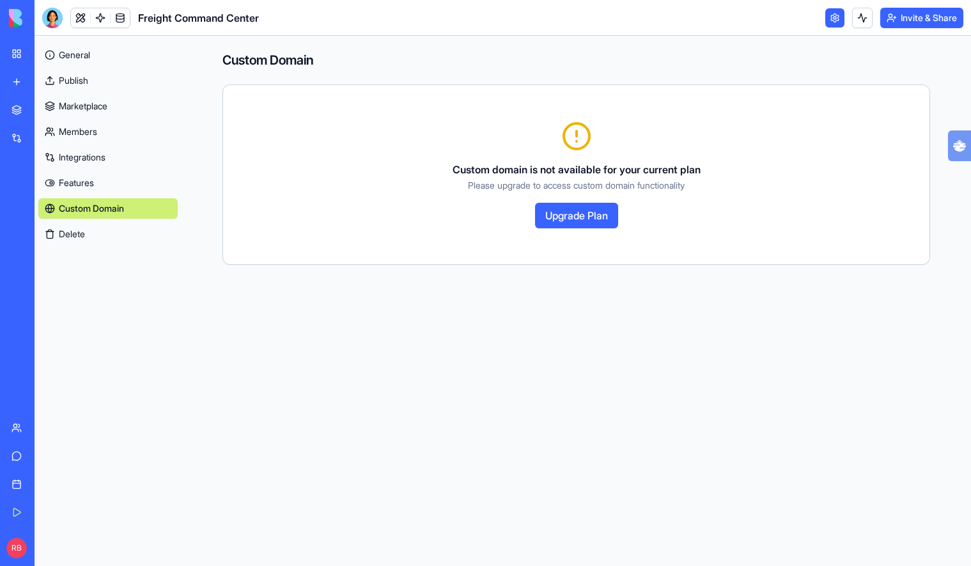
click at [22, 430] on link "Team" at bounding box center [29, 428] width 51 height 26
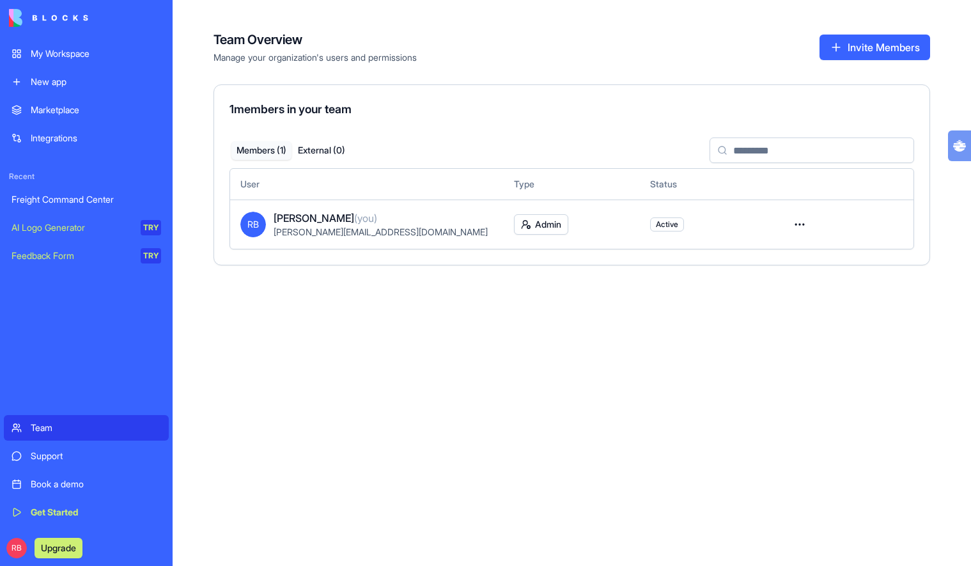
click at [387, 370] on div "Team Overview Manage your organization's users and permissions Invite Members 1…" at bounding box center [572, 283] width 799 height 566
click at [94, 55] on div "My Workspace" at bounding box center [96, 53] width 130 height 13
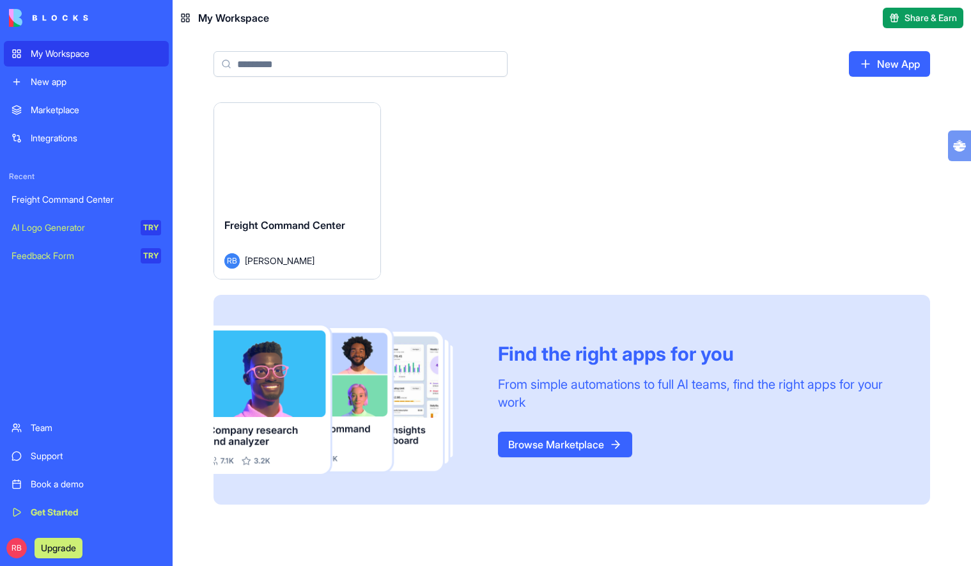
click at [550, 263] on div "Launch Freight Command Center RB [PERSON_NAME] Find the right apps for you From…" at bounding box center [572, 303] width 717 height 402
click at [357, 234] on div "Freight Command Center" at bounding box center [297, 235] width 146 height 36
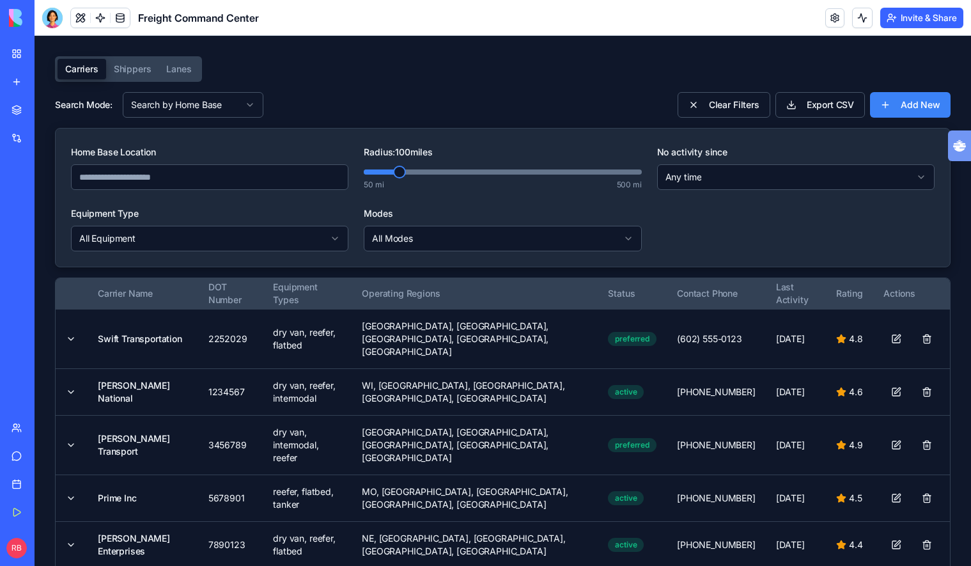
click at [55, 98] on link "Marketplace" at bounding box center [29, 110] width 51 height 26
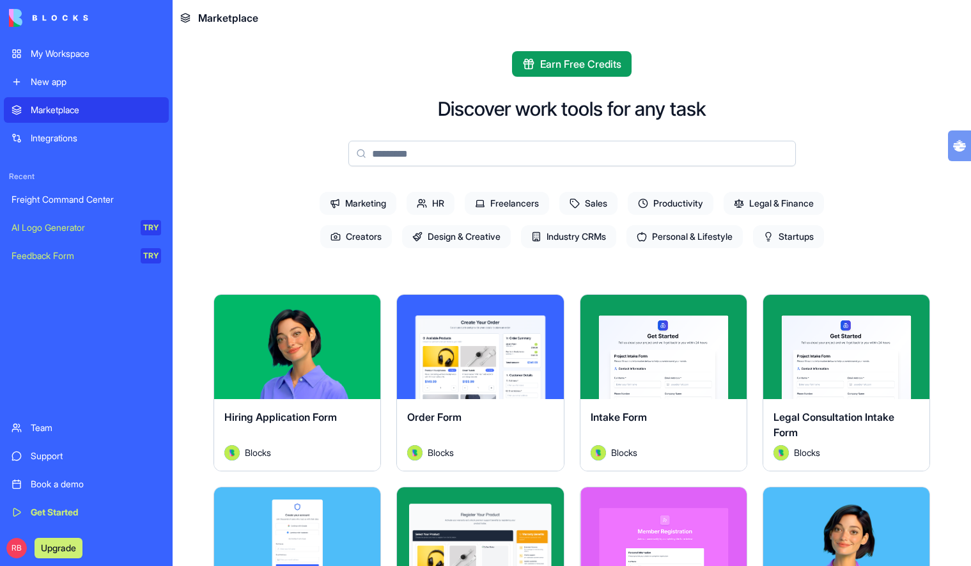
click at [100, 79] on div "New app" at bounding box center [96, 81] width 130 height 13
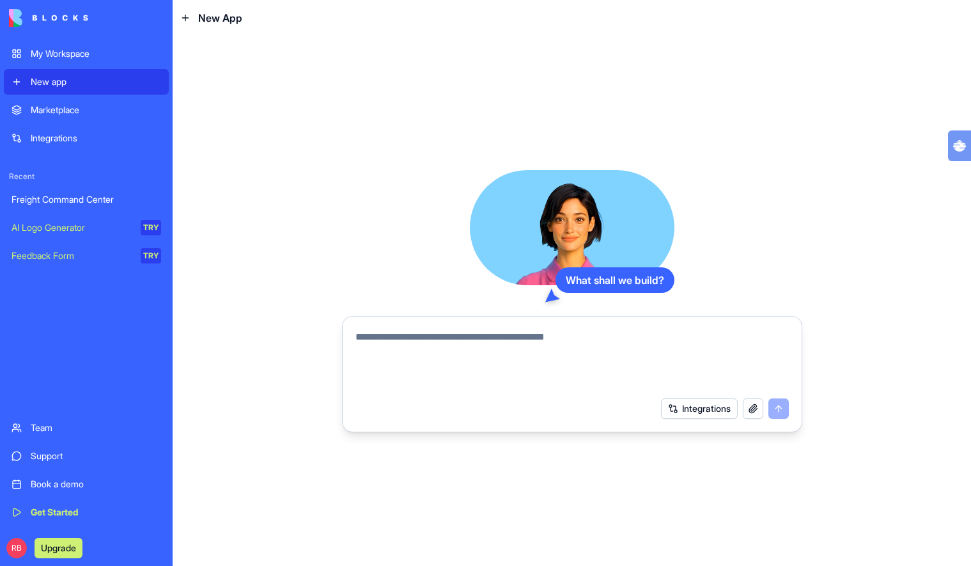
click at [72, 548] on button "Upgrade" at bounding box center [59, 548] width 48 height 20
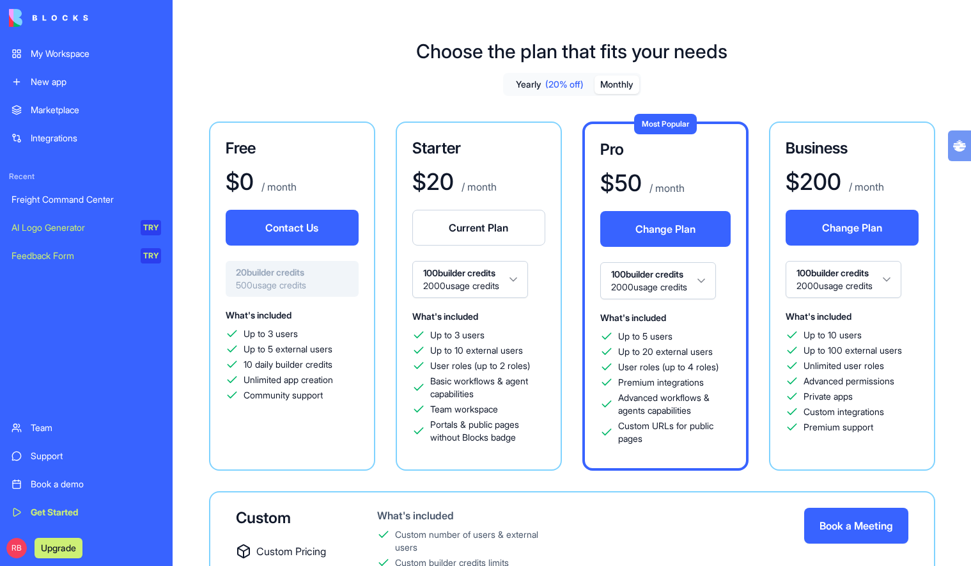
click at [80, 132] on div "Integrations" at bounding box center [96, 138] width 130 height 13
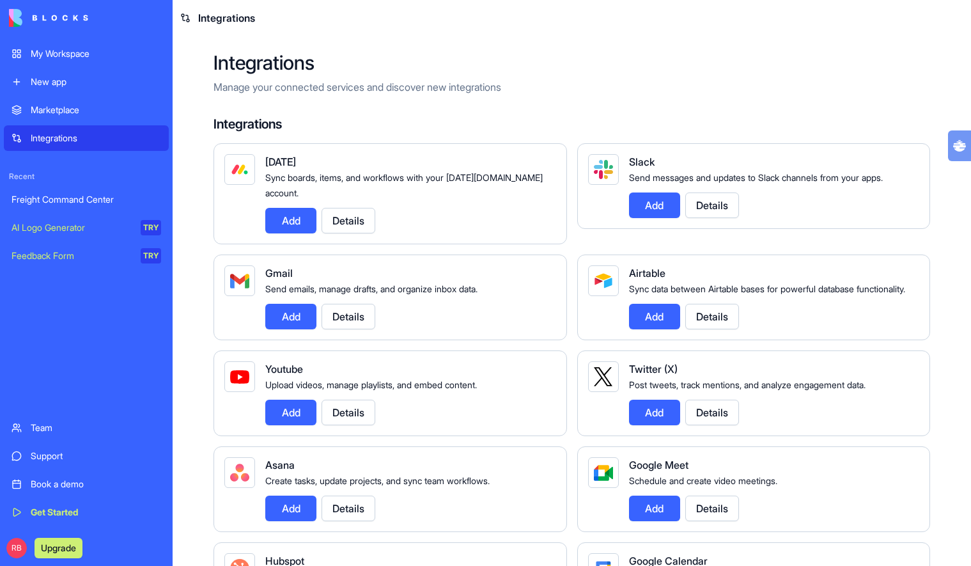
click at [96, 104] on div "Marketplace" at bounding box center [96, 110] width 130 height 13
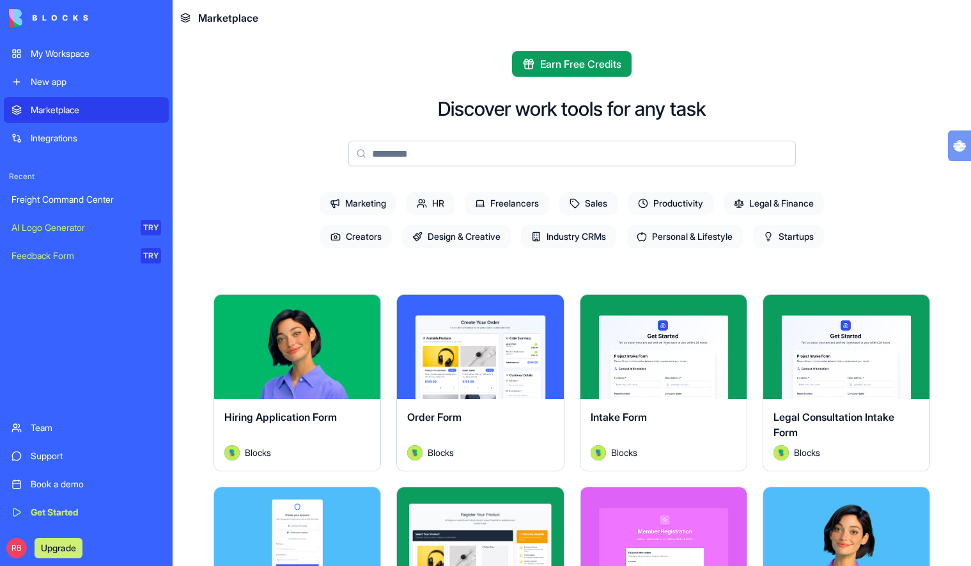
click at [96, 104] on div "Marketplace" at bounding box center [96, 110] width 130 height 13
click at [106, 200] on div "Freight Command Center" at bounding box center [87, 199] width 150 height 13
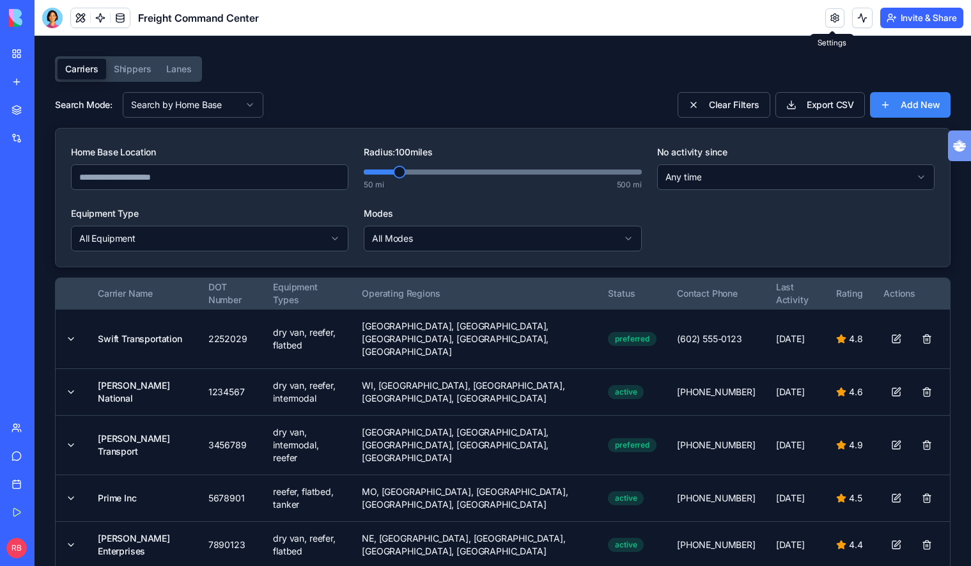
click at [837, 13] on link at bounding box center [835, 17] width 19 height 19
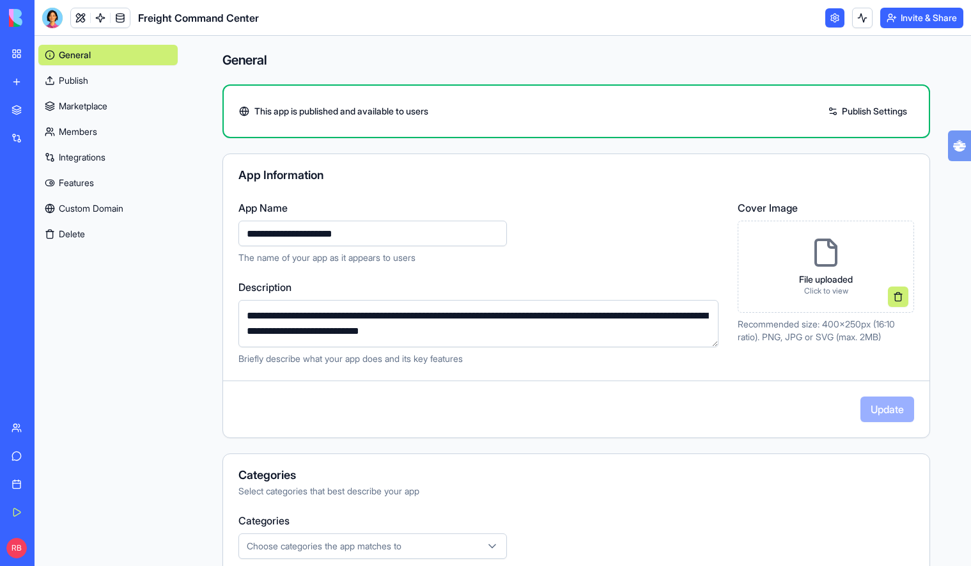
click at [108, 80] on link "Publish" at bounding box center [107, 80] width 139 height 20
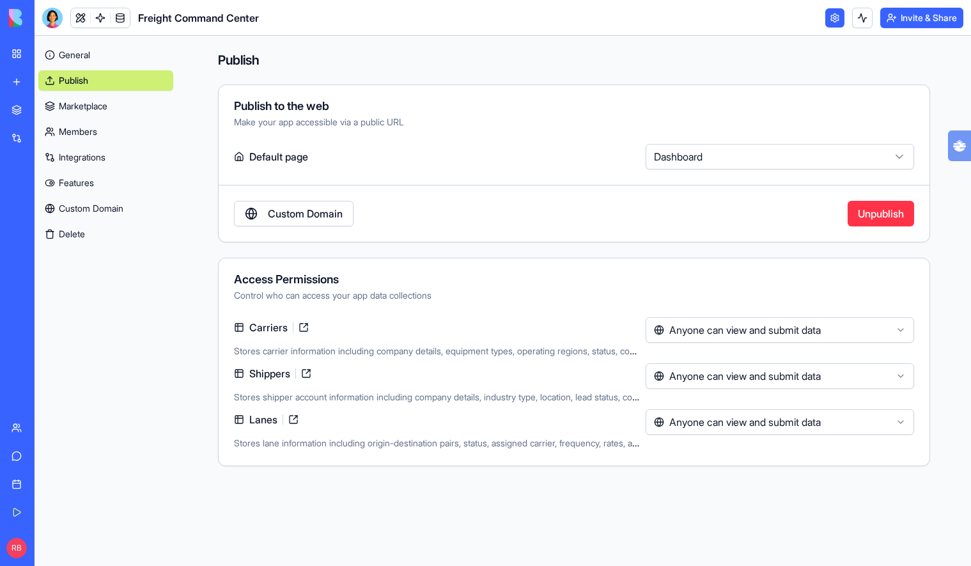
click at [933, 11] on button "Invite & Share" at bounding box center [921, 18] width 83 height 20
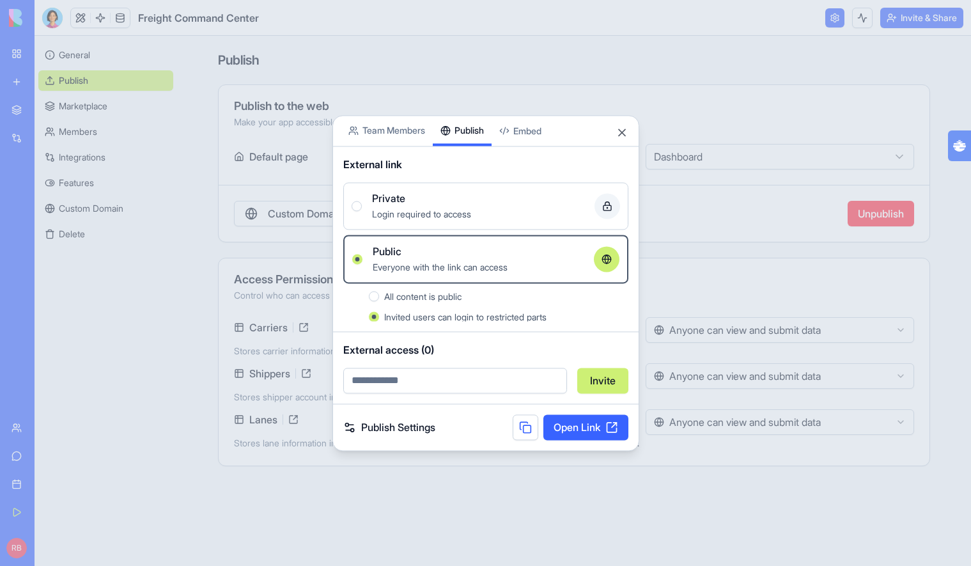
click at [476, 171] on div "Share App Team Members Publish Embed External link Private Login required to ac…" at bounding box center [486, 283] width 307 height 336
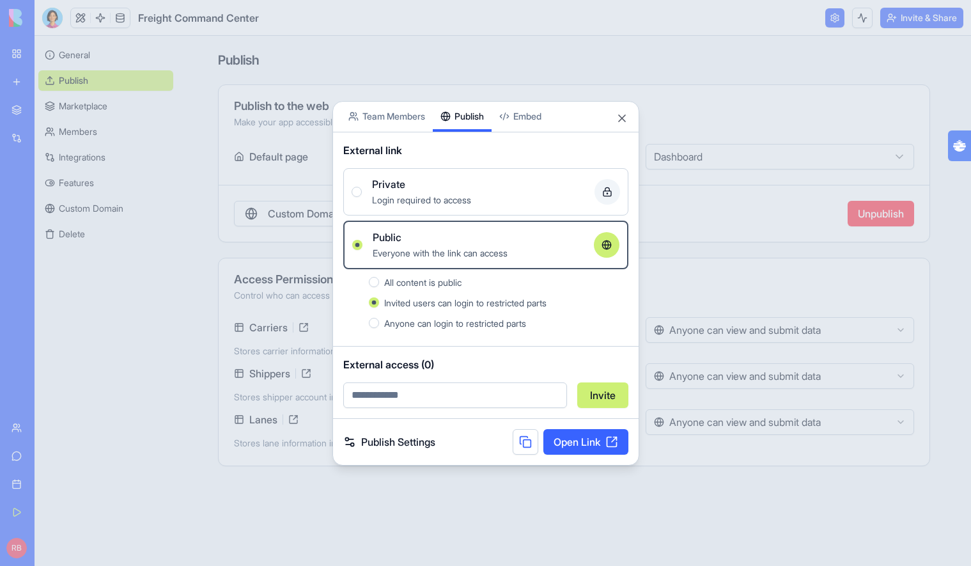
click at [444, 283] on span "All content is public" at bounding box center [422, 282] width 77 height 11
click at [379, 283] on button "All content is public" at bounding box center [374, 282] width 10 height 10
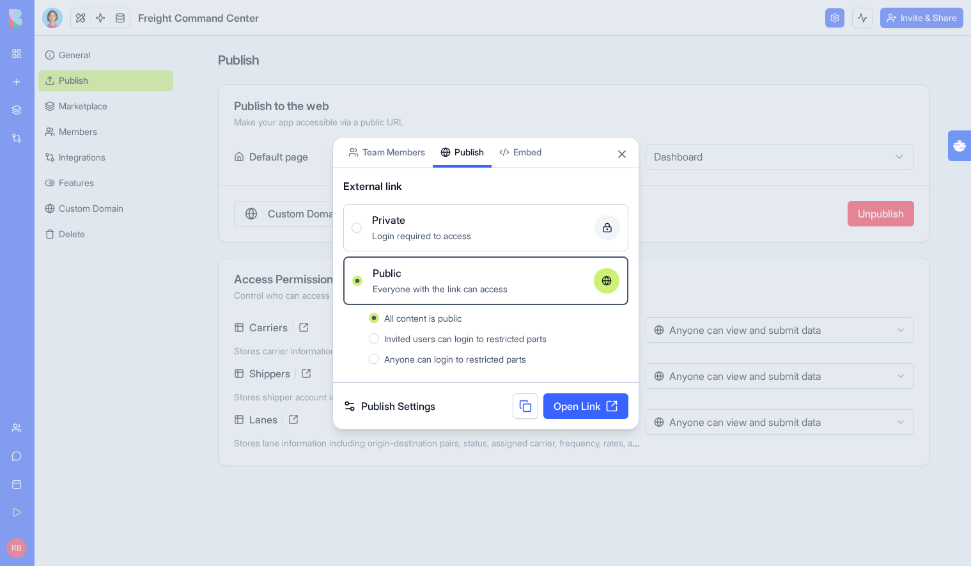
click at [575, 408] on link "Open Link" at bounding box center [586, 406] width 85 height 26
click at [538, 150] on button "Embed" at bounding box center [521, 152] width 58 height 30
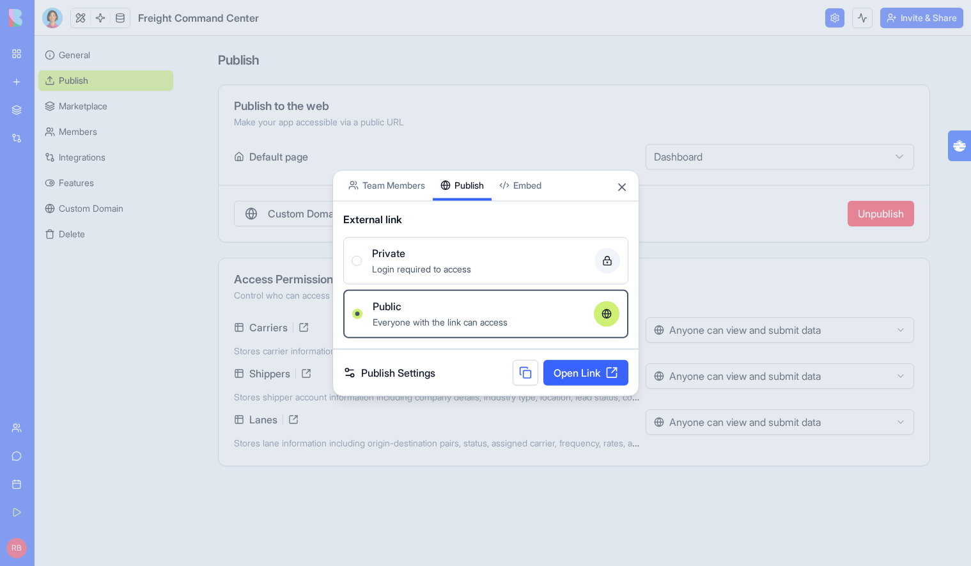
click at [478, 152] on body "My Workspace New app Marketplace Integrations Recent Freight Command Center AI …" at bounding box center [485, 283] width 971 height 566
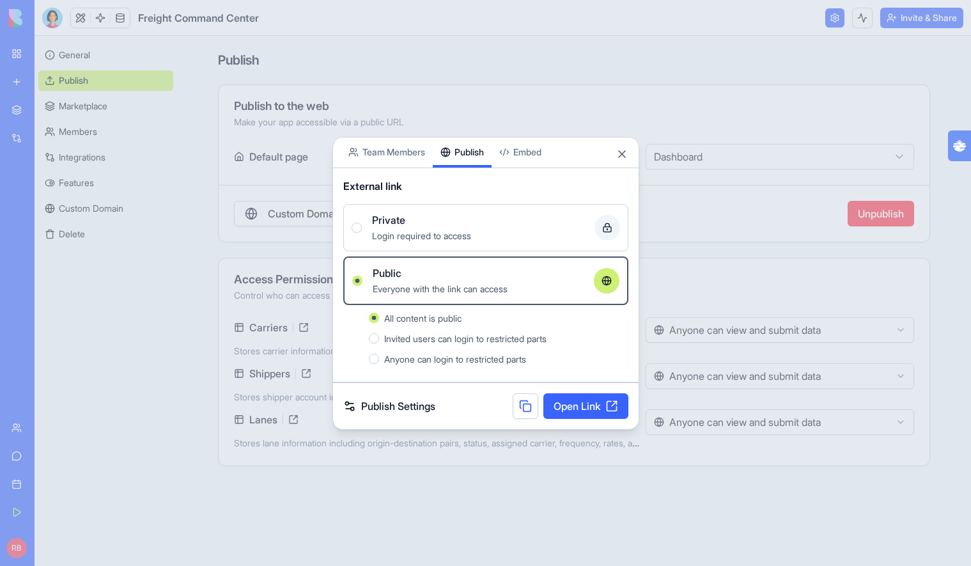
click at [522, 406] on button at bounding box center [526, 406] width 26 height 26
click at [513, 400] on button at bounding box center [526, 406] width 26 height 26
click at [523, 402] on button at bounding box center [526, 406] width 26 height 26
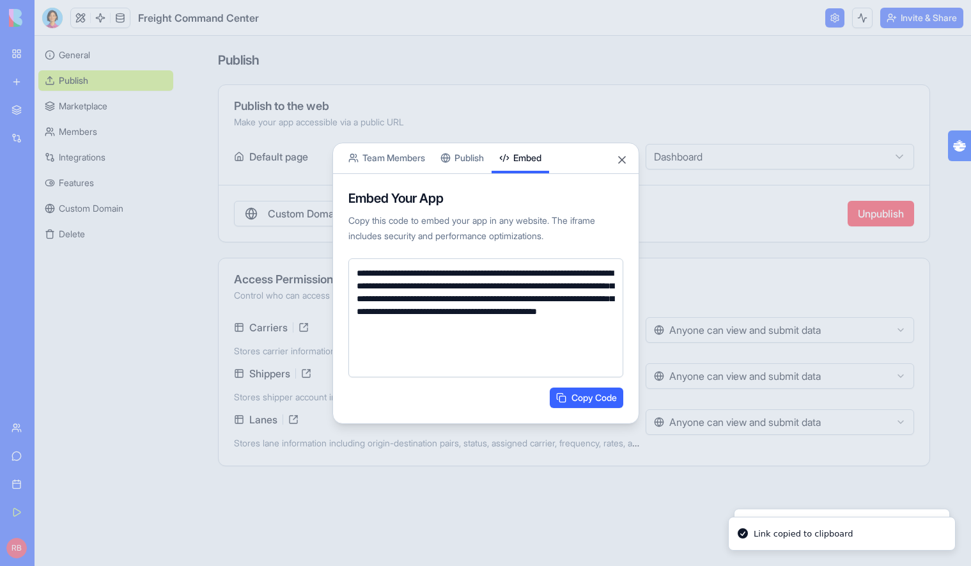
click at [528, 157] on button "Embed" at bounding box center [521, 158] width 58 height 30
click at [489, 344] on textarea "**********" at bounding box center [485, 317] width 275 height 119
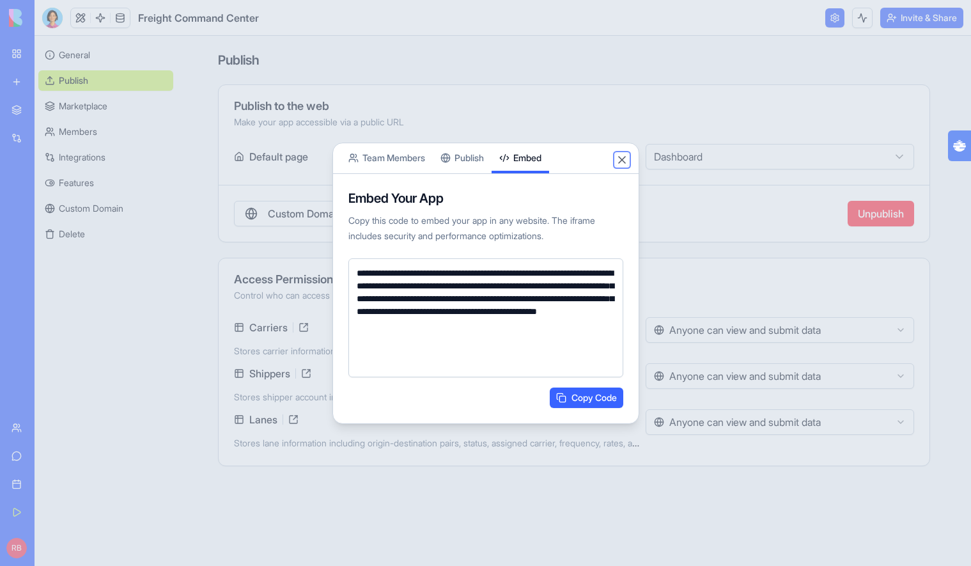
click at [622, 163] on button "Close" at bounding box center [622, 159] width 13 height 13
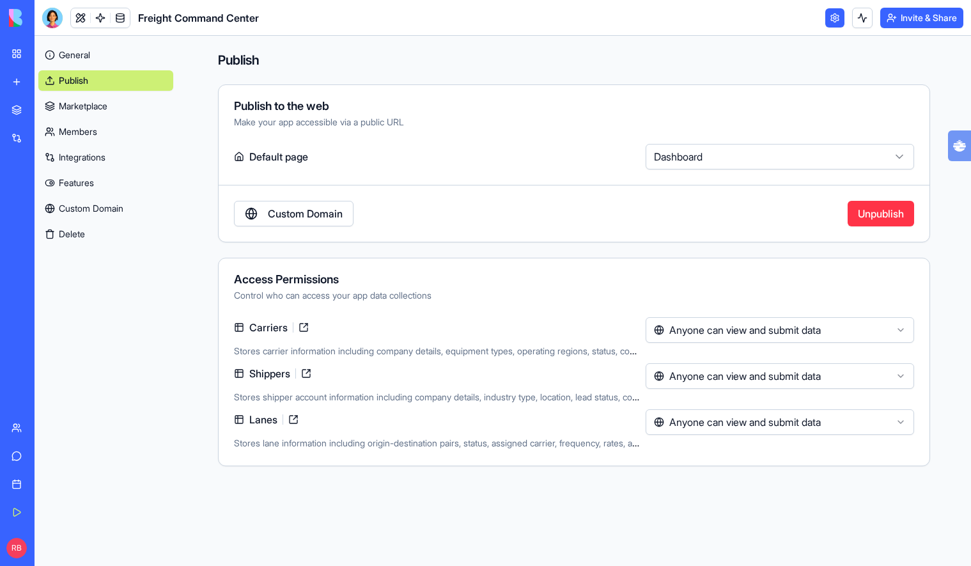
click at [268, 220] on link "Custom Domain" at bounding box center [294, 214] width 120 height 26
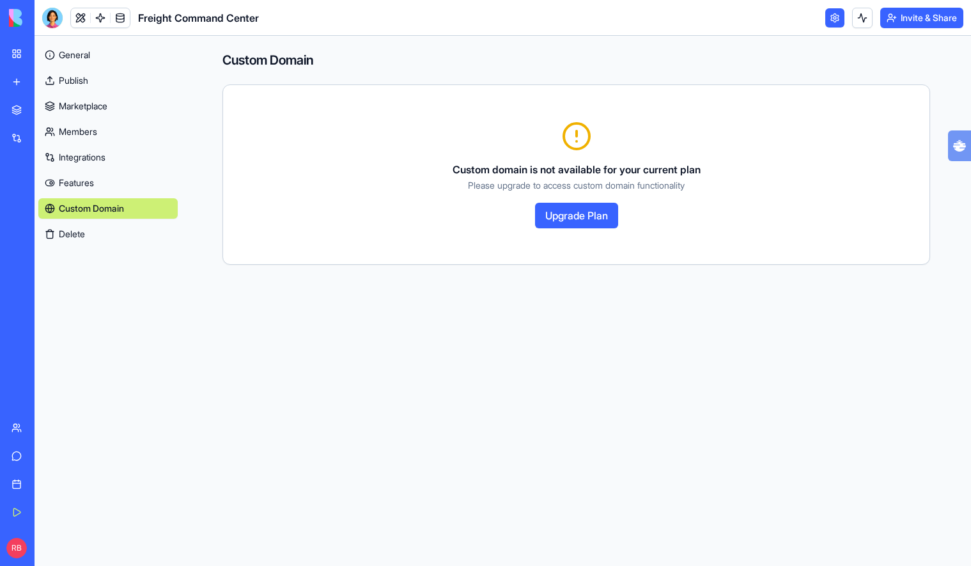
click at [107, 81] on link "Publish" at bounding box center [107, 80] width 139 height 20
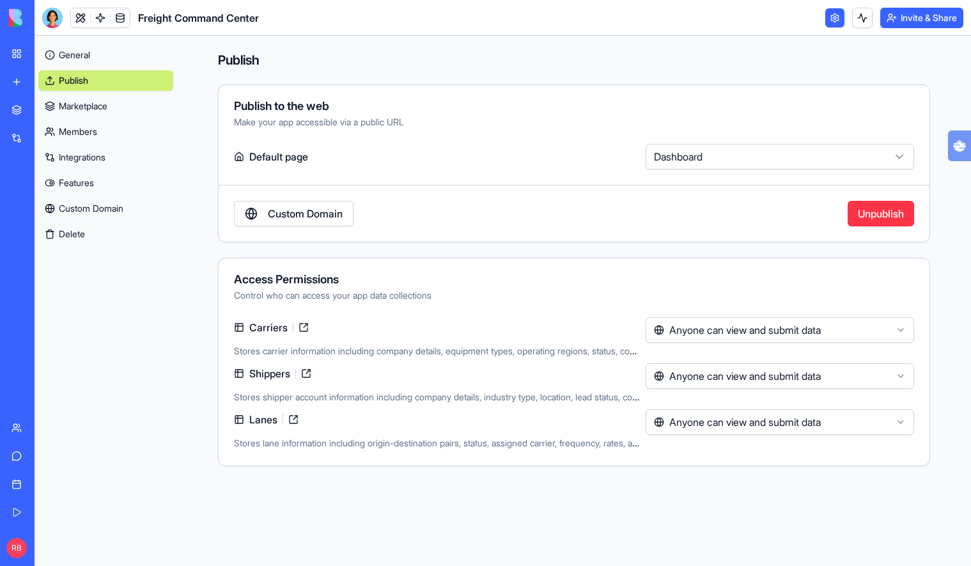
click at [107, 63] on link "General" at bounding box center [105, 55] width 135 height 20
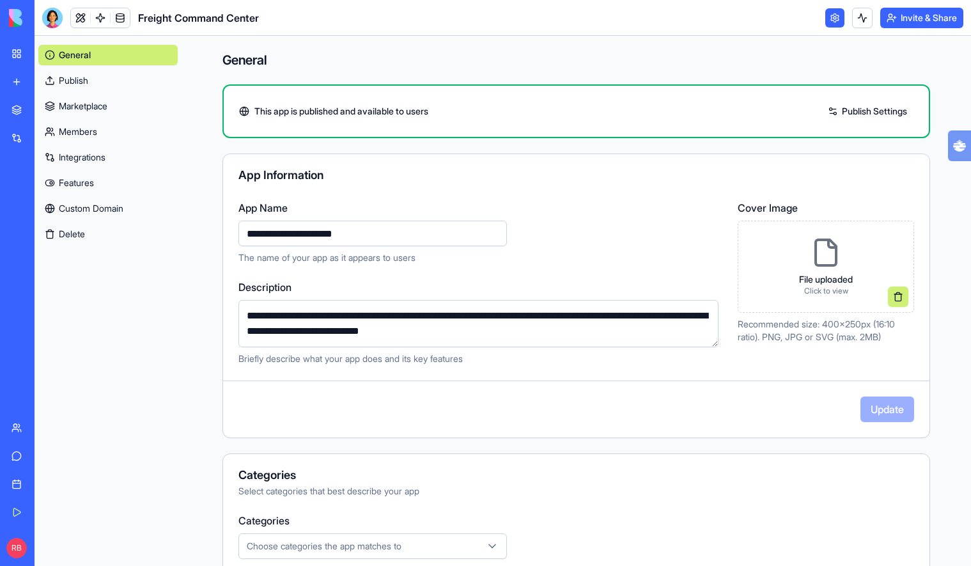
click at [99, 84] on link "Publish" at bounding box center [107, 80] width 139 height 20
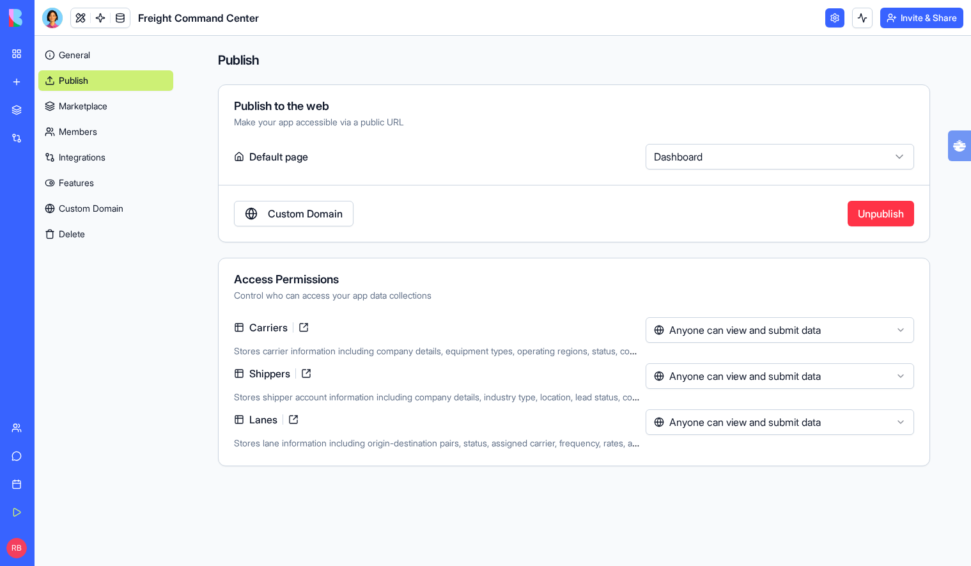
click at [909, 19] on button "Invite & Share" at bounding box center [921, 18] width 83 height 20
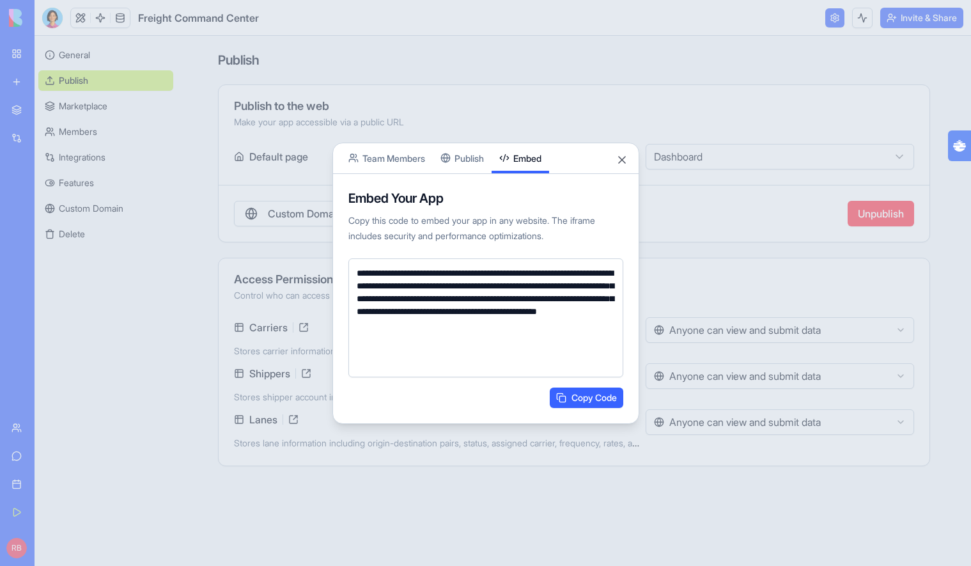
click at [489, 327] on textarea "**********" at bounding box center [485, 317] width 275 height 119
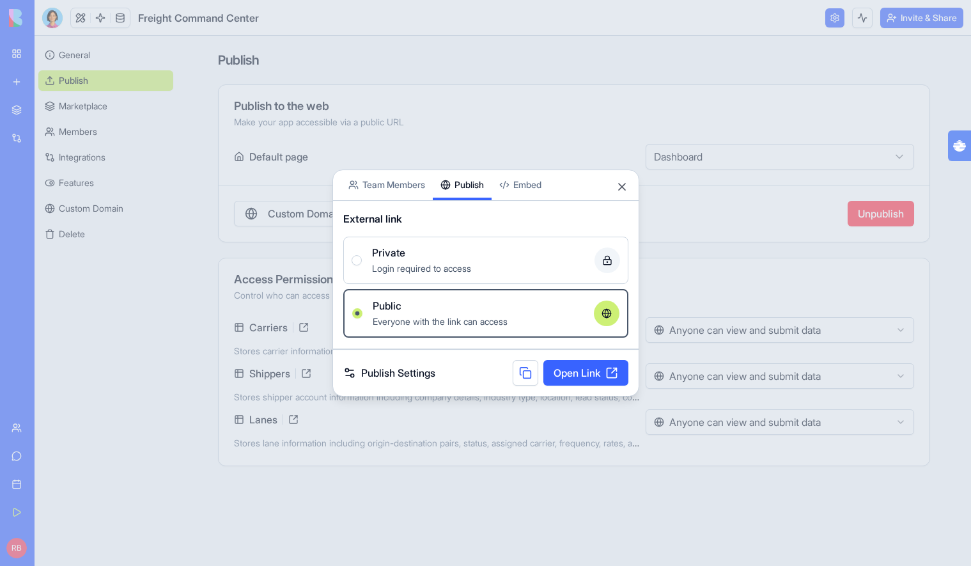
click at [450, 155] on body "My Workspace New app Marketplace Integrations Recent Freight Command Center AI …" at bounding box center [485, 283] width 971 height 566
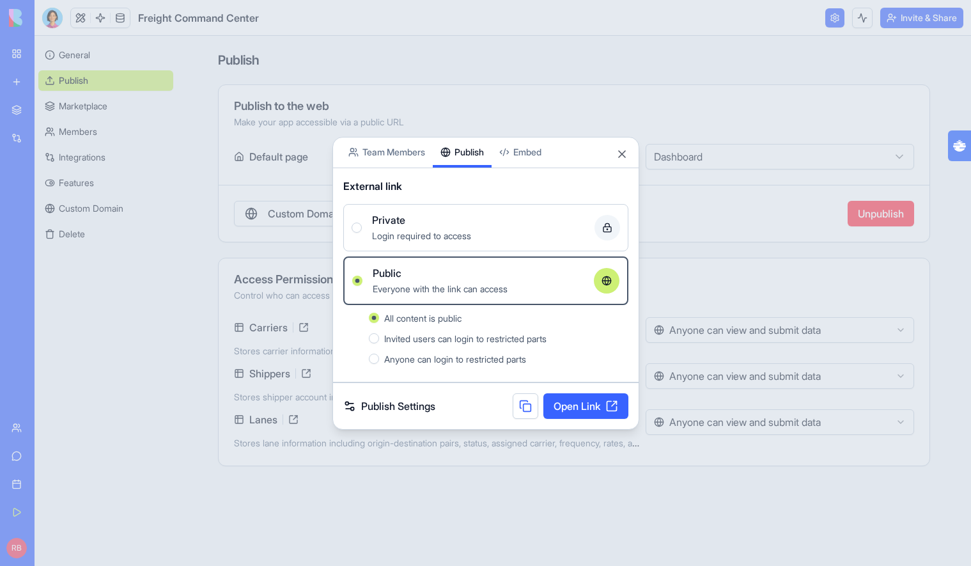
click at [579, 409] on link "Open Link" at bounding box center [586, 406] width 85 height 26
click at [510, 363] on span "Anyone can login to restricted parts" at bounding box center [455, 359] width 142 height 11
click at [379, 363] on button "Anyone can login to restricted parts" at bounding box center [374, 359] width 10 height 10
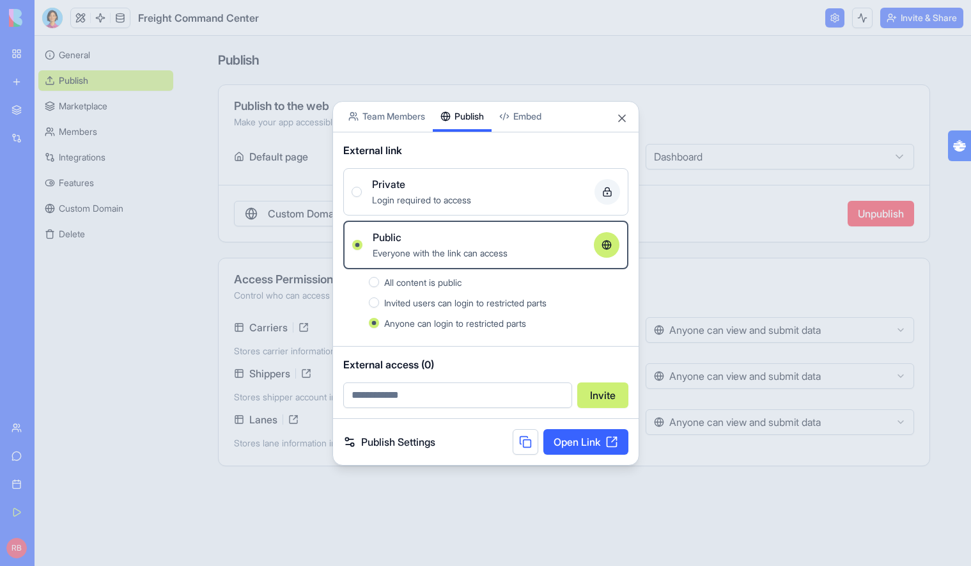
click at [419, 447] on link "Publish Settings" at bounding box center [389, 441] width 92 height 15
